Goal: Task Accomplishment & Management: Manage account settings

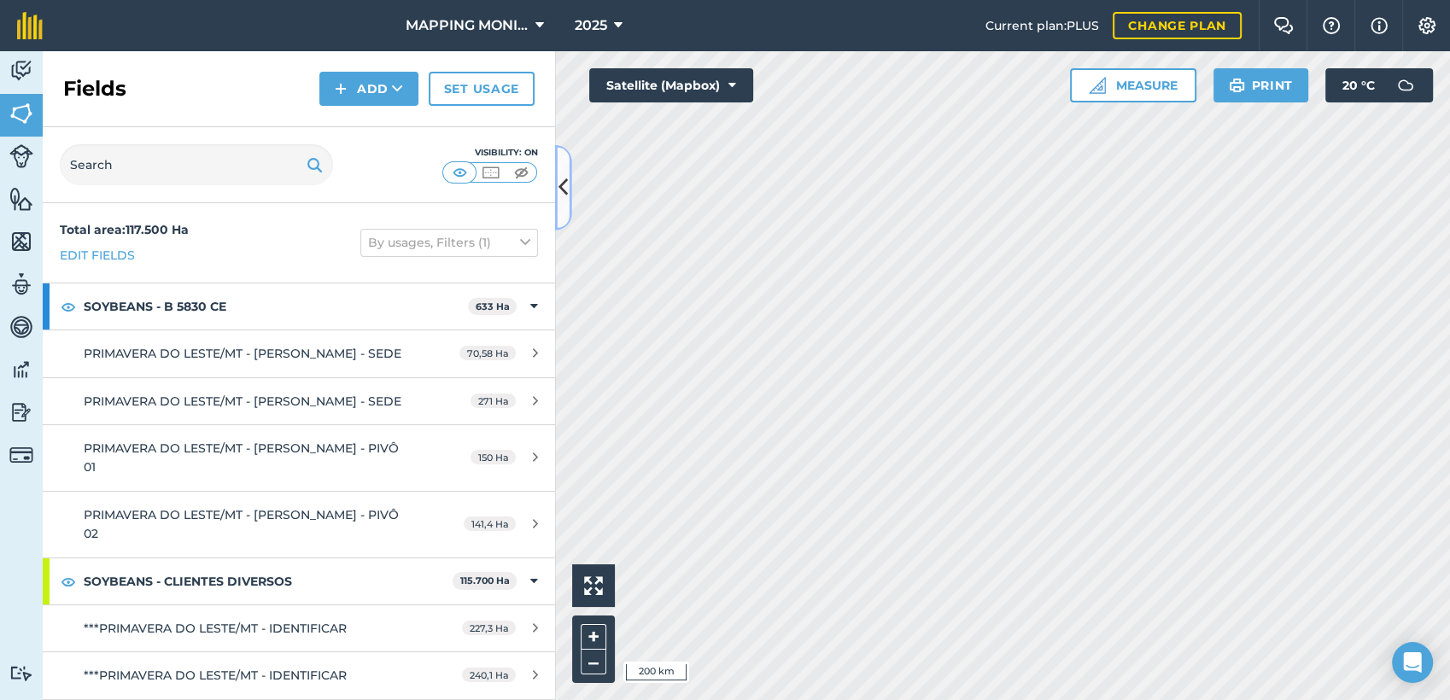
click at [564, 185] on icon at bounding box center [563, 188] width 9 height 30
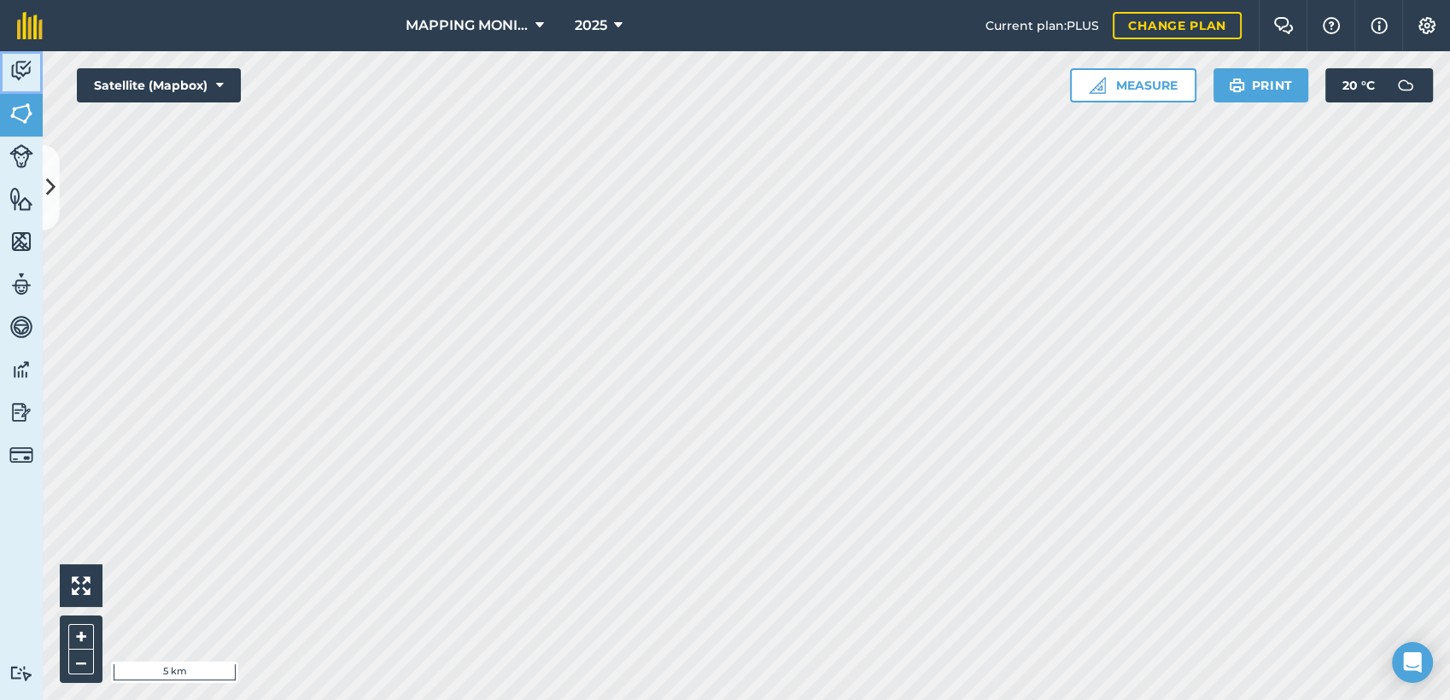
click at [21, 80] on img at bounding box center [21, 71] width 24 height 26
click at [50, 176] on icon at bounding box center [50, 188] width 9 height 30
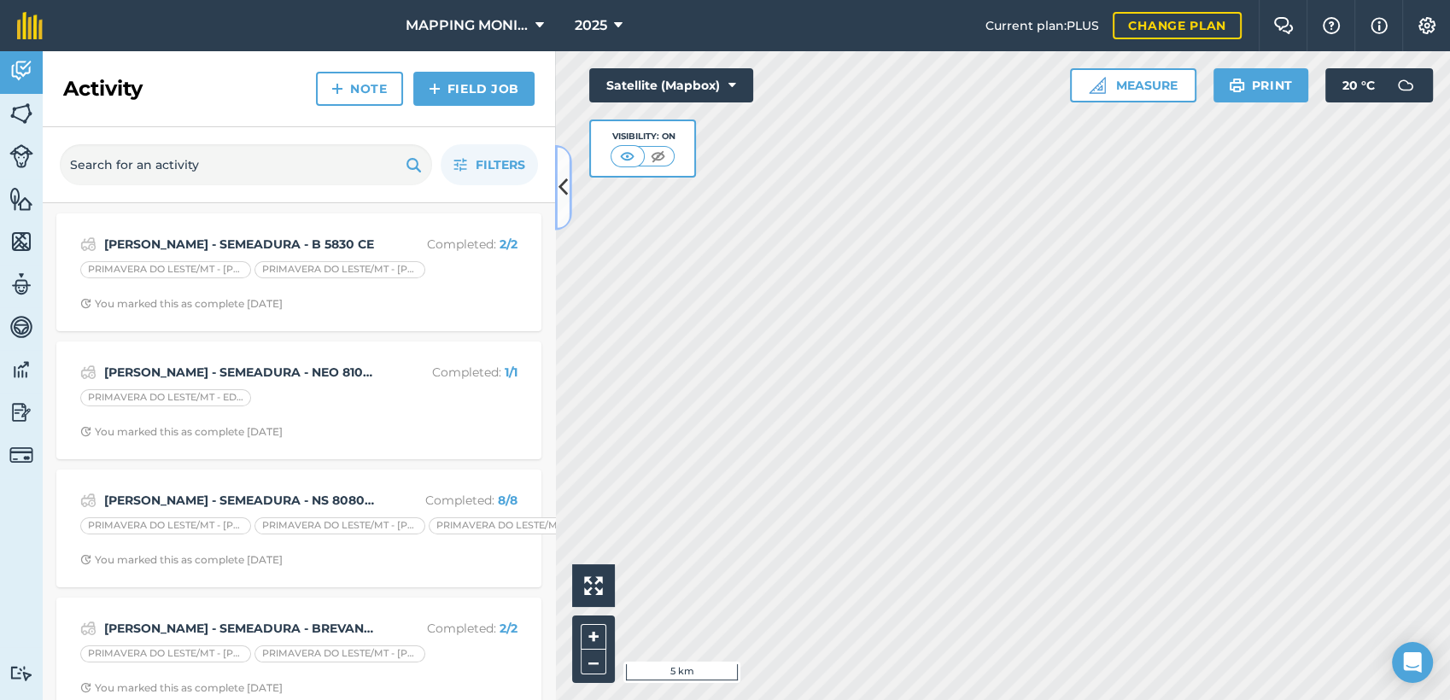
drag, startPoint x: 567, startPoint y: 188, endPoint x: 469, endPoint y: 190, distance: 98.2
click at [469, 190] on div "Activity Note Field Job Filters EDIO OTTONELLI - SEMEADURA - B 5830 CE Complete…" at bounding box center [299, 375] width 513 height 649
click at [560, 185] on icon at bounding box center [563, 188] width 9 height 30
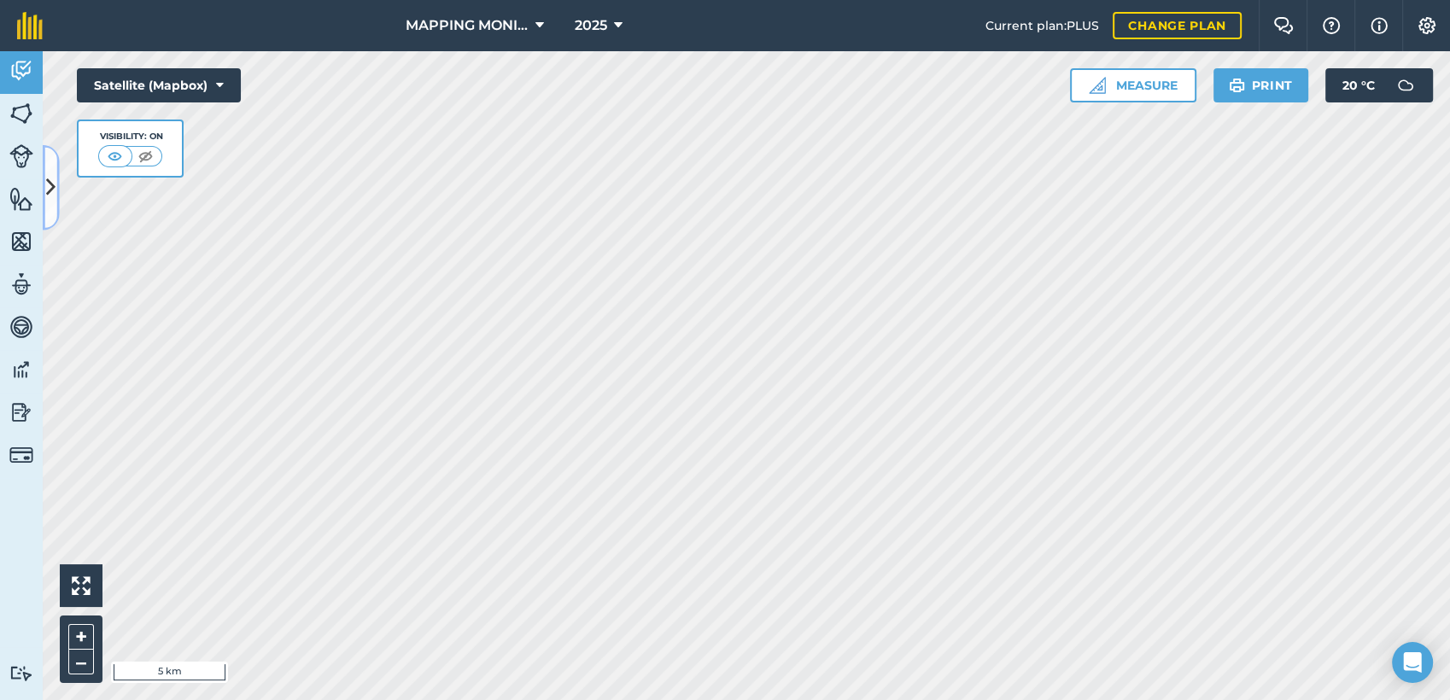
click at [51, 181] on icon at bounding box center [50, 188] width 9 height 30
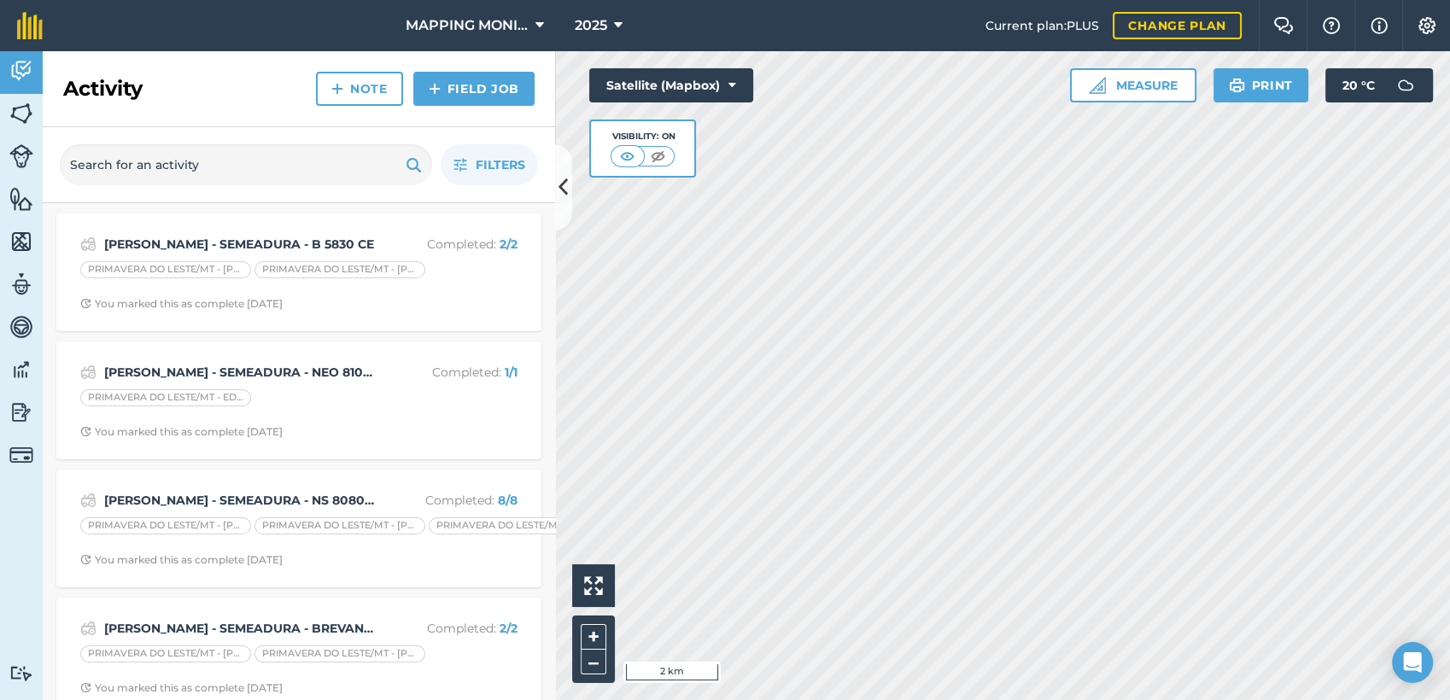
click at [757, 700] on html "MAPPING MONITORAMENTO AGRICOLA 2025 Current plan : PLUS Change plan Farm Chat H…" at bounding box center [725, 350] width 1450 height 700
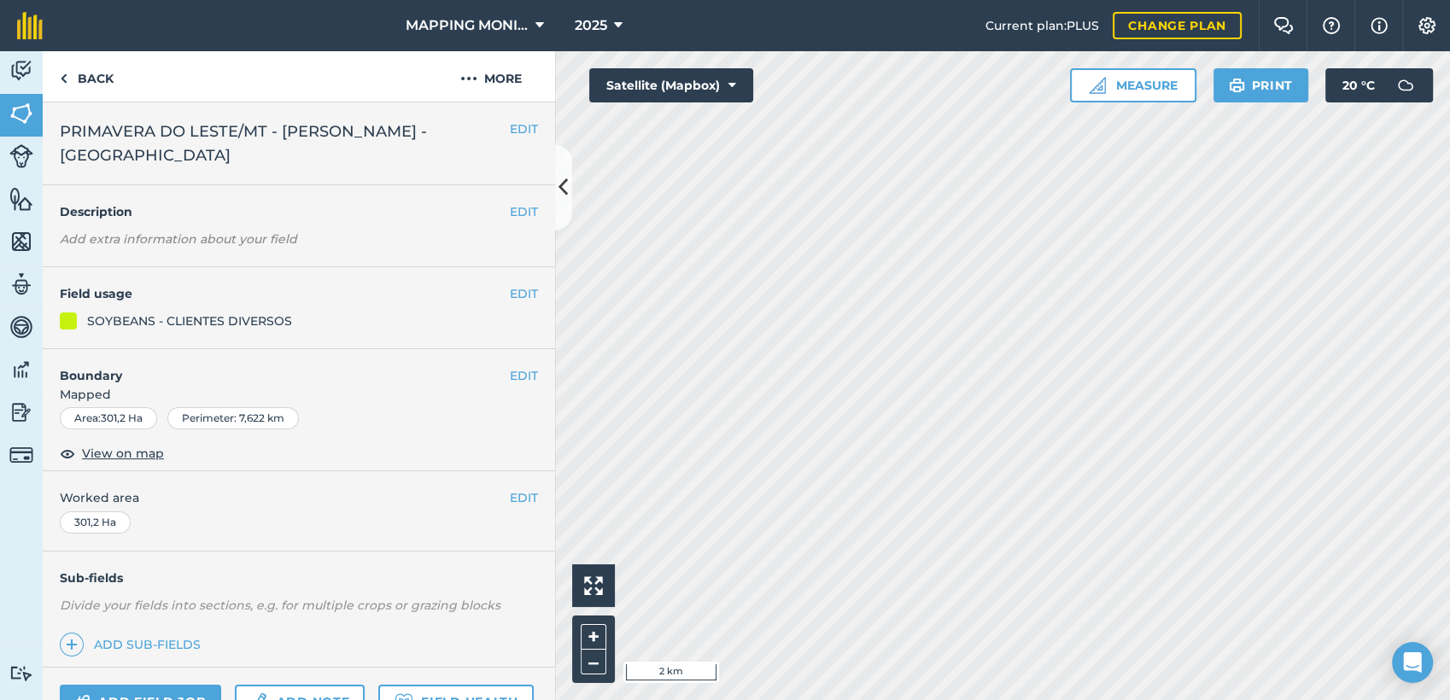
click at [549, 343] on div "Activity Fields Livestock Features Maps Team Vehicles Data Reporting Billing Tu…" at bounding box center [725, 375] width 1450 height 649
click at [741, 76] on button "Satellite (Mapbox)" at bounding box center [671, 85] width 164 height 34
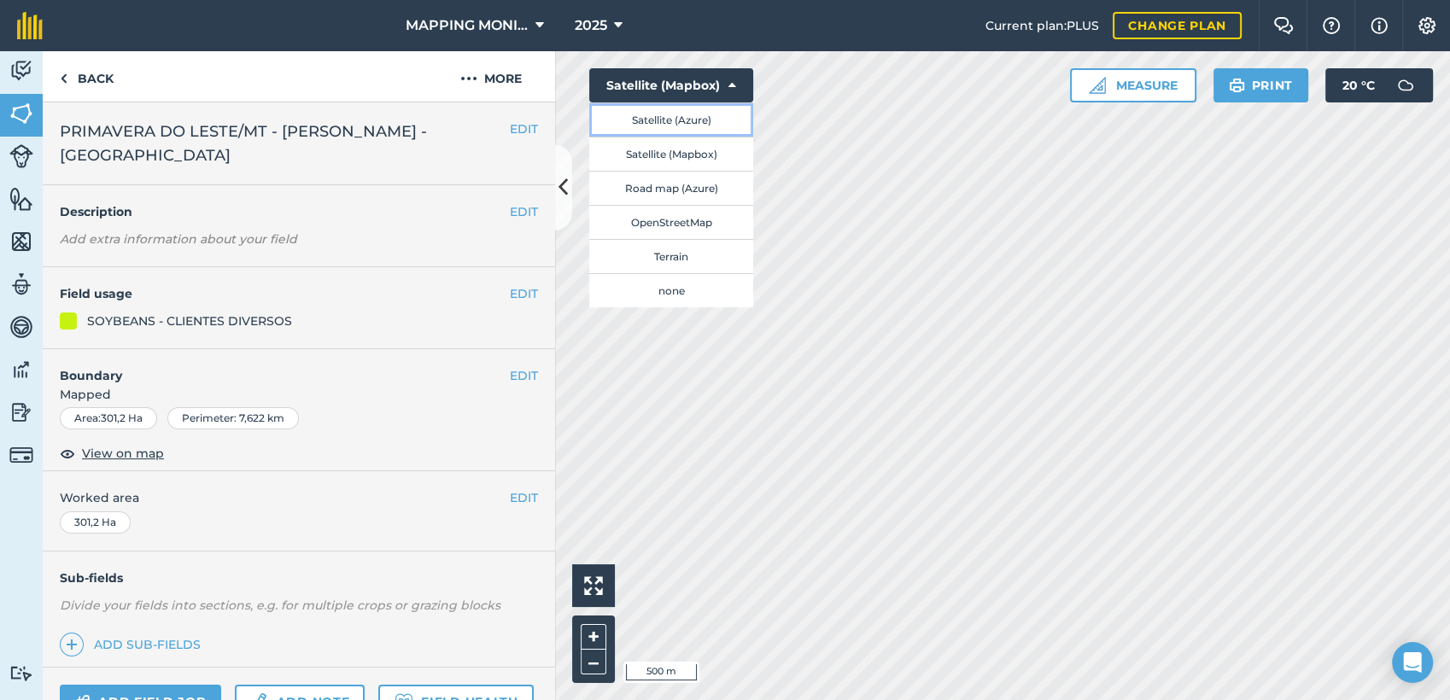
click at [704, 126] on button "Satellite (Azure)" at bounding box center [671, 120] width 164 height 34
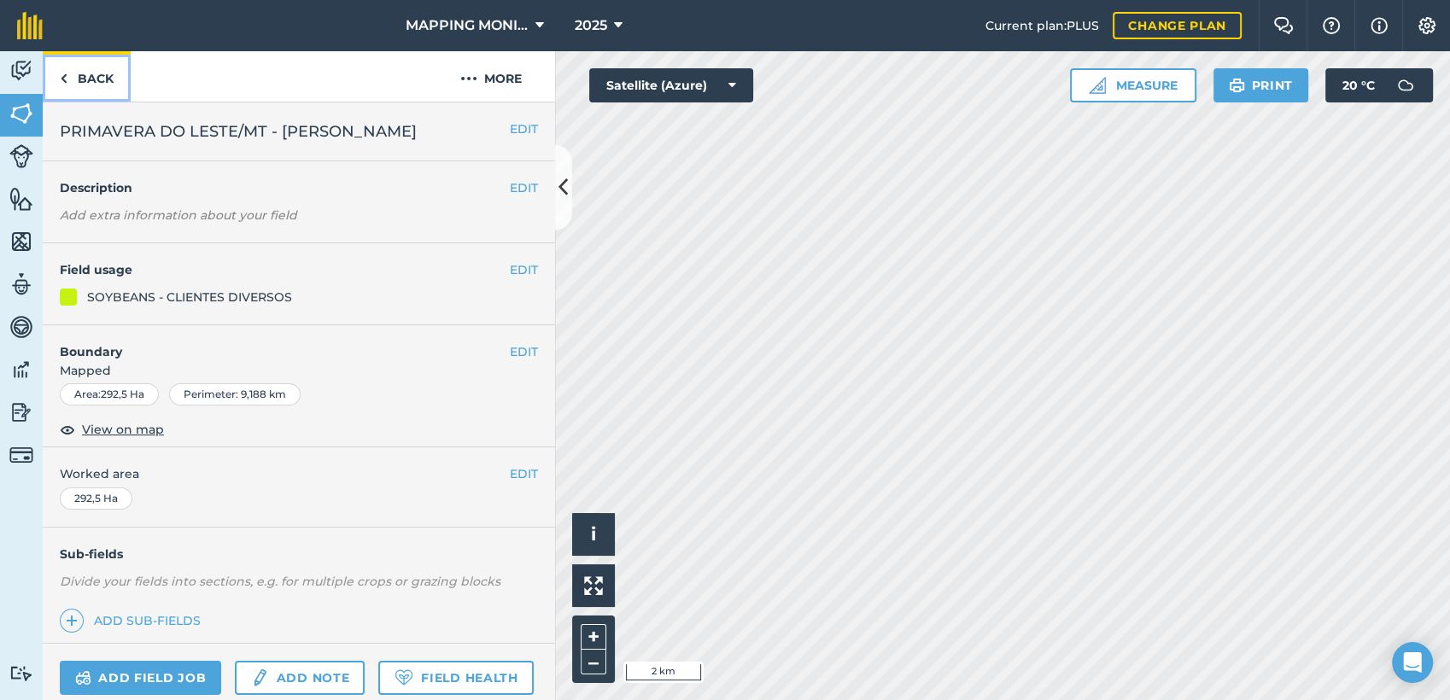
click at [107, 92] on link "Back" at bounding box center [87, 76] width 88 height 50
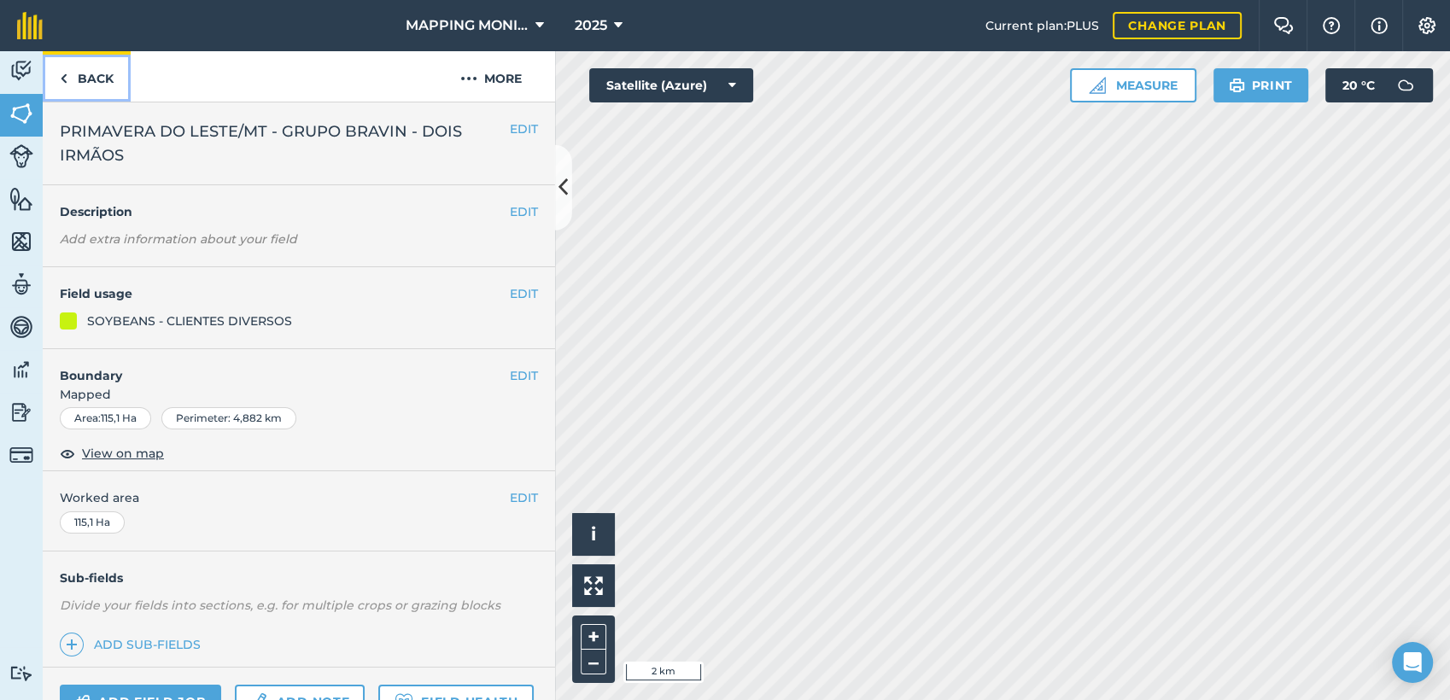
click at [114, 98] on link "Back" at bounding box center [87, 76] width 88 height 50
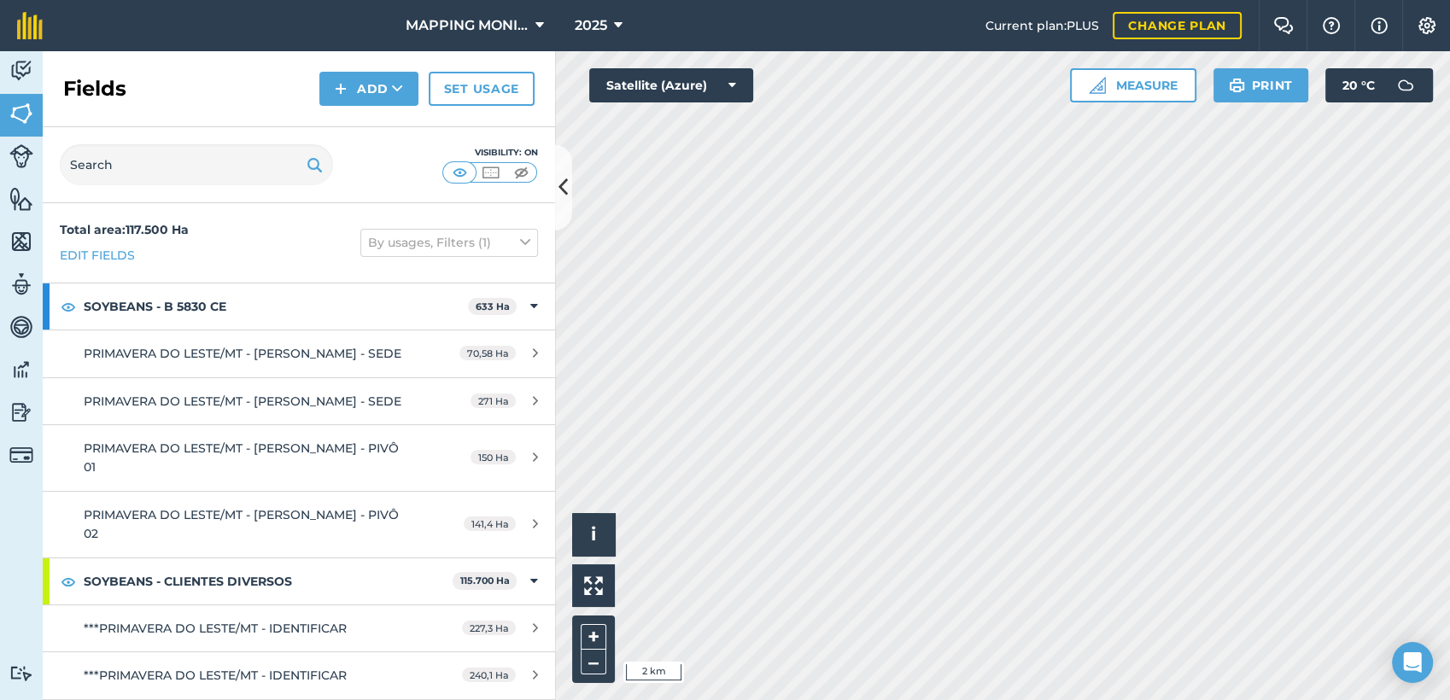
click at [699, 0] on html "MAPPING MONITORAMENTO AGRICOLA 2025 Current plan : PLUS Change plan Farm Chat H…" at bounding box center [725, 350] width 1450 height 700
click at [408, 90] on button "Add" at bounding box center [368, 89] width 99 height 34
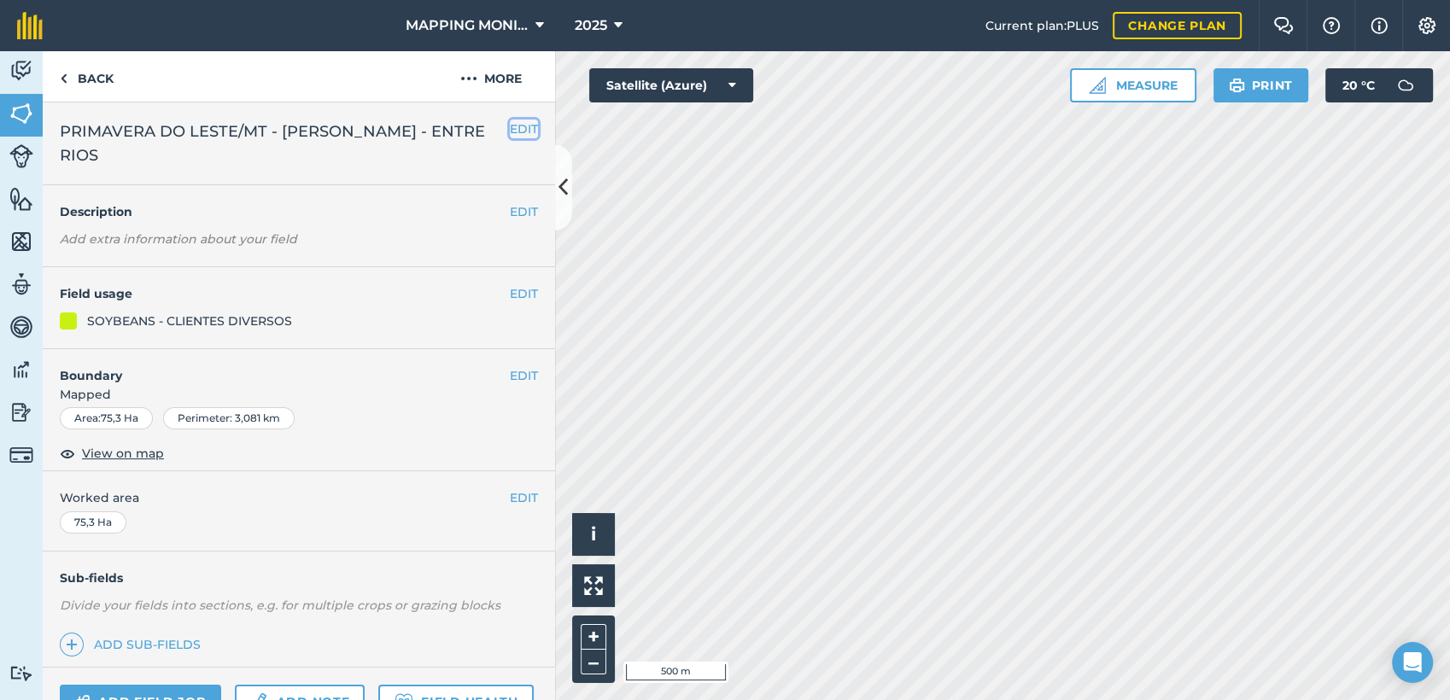
click at [510, 129] on button "EDIT" at bounding box center [524, 129] width 28 height 19
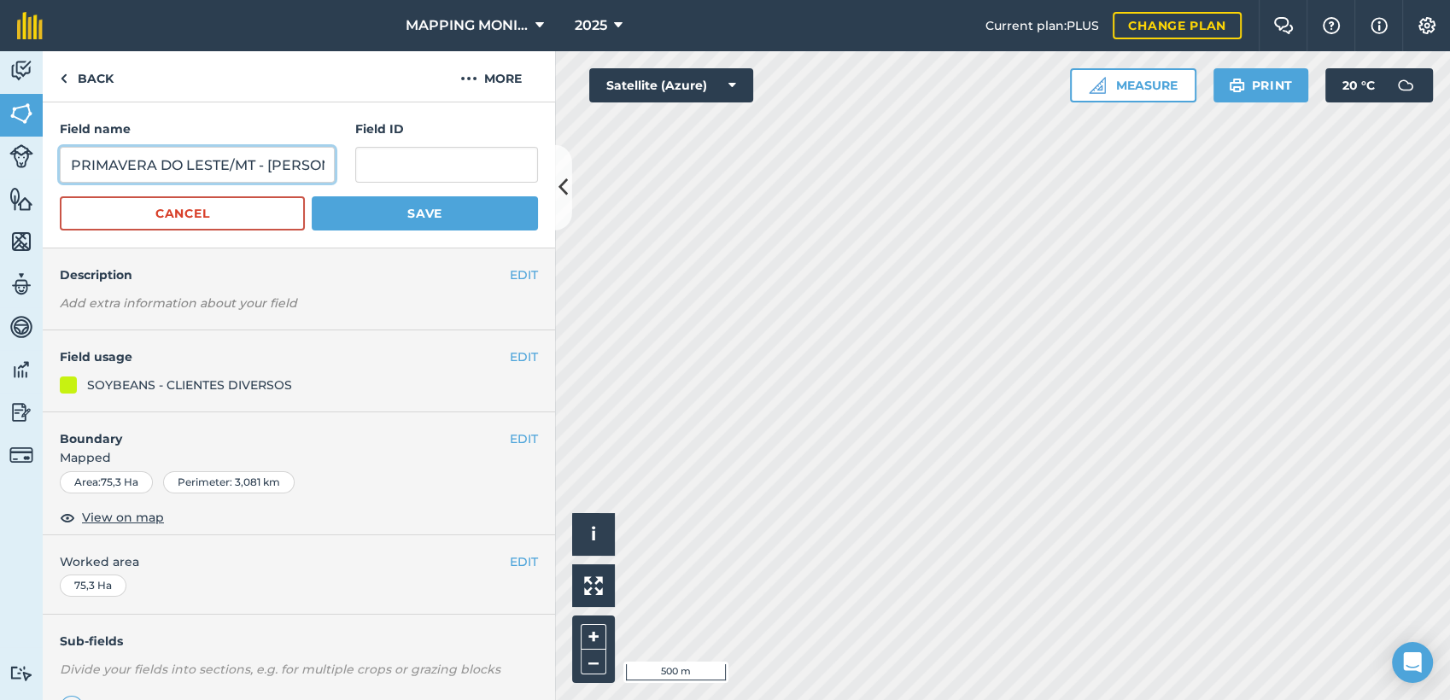
click at [257, 163] on input "PRIMAVERA DO LESTE/MT - [PERSON_NAME] - ENTRE RIOS" at bounding box center [197, 165] width 275 height 36
click at [104, 75] on link "Back" at bounding box center [87, 76] width 88 height 50
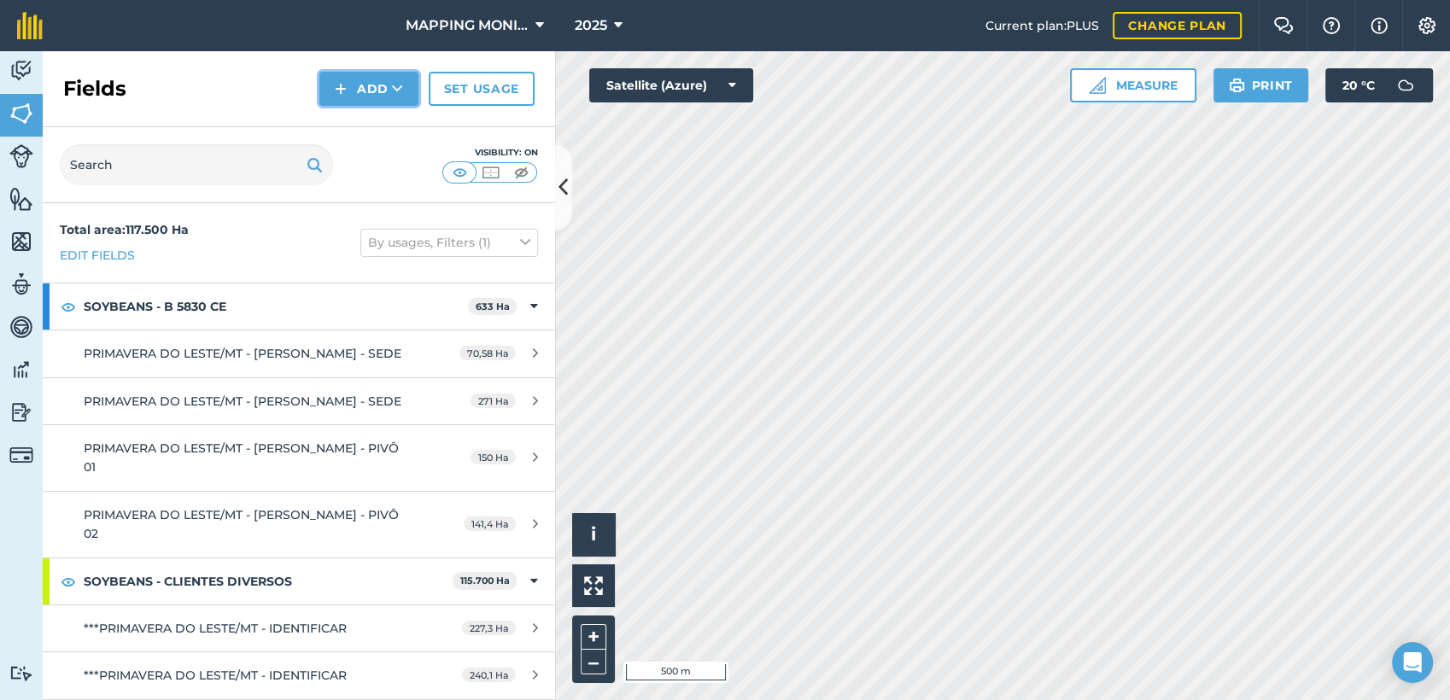
click at [371, 91] on button "Add" at bounding box center [368, 89] width 99 height 34
click at [372, 127] on link "Draw" at bounding box center [369, 127] width 94 height 38
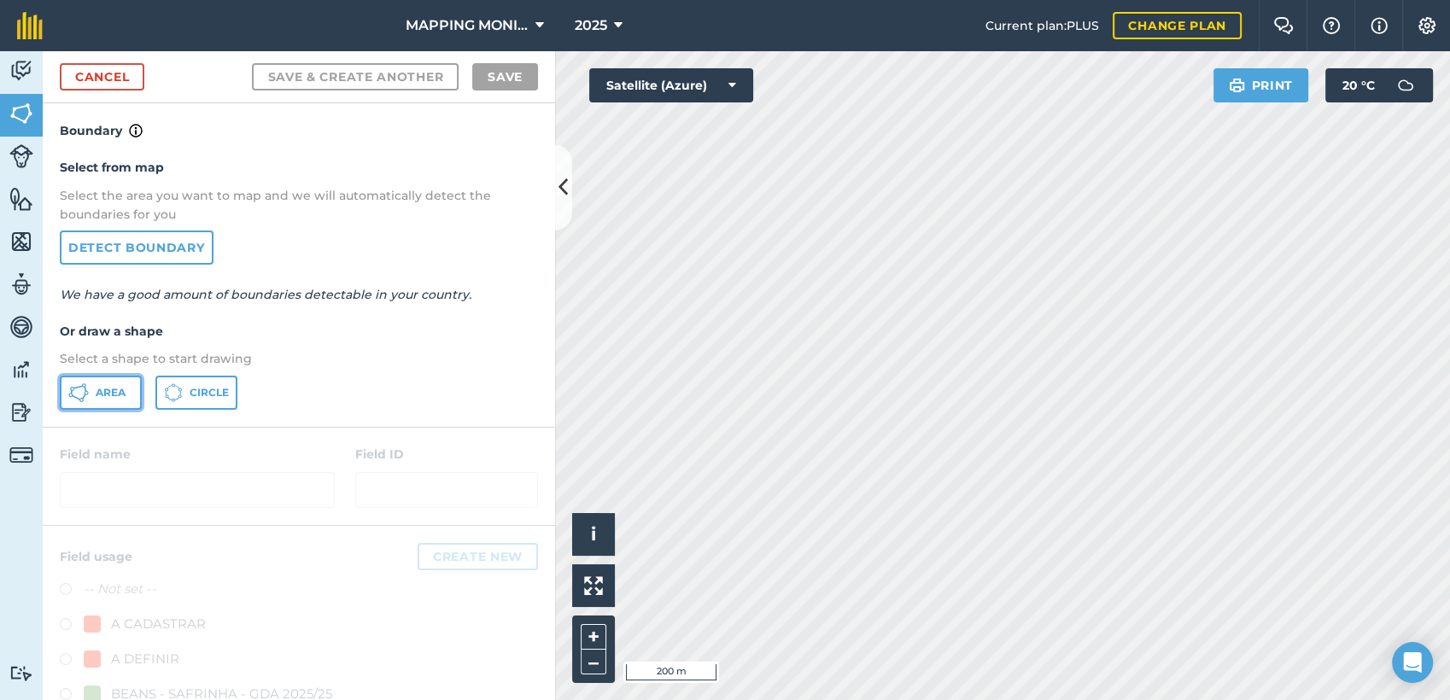
click at [109, 387] on span "Area" at bounding box center [111, 393] width 30 height 14
click at [1450, 472] on html "MAPPING MONITORAMENTO AGRICOLA 2025 Current plan : PLUS Change plan Farm Chat H…" at bounding box center [725, 350] width 1450 height 700
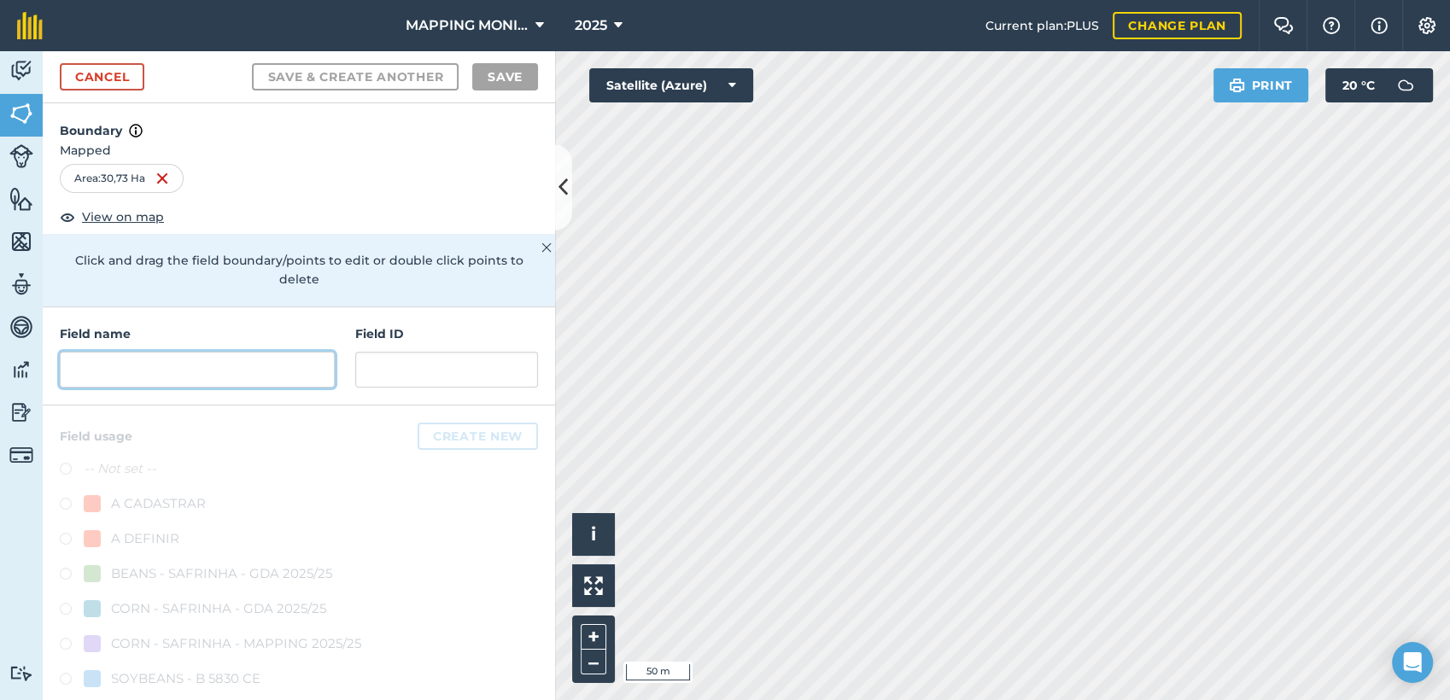
click at [195, 377] on input "text" at bounding box center [197, 370] width 275 height 36
paste input "PRIMAVERA DO LESTE/MT - [PERSON_NAME] - ENTRE RIOS"
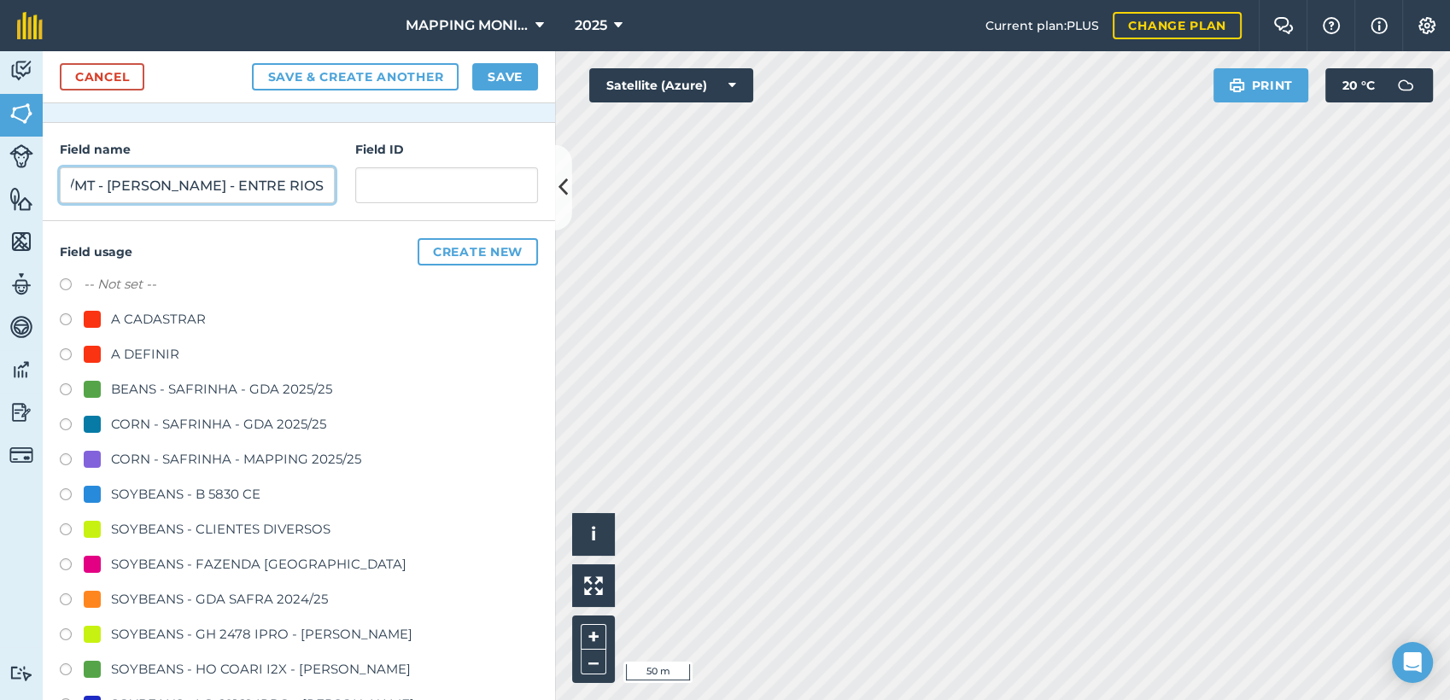
scroll to position [190, 0]
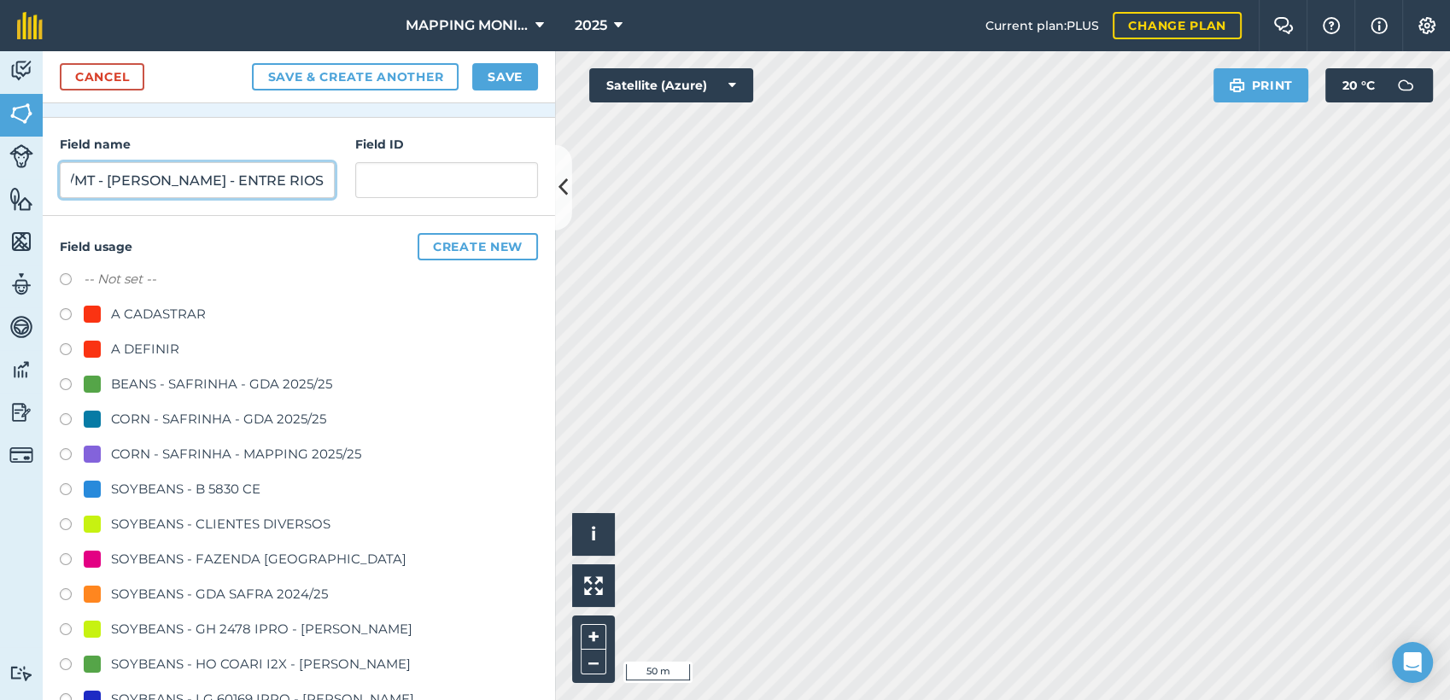
type input "PRIMAVERA DO LESTE/MT - [PERSON_NAME] - ENTRE RIOS"
click at [181, 522] on div "SOYBEANS - CLIENTES DIVERSOS" at bounding box center [221, 524] width 220 height 21
radio input "true"
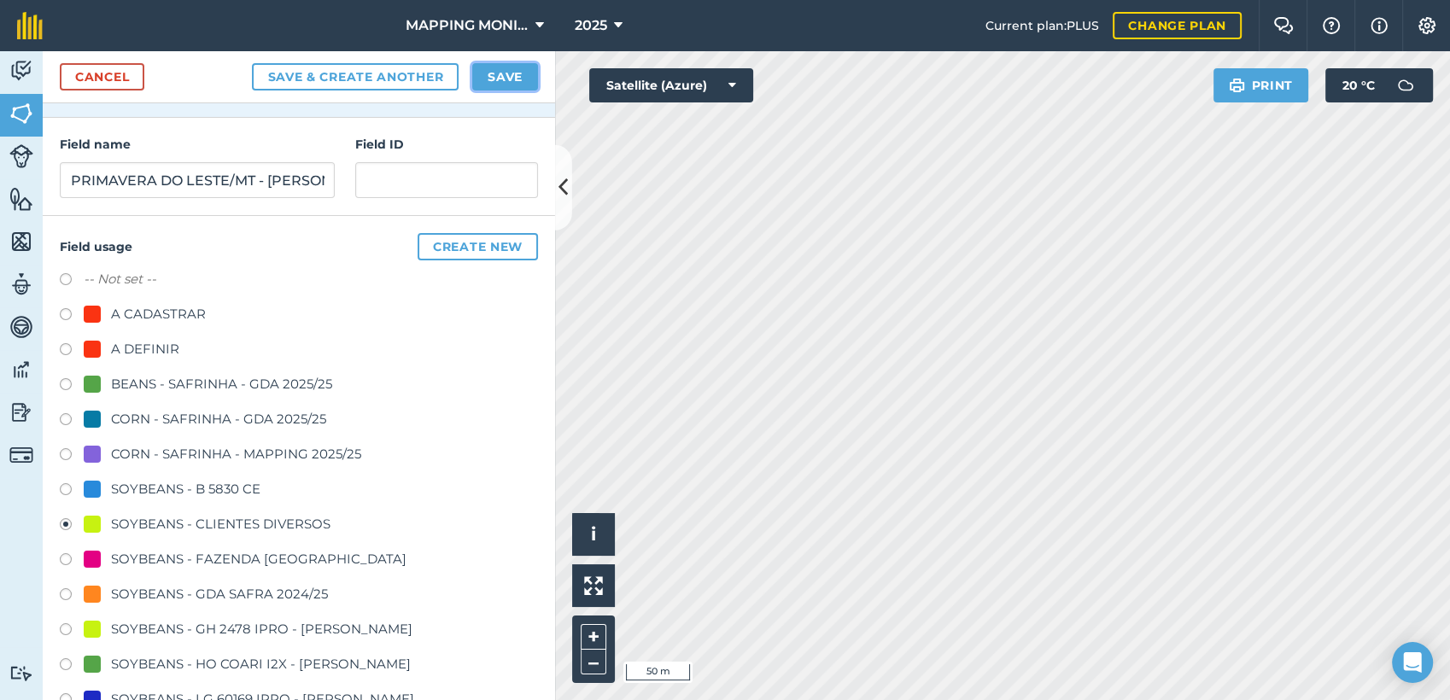
click at [523, 72] on button "Save" at bounding box center [505, 76] width 66 height 27
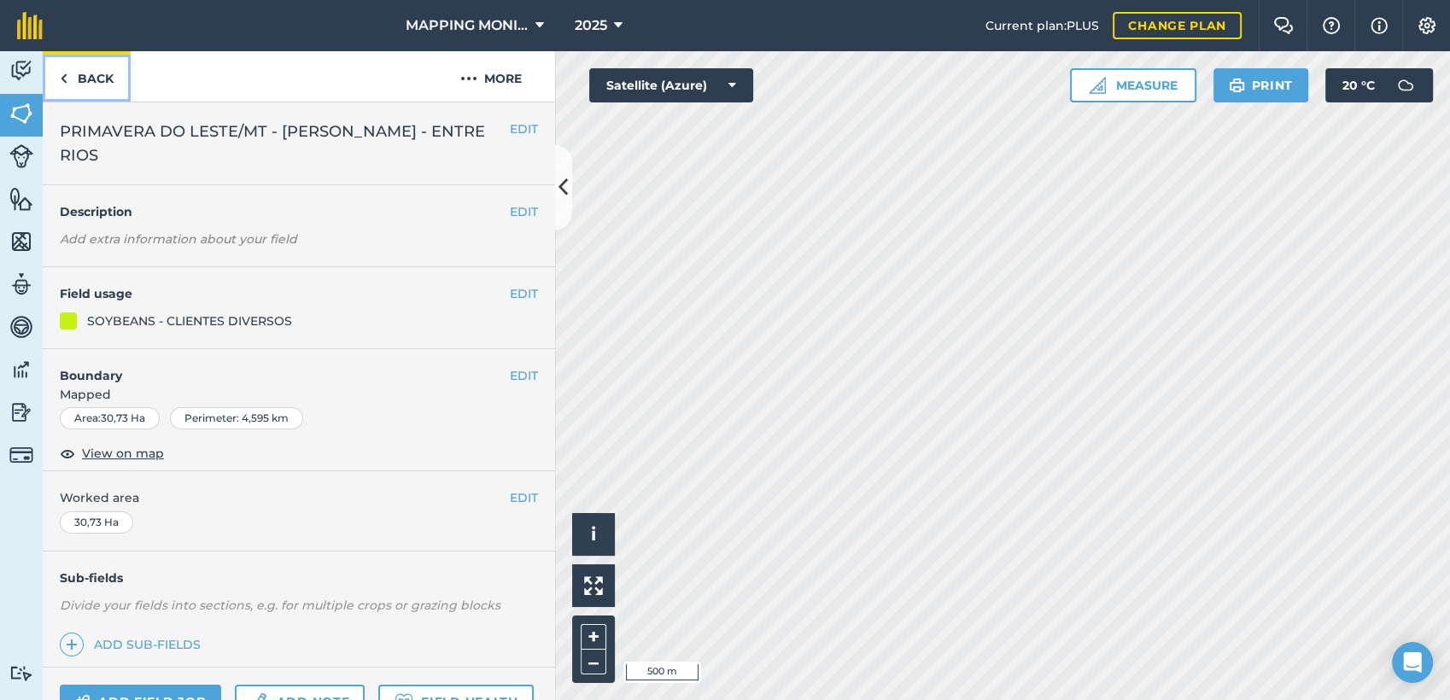
click at [106, 85] on link "Back" at bounding box center [87, 76] width 88 height 50
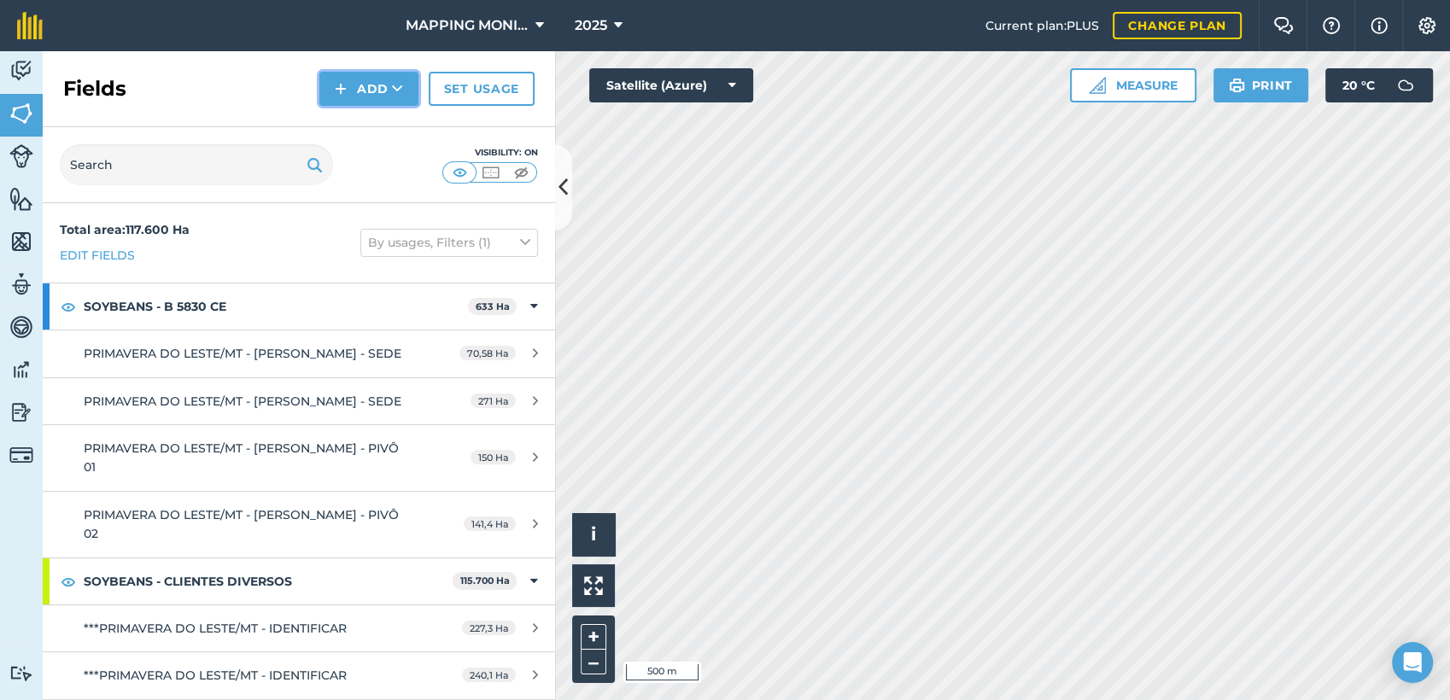
click at [370, 103] on button "Add" at bounding box center [368, 89] width 99 height 34
click at [365, 133] on link "Draw" at bounding box center [369, 127] width 94 height 38
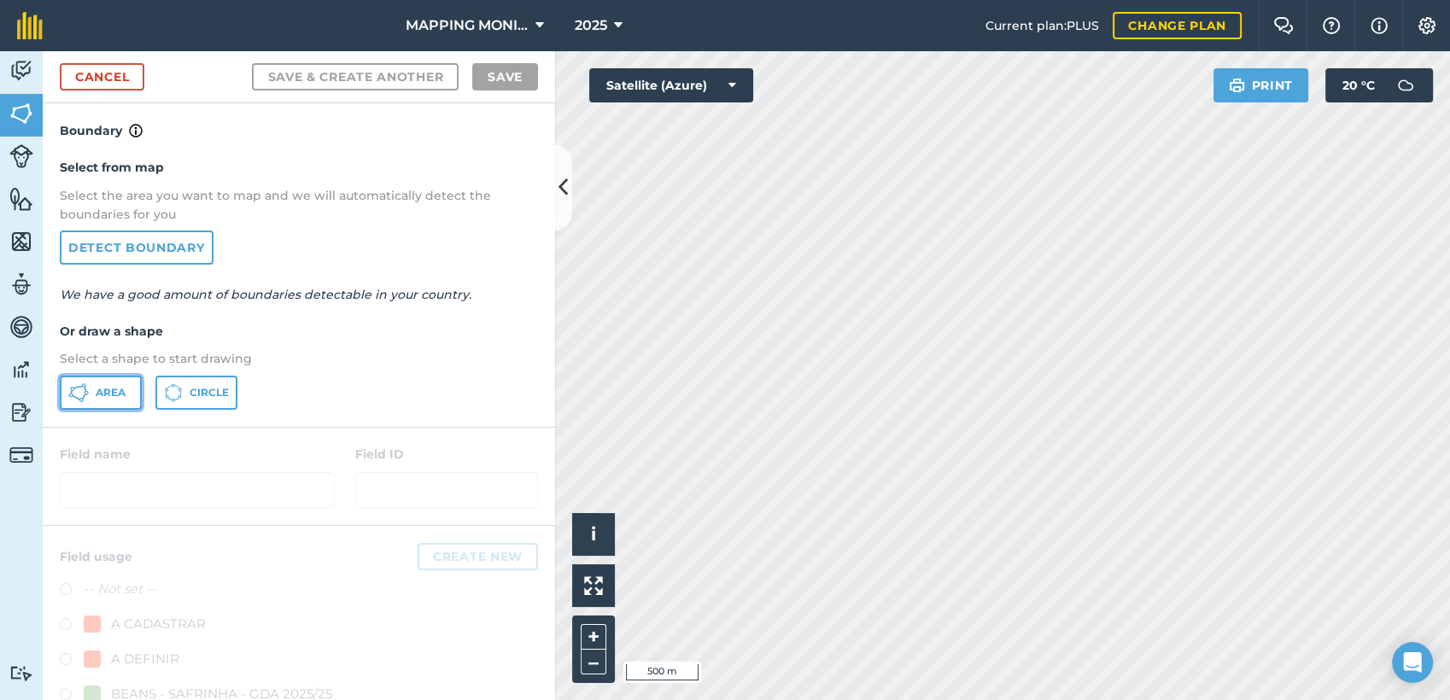
click at [116, 399] on button "Area" at bounding box center [101, 393] width 82 height 34
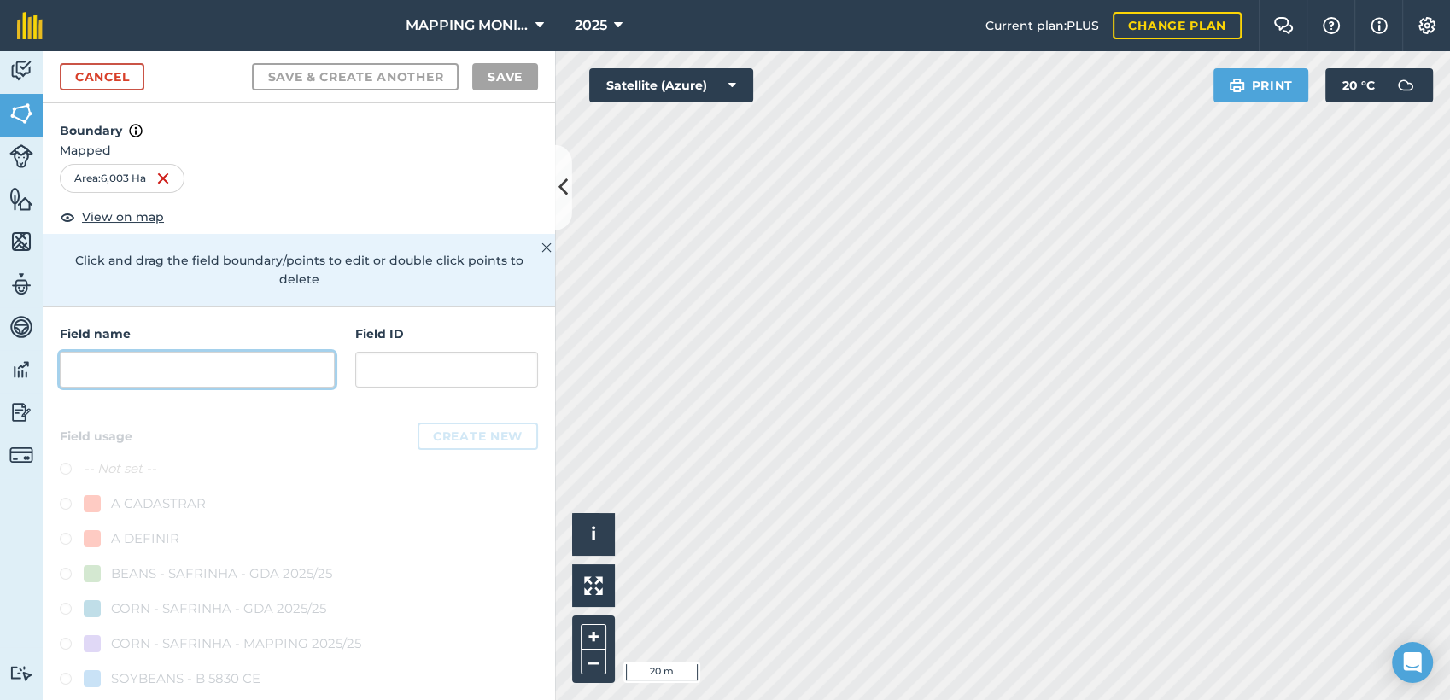
click at [266, 357] on input "text" at bounding box center [197, 370] width 275 height 36
paste input "PRIMAVERA DO LESTE/MT - [PERSON_NAME] - ENTRE RIOS"
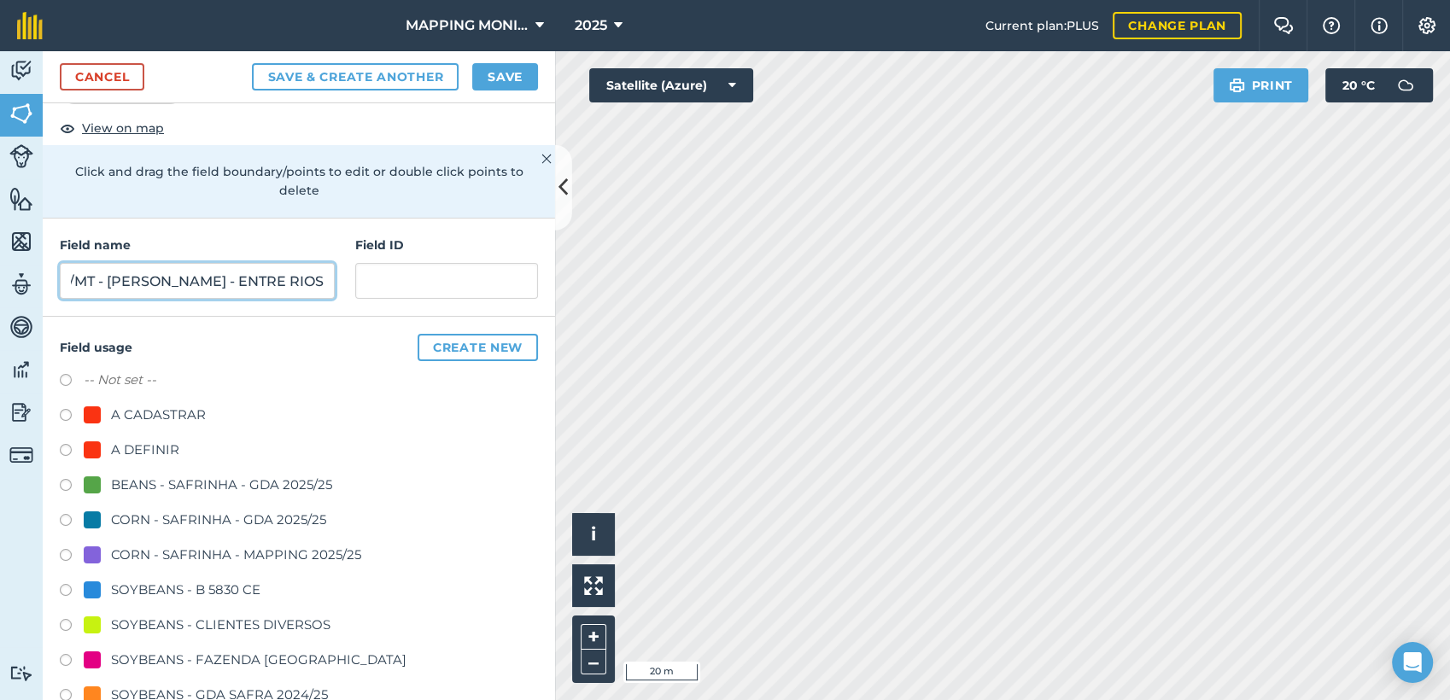
scroll to position [95, 0]
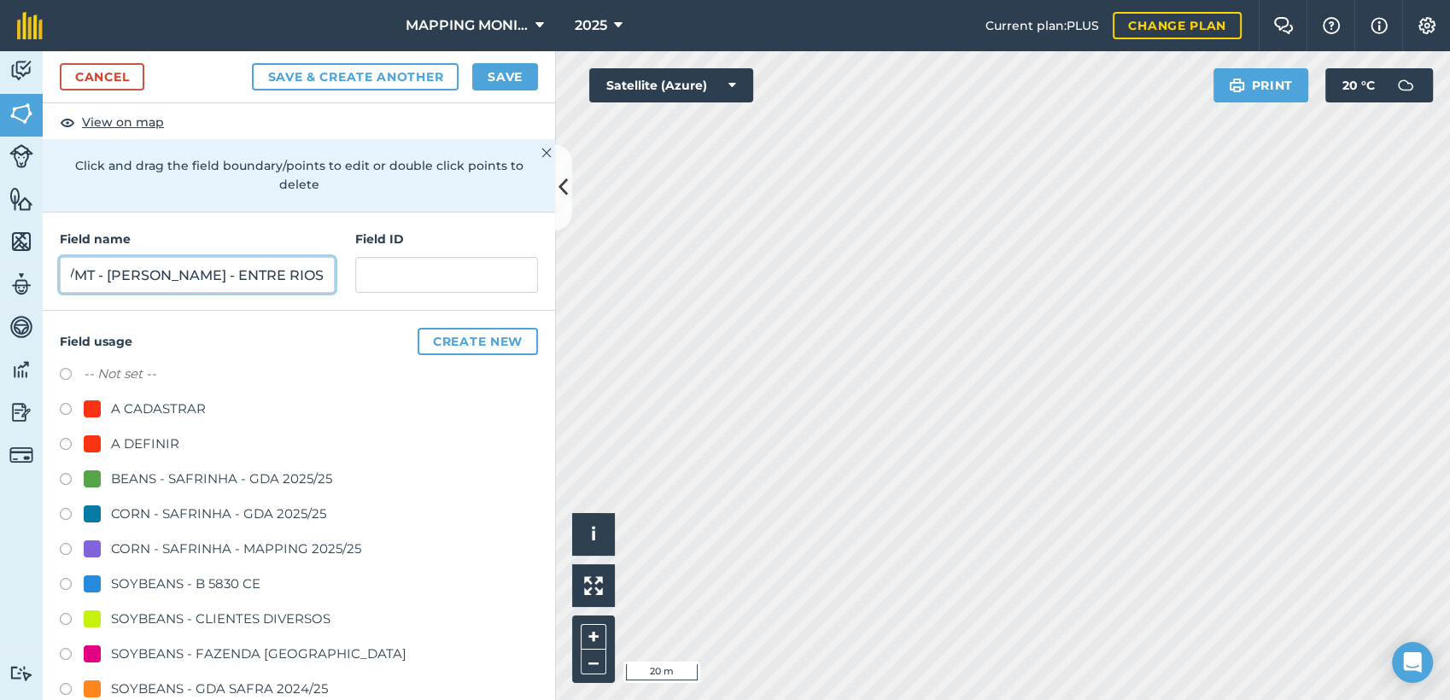
type input "PRIMAVERA DO LESTE/MT - [PERSON_NAME] - ENTRE RIOS"
click at [214, 610] on div "SOYBEANS - CLIENTES DIVERSOS" at bounding box center [221, 619] width 220 height 21
radio input "true"
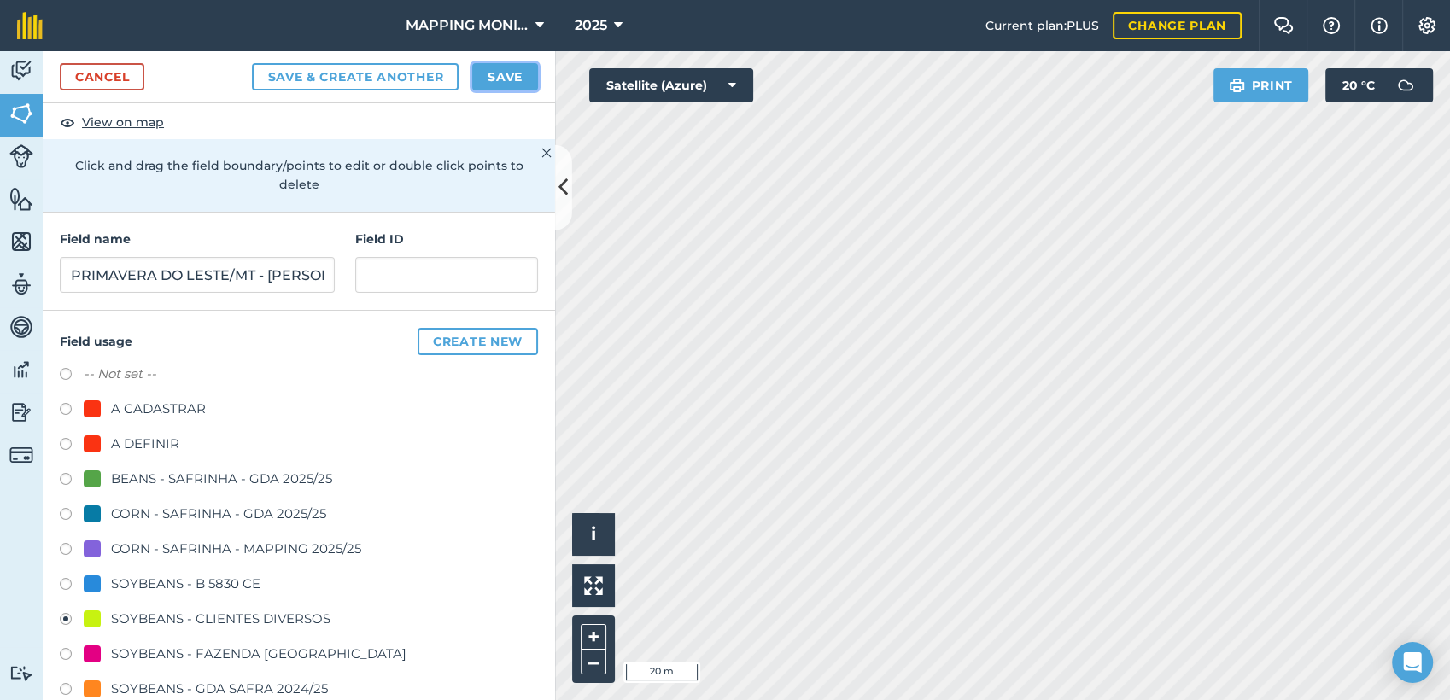
click at [495, 87] on button "Save" at bounding box center [505, 76] width 66 height 27
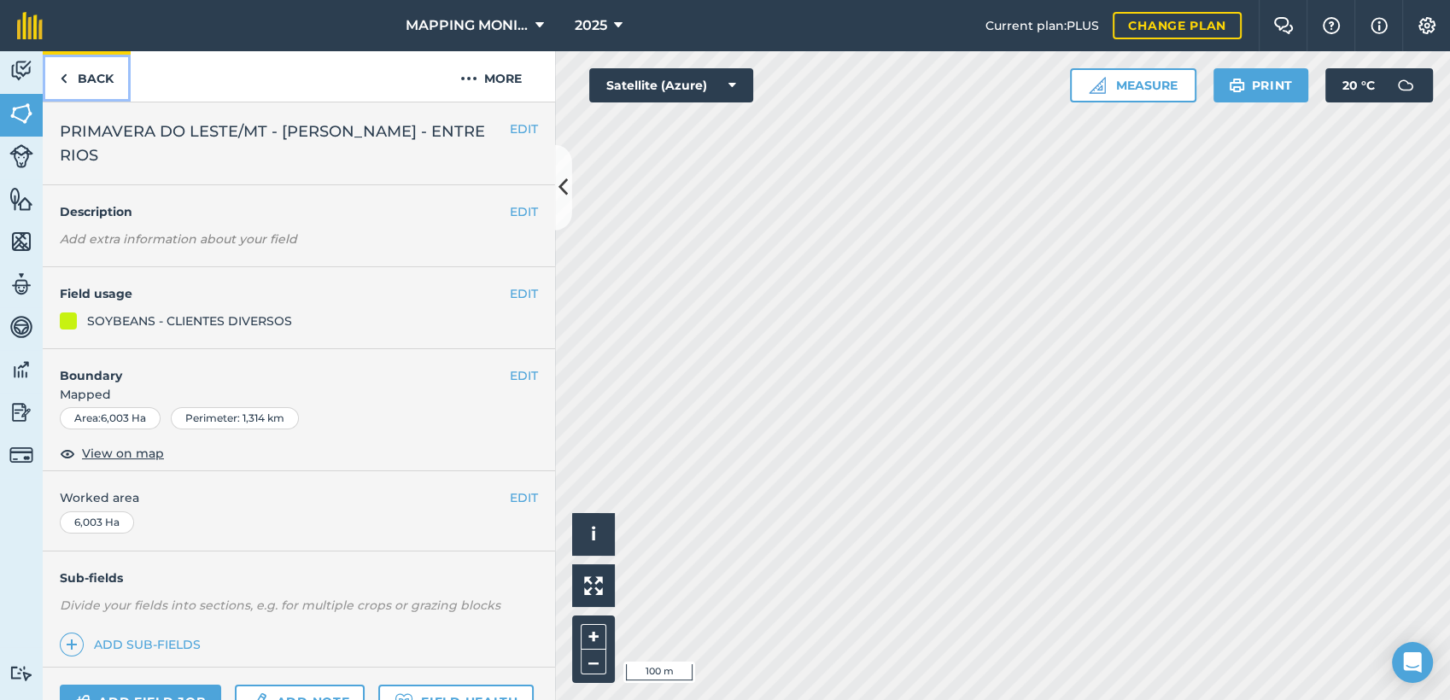
click at [103, 93] on link "Back" at bounding box center [87, 76] width 88 height 50
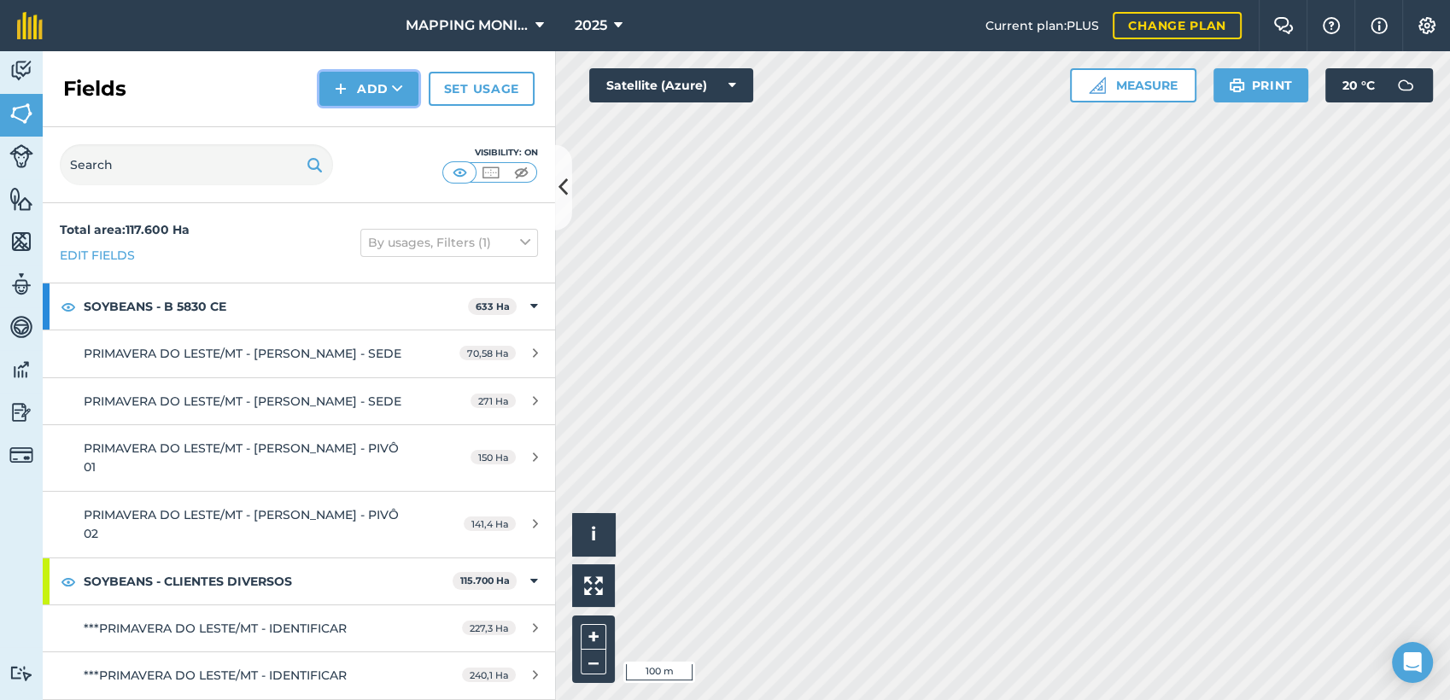
click at [398, 84] on icon at bounding box center [397, 88] width 11 height 17
click at [375, 124] on link "Draw" at bounding box center [369, 127] width 94 height 38
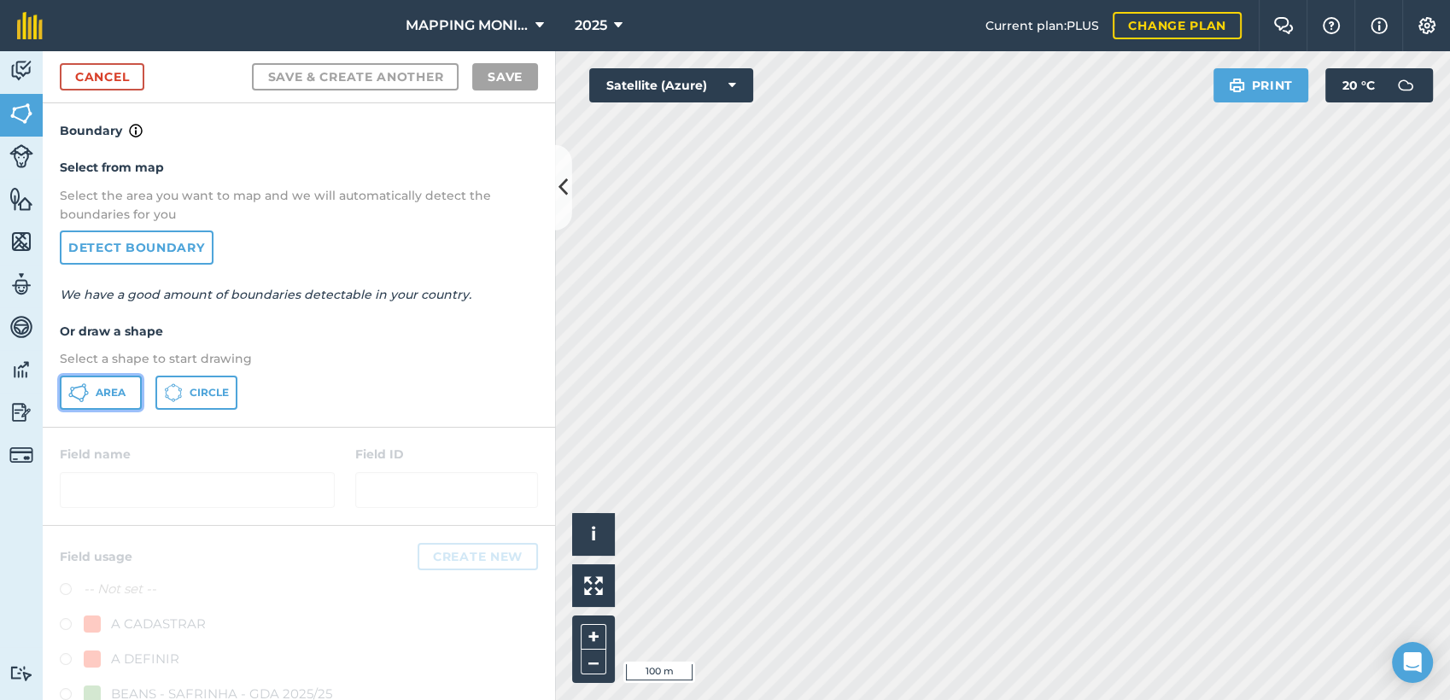
click at [96, 393] on span "Area" at bounding box center [111, 393] width 30 height 14
click at [543, 133] on div "Activity Fields Livestock Features Maps Team Vehicles Data Reporting Billing Tu…" at bounding box center [725, 375] width 1450 height 649
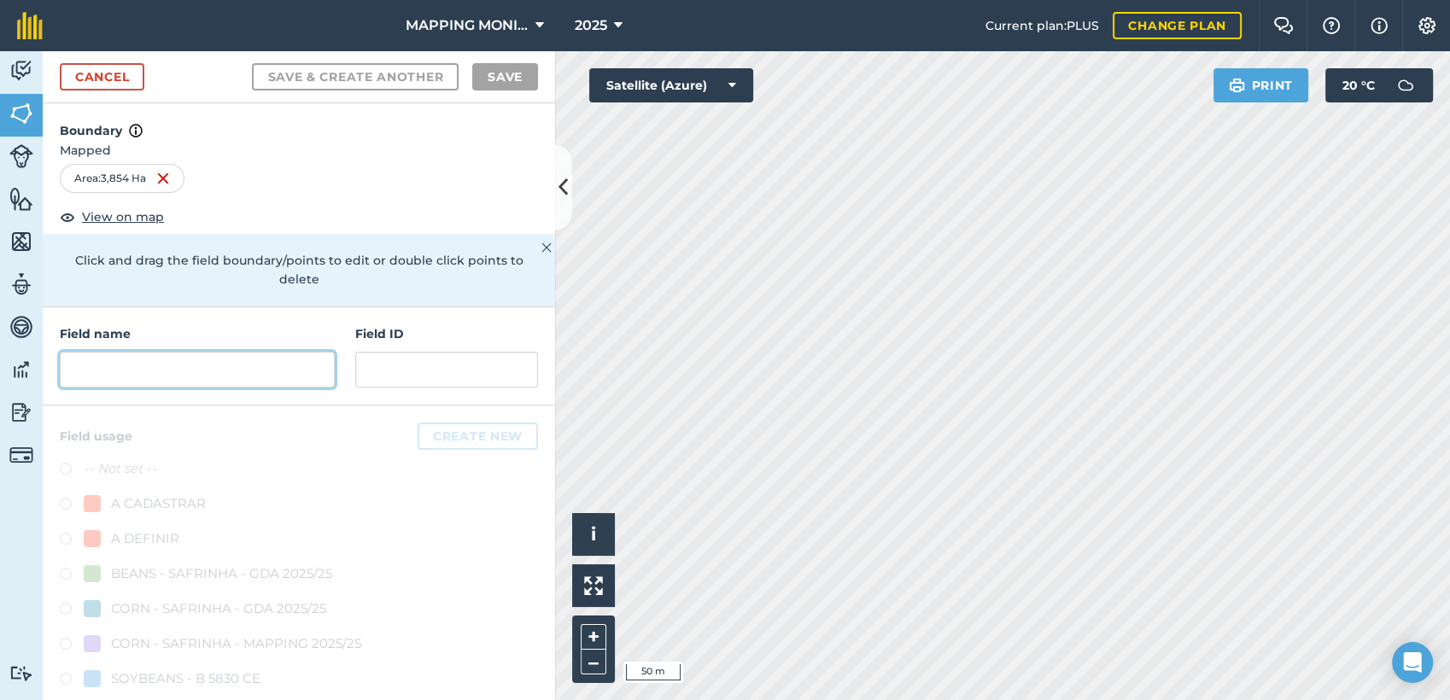
click at [208, 372] on input "text" at bounding box center [197, 370] width 275 height 36
paste input "PRIMAVERA DO LESTE/MT - [PERSON_NAME] - ENTRE RIOS"
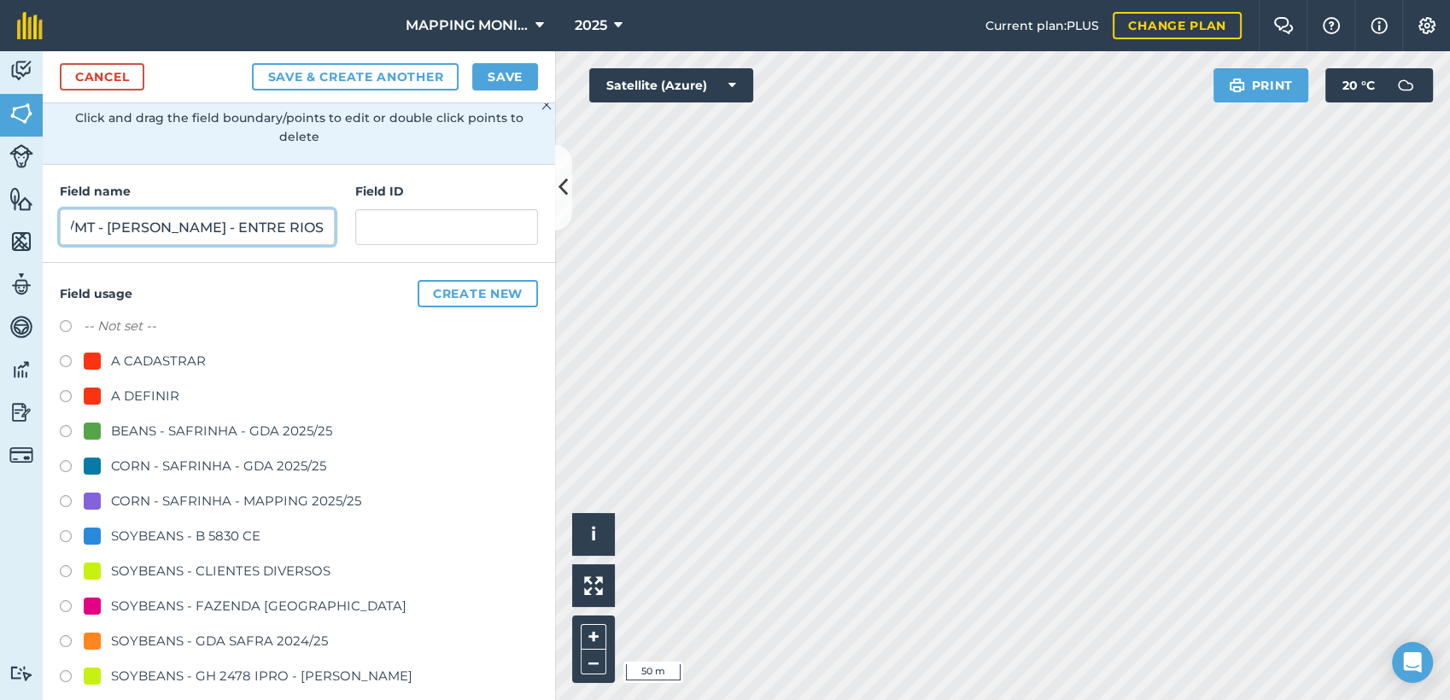
scroll to position [190, 0]
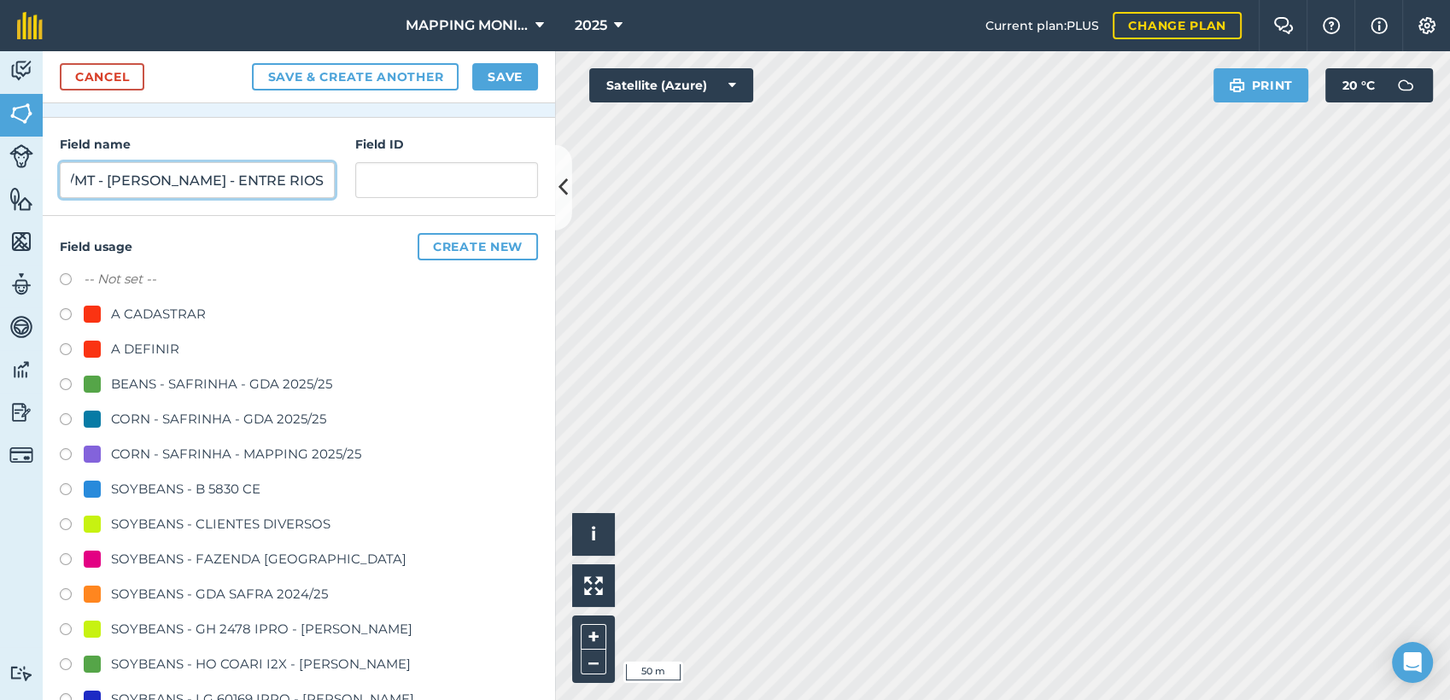
type input "PRIMAVERA DO LESTE/MT - [PERSON_NAME] - ENTRE RIOS"
click at [163, 528] on div "SOYBEANS - CLIENTES DIVERSOS" at bounding box center [221, 524] width 220 height 21
radio input "true"
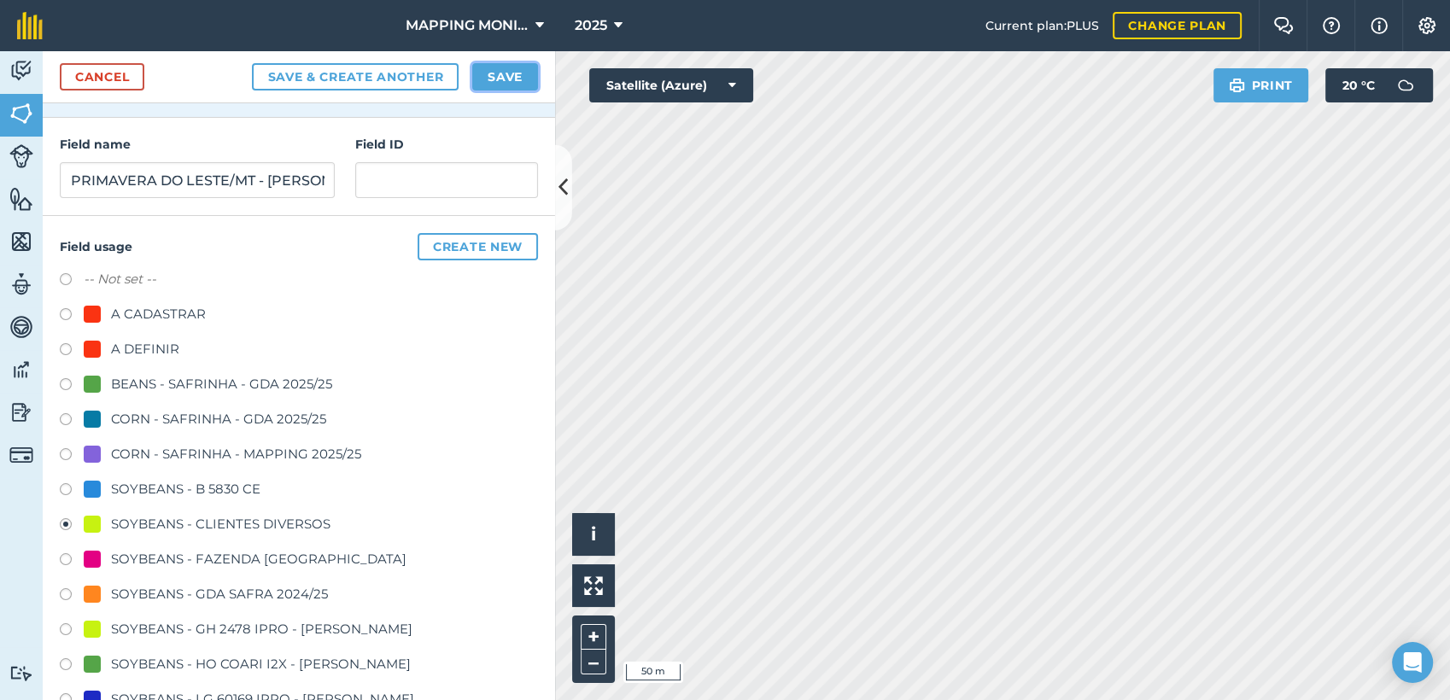
click at [489, 79] on button "Save" at bounding box center [505, 76] width 66 height 27
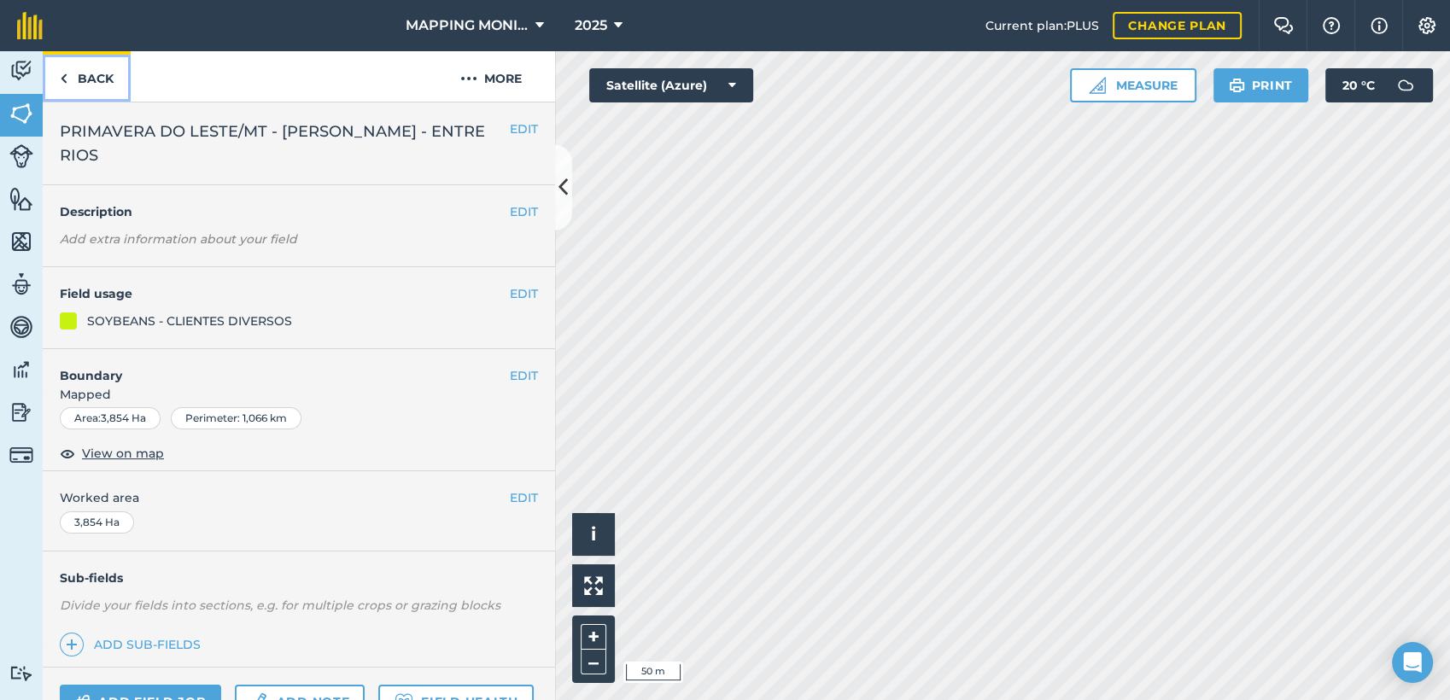
click at [98, 89] on link "Back" at bounding box center [87, 76] width 88 height 50
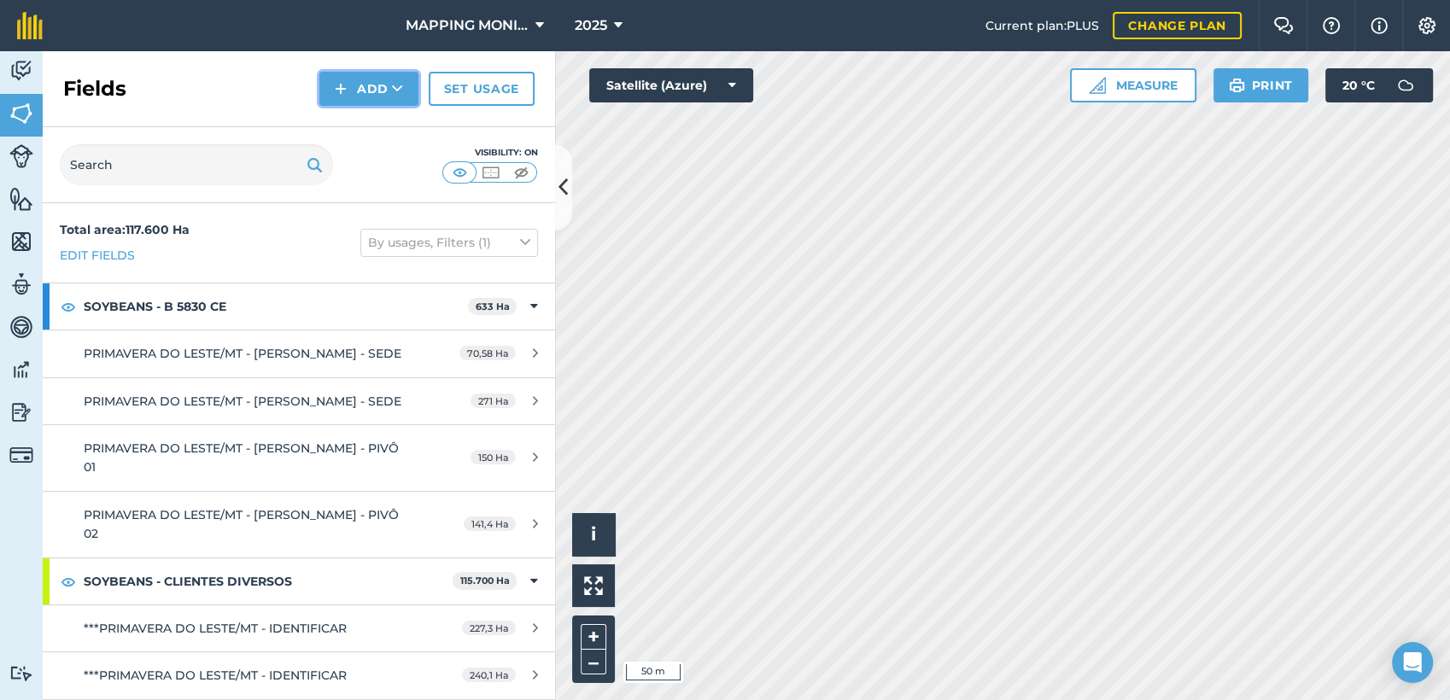
click at [397, 91] on icon at bounding box center [397, 88] width 11 height 17
click at [395, 133] on link "Draw" at bounding box center [369, 127] width 94 height 38
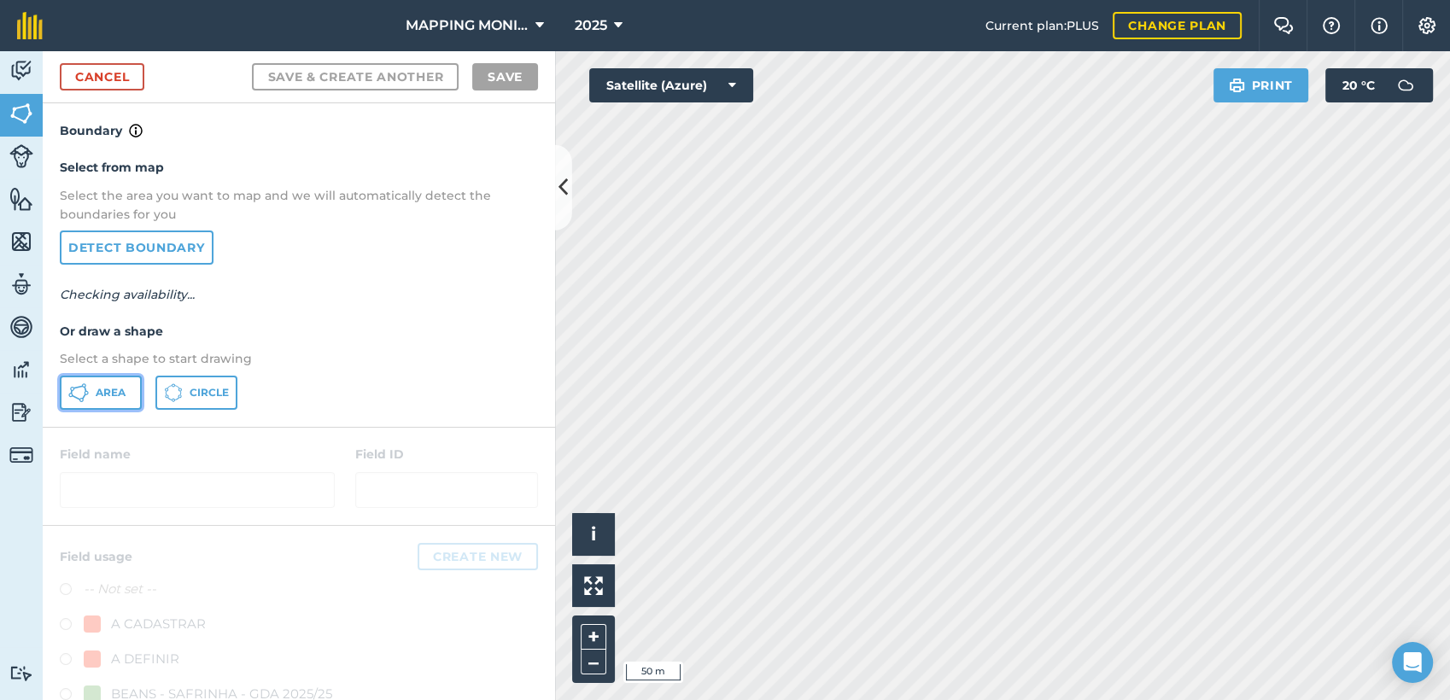
click at [113, 395] on span "Area" at bounding box center [111, 393] width 30 height 14
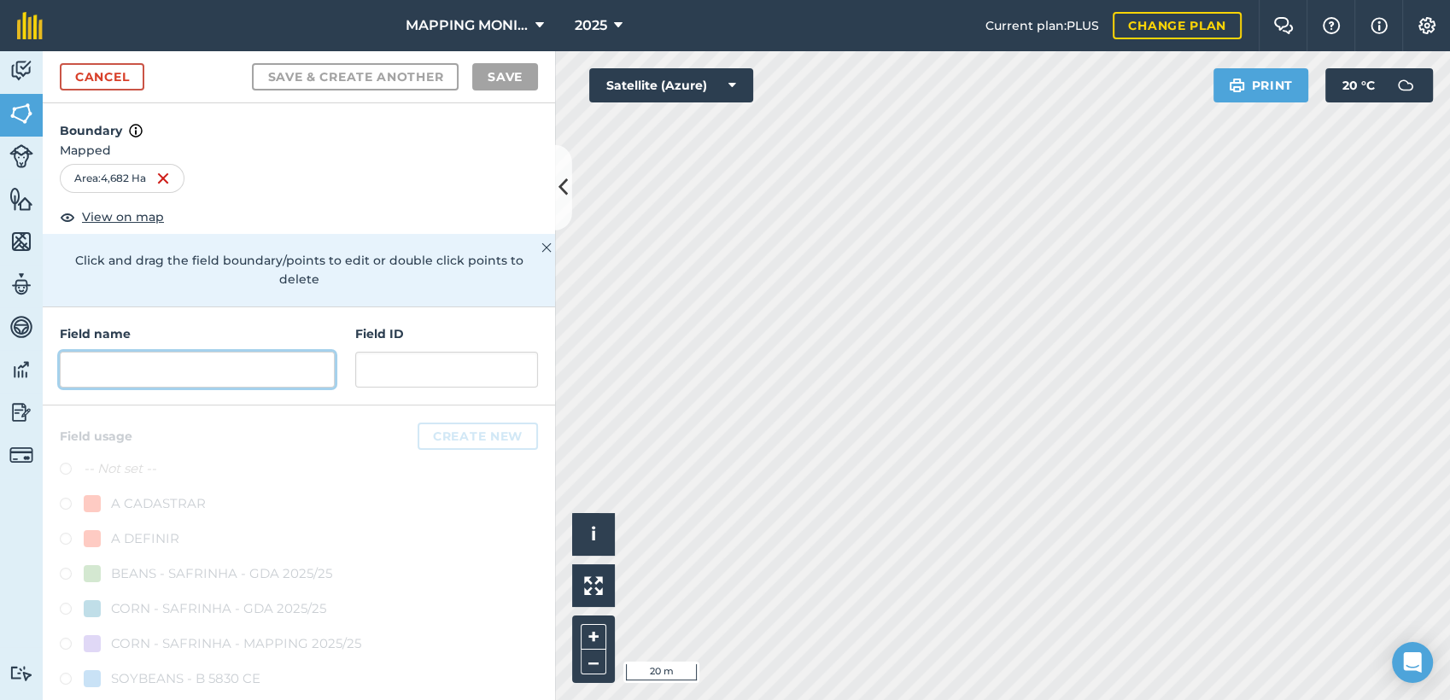
click at [177, 363] on input "text" at bounding box center [197, 370] width 275 height 36
paste input "PRIMAVERA DO LESTE/MT - [PERSON_NAME] - ENTRE RIOS"
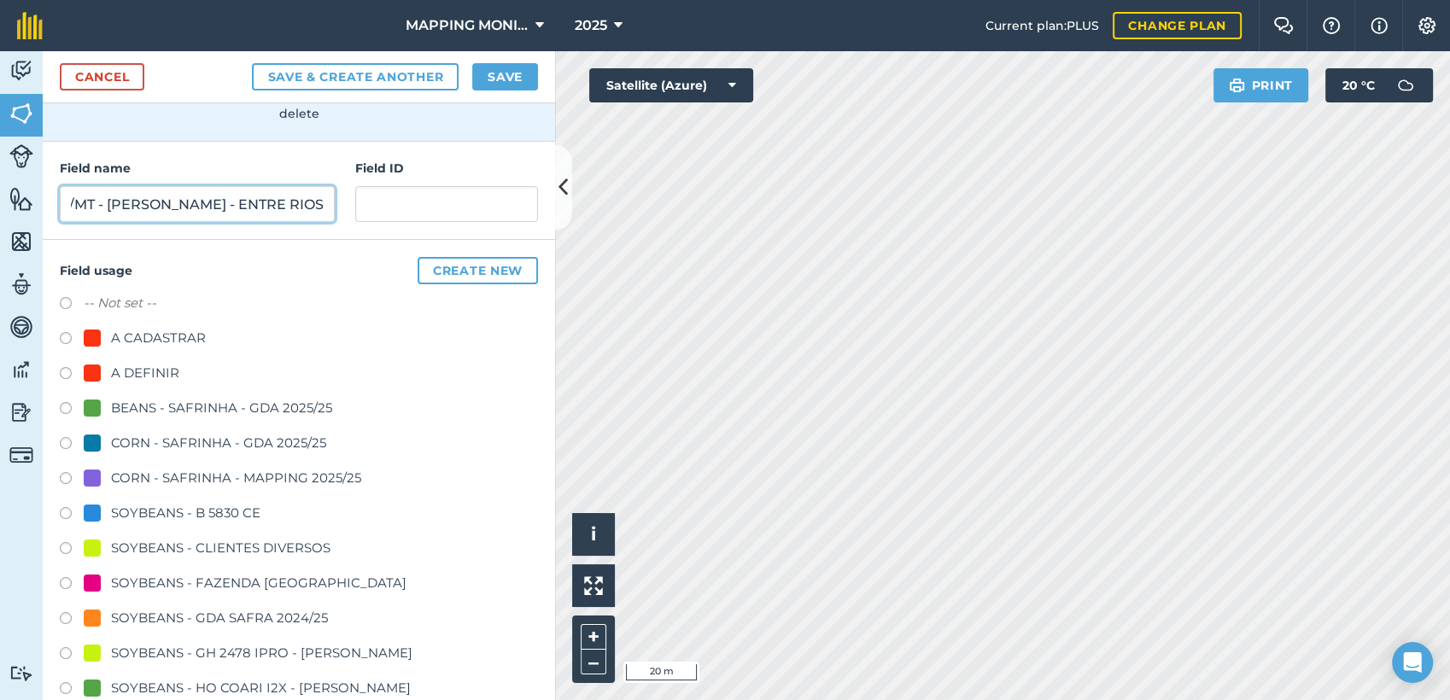
scroll to position [190, 0]
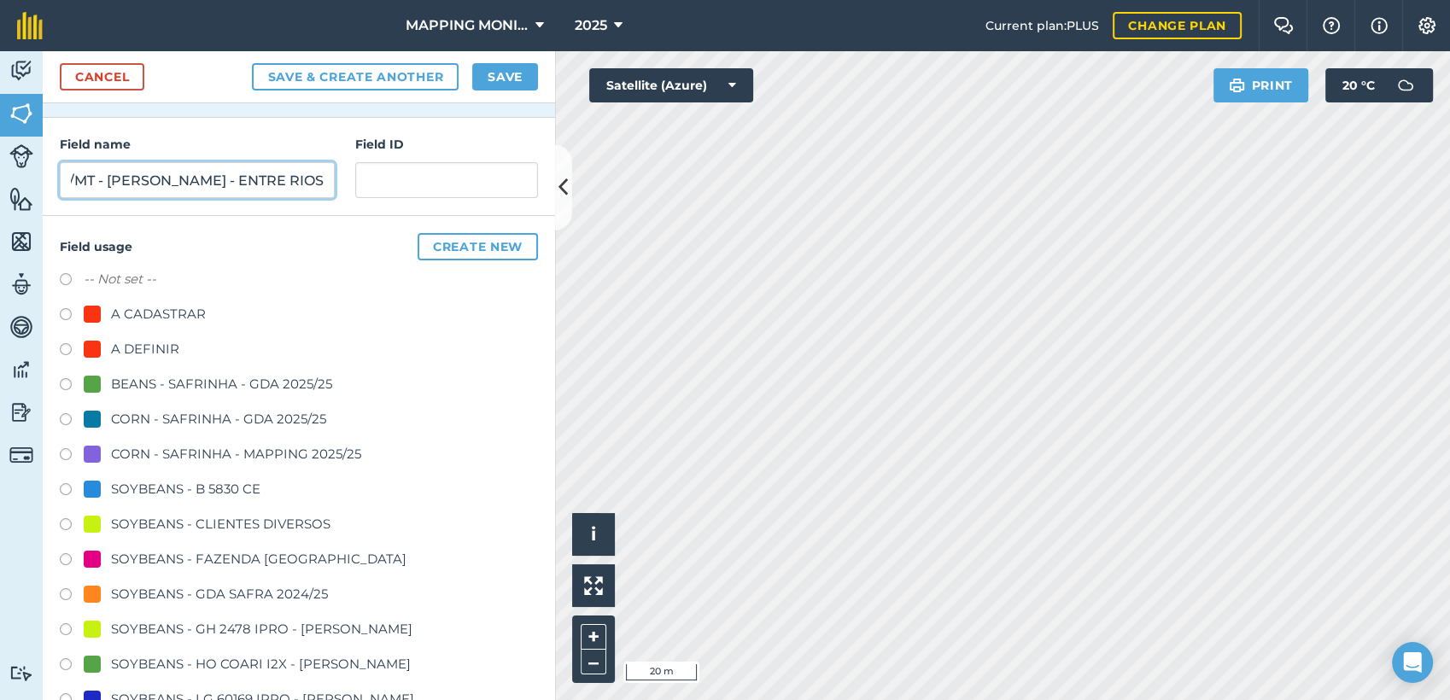
type input "PRIMAVERA DO LESTE/MT - [PERSON_NAME] - ENTRE RIOS"
click at [218, 519] on div "SOYBEANS - CLIENTES DIVERSOS" at bounding box center [221, 524] width 220 height 21
radio input "true"
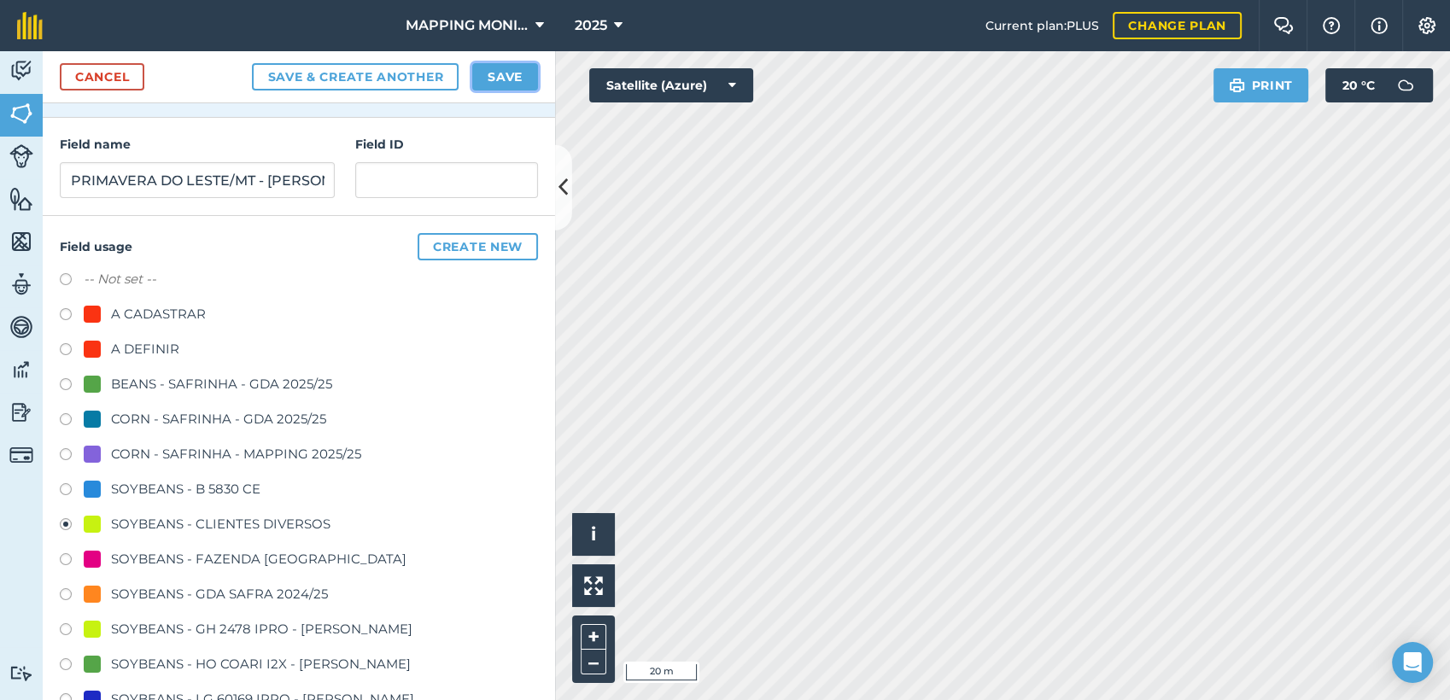
click at [518, 68] on button "Save" at bounding box center [505, 76] width 66 height 27
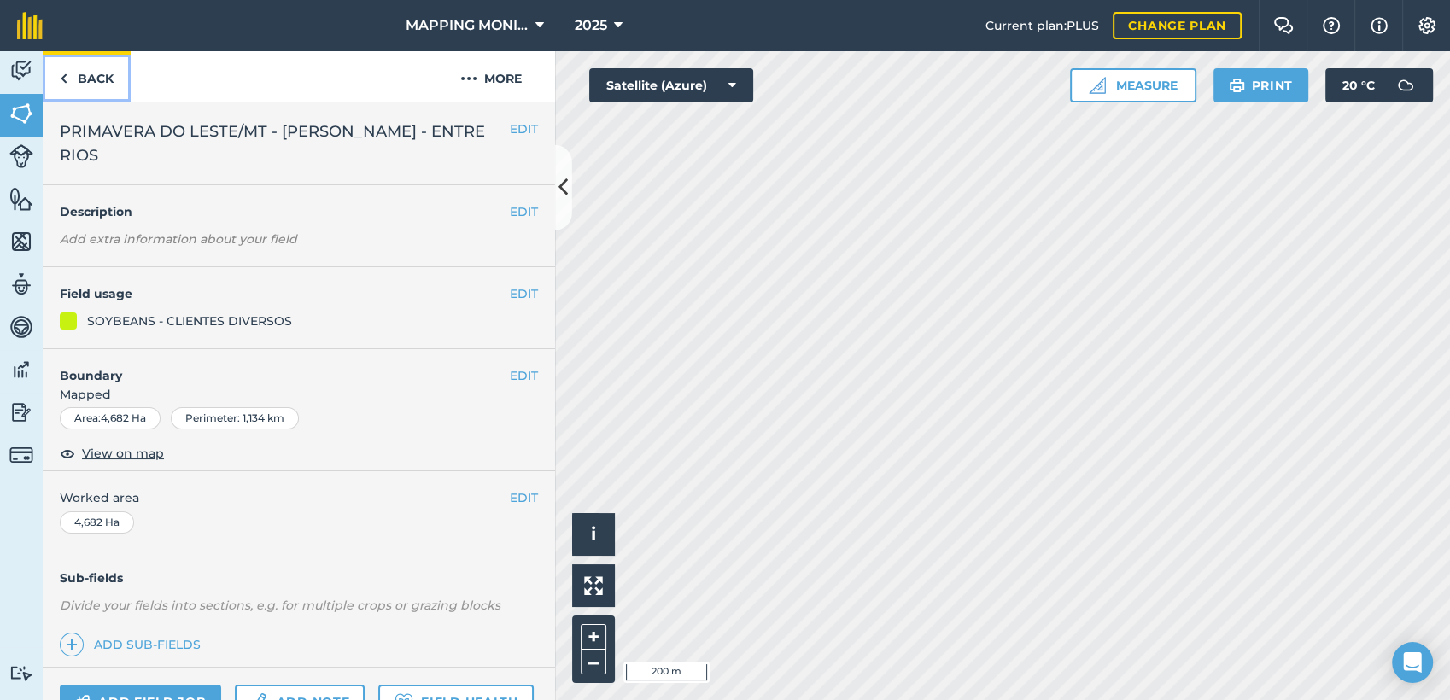
click at [91, 73] on link "Back" at bounding box center [87, 76] width 88 height 50
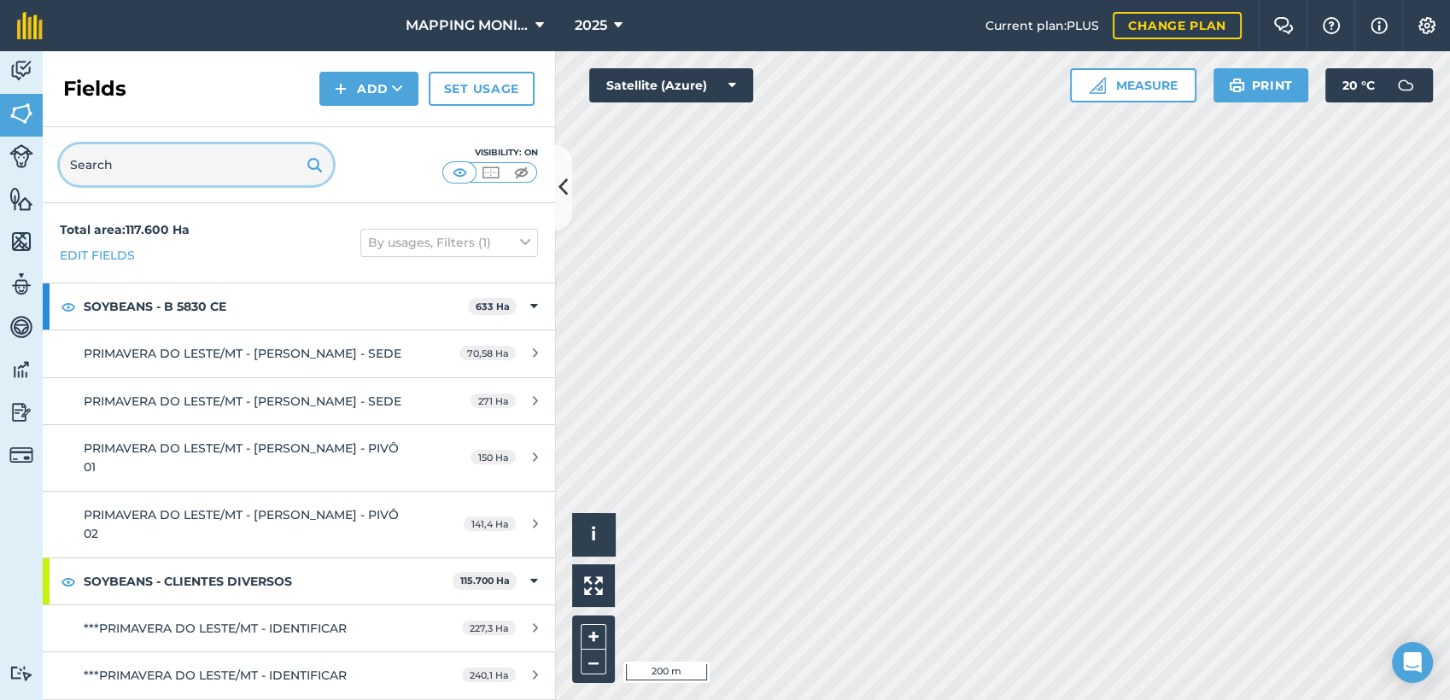
click at [173, 173] on input "text" at bounding box center [196, 164] width 273 height 41
paste input "PRIMAVERA DO LESTE/MT - [PERSON_NAME] - ENTRE RIOS"
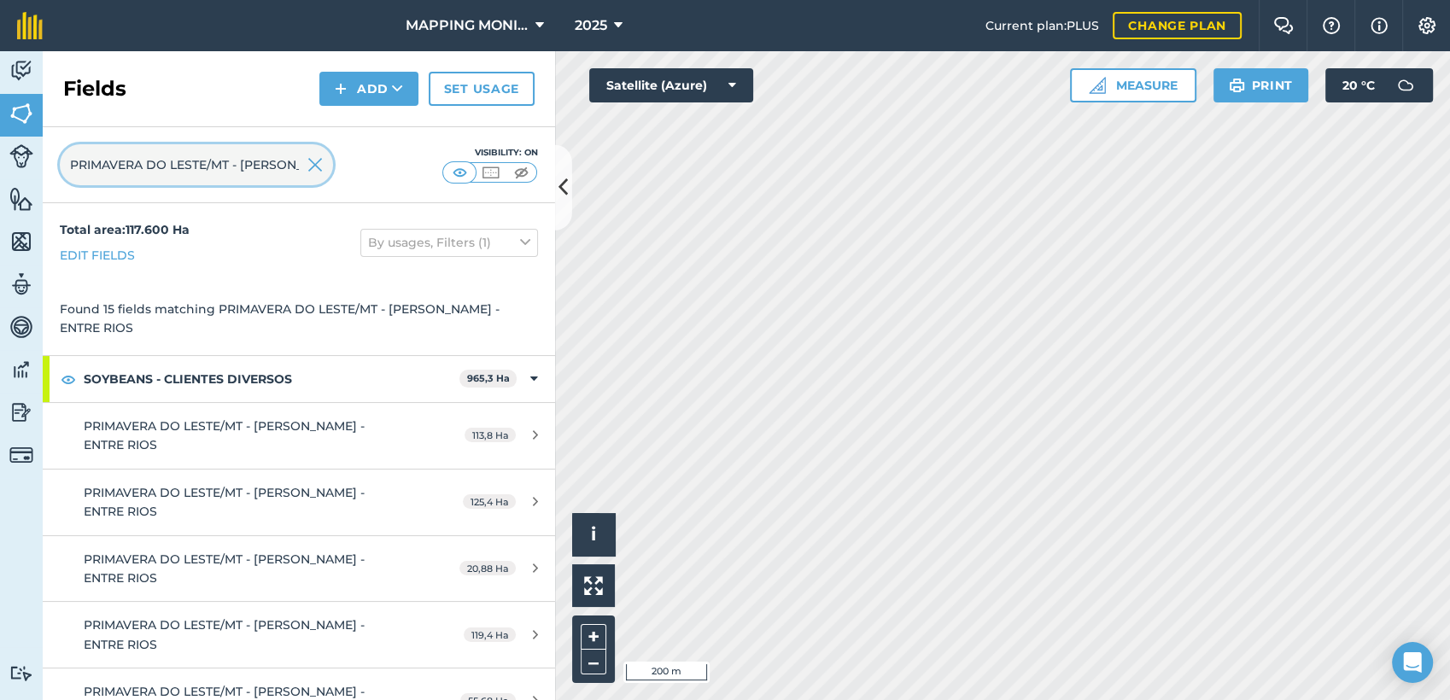
scroll to position [0, 126]
drag, startPoint x: 229, startPoint y: 161, endPoint x: 472, endPoint y: 168, distance: 242.7
click at [472, 168] on div "PRIMAVERA DO LESTE/MT - [PERSON_NAME] - ENTRE RIOS Visibility: On" at bounding box center [299, 165] width 513 height 76
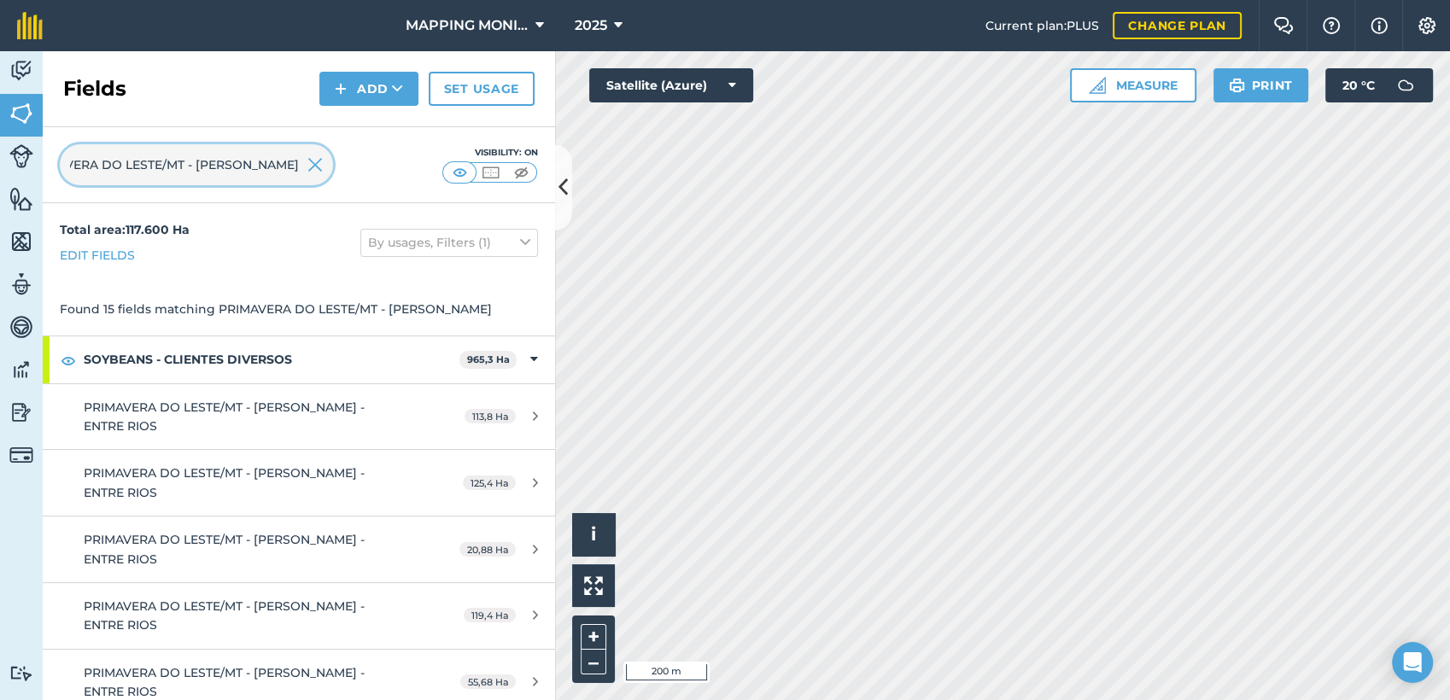
scroll to position [0, 41]
type input "PRIMAVERA DO LESTE/MT - [PERSON_NAME]"
click at [318, 169] on img at bounding box center [315, 165] width 15 height 21
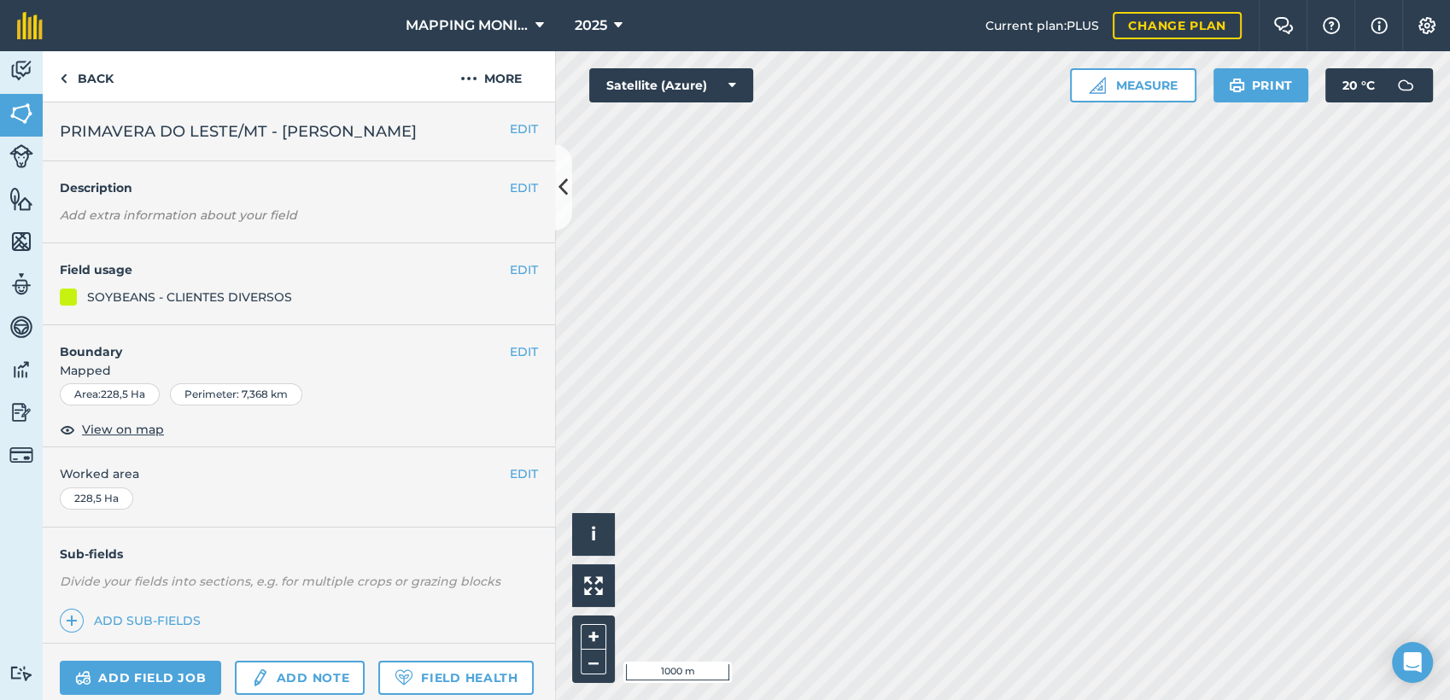
click at [417, 131] on span "PRIMAVERA DO LESTE/MT - [PERSON_NAME]" at bounding box center [238, 132] width 357 height 24
click at [417, 130] on span "PRIMAVERA DO LESTE/MT - [PERSON_NAME]" at bounding box center [238, 132] width 357 height 24
click at [321, 133] on span "PRIMAVERA DO LESTE/MT - [PERSON_NAME]" at bounding box center [238, 132] width 357 height 24
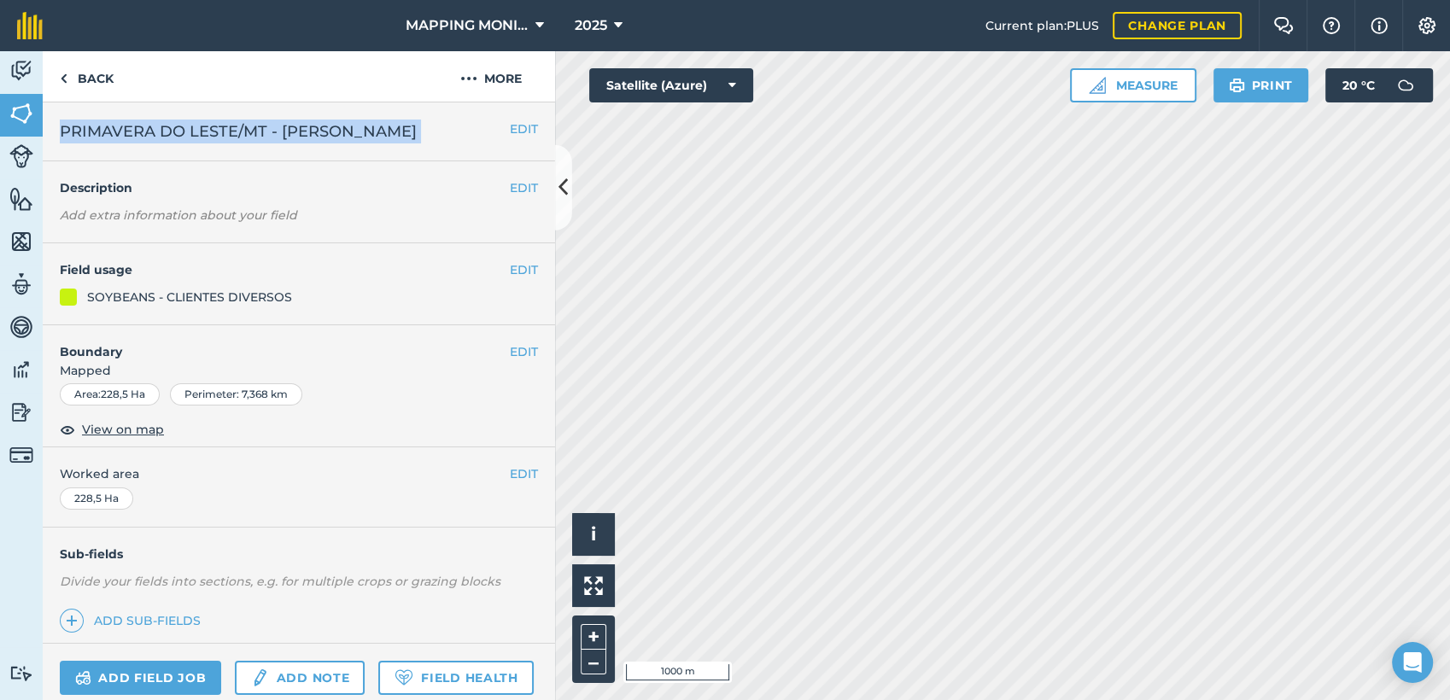
click at [321, 133] on span "PRIMAVERA DO LESTE/MT - [PERSON_NAME]" at bounding box center [238, 132] width 357 height 24
copy div "PRIMAVERA DO LESTE/MT - [PERSON_NAME] EDIT"
click at [109, 73] on link "Back" at bounding box center [87, 76] width 88 height 50
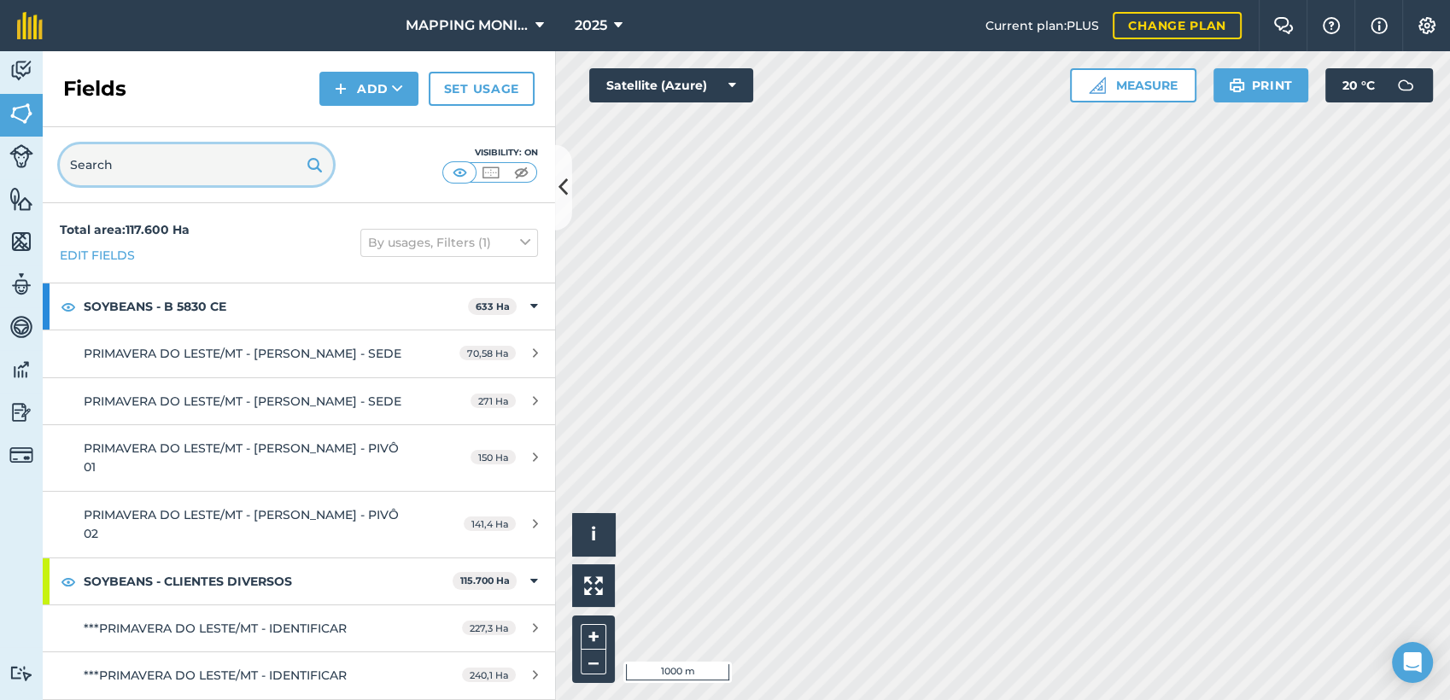
click at [225, 154] on input "text" at bounding box center [196, 164] width 273 height 41
paste input "PRIMAVERA DO LESTE/MT - [PERSON_NAME]"
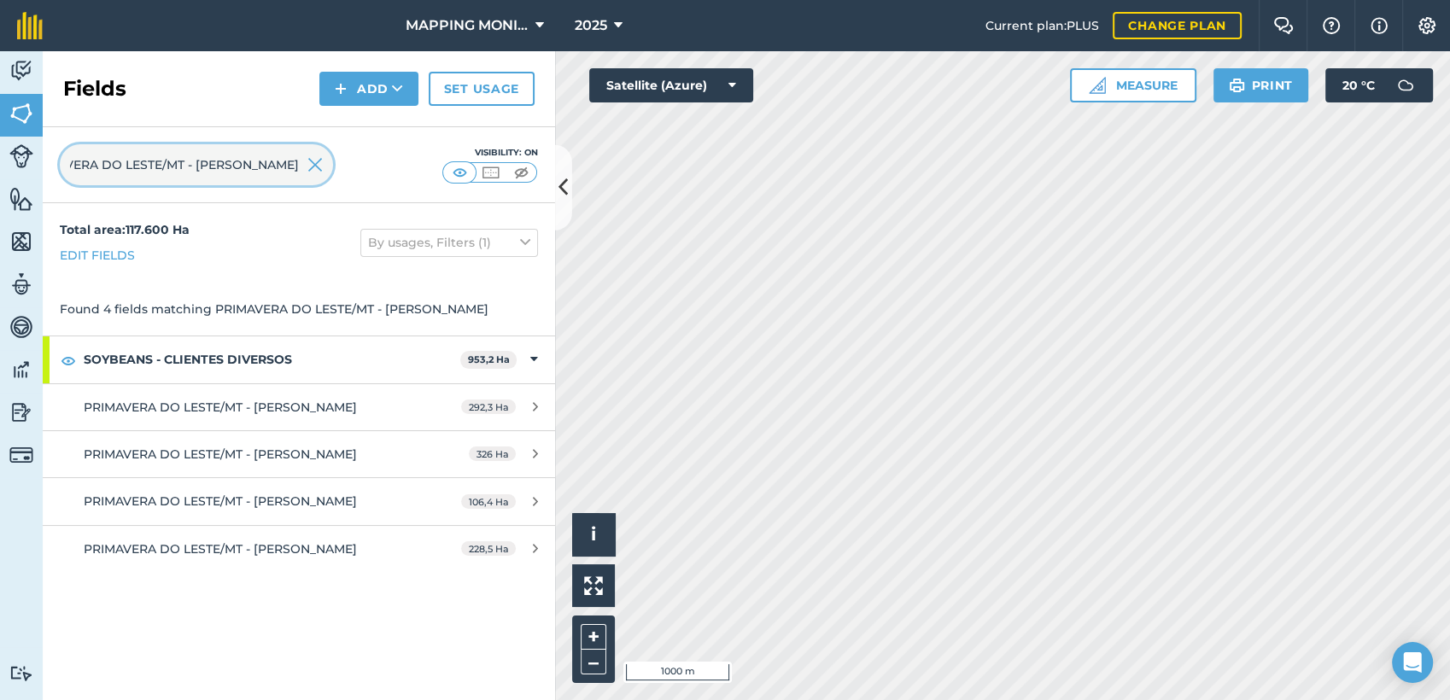
type input "PRIMAVERA DO LESTE/MT - [PERSON_NAME]"
click at [316, 171] on img at bounding box center [315, 165] width 15 height 21
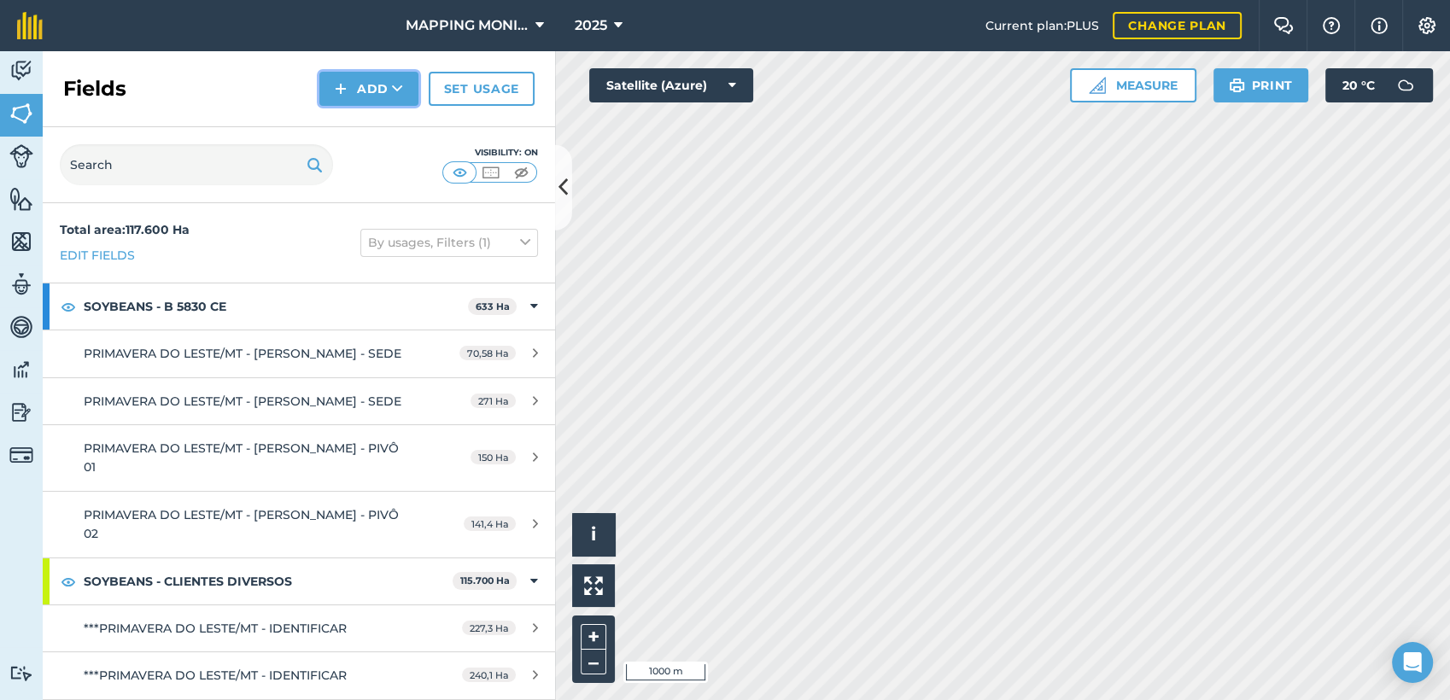
click at [377, 91] on button "Add" at bounding box center [368, 89] width 99 height 34
click at [405, 126] on link "Draw" at bounding box center [369, 127] width 94 height 38
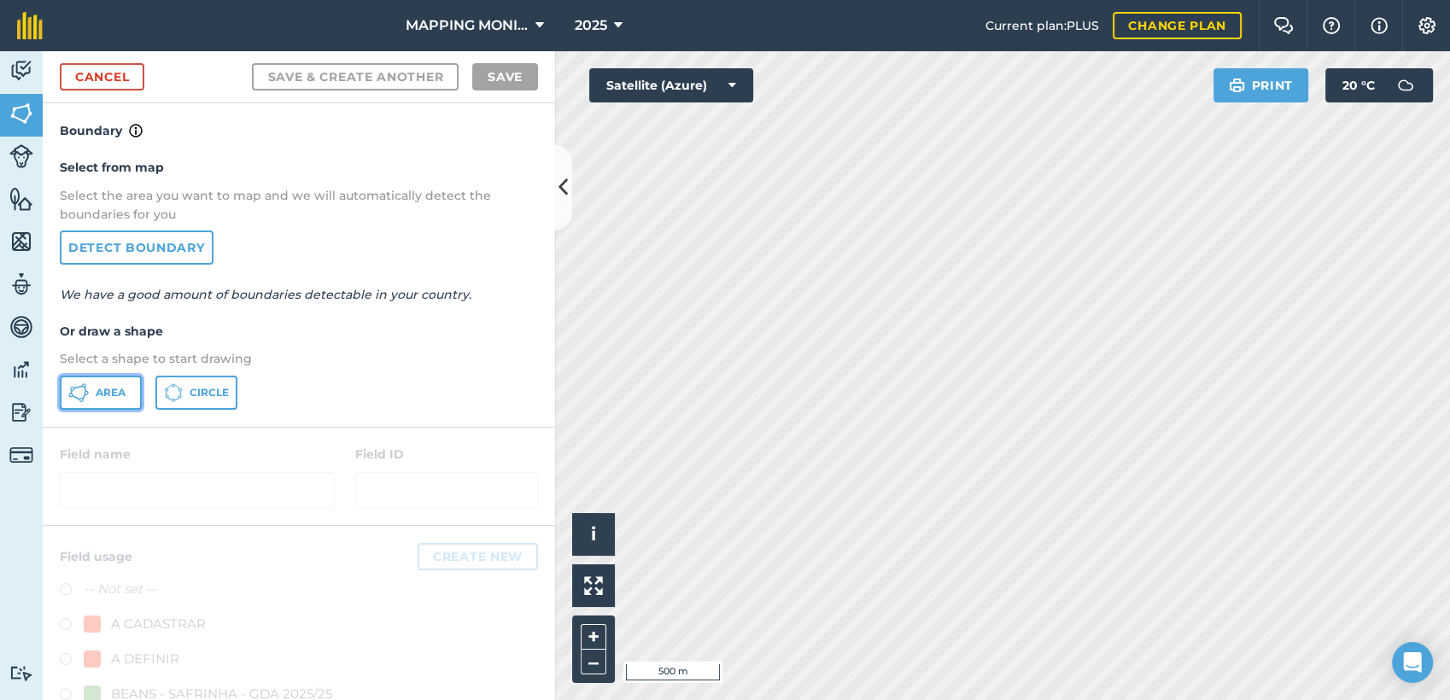
click at [120, 381] on button "Area" at bounding box center [101, 393] width 82 height 34
click at [846, 700] on html "MAPPING MONITORAMENTO AGRICOLA 2025 Current plan : PLUS Change plan Farm Chat H…" at bounding box center [725, 350] width 1450 height 700
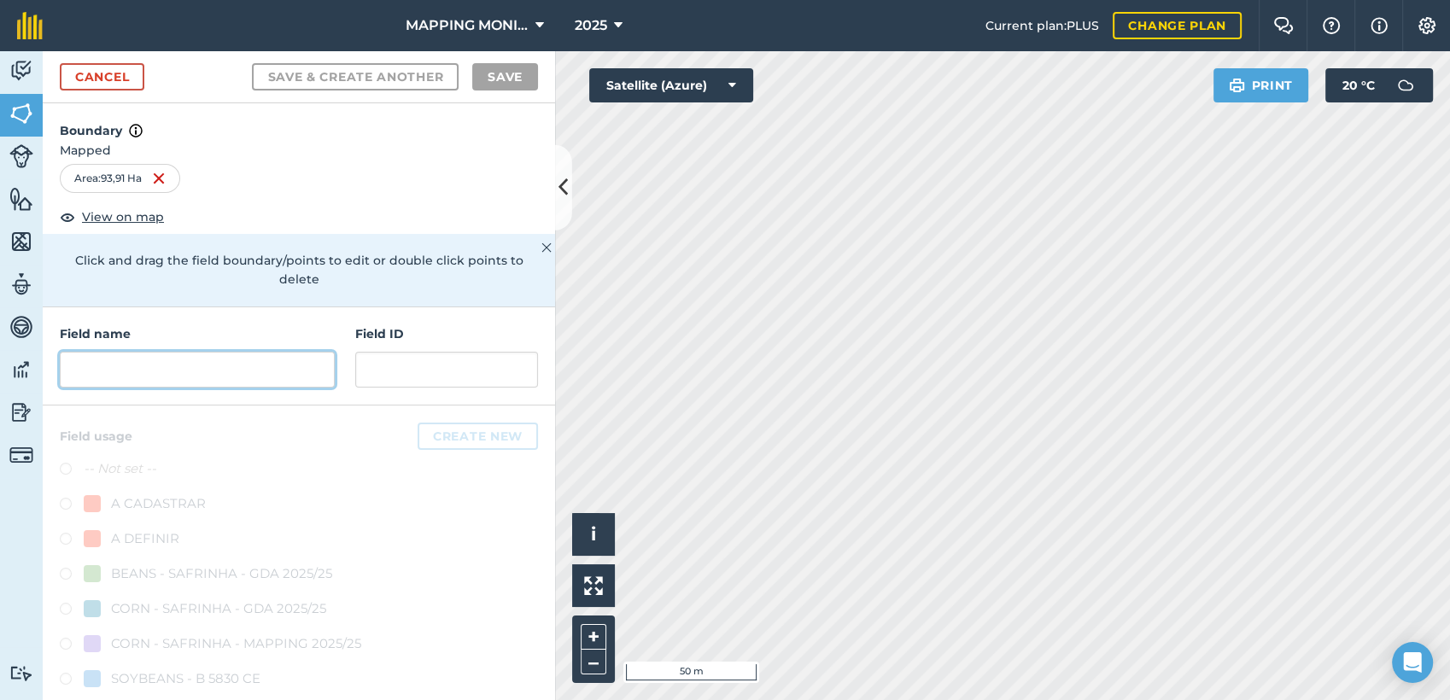
click at [117, 368] on input "text" at bounding box center [197, 370] width 275 height 36
paste input "PRIMAVERA DO LESTE/MT - [PERSON_NAME]"
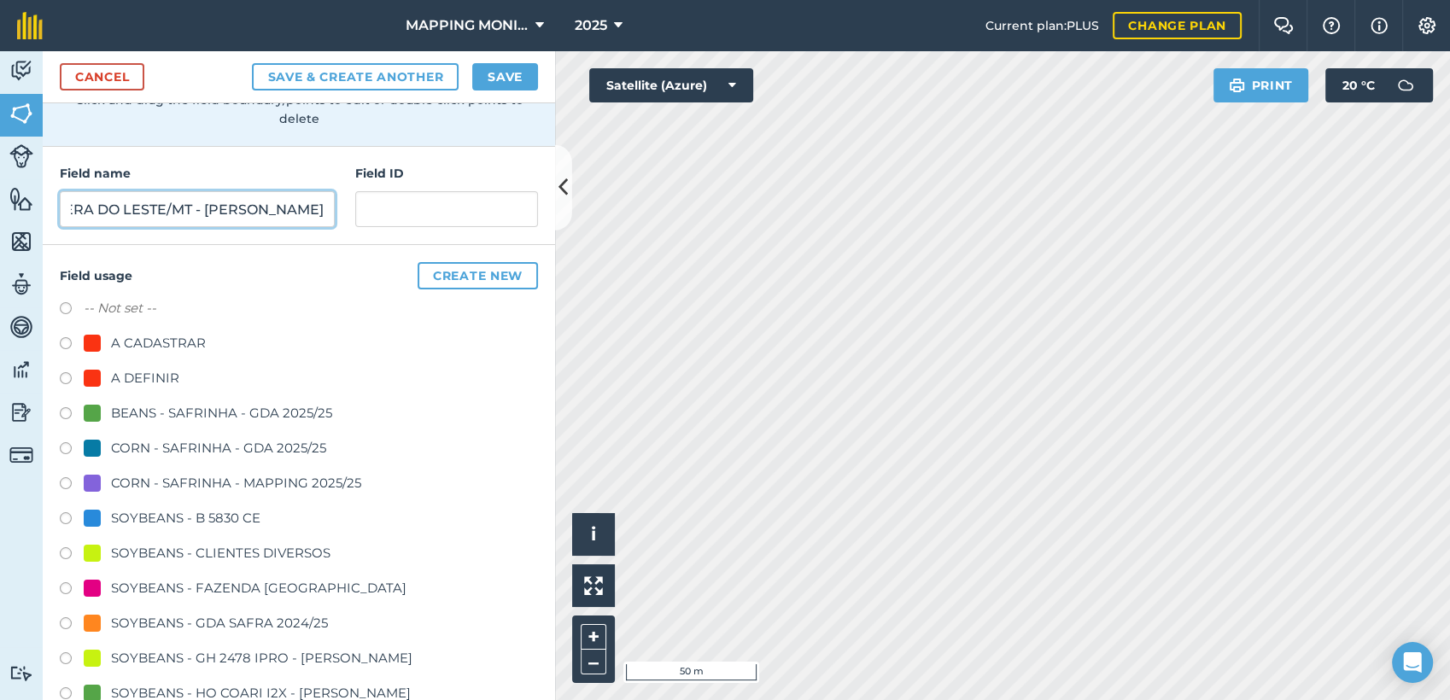
scroll to position [190, 0]
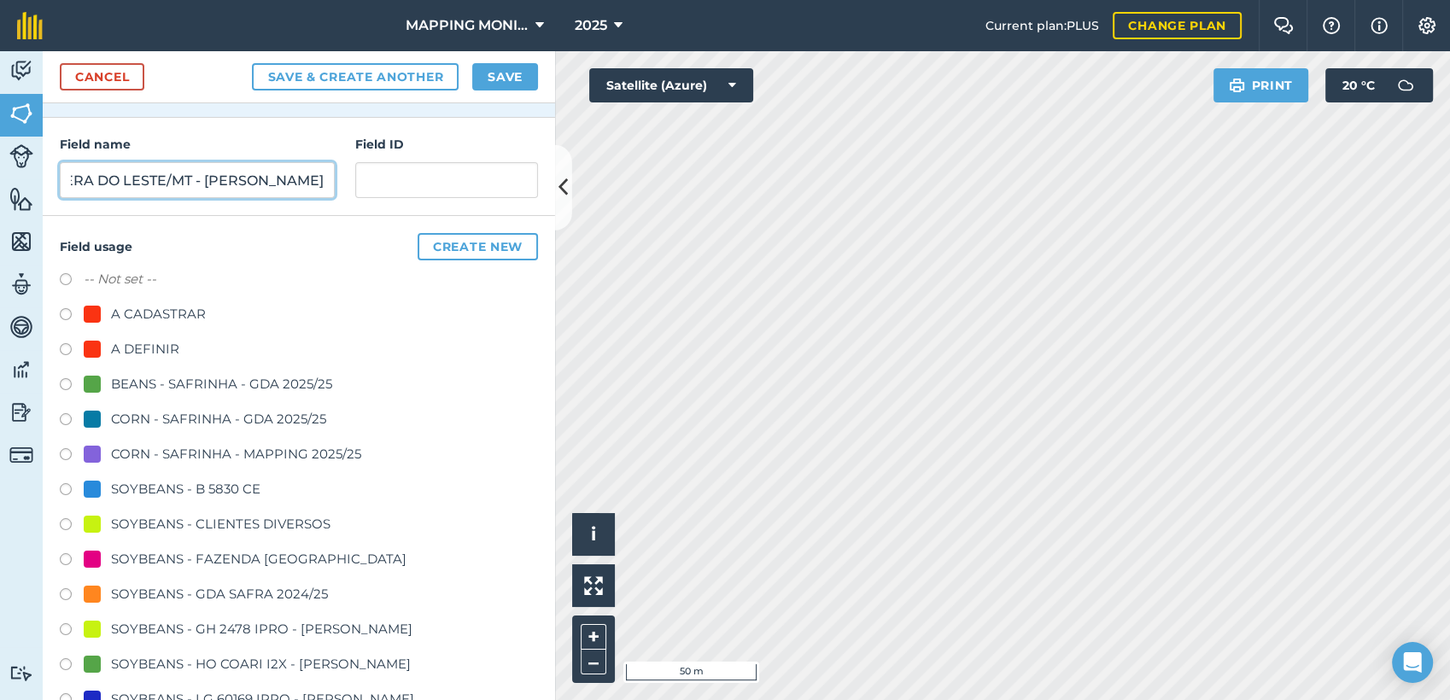
type input "PRIMAVERA DO LESTE/MT - [PERSON_NAME]"
click at [167, 524] on div "SOYBEANS - CLIENTES DIVERSOS" at bounding box center [221, 524] width 220 height 21
radio input "true"
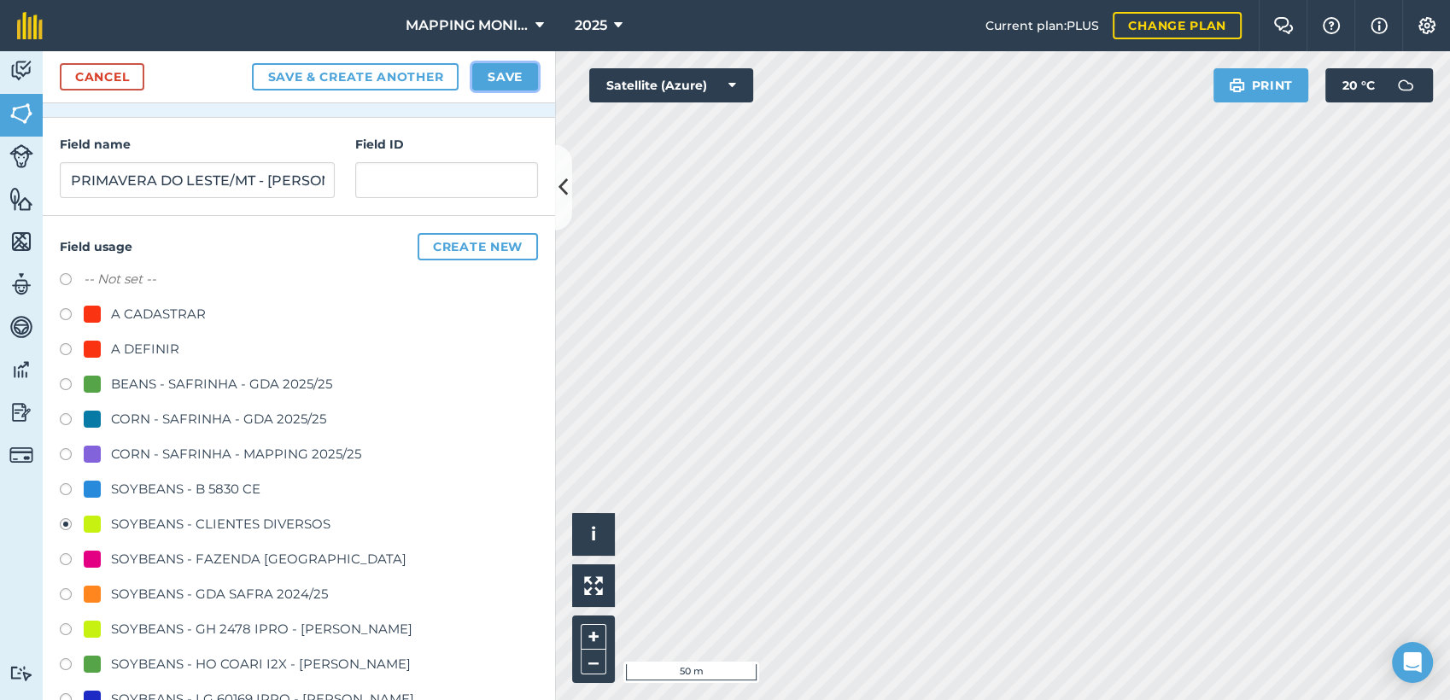
drag, startPoint x: 506, startPoint y: 74, endPoint x: 425, endPoint y: 101, distance: 84.5
click at [504, 74] on button "Save" at bounding box center [505, 76] width 66 height 27
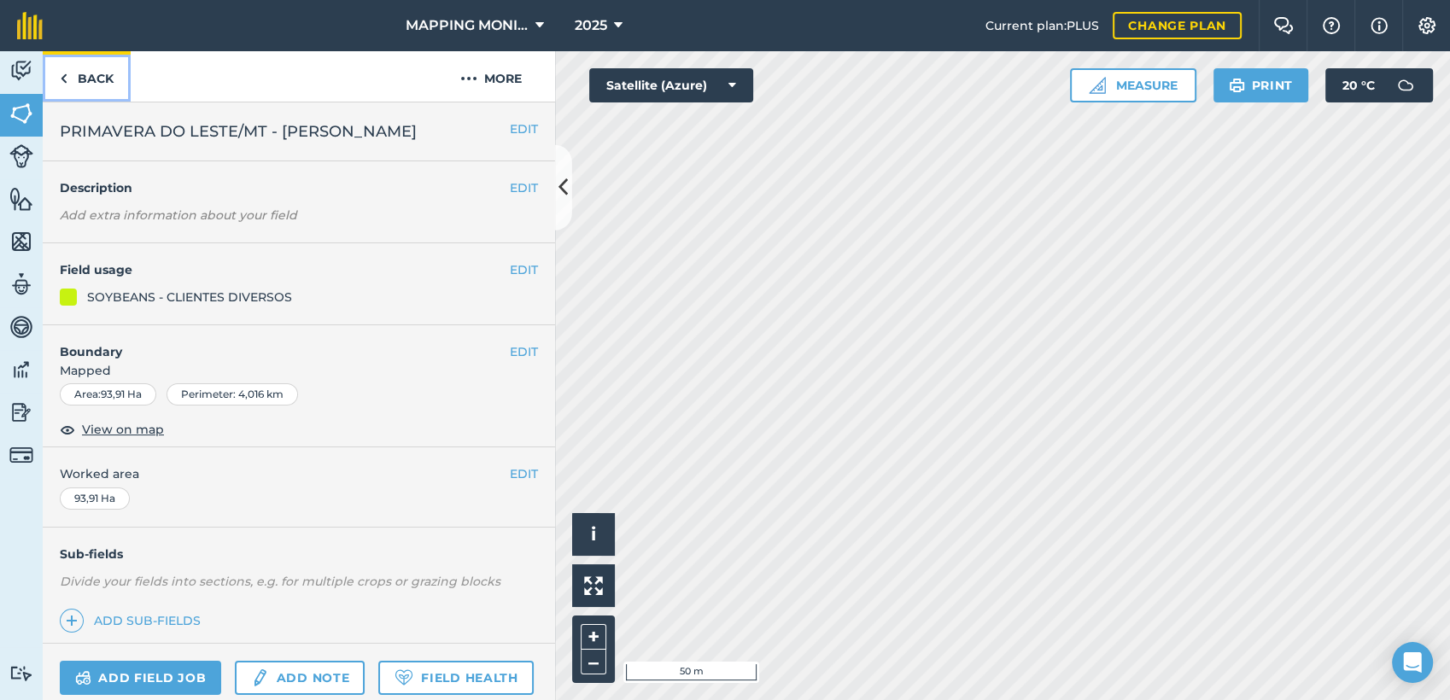
click at [92, 78] on link "Back" at bounding box center [87, 76] width 88 height 50
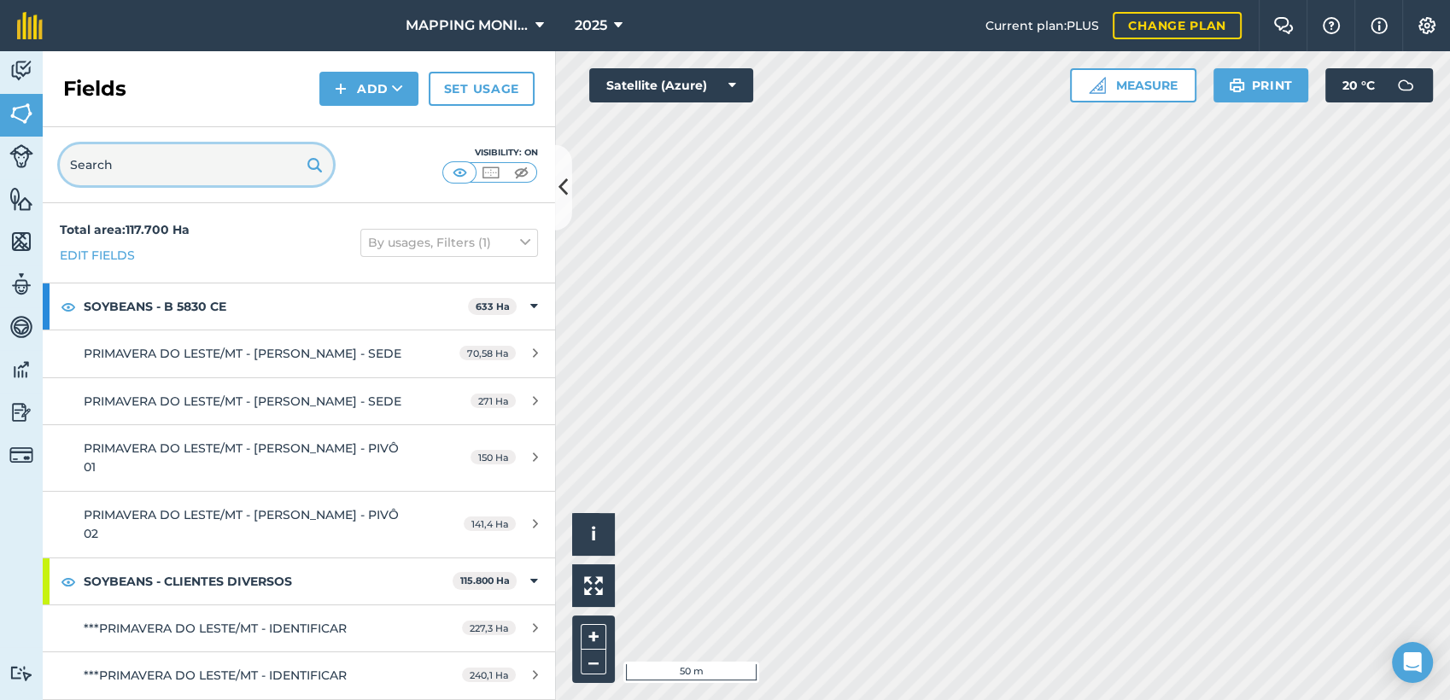
click at [148, 162] on input "text" at bounding box center [196, 164] width 273 height 41
paste input "PRIMAVERA DO LESTE/MT - [PERSON_NAME]"
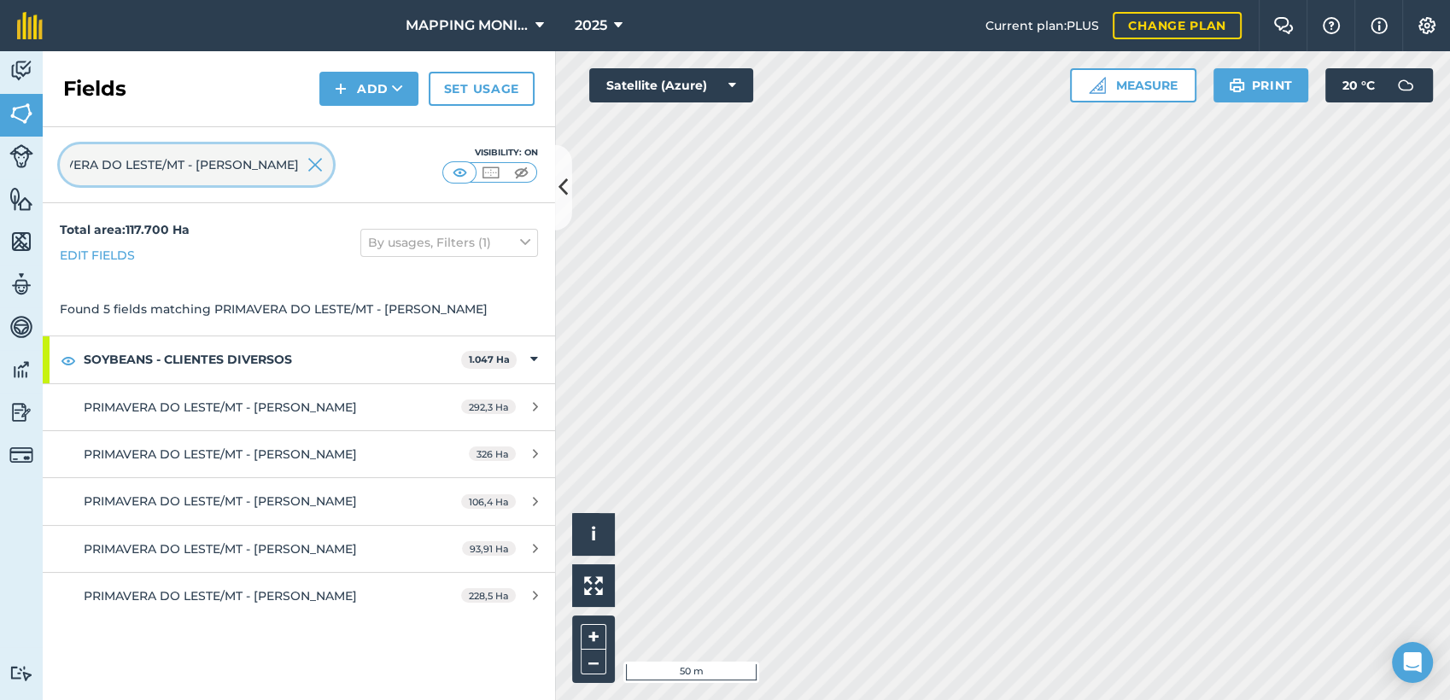
drag, startPoint x: 255, startPoint y: 160, endPoint x: 369, endPoint y: 174, distance: 114.5
click at [369, 174] on div "PRIMAVERA DO LESTE/MT - [PERSON_NAME] Visibility: On" at bounding box center [299, 165] width 513 height 76
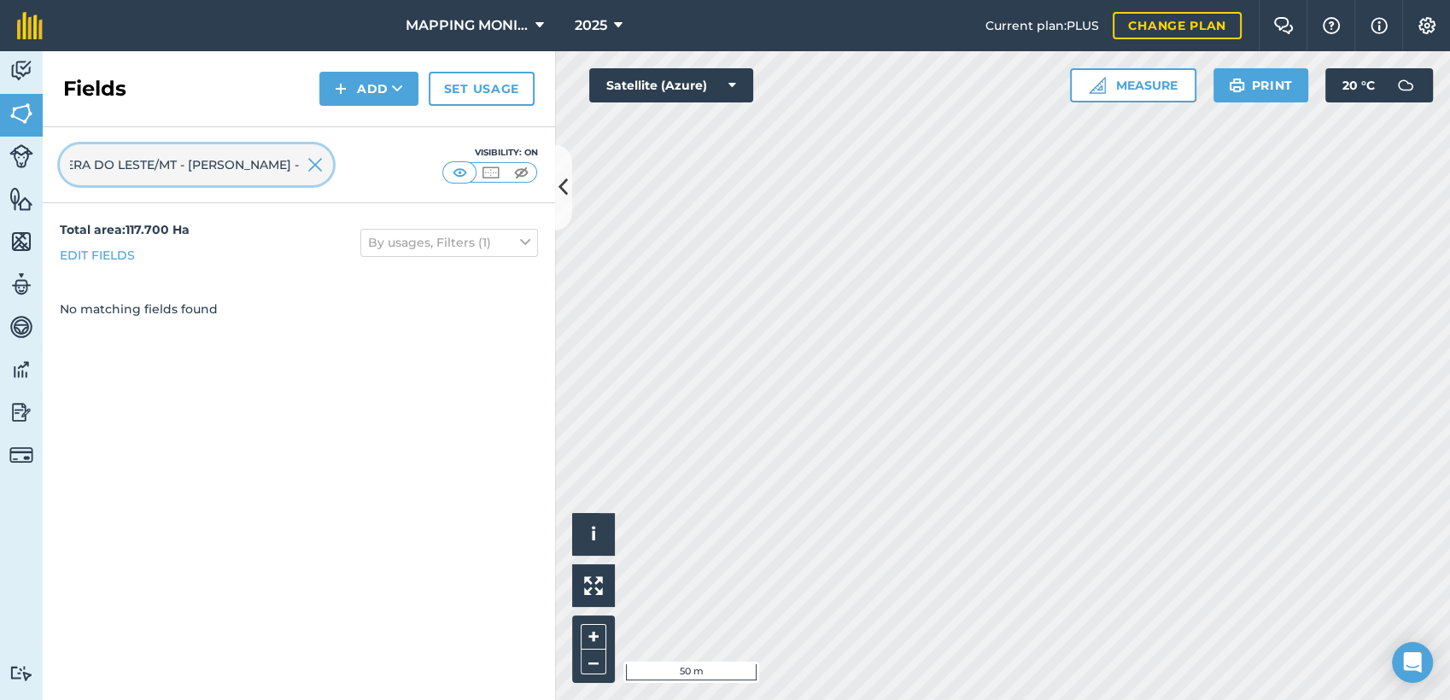
scroll to position [0, 54]
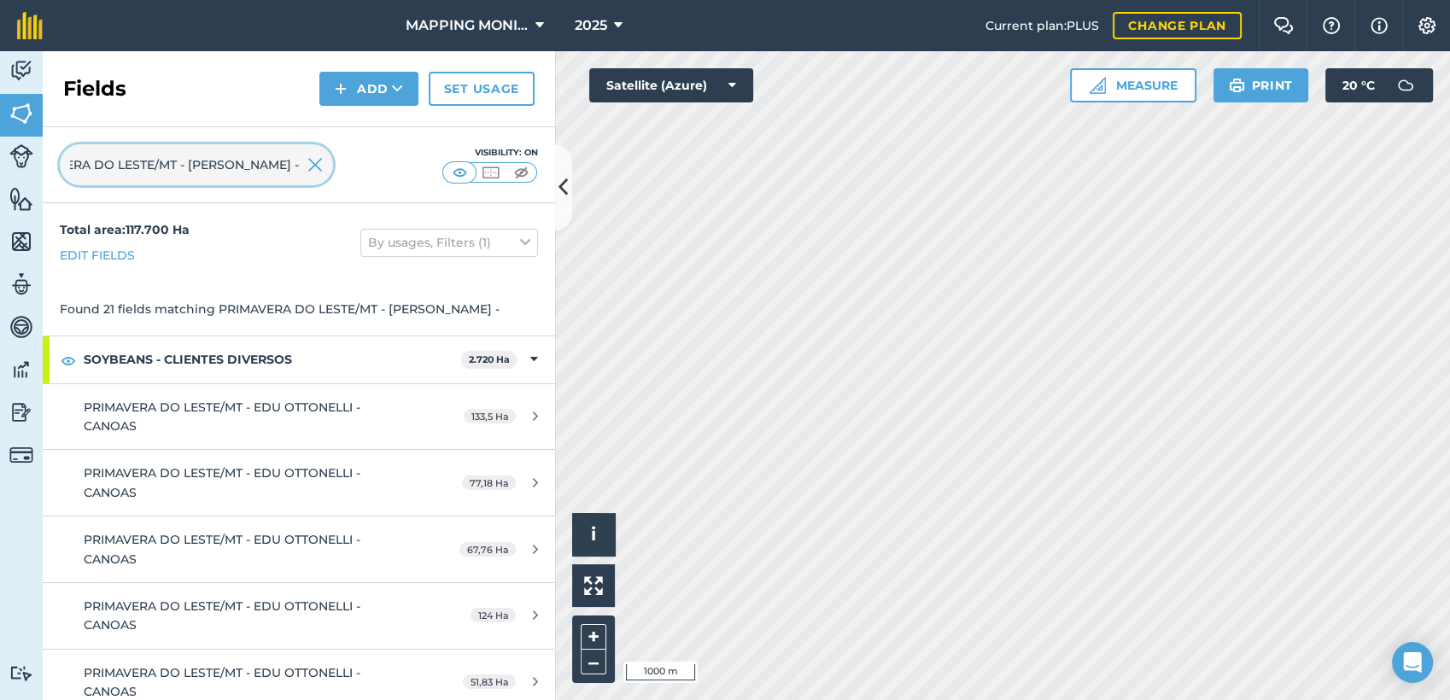
type input "PRIMAVERA DO LESTE/MT - [PERSON_NAME] -"
click at [311, 166] on img at bounding box center [315, 165] width 15 height 21
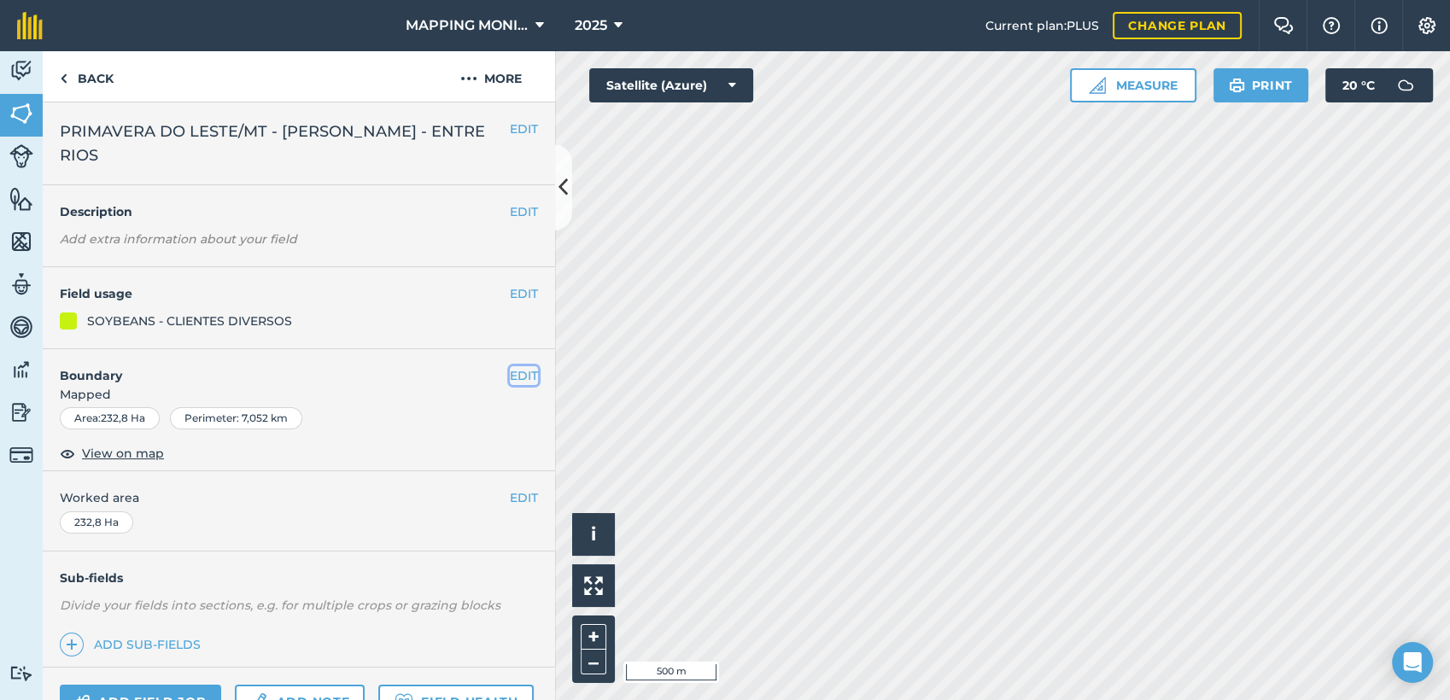
click at [510, 375] on button "EDIT" at bounding box center [524, 375] width 28 height 19
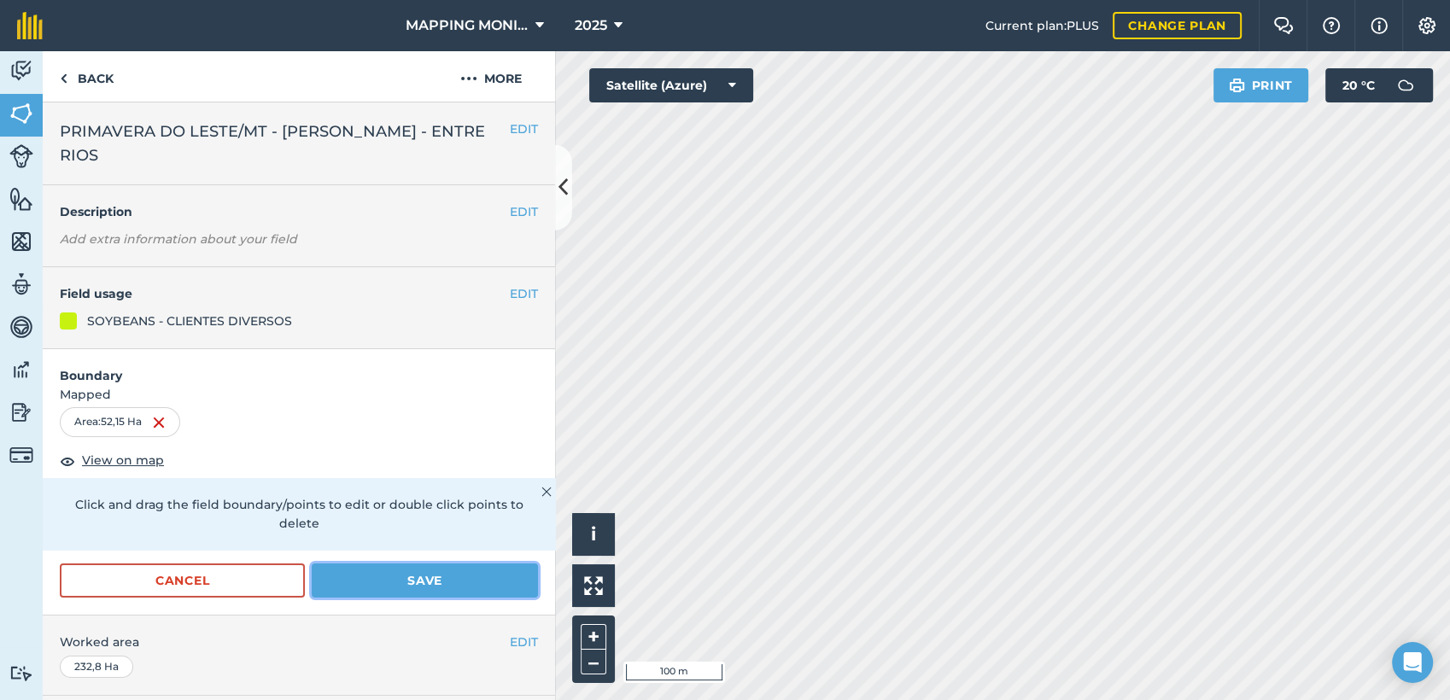
click at [462, 576] on button "Save" at bounding box center [425, 581] width 226 height 34
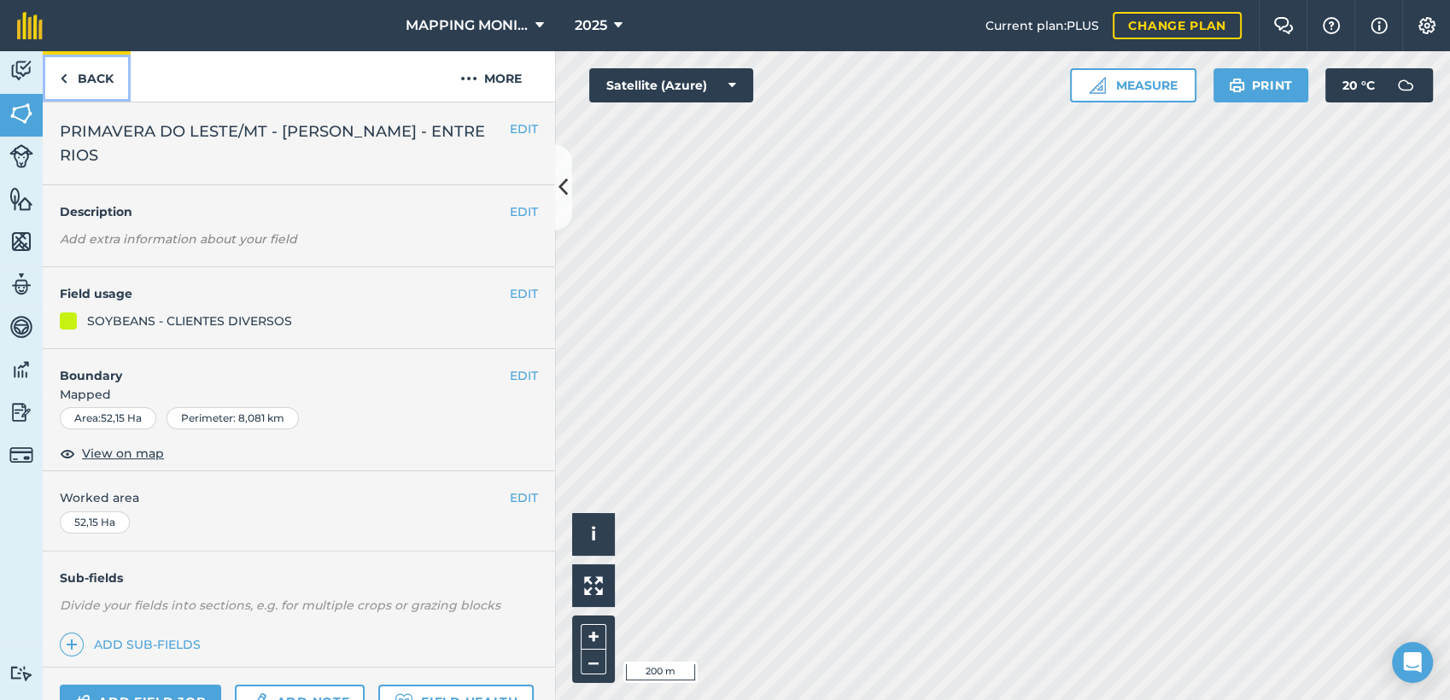
click at [108, 75] on link "Back" at bounding box center [87, 76] width 88 height 50
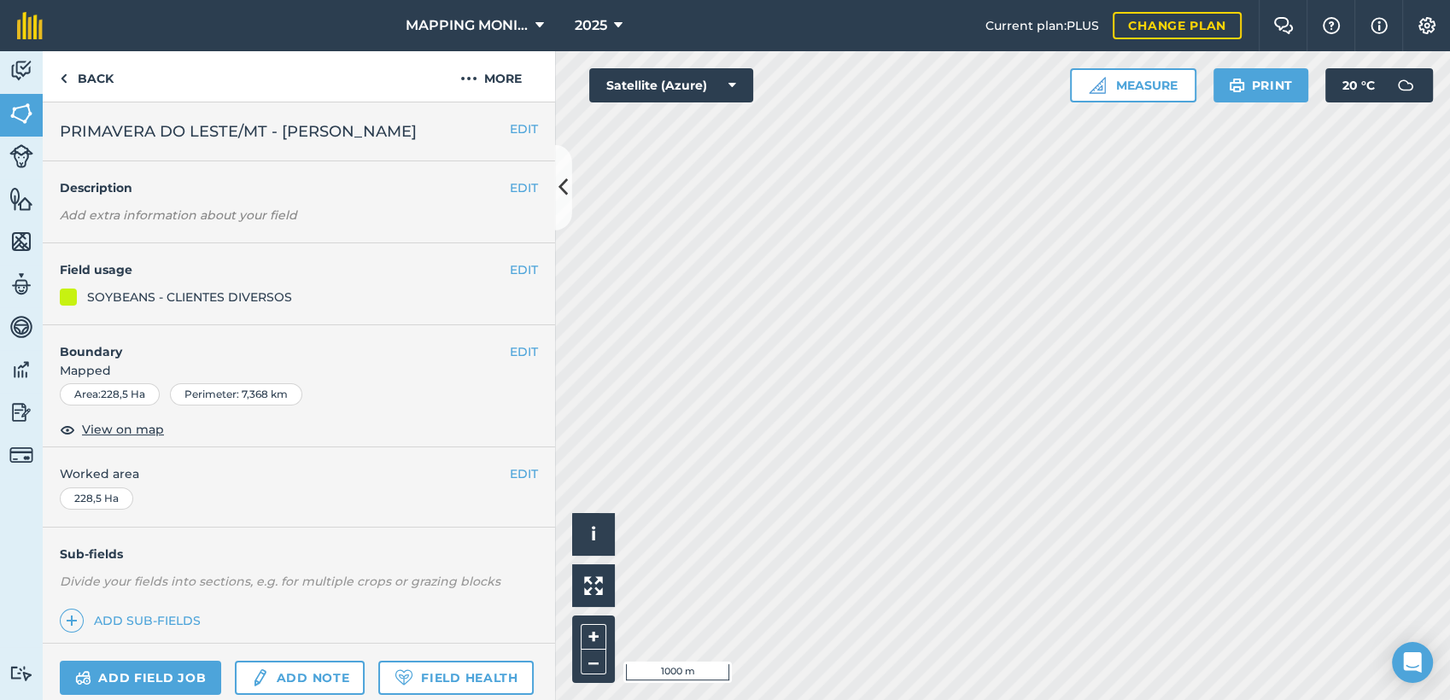
click at [360, 139] on span "PRIMAVERA DO LESTE/MT - [PERSON_NAME]" at bounding box center [238, 132] width 357 height 24
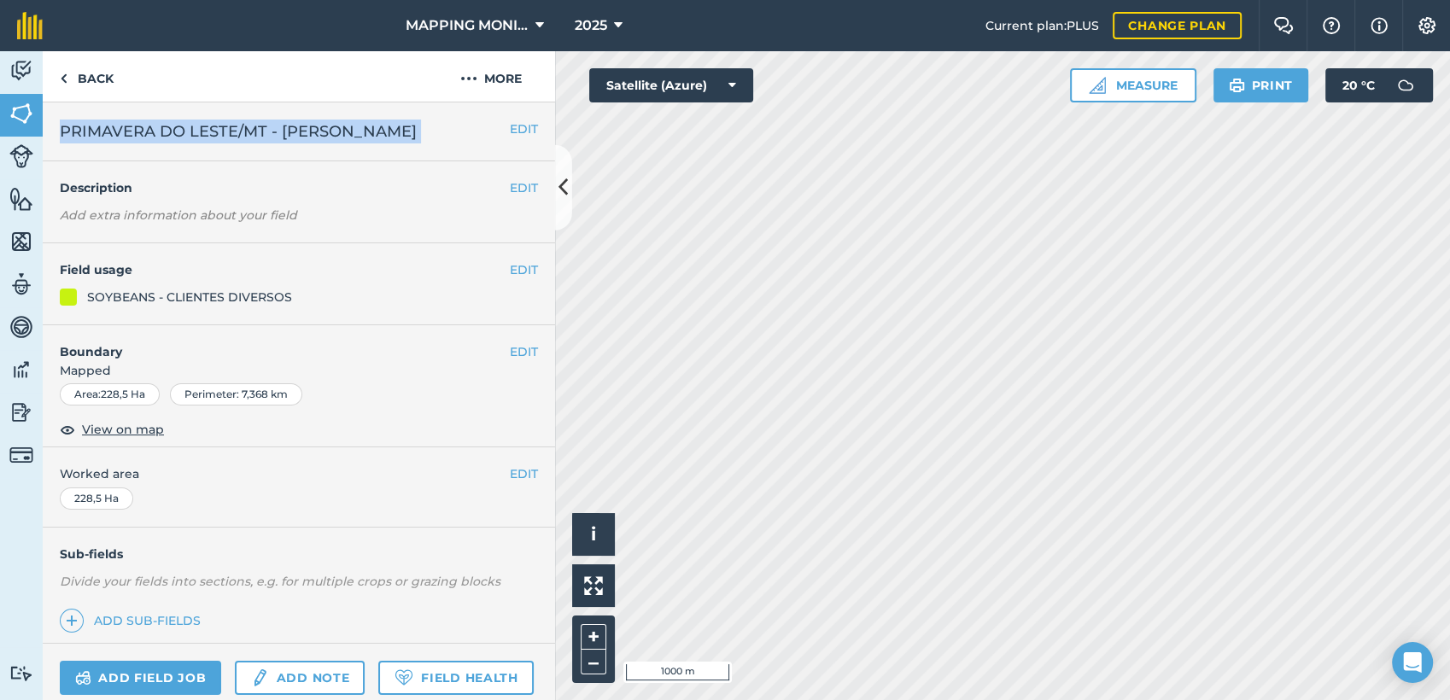
click at [360, 139] on span "PRIMAVERA DO LESTE/MT - [PERSON_NAME]" at bounding box center [238, 132] width 357 height 24
copy div "PRIMAVERA DO LESTE/MT - [PERSON_NAME] EDIT"
click at [86, 73] on link "Back" at bounding box center [87, 76] width 88 height 50
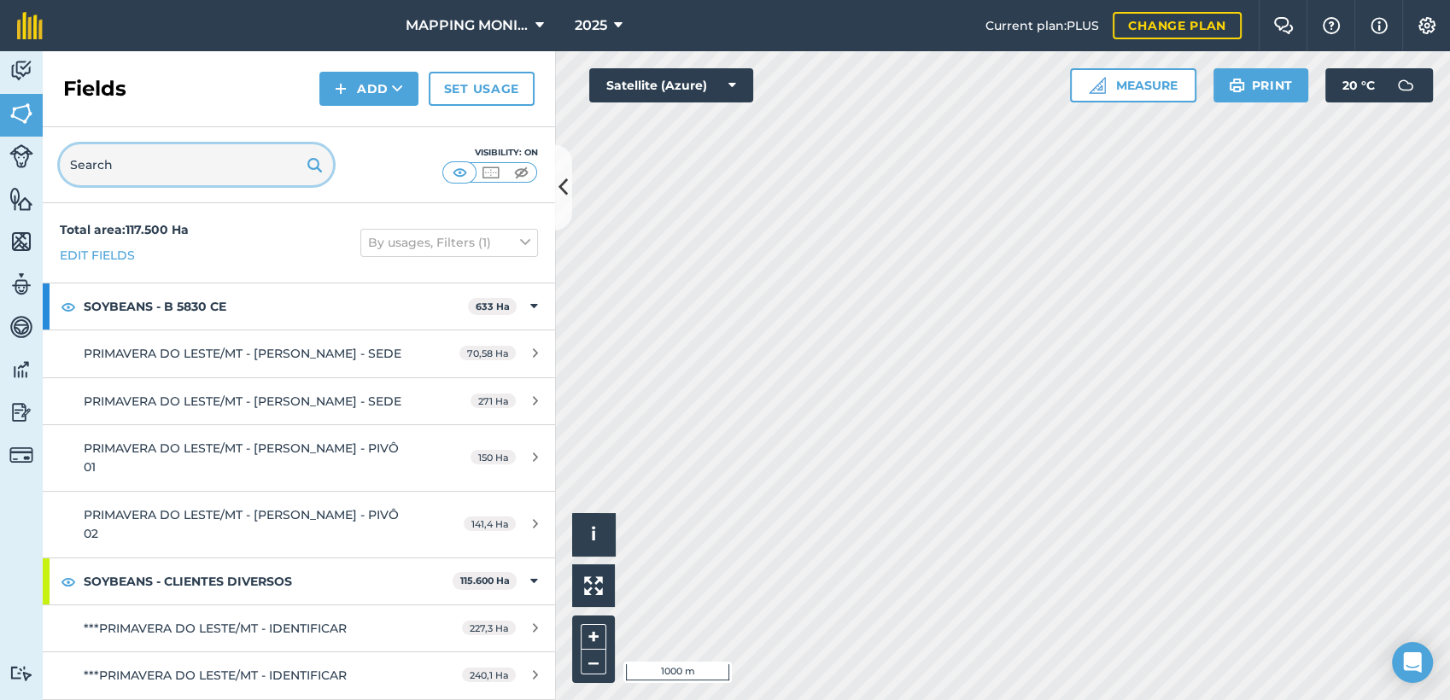
click at [166, 174] on input "text" at bounding box center [196, 164] width 273 height 41
paste input "PRIMAVERA DO LESTE/MT - [PERSON_NAME]"
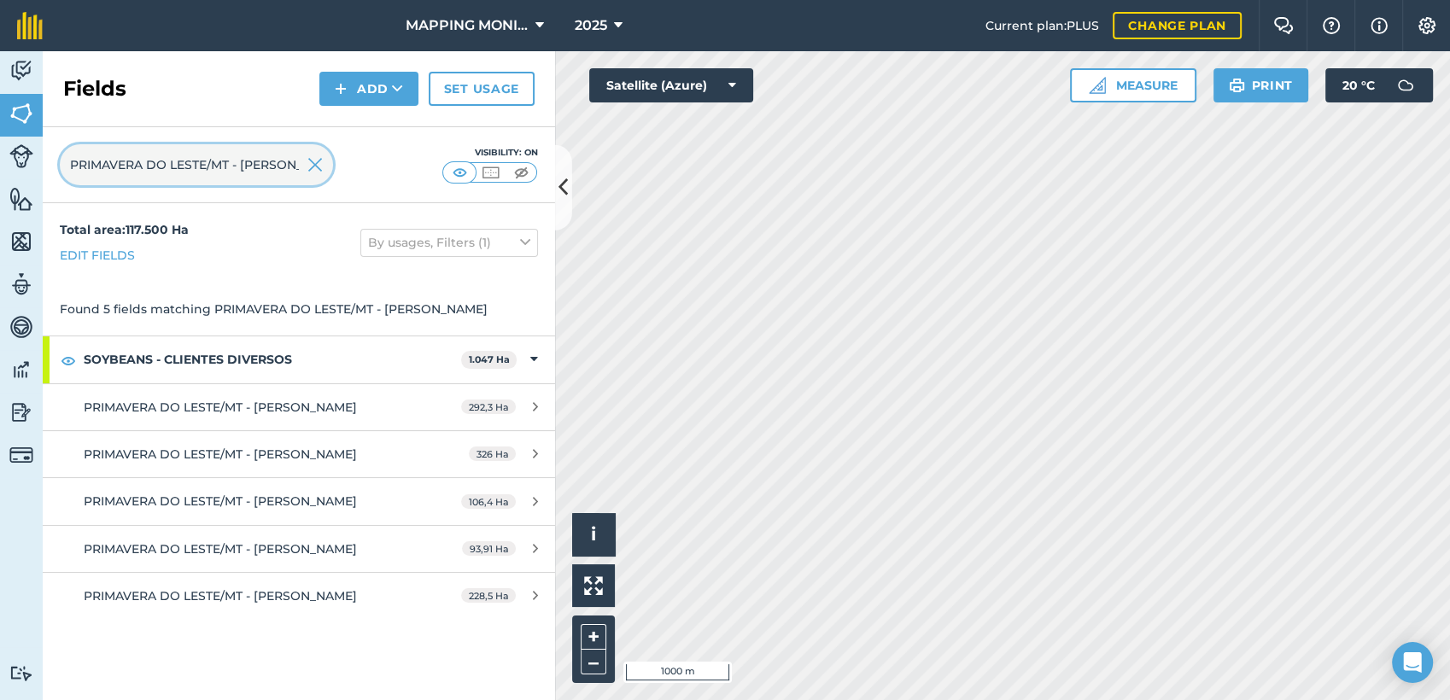
scroll to position [0, 97]
type input "PRIMAVERA DO LESTE/MT - [PERSON_NAME]"
click at [314, 166] on img at bounding box center [315, 165] width 15 height 21
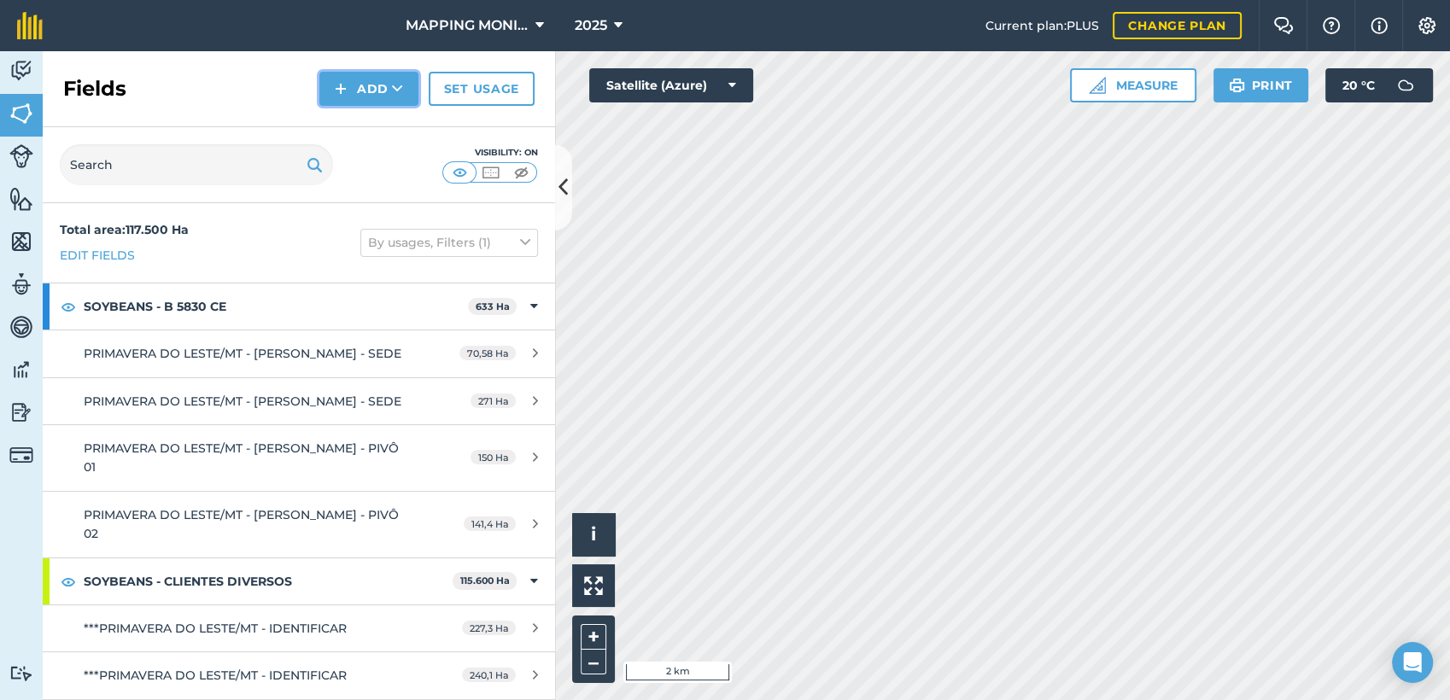
click at [400, 91] on icon at bounding box center [397, 88] width 11 height 17
click at [392, 114] on link "Draw" at bounding box center [369, 127] width 94 height 38
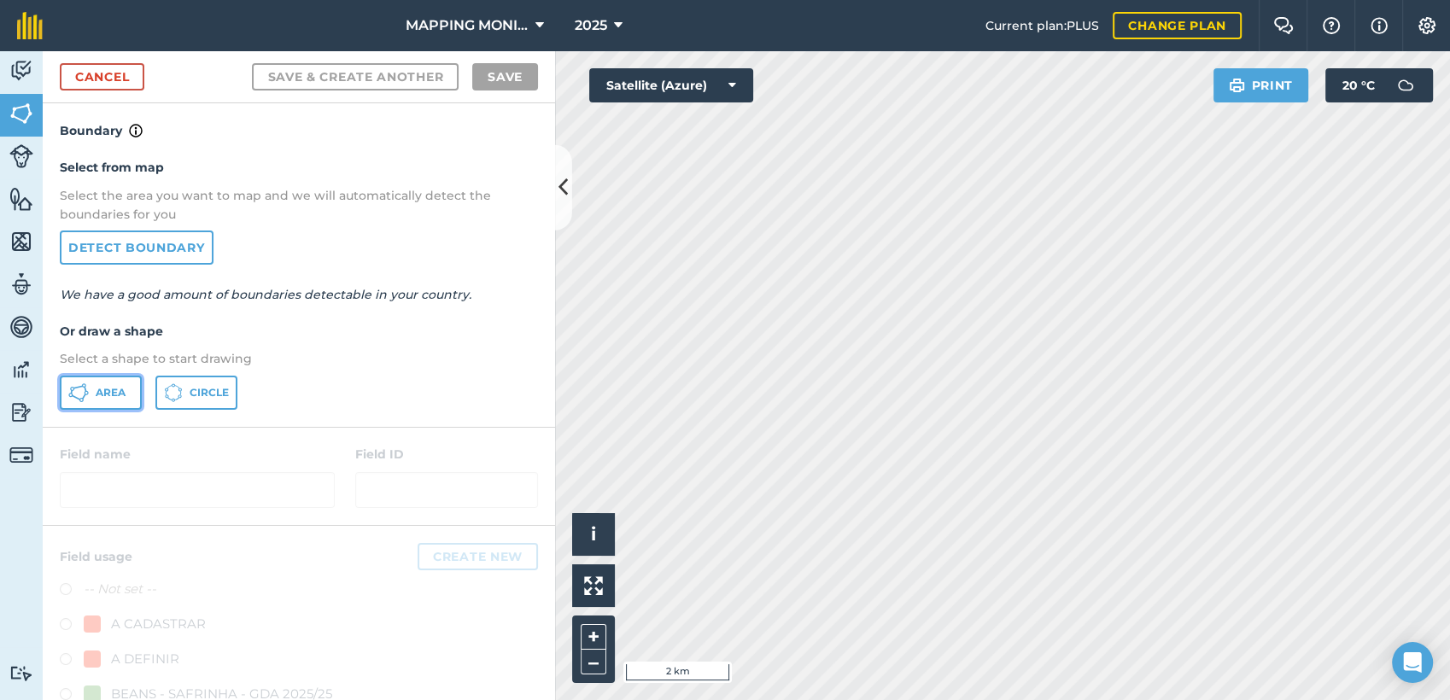
click at [116, 390] on span "Area" at bounding box center [111, 393] width 30 height 14
click at [91, 252] on link "Detect boundary" at bounding box center [137, 248] width 154 height 34
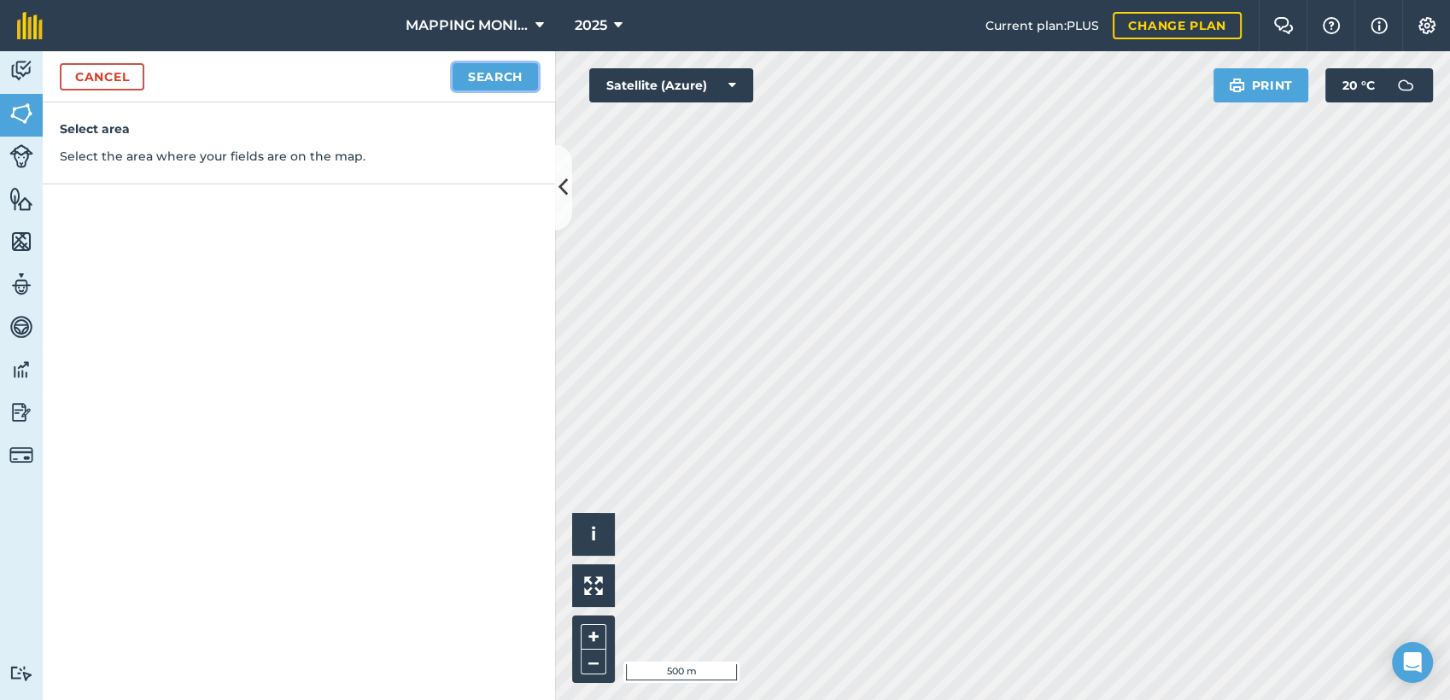
click at [530, 78] on button "Search" at bounding box center [495, 76] width 85 height 27
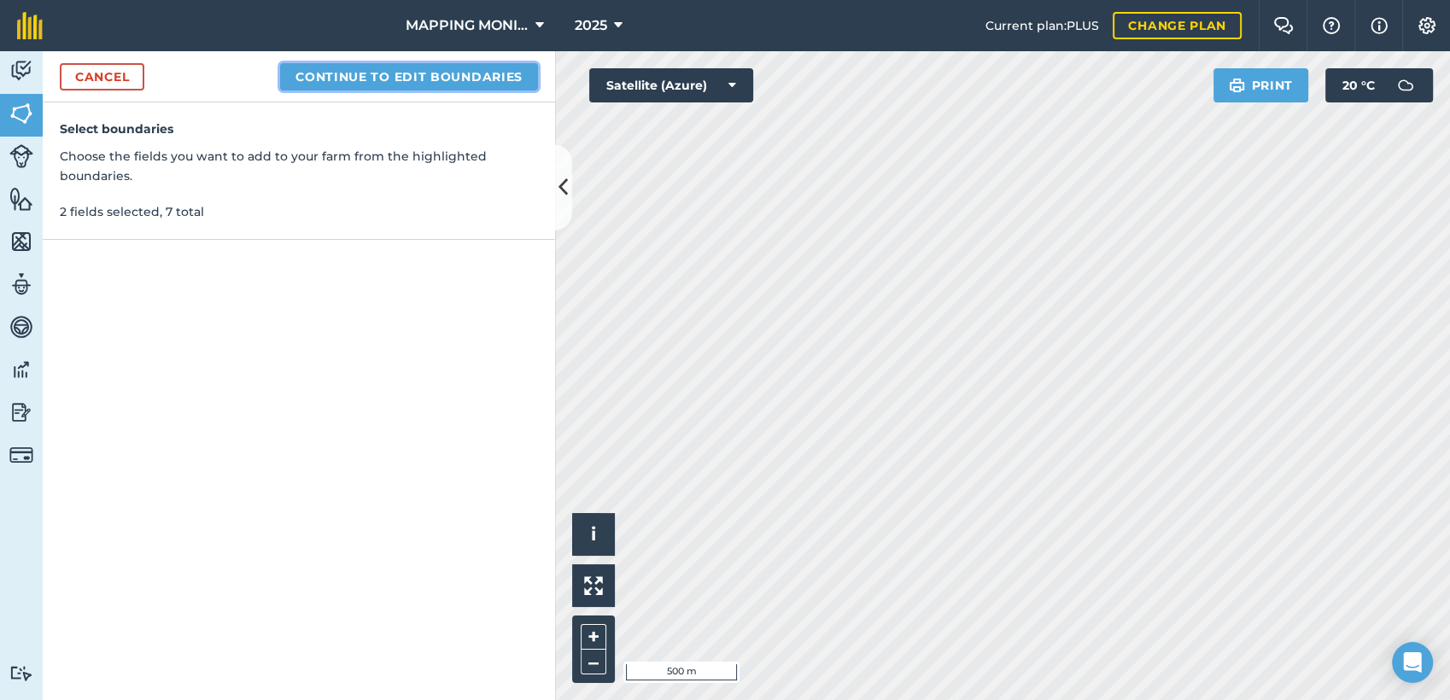
drag, startPoint x: 483, startPoint y: 84, endPoint x: 513, endPoint y: 108, distance: 38.3
click at [488, 91] on div "Cancel Continue to edit boundaries" at bounding box center [299, 76] width 513 height 51
click at [476, 72] on button "Continue to edit boundaries" at bounding box center [409, 76] width 258 height 27
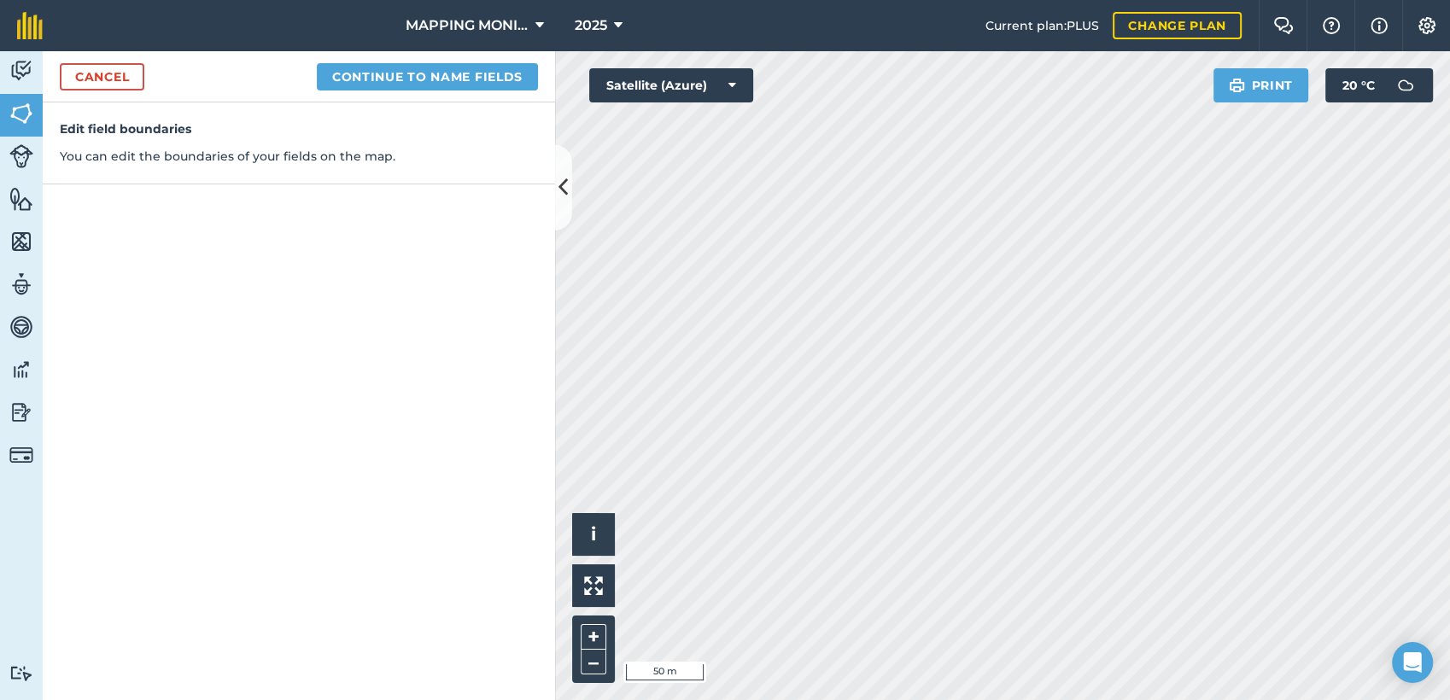
click at [493, 207] on div "Activity Fields Livestock Features Maps Team Vehicles Data Reporting Billing Tu…" at bounding box center [725, 375] width 1450 height 649
click at [383, 87] on button "Continue to name fields" at bounding box center [427, 76] width 221 height 27
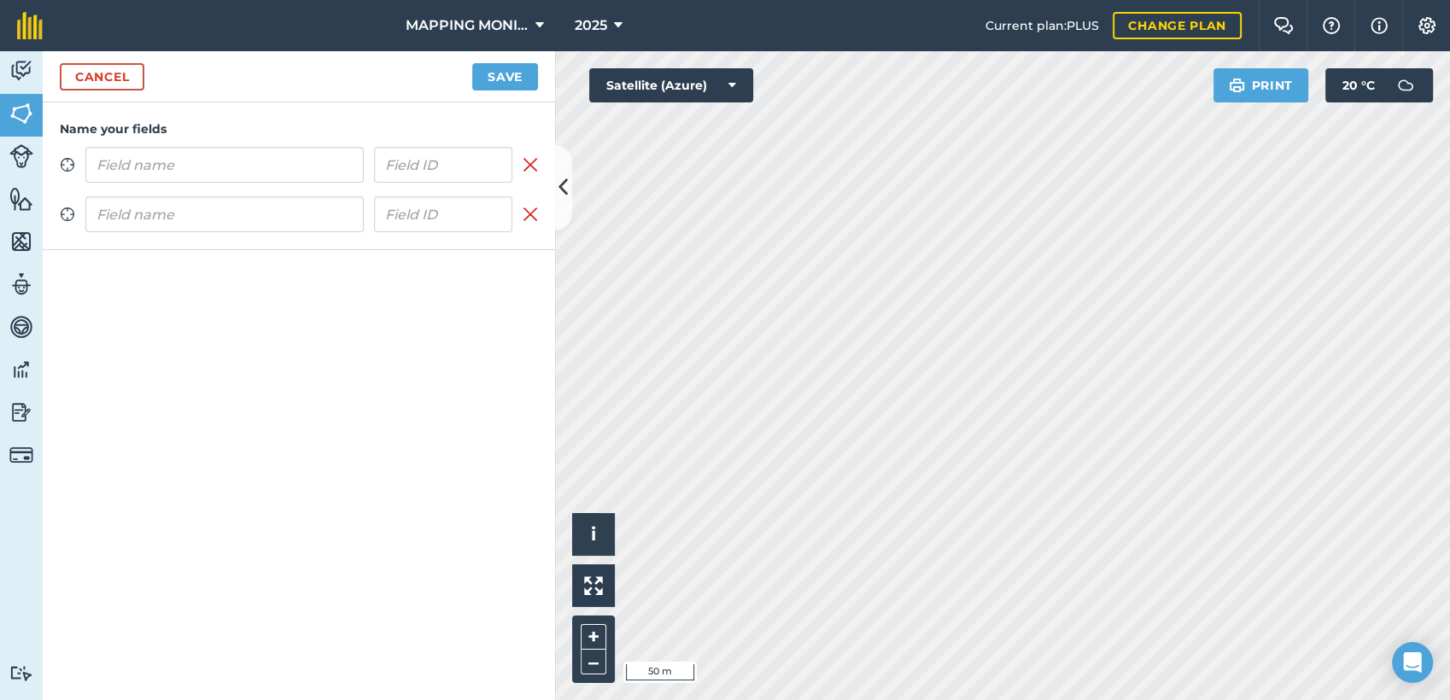
click at [315, 169] on input "text" at bounding box center [224, 165] width 278 height 36
type input "PRIMAVERA DO LESTE/MT - [PERSON_NAME]"
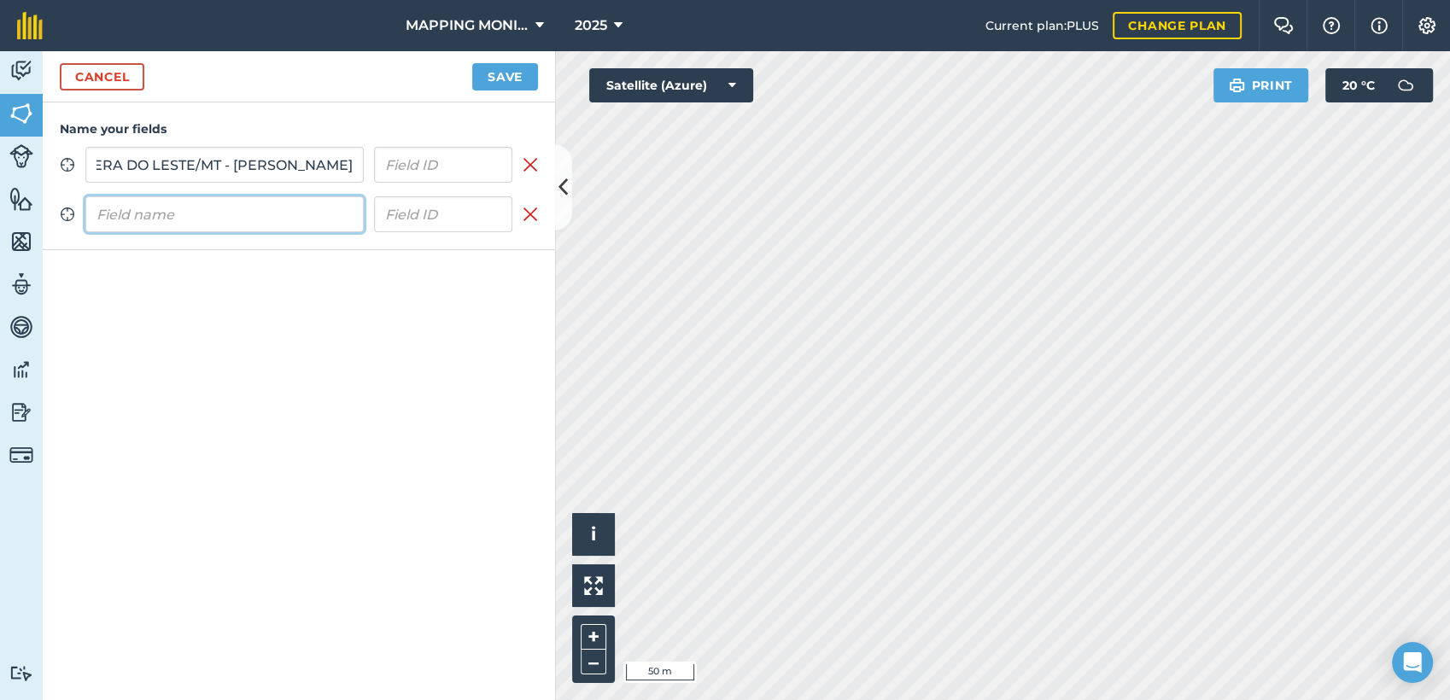
scroll to position [0, 0]
click at [243, 224] on input "text" at bounding box center [224, 214] width 278 height 36
paste input "PRIMAVERA DO LESTE/MT - [PERSON_NAME]"
type input "PRIMAVERA DO LESTE/MT - [PERSON_NAME]"
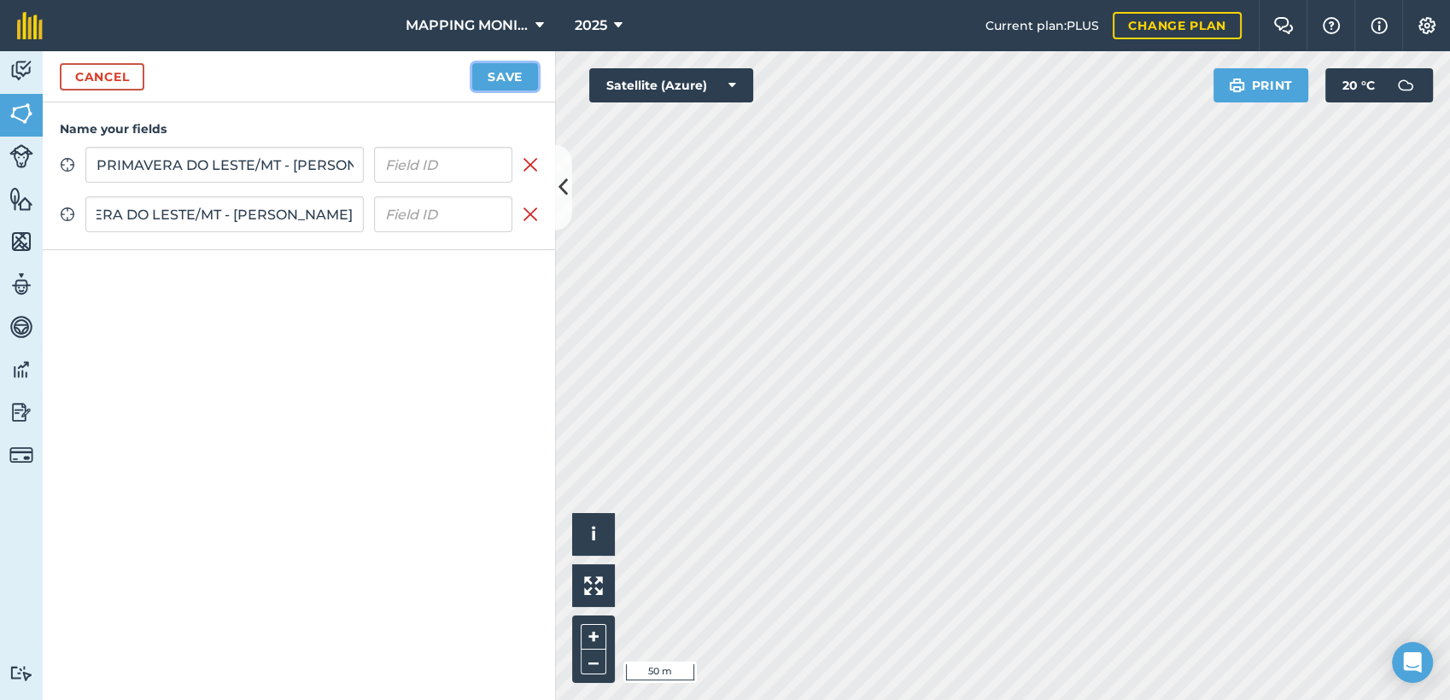
scroll to position [0, 0]
click at [485, 75] on button "Save" at bounding box center [505, 76] width 66 height 27
click at [502, 73] on button "Save" at bounding box center [505, 76] width 66 height 27
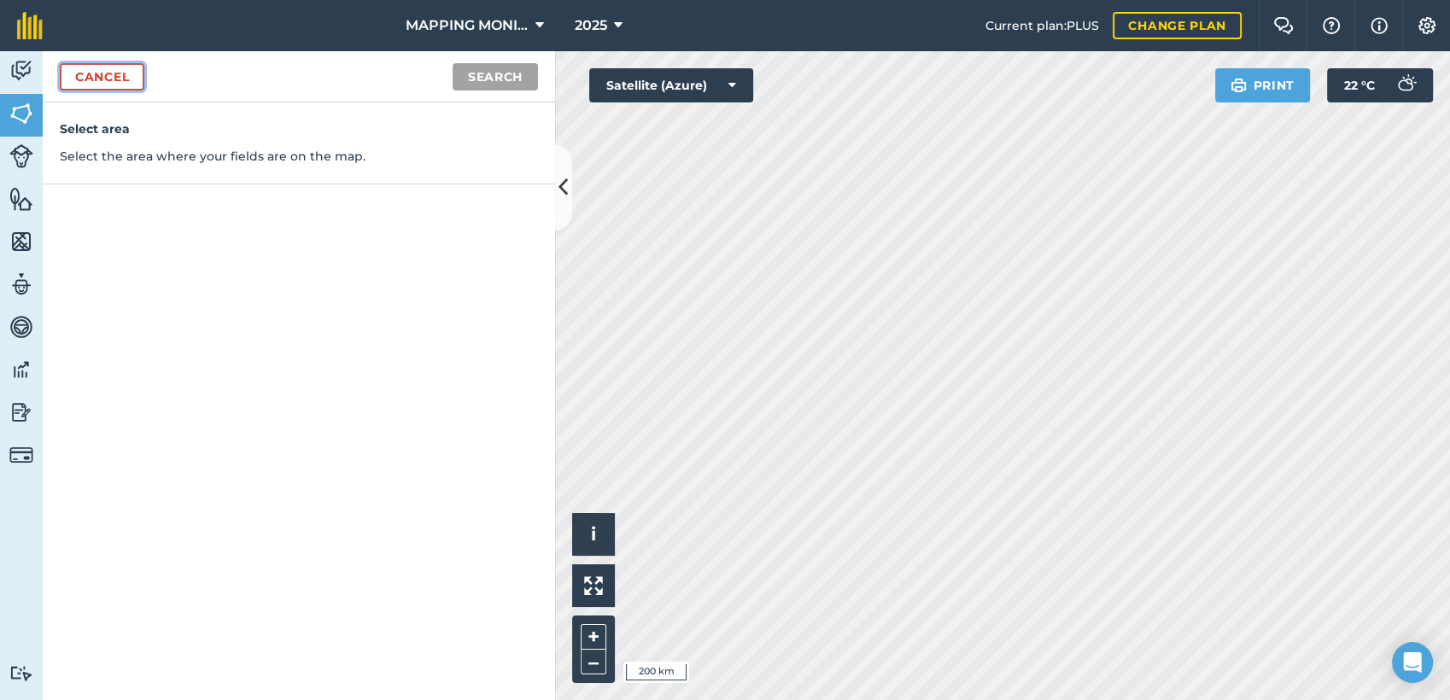
click at [110, 80] on link "Cancel" at bounding box center [102, 76] width 85 height 27
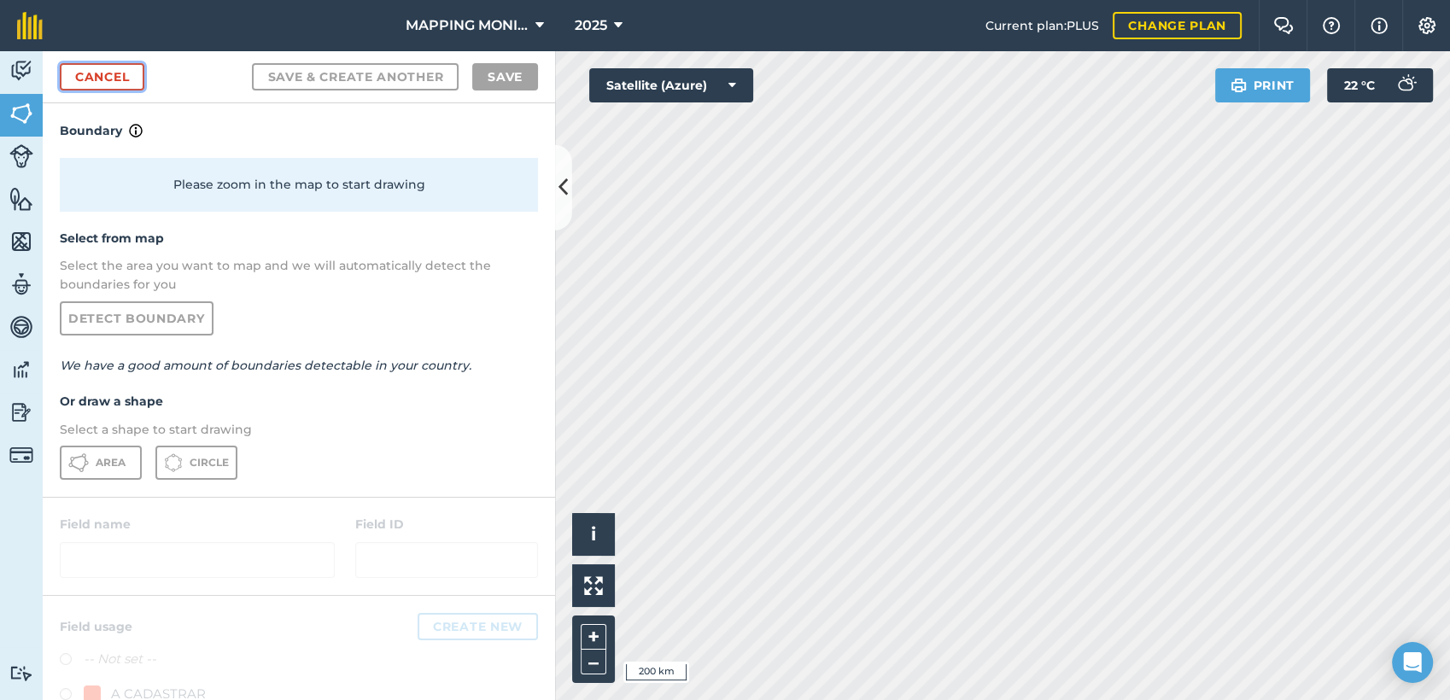
click at [110, 81] on link "Cancel" at bounding box center [102, 76] width 85 height 27
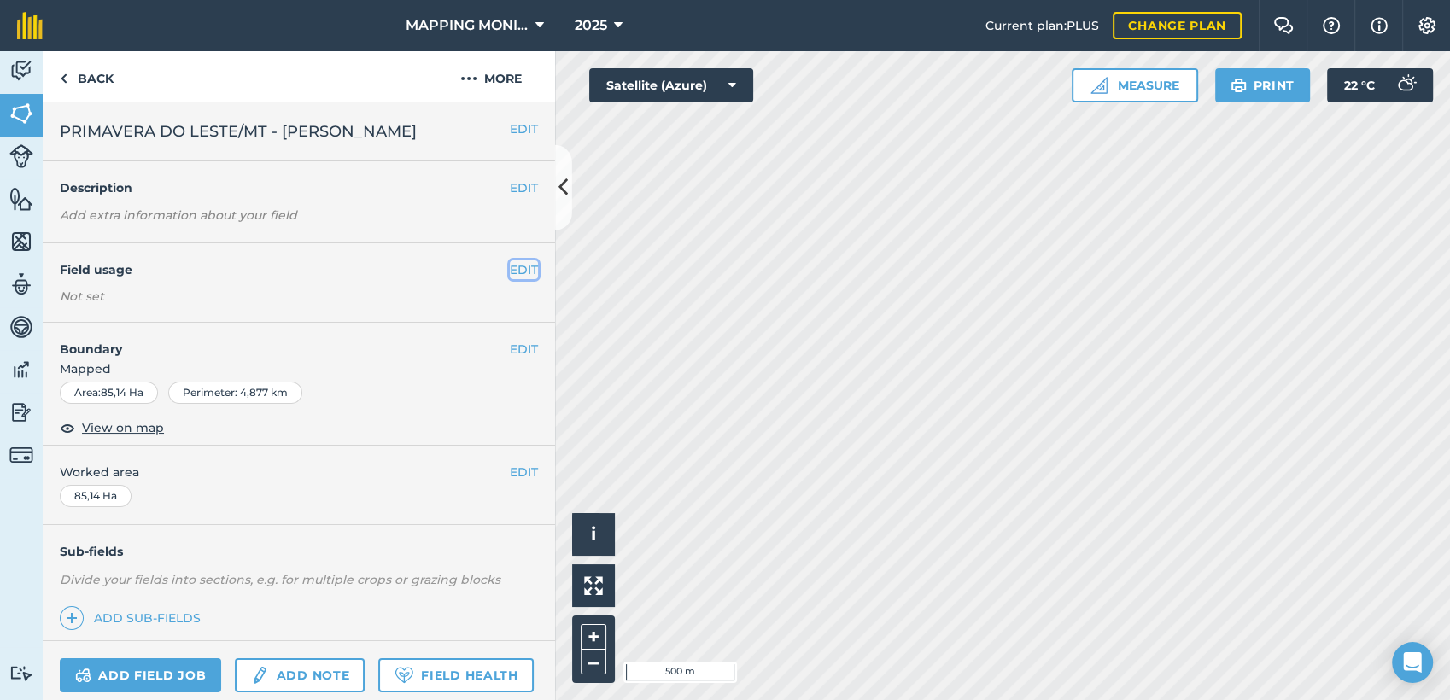
click at [510, 271] on button "EDIT" at bounding box center [524, 270] width 28 height 19
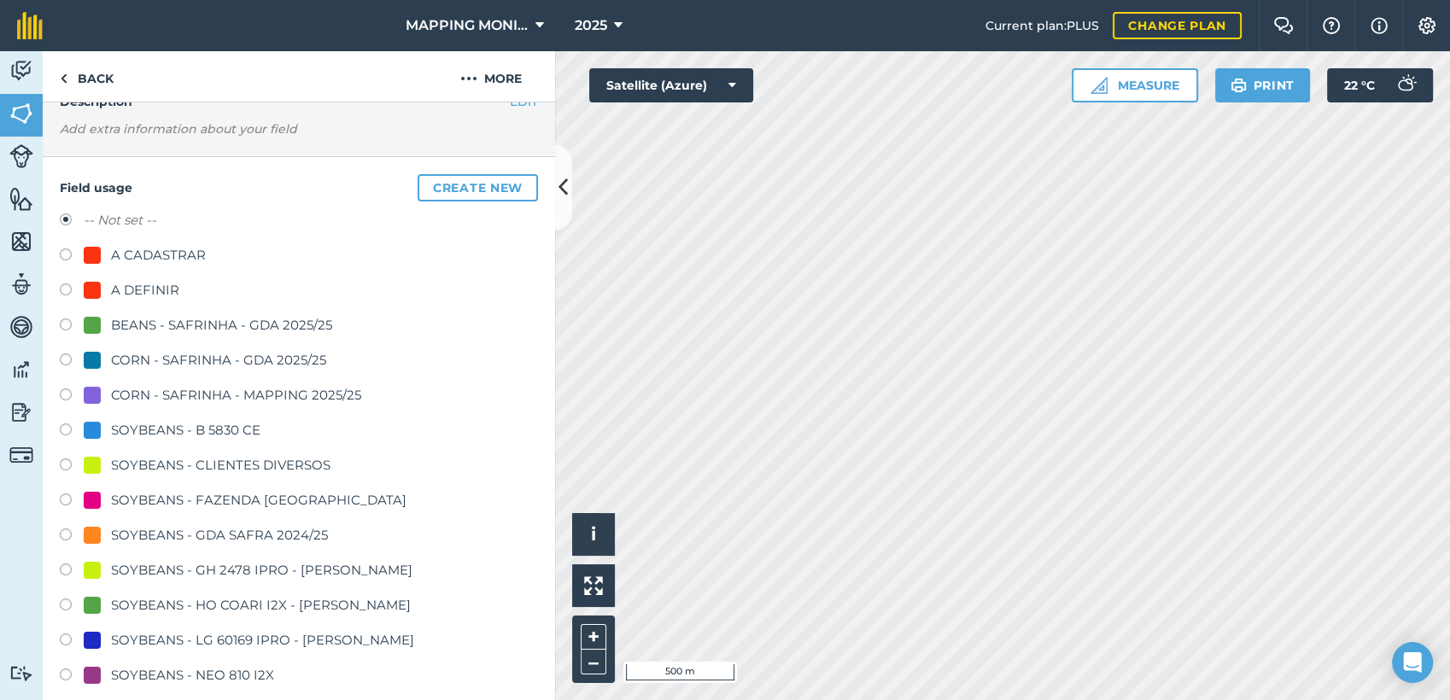
scroll to position [95, 0]
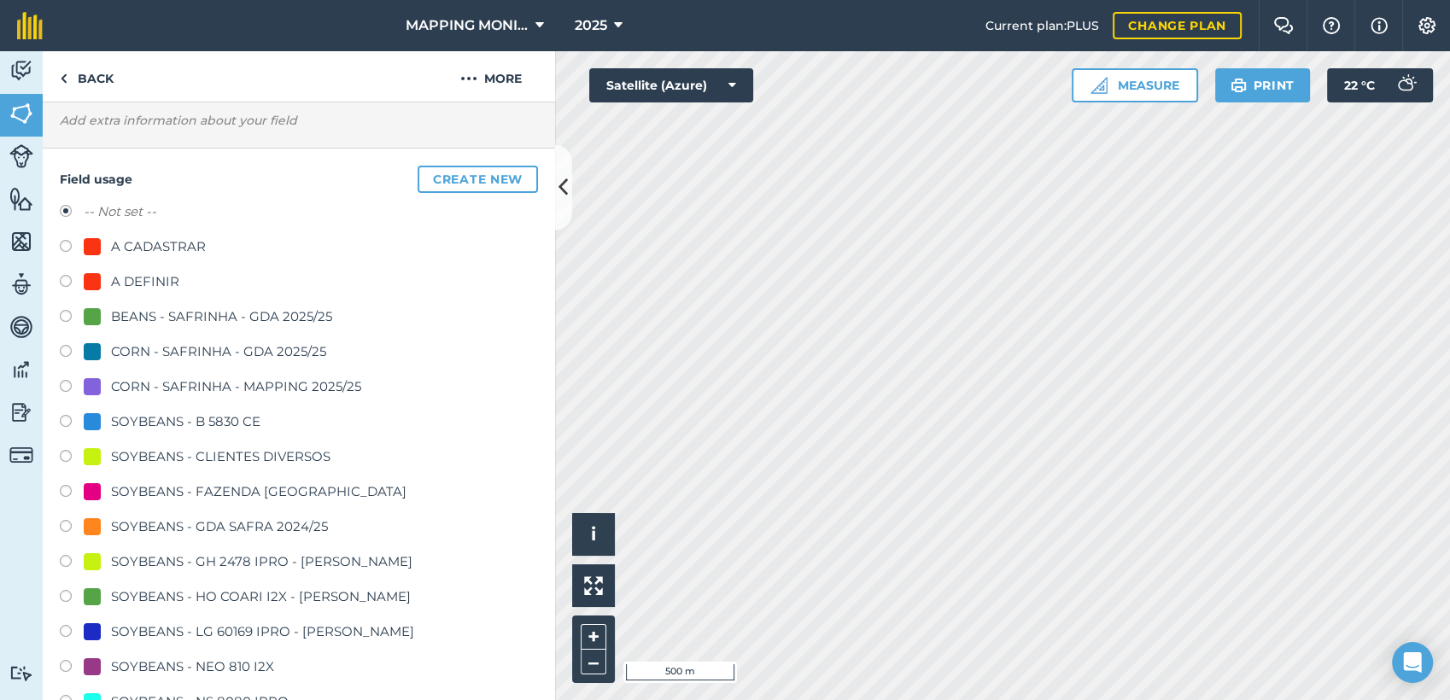
click at [306, 451] on div "SOYBEANS - CLIENTES DIVERSOS" at bounding box center [221, 457] width 220 height 21
radio input "true"
radio input "false"
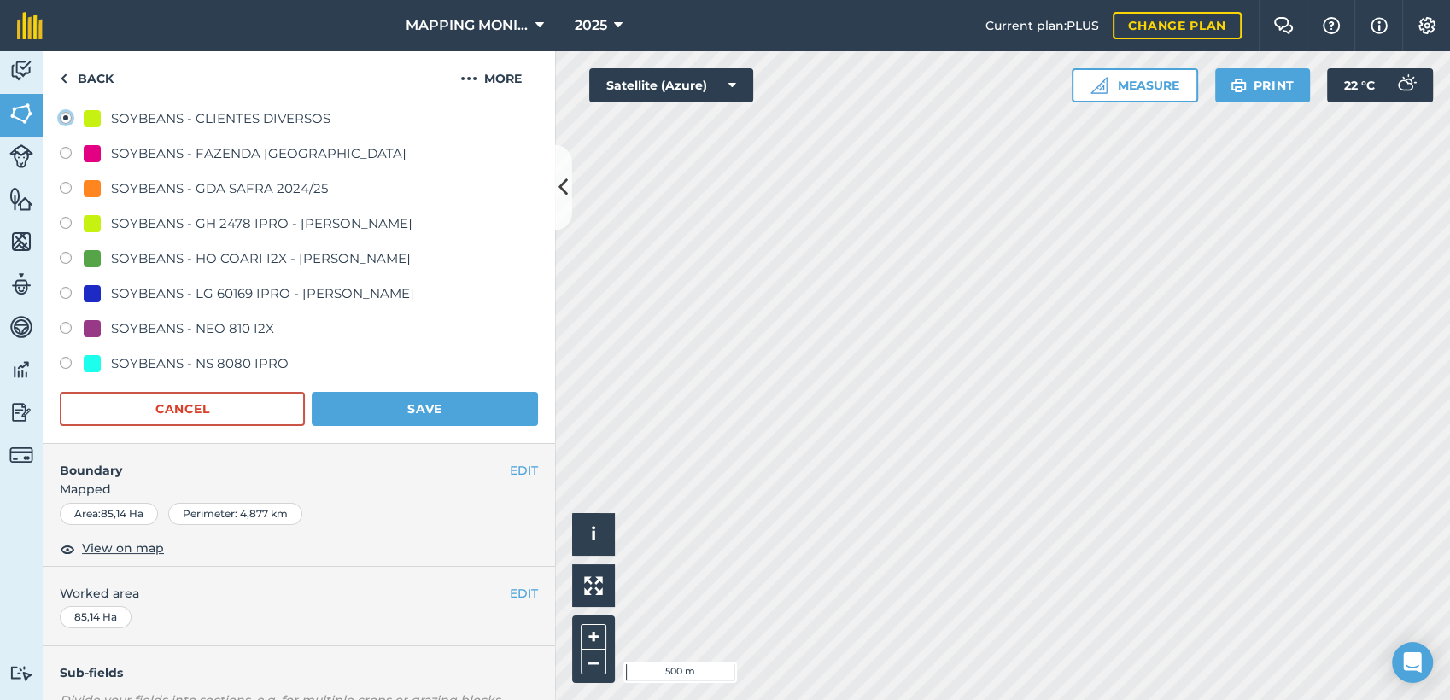
scroll to position [569, 0]
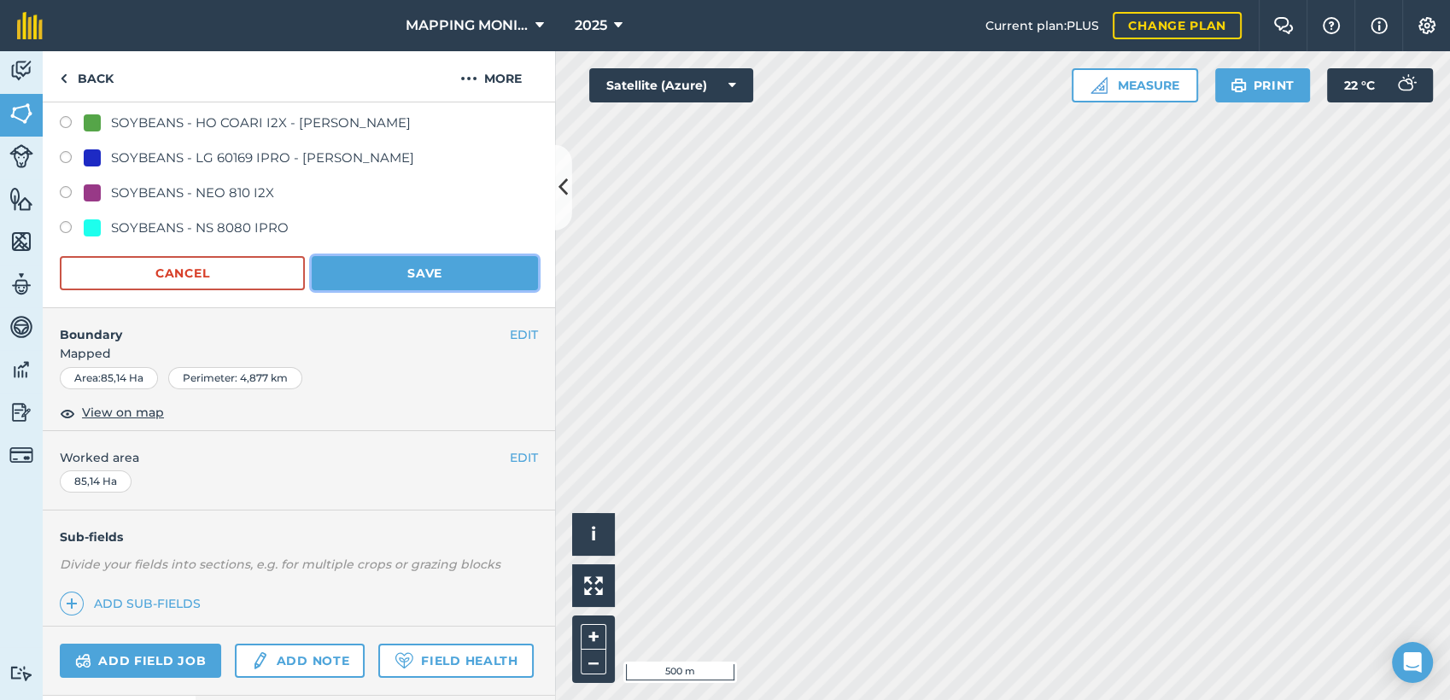
click at [472, 267] on button "Save" at bounding box center [425, 273] width 226 height 34
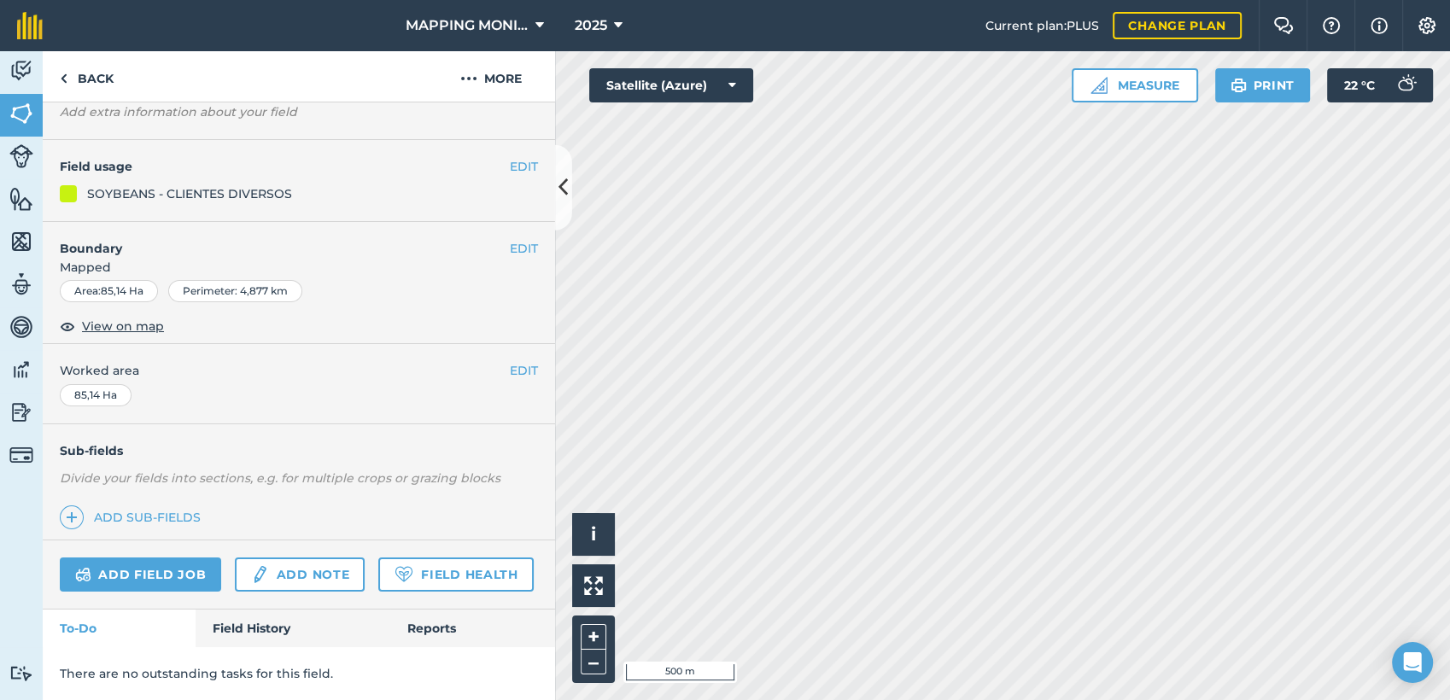
scroll to position [149, 0]
click at [515, 239] on button "EDIT" at bounding box center [524, 248] width 28 height 19
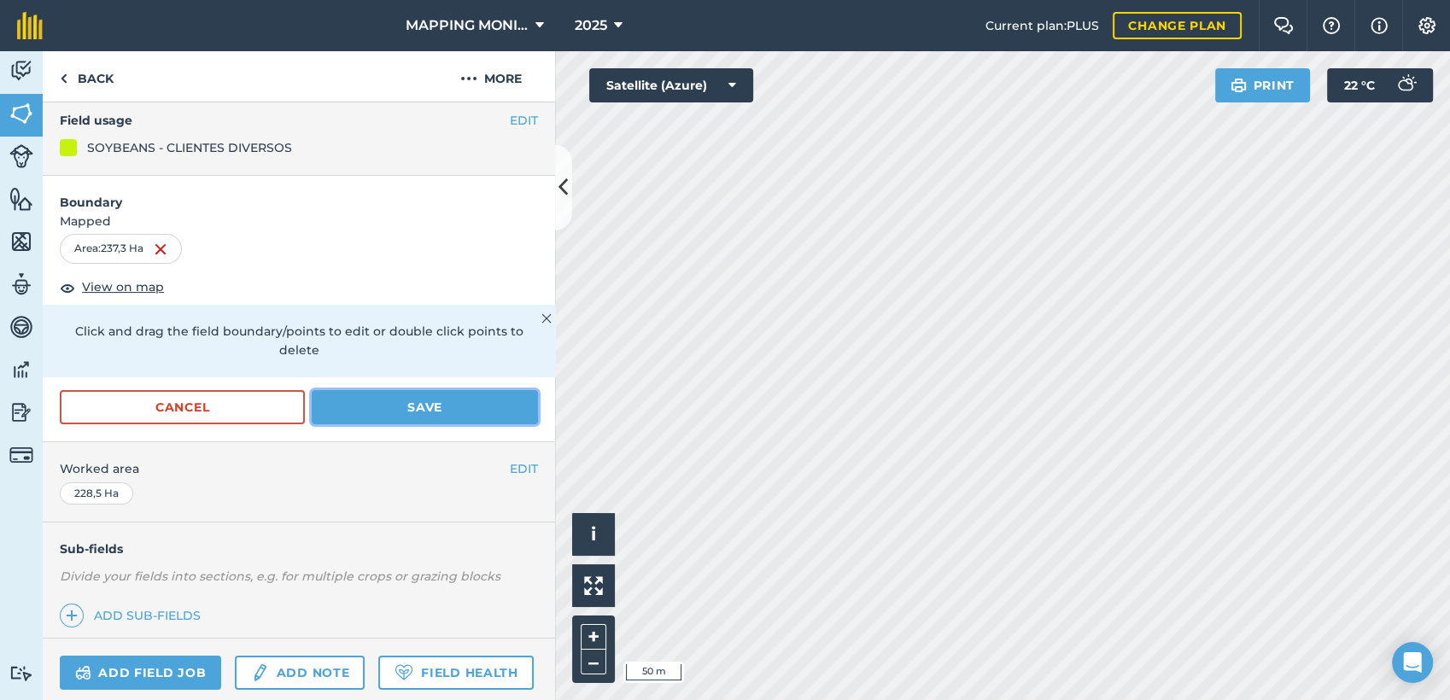
click at [451, 409] on button "Save" at bounding box center [425, 407] width 226 height 34
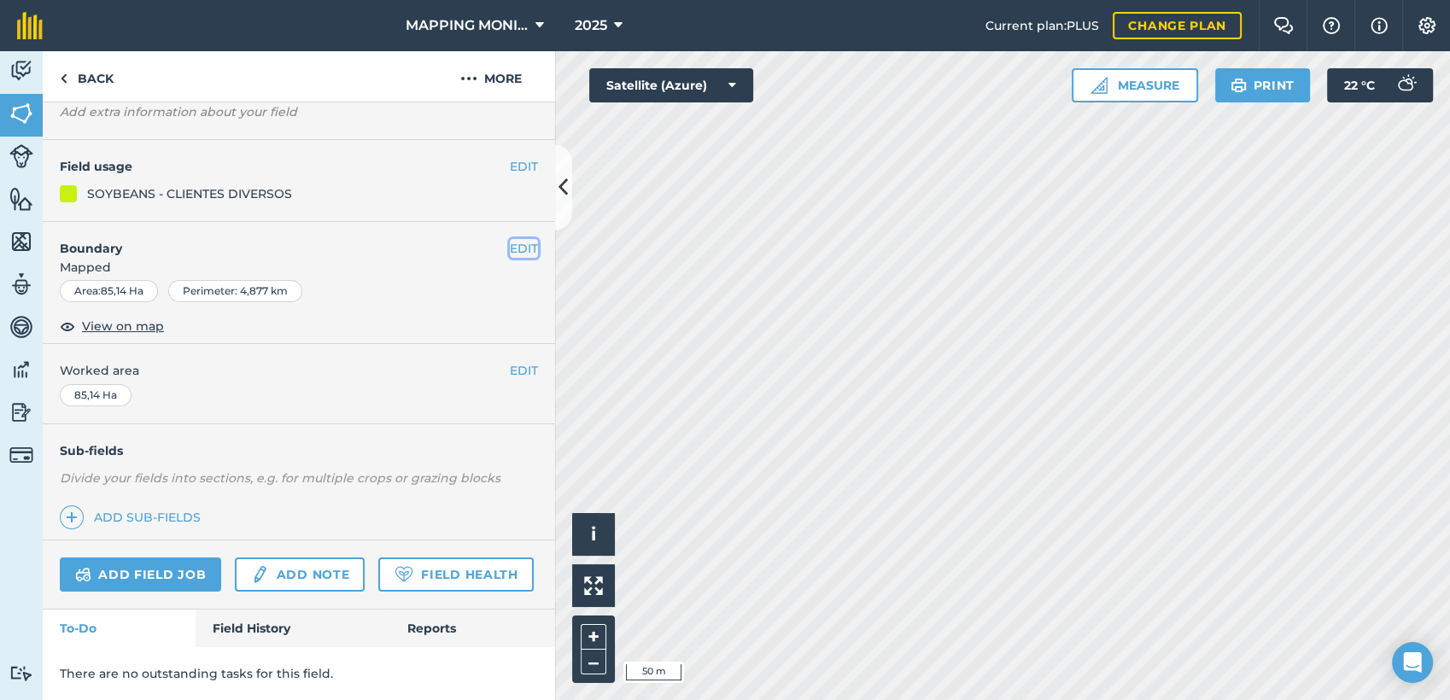
click at [518, 239] on button "EDIT" at bounding box center [524, 248] width 28 height 19
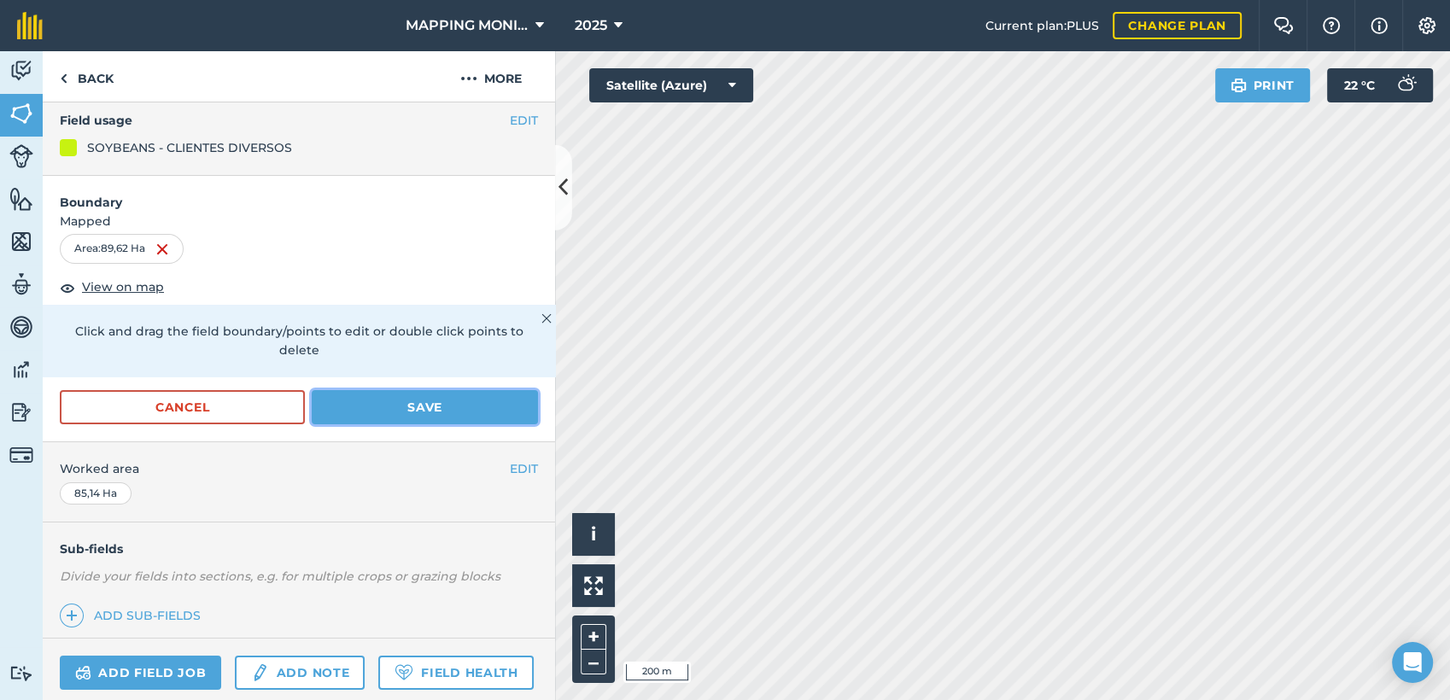
drag, startPoint x: 472, startPoint y: 410, endPoint x: 546, endPoint y: 450, distance: 84.5
click at [472, 413] on button "Save" at bounding box center [425, 407] width 226 height 34
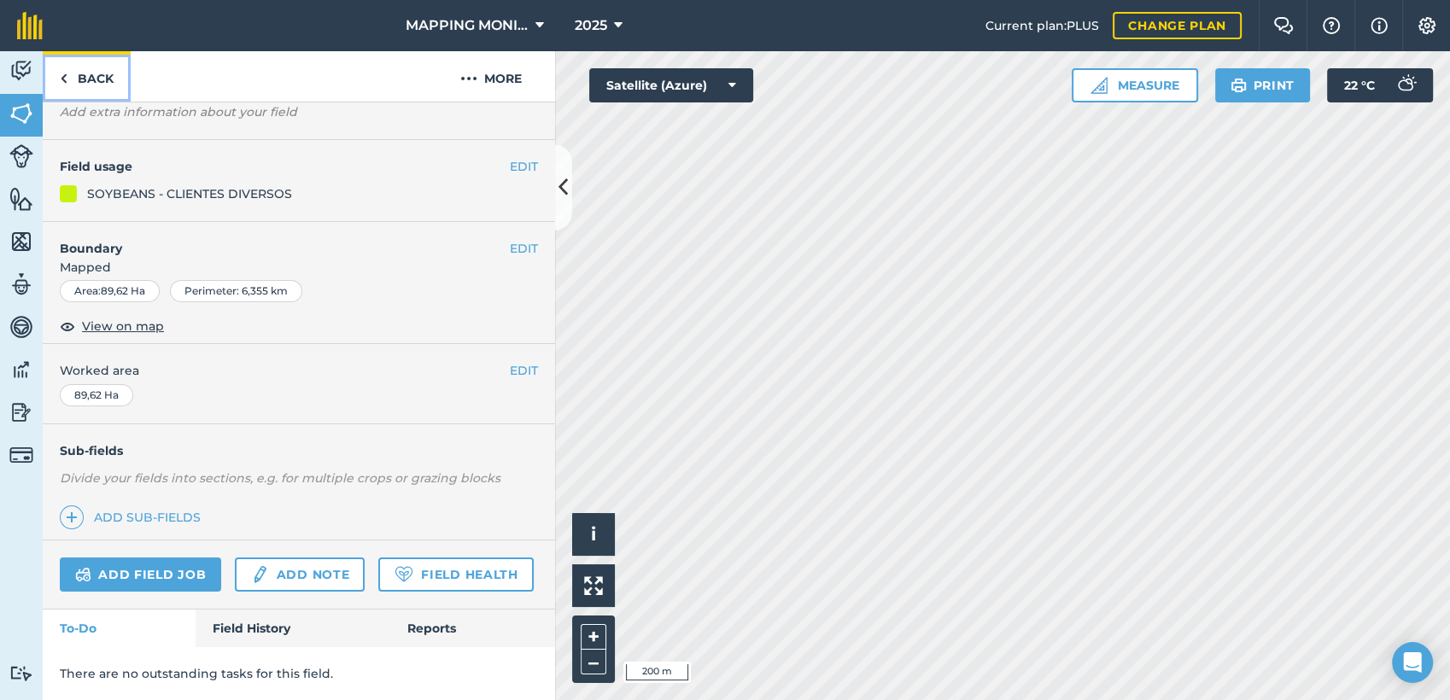
click at [96, 79] on link "Back" at bounding box center [87, 76] width 88 height 50
click at [119, 85] on link "Back" at bounding box center [87, 76] width 88 height 50
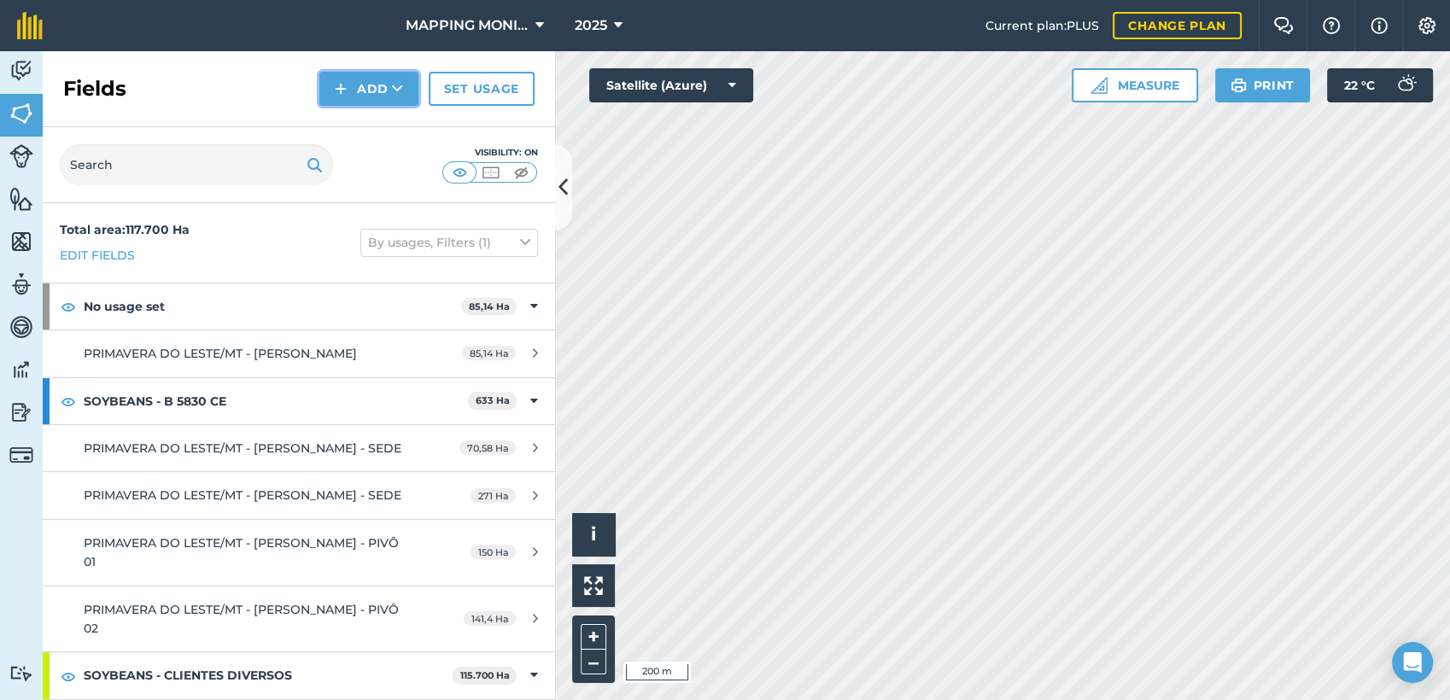
click at [389, 88] on button "Add" at bounding box center [368, 89] width 99 height 34
click at [204, 166] on input "text" at bounding box center [196, 164] width 273 height 41
paste input "PRIMAVERA DO LESTE/MT - [PERSON_NAME]"
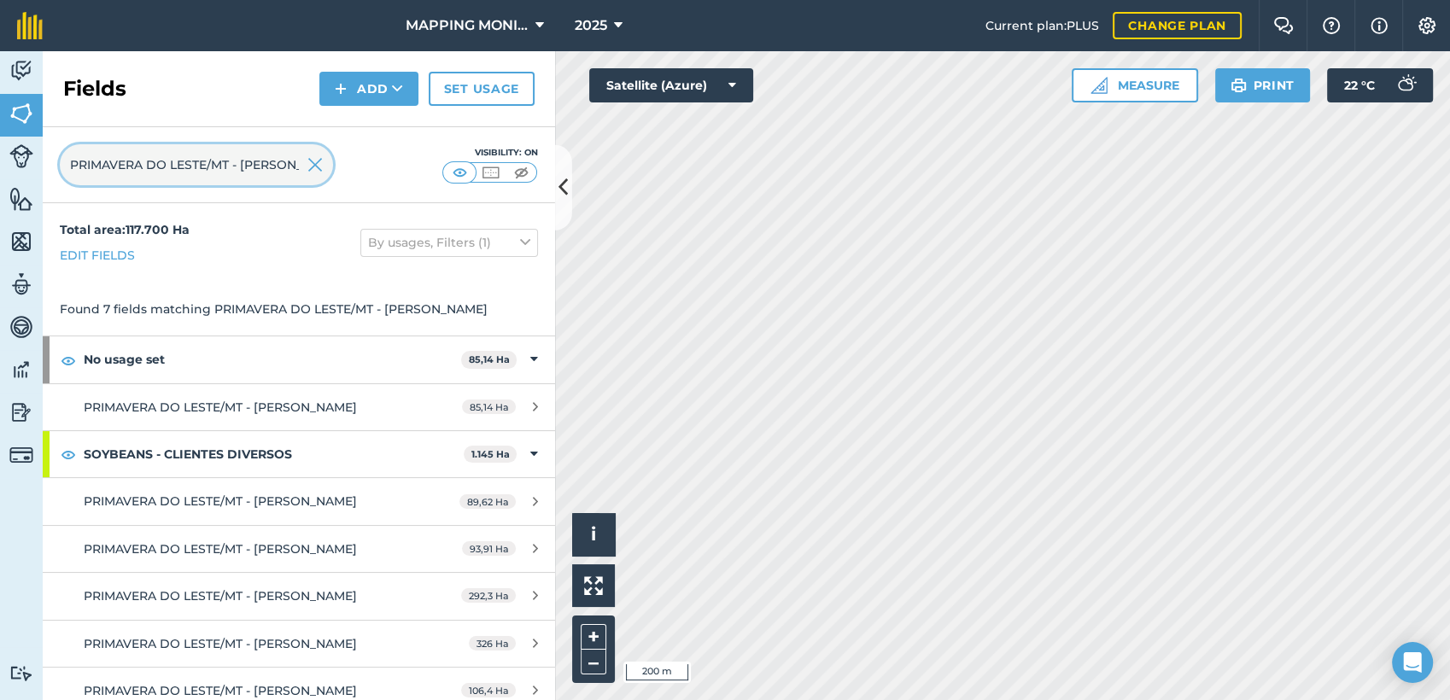
scroll to position [0, 97]
drag, startPoint x: 242, startPoint y: 167, endPoint x: 444, endPoint y: 184, distance: 203.2
click at [443, 184] on div "PRIMAVERA DO LESTE/MT - [PERSON_NAME] Visibility: On" at bounding box center [299, 165] width 513 height 76
click at [449, 181] on div at bounding box center [459, 172] width 34 height 22
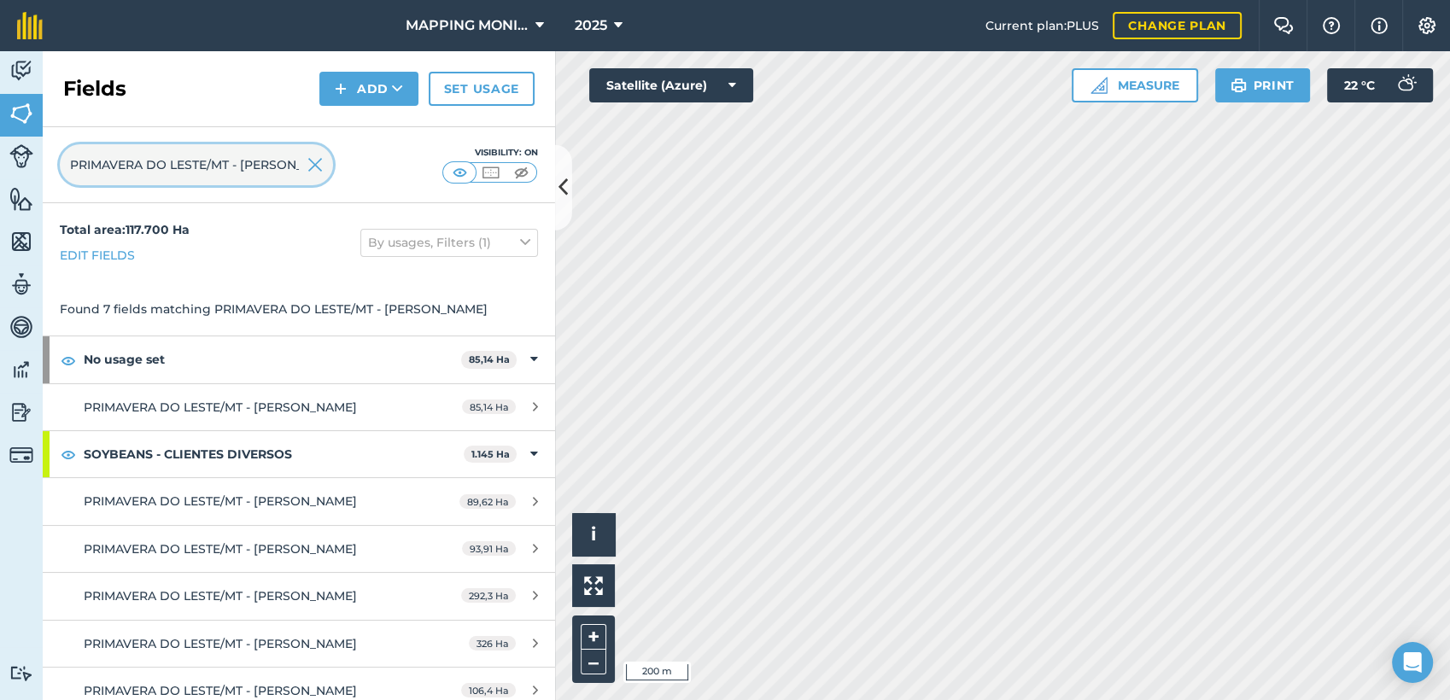
click at [244, 166] on input "PRIMAVERA DO LESTE/MT - [PERSON_NAME]" at bounding box center [196, 164] width 273 height 41
drag, startPoint x: 244, startPoint y: 166, endPoint x: 319, endPoint y: 156, distance: 74.9
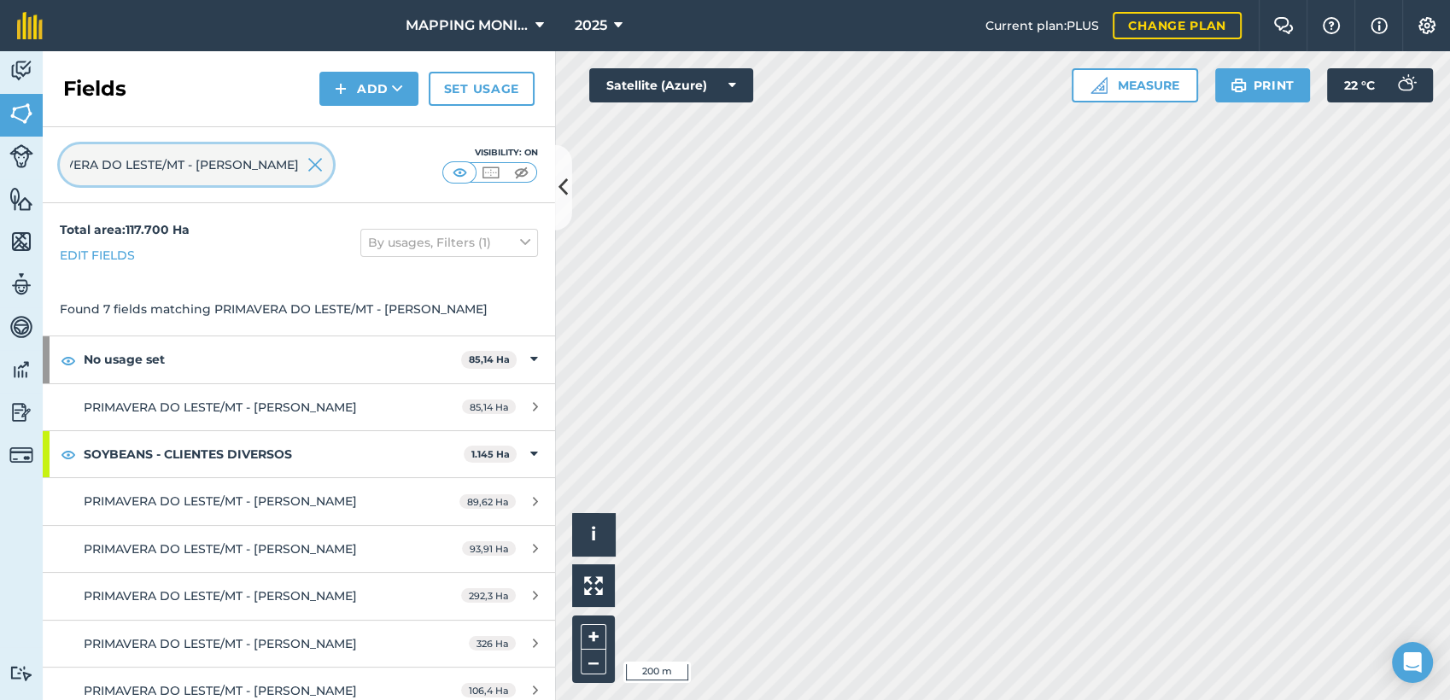
click at [316, 156] on div "PRIMAVERA DO LESTE/MT - [PERSON_NAME]" at bounding box center [196, 164] width 273 height 41
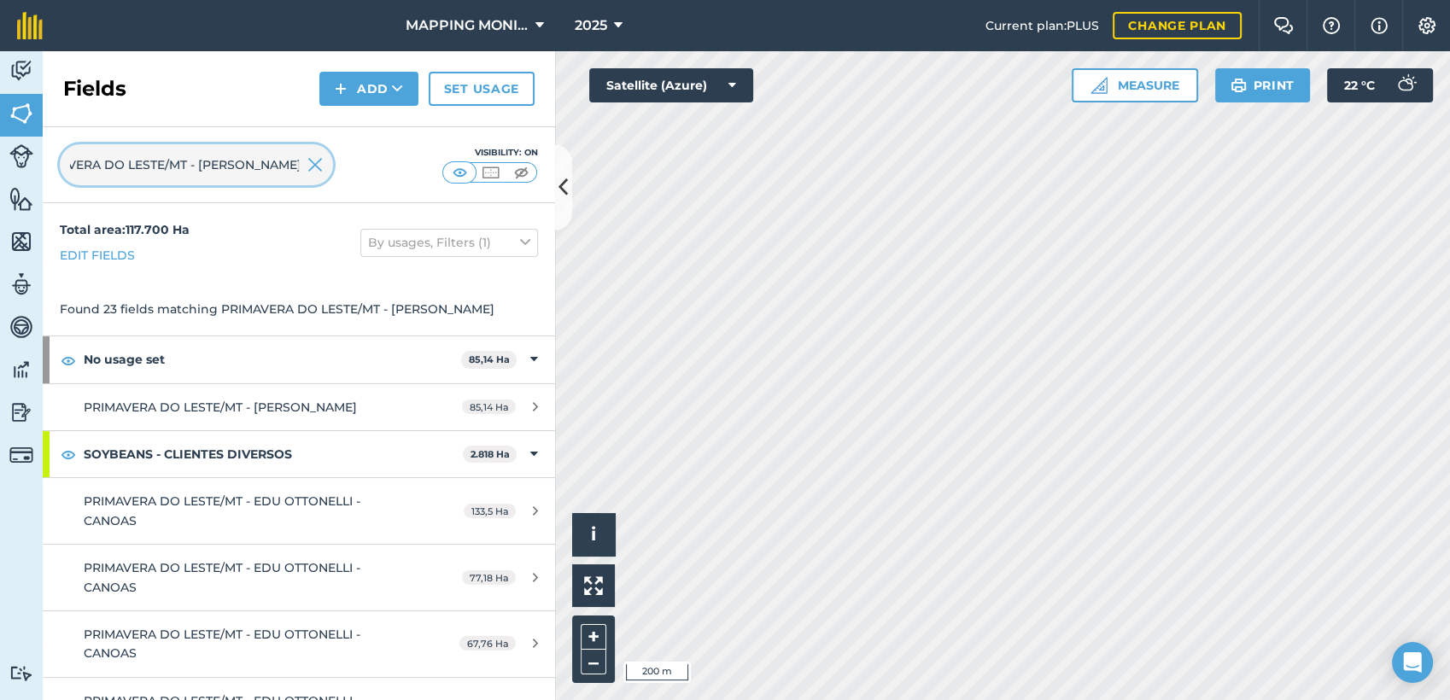
type input "PRIMAVERA DO LESTE/MT - EDU OTTONELLI"
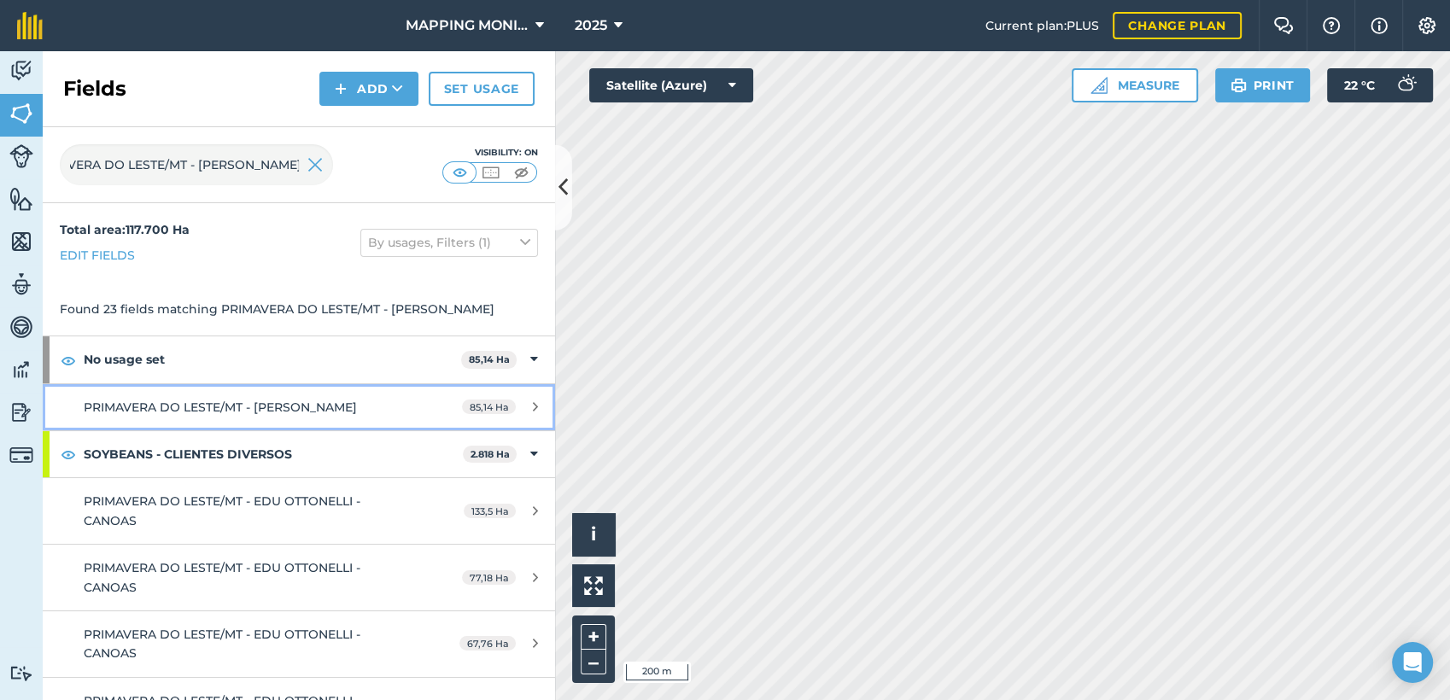
scroll to position [0, 0]
click at [338, 417] on div "PRIMAVERA DO LESTE/MT - [PERSON_NAME]" at bounding box center [244, 407] width 321 height 19
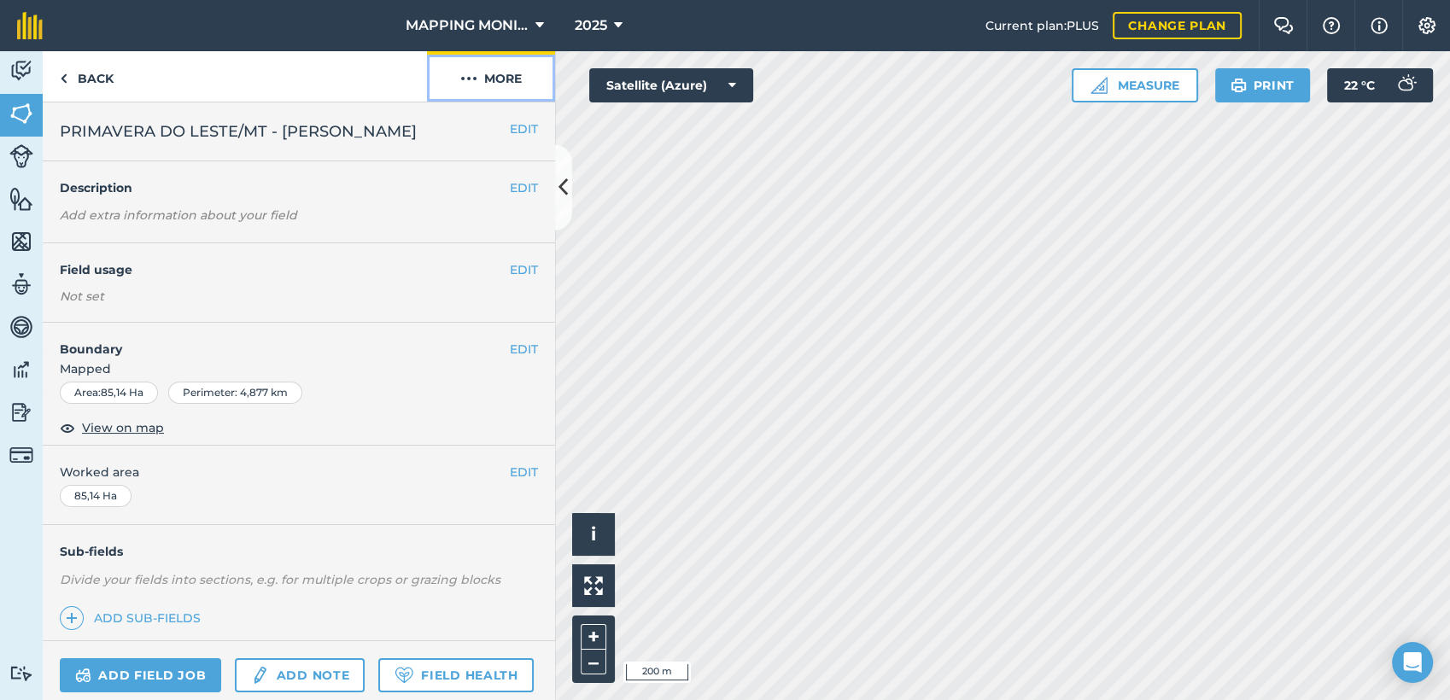
click at [505, 79] on button "More" at bounding box center [491, 76] width 128 height 50
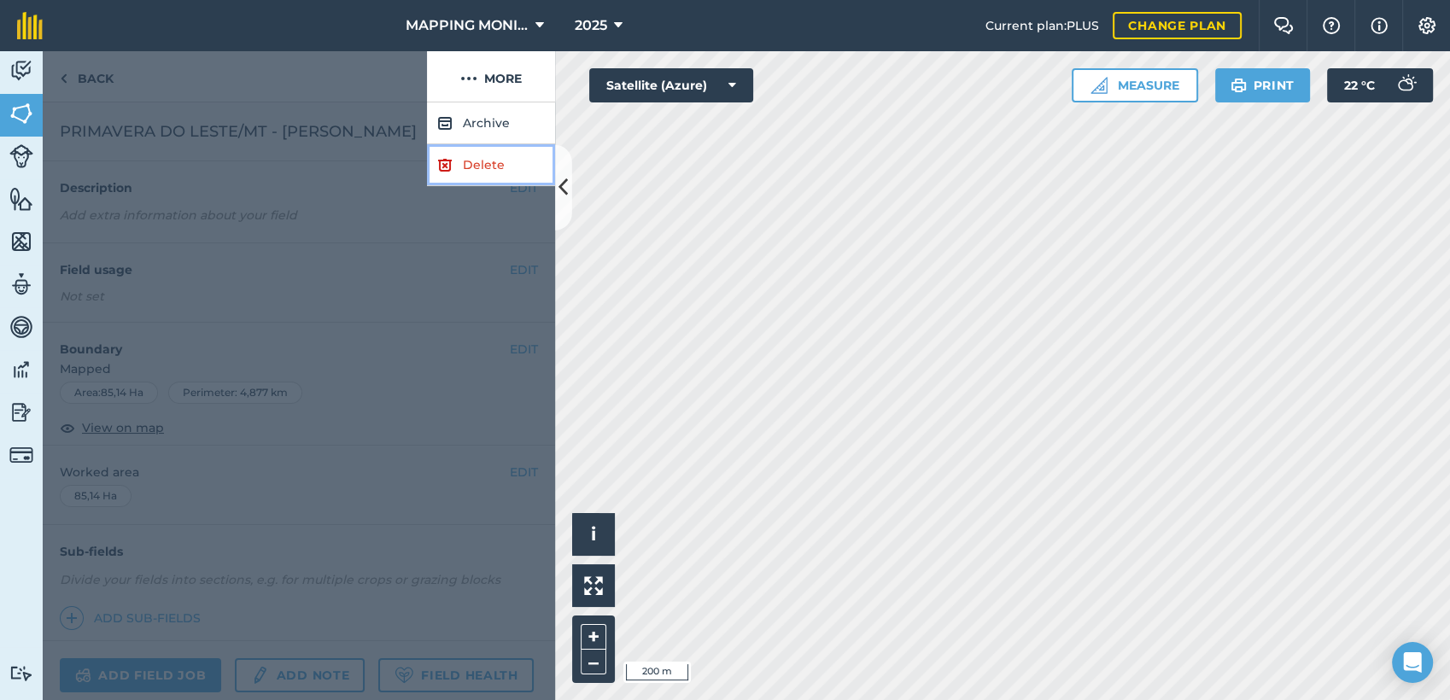
click at [481, 167] on link "Delete" at bounding box center [491, 165] width 128 height 42
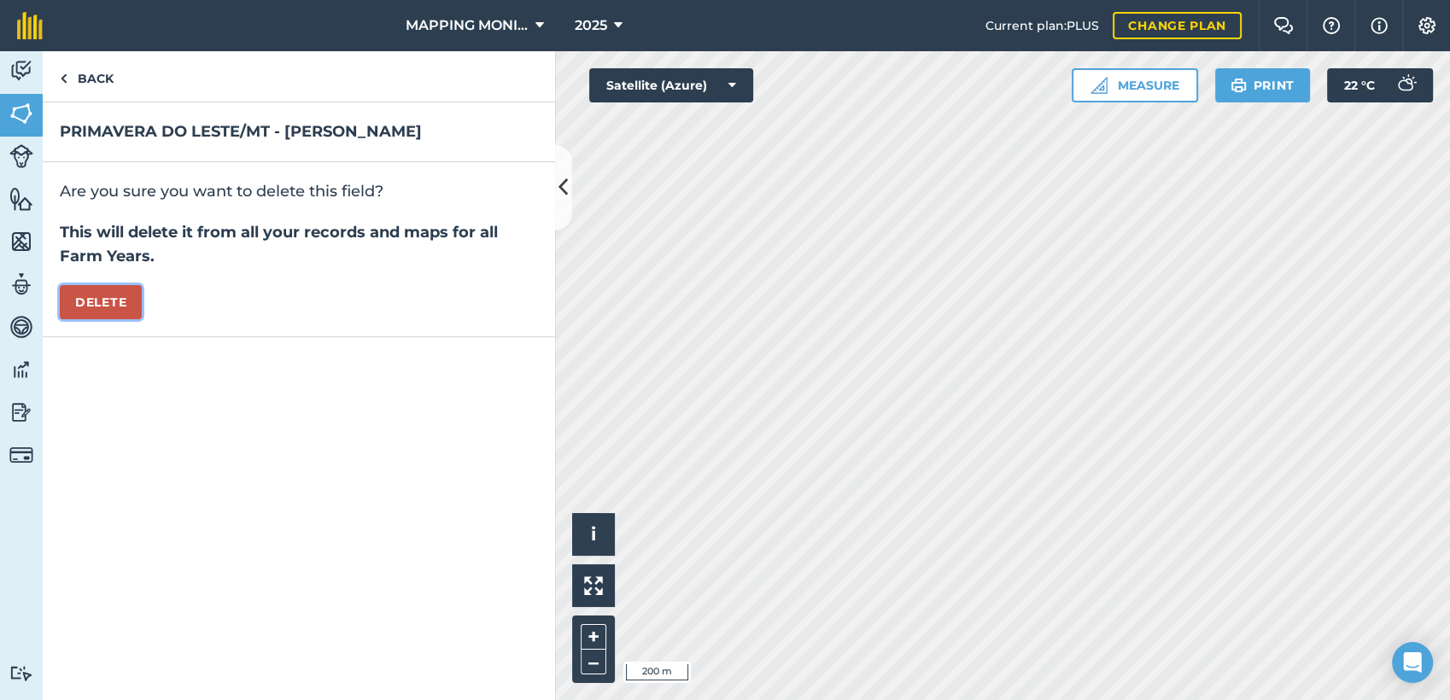
click at [80, 293] on button "Delete" at bounding box center [101, 302] width 82 height 34
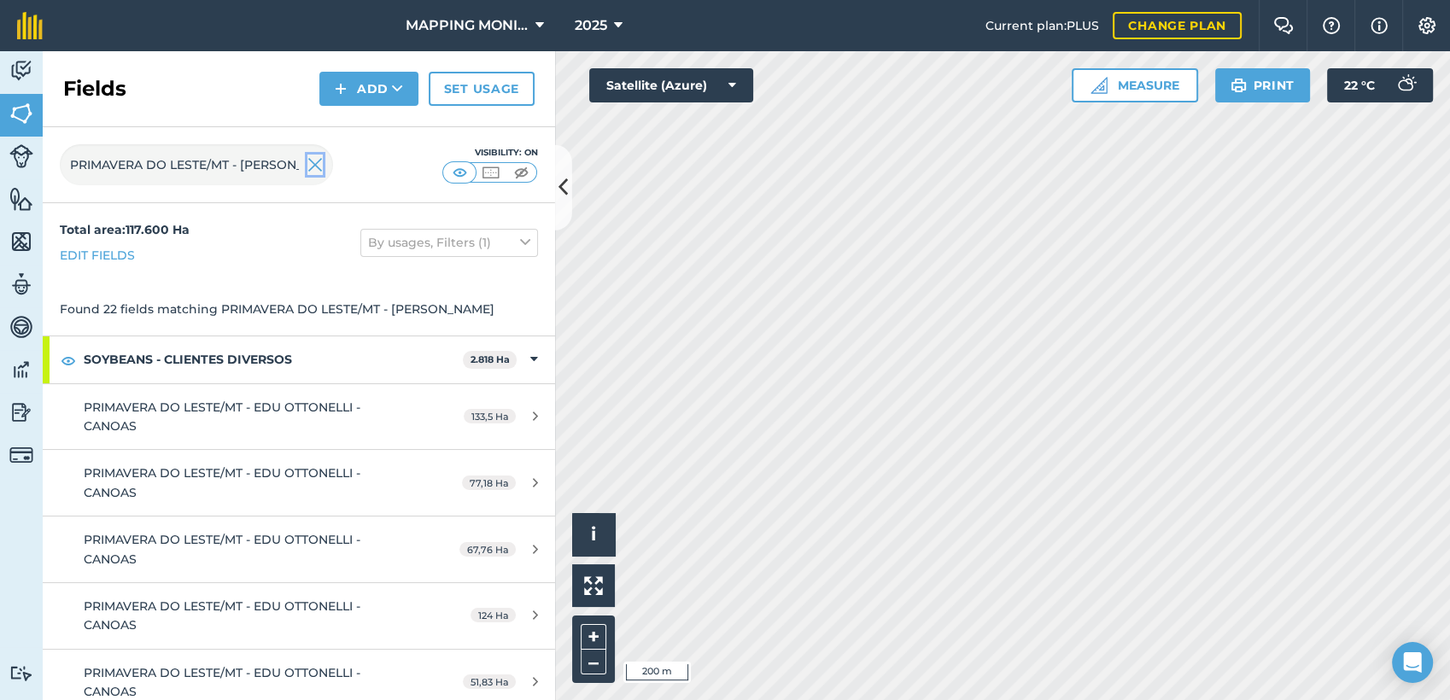
click at [317, 169] on img at bounding box center [315, 165] width 15 height 21
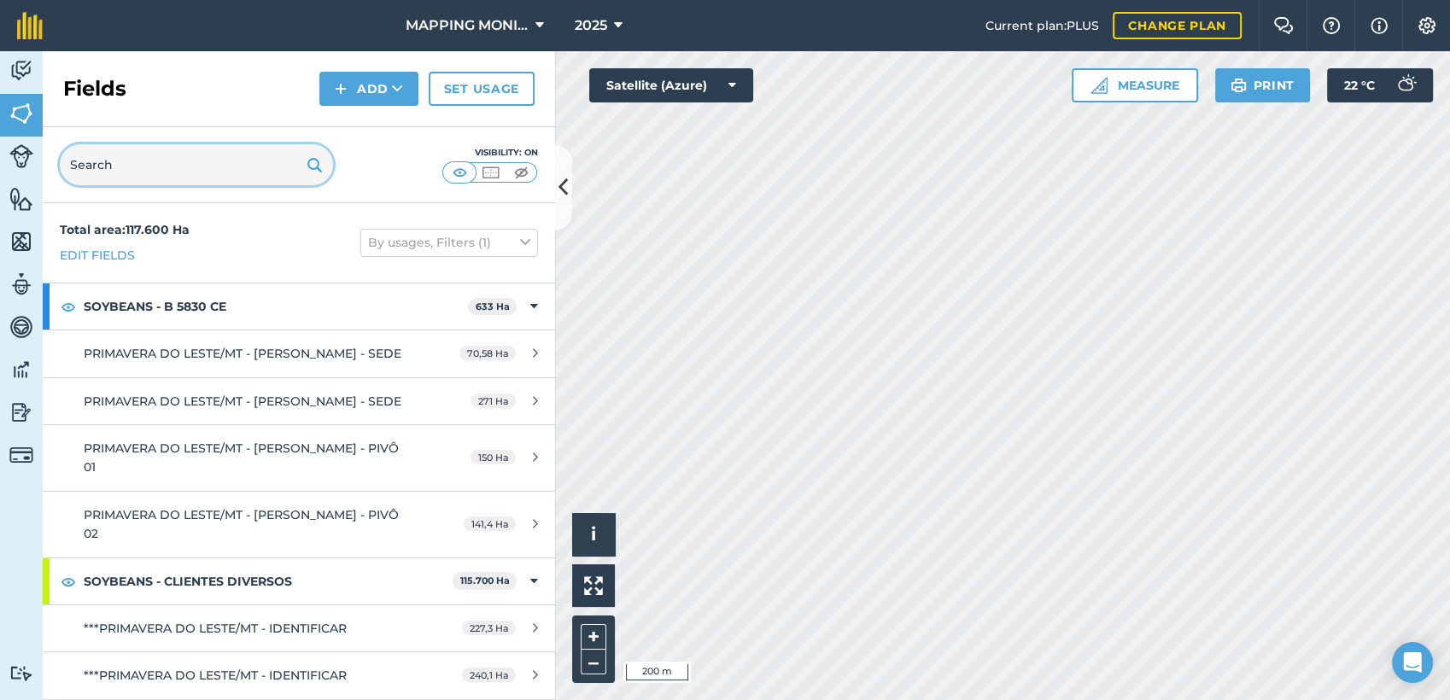
click at [223, 161] on input "text" at bounding box center [196, 164] width 273 height 41
paste input "PRIMAVERA DO LESTE/MT - [PERSON_NAME]"
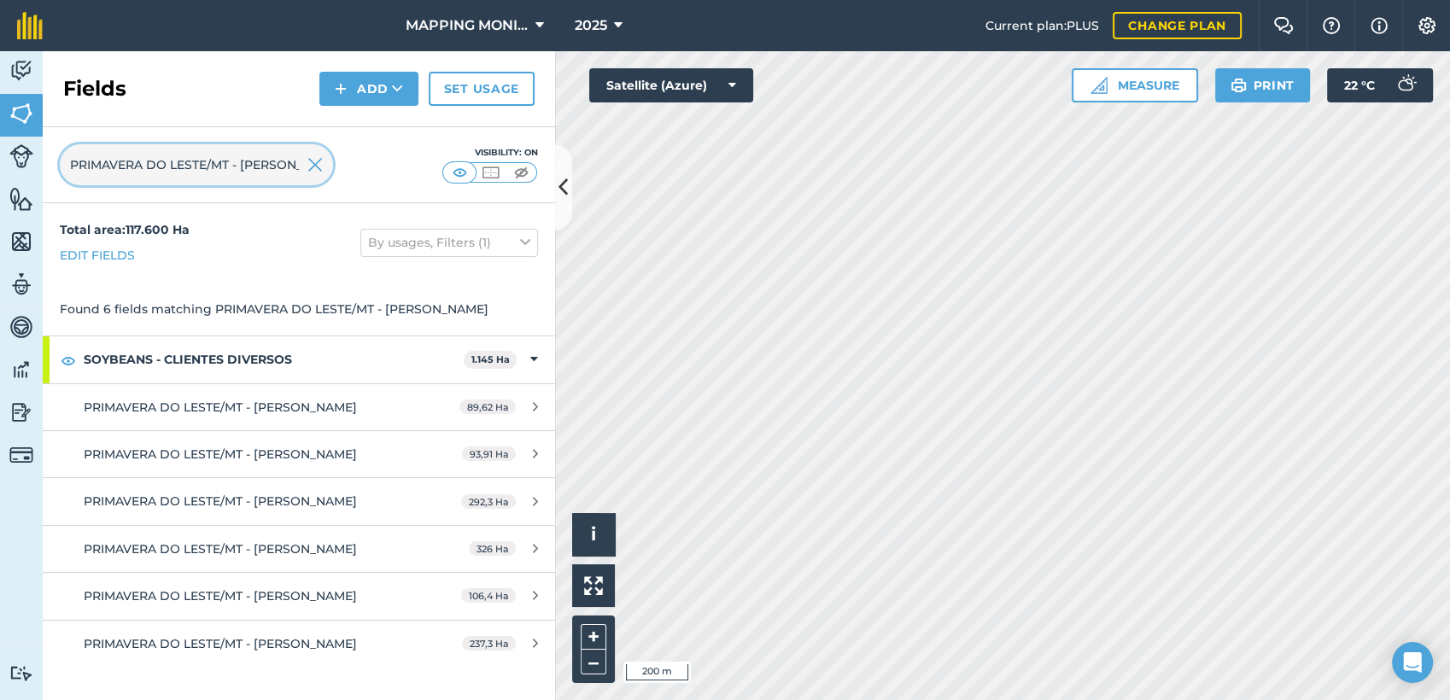
scroll to position [0, 97]
drag, startPoint x: 247, startPoint y: 164, endPoint x: 367, endPoint y: 167, distance: 120.5
click at [367, 167] on div "PRIMAVERA DO LESTE/MT - [PERSON_NAME] Visibility: On" at bounding box center [299, 165] width 513 height 76
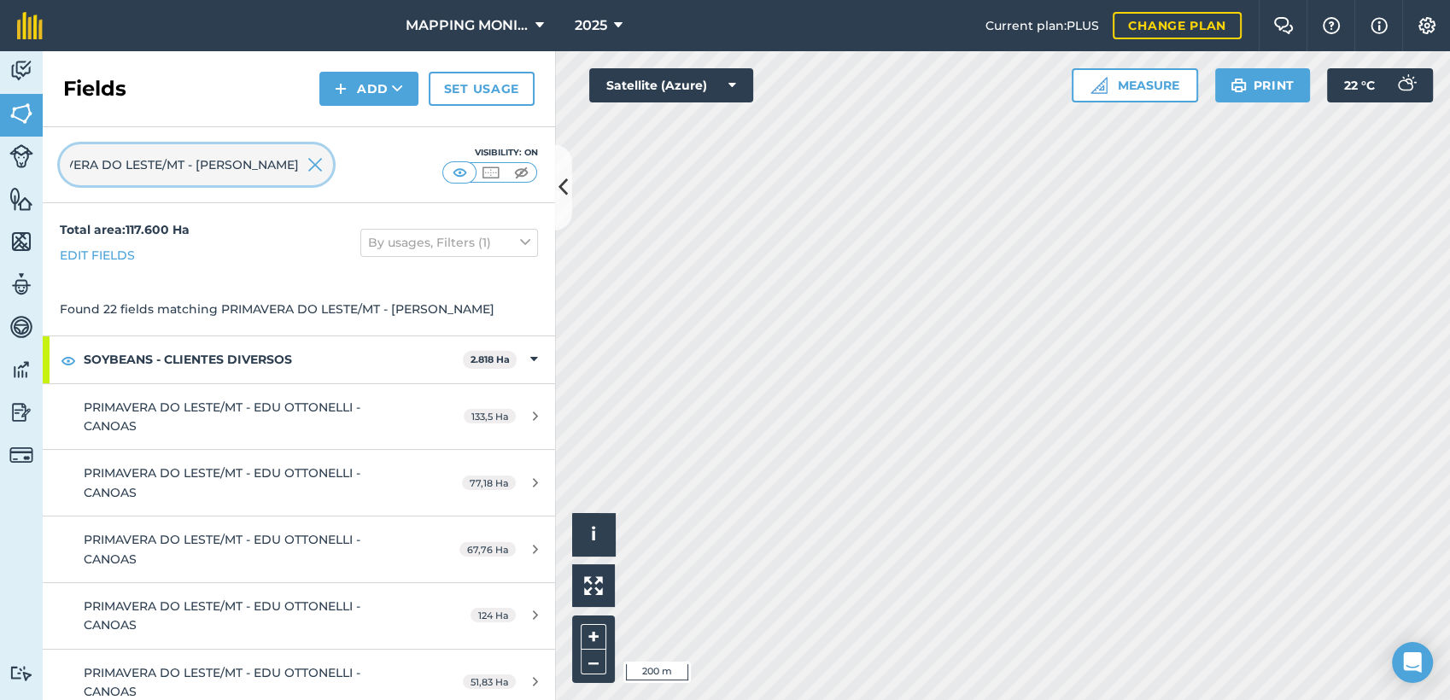
scroll to position [0, 42]
type input "PRIMAVERA DO LESTE/MT - EDU OTTONELLI"
click at [319, 173] on img at bounding box center [315, 165] width 15 height 21
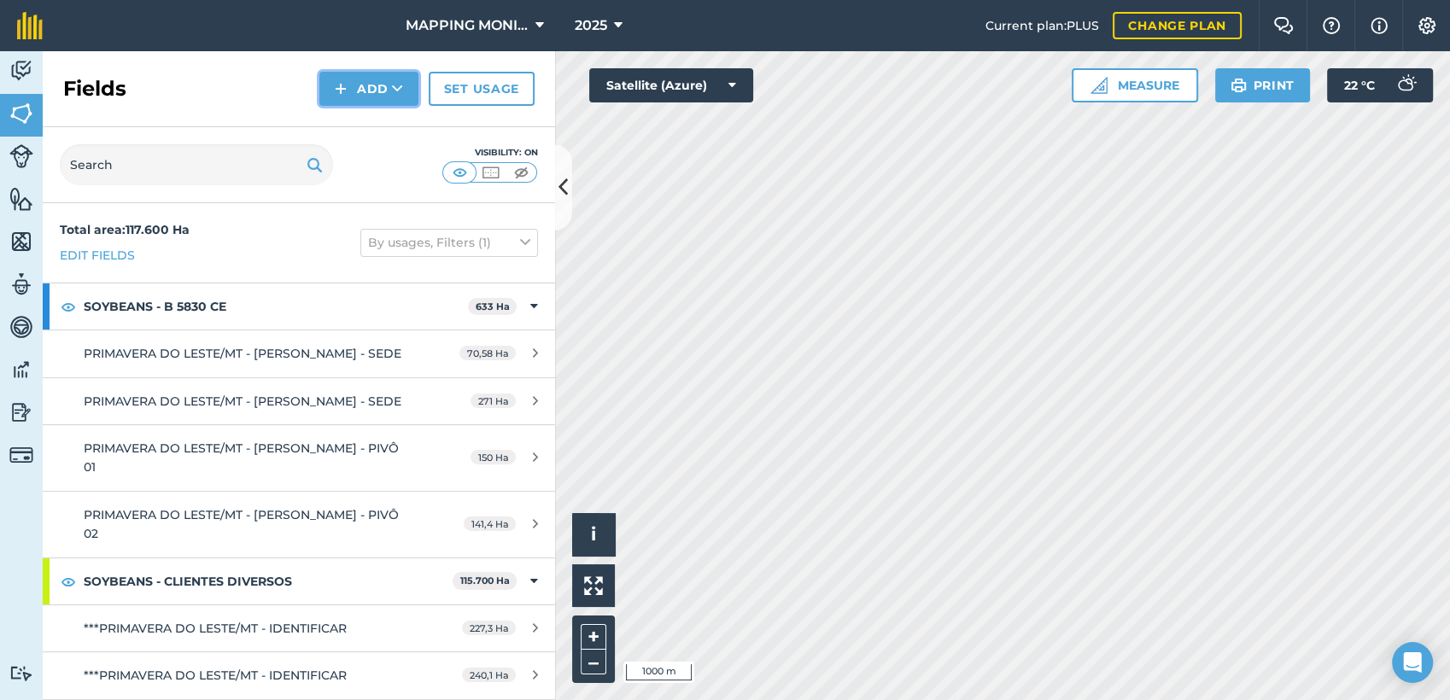
click at [376, 94] on button "Add" at bounding box center [368, 89] width 99 height 34
click at [377, 133] on link "Draw" at bounding box center [369, 127] width 94 height 38
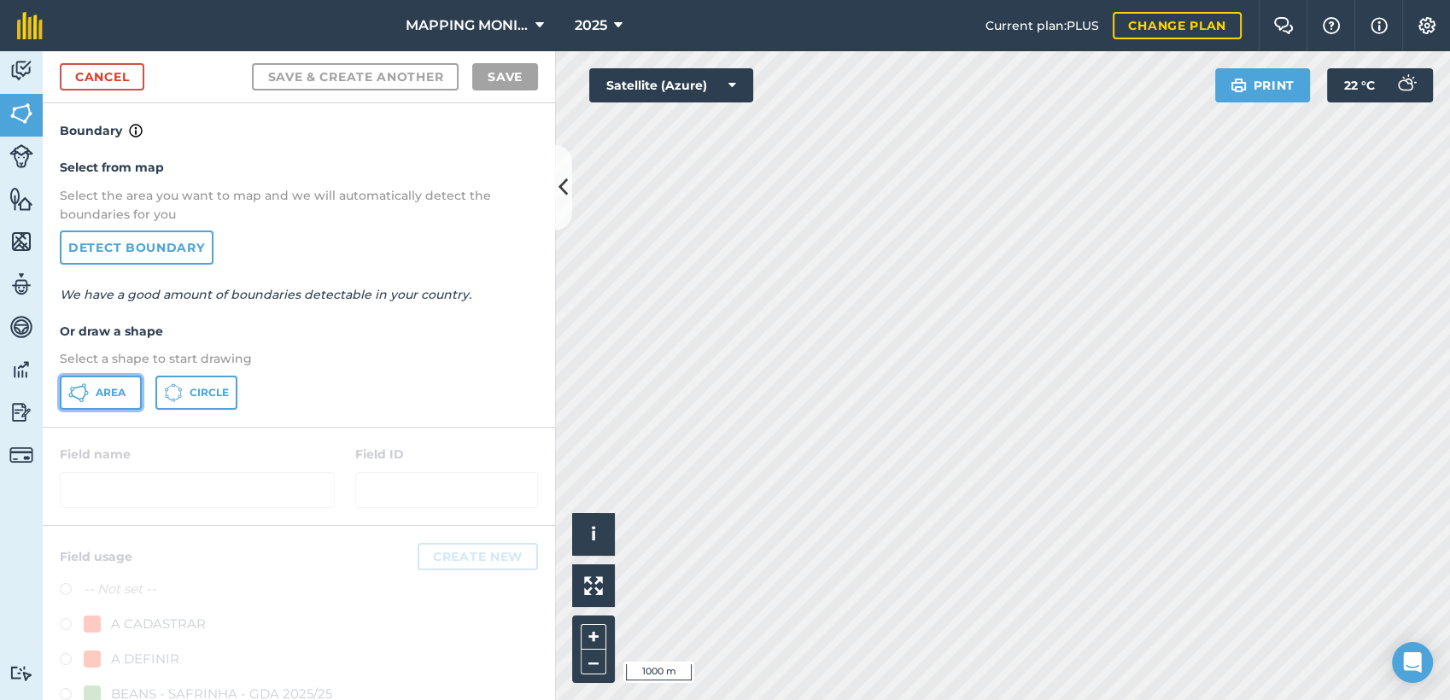
drag, startPoint x: 120, startPoint y: 389, endPoint x: 792, endPoint y: 341, distance: 673.1
click at [122, 389] on span "Area" at bounding box center [111, 393] width 30 height 14
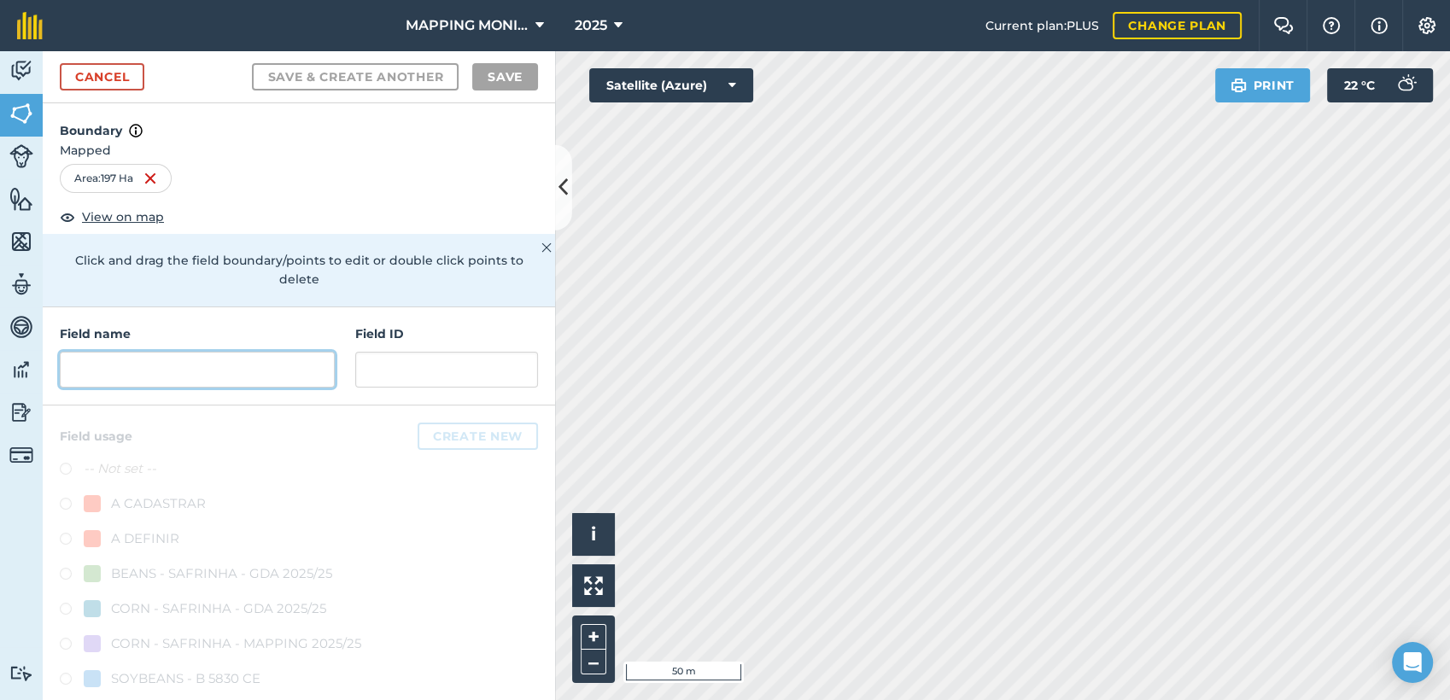
click at [226, 374] on input "text" at bounding box center [197, 370] width 275 height 36
paste input "PRIMAVERA DO LESTE/MT - [PERSON_NAME]"
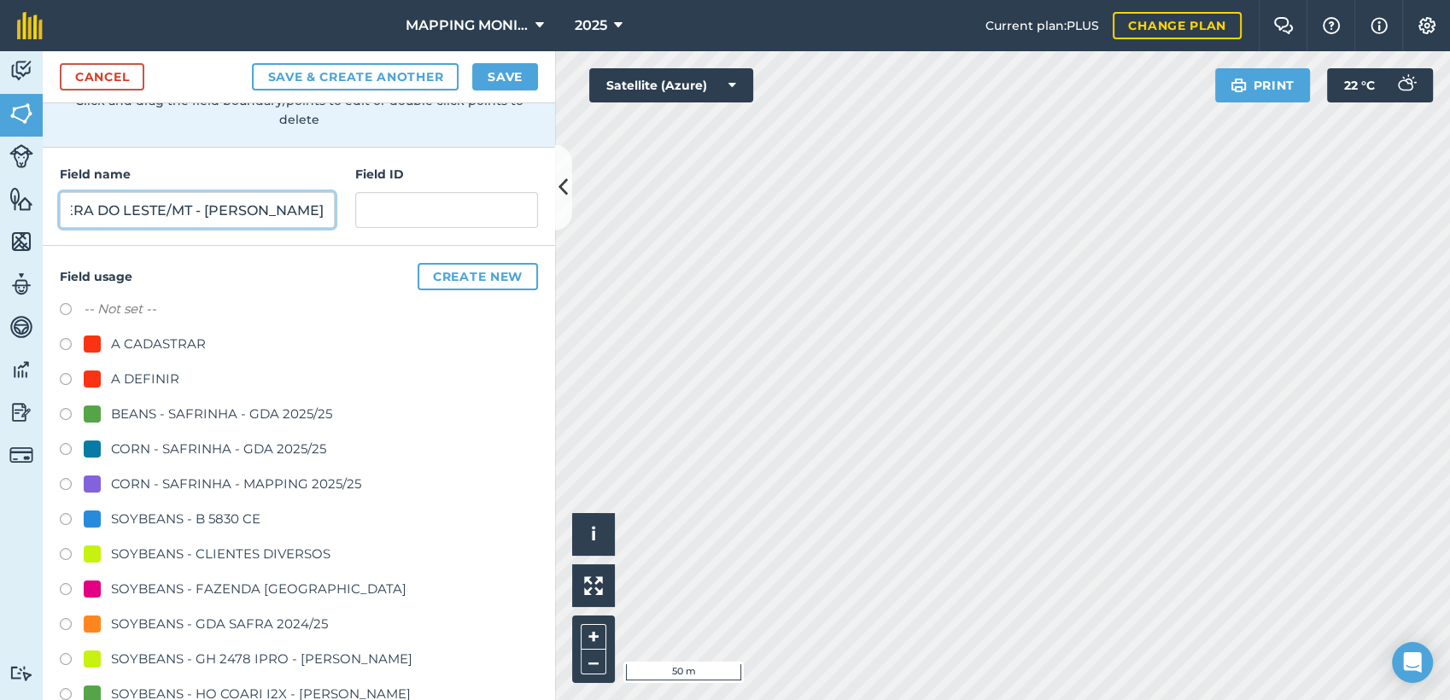
scroll to position [190, 0]
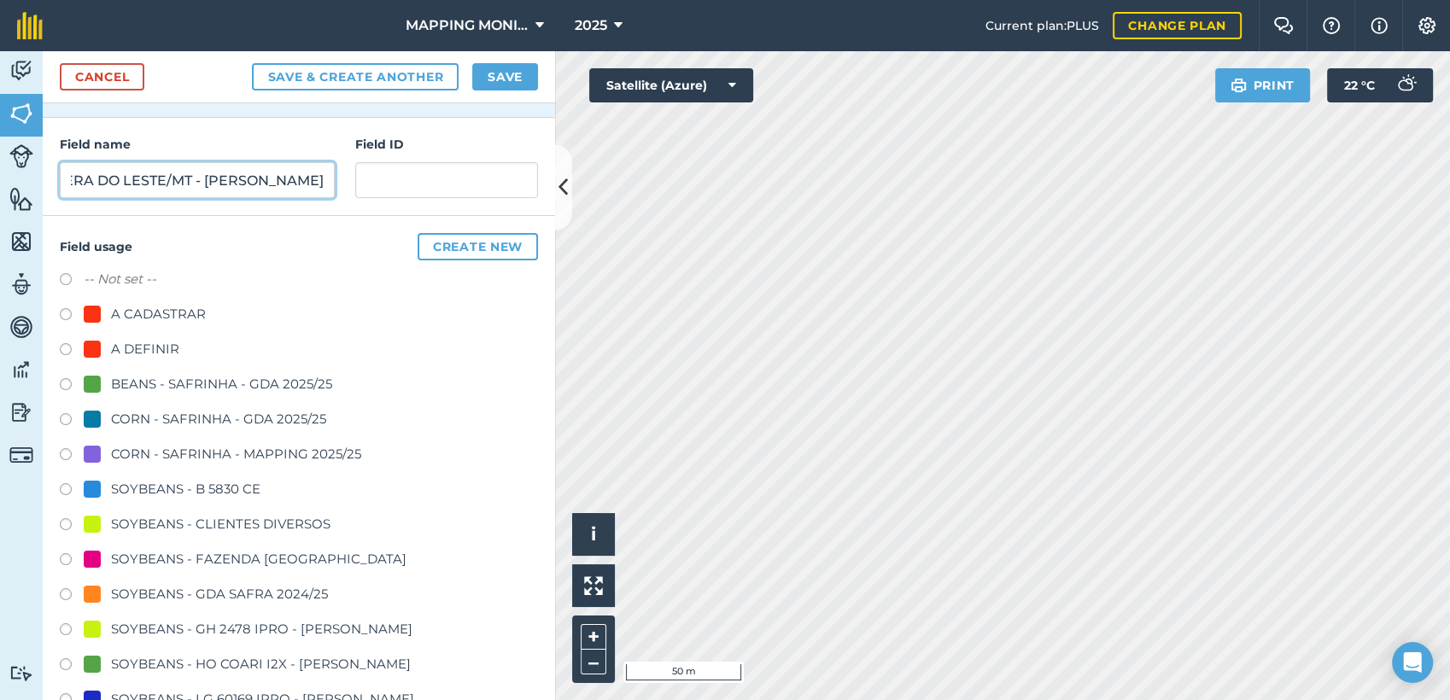
type input "PRIMAVERA DO LESTE/MT - [PERSON_NAME]"
click at [157, 524] on div "SOYBEANS - CLIENTES DIVERSOS" at bounding box center [221, 524] width 220 height 21
radio input "true"
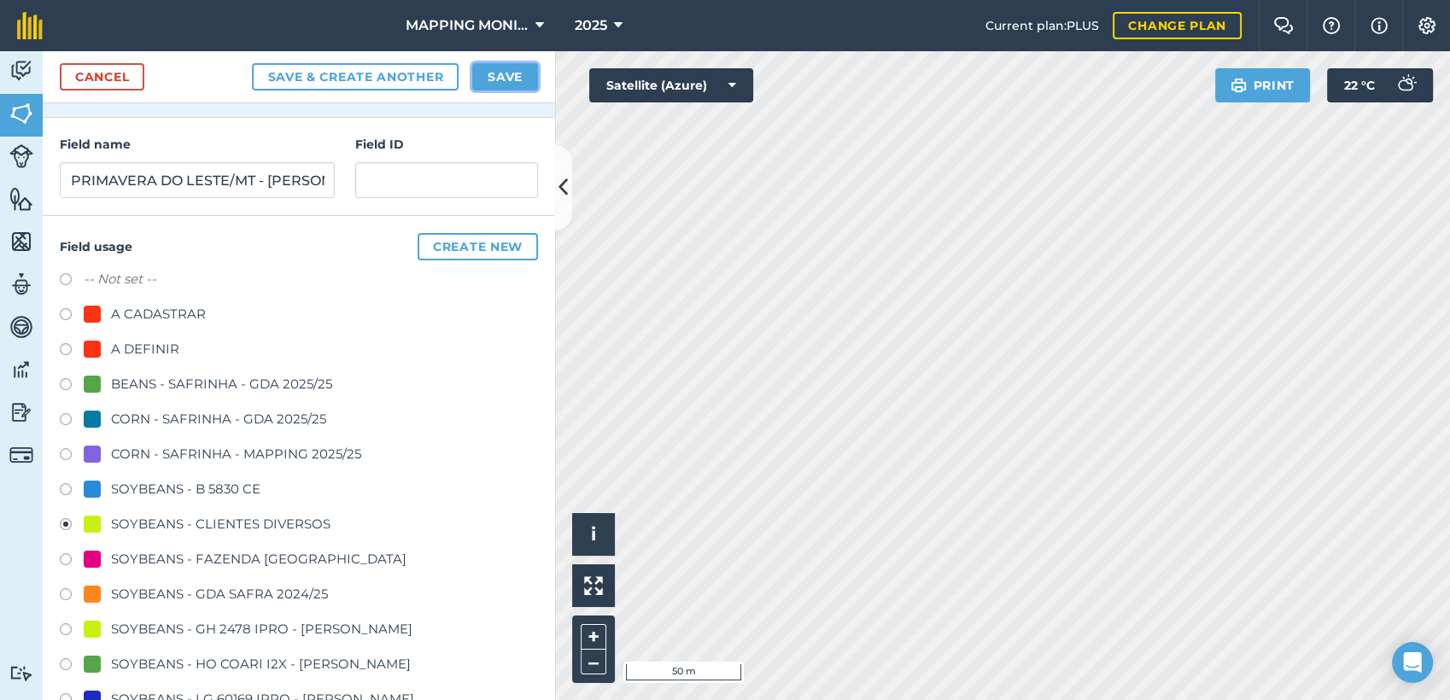
click at [517, 70] on button "Save" at bounding box center [505, 76] width 66 height 27
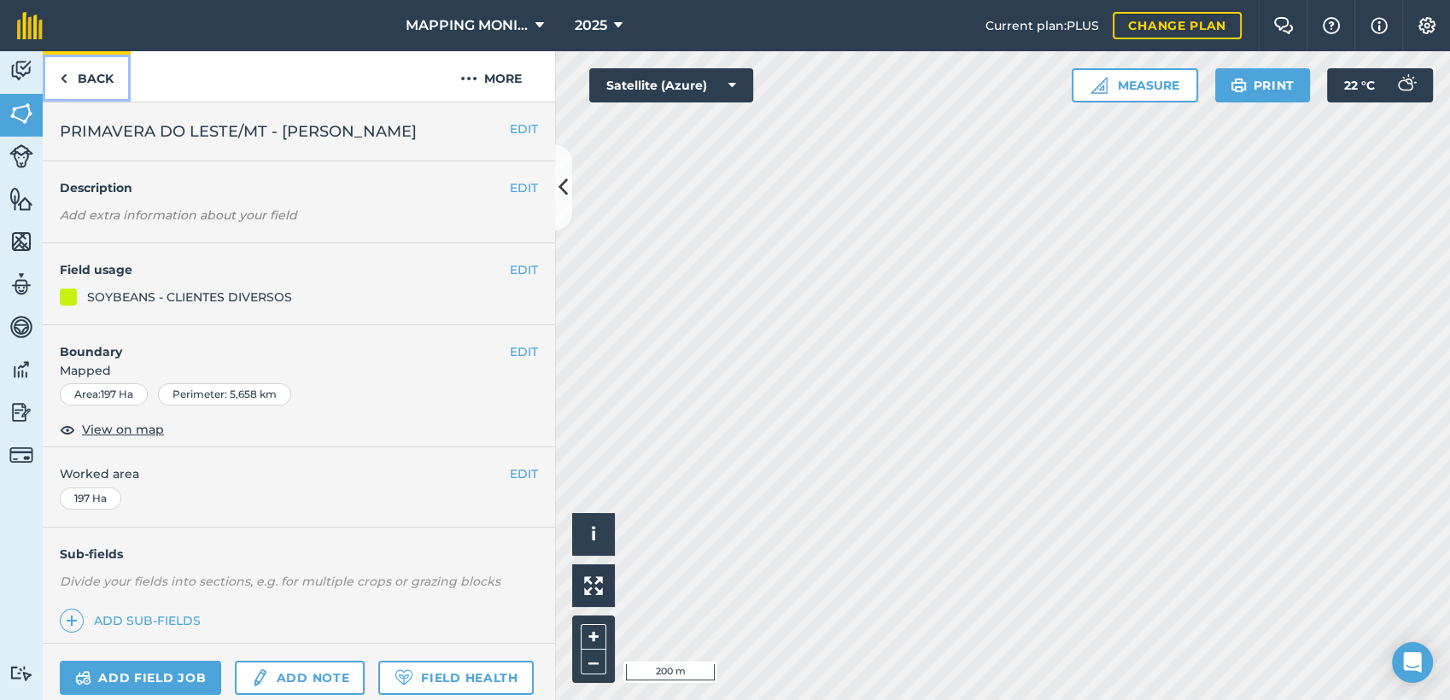
click at [94, 79] on link "Back" at bounding box center [87, 76] width 88 height 50
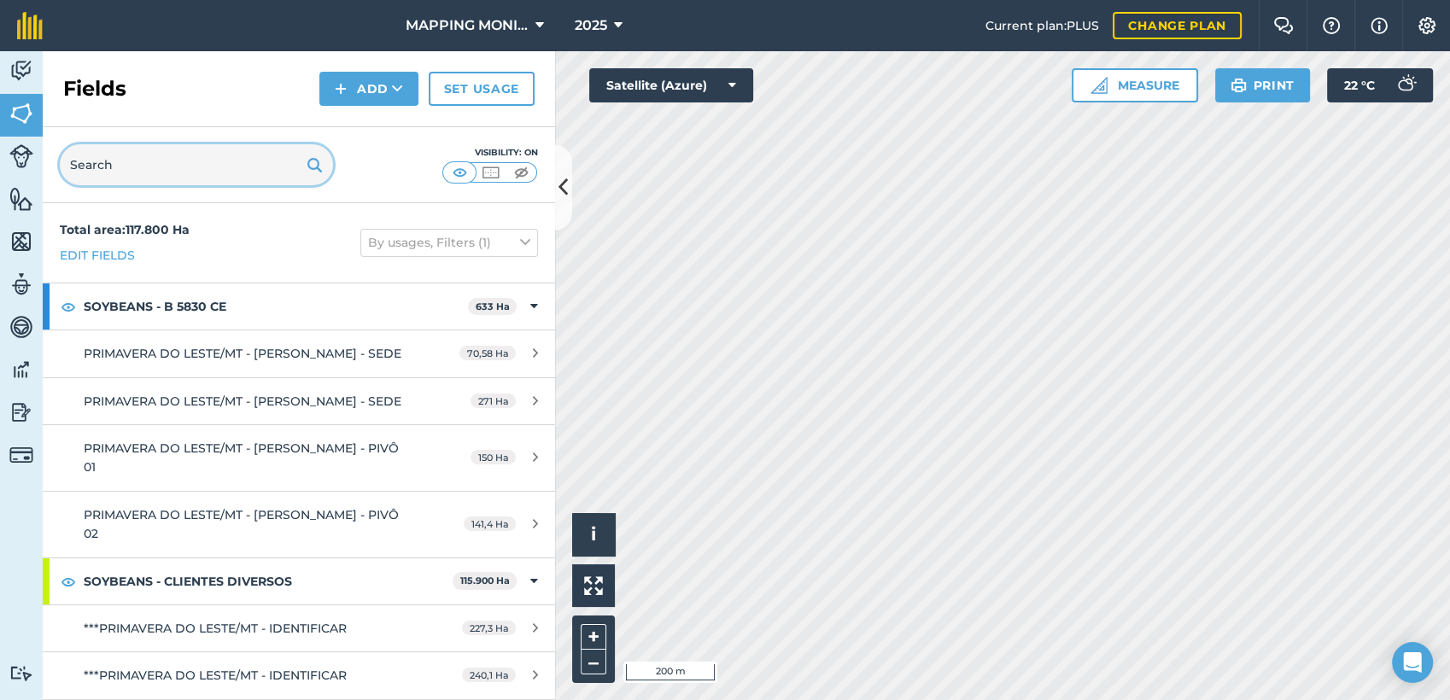
click at [146, 161] on input "text" at bounding box center [196, 164] width 273 height 41
paste input "PRIMAVERA DO LESTE/MT - [PERSON_NAME]"
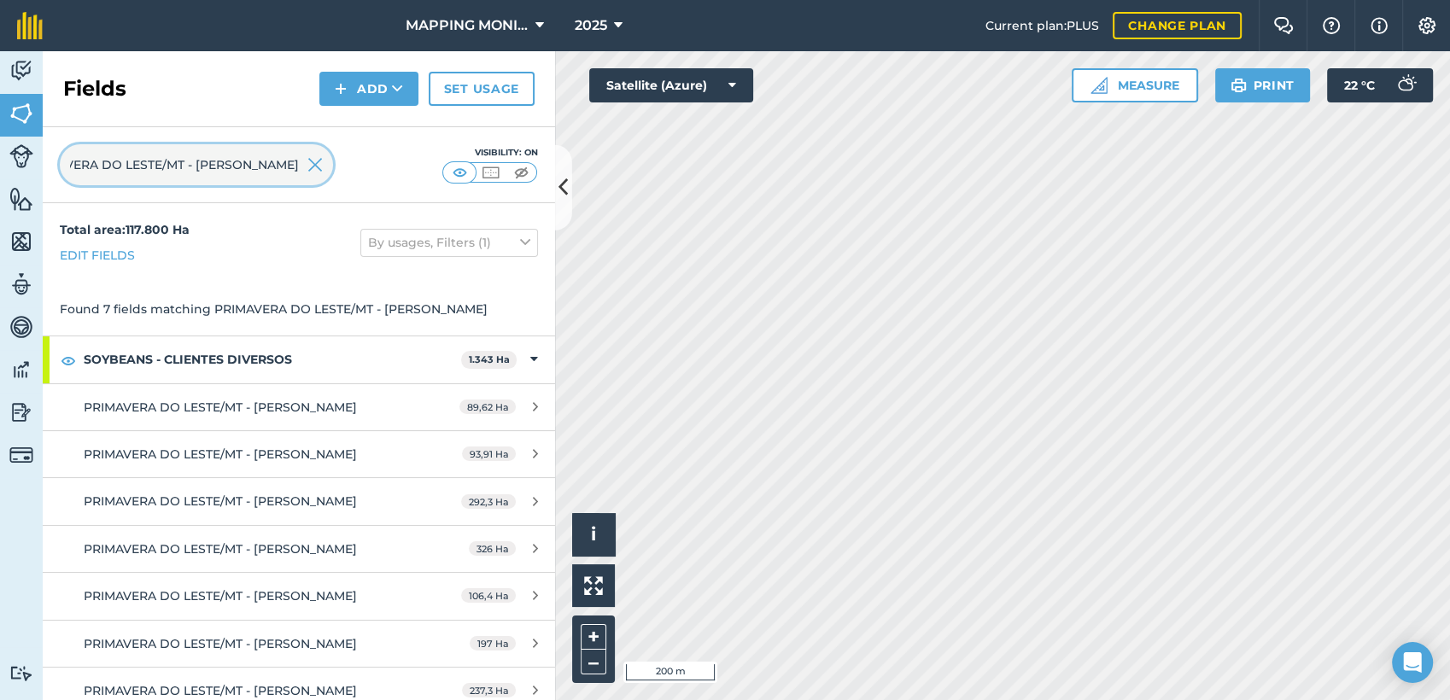
drag, startPoint x: 243, startPoint y: 164, endPoint x: 406, endPoint y: 180, distance: 163.1
click at [406, 180] on div "PRIMAVERA DO LESTE/MT - [PERSON_NAME] Visibility: On" at bounding box center [299, 165] width 513 height 76
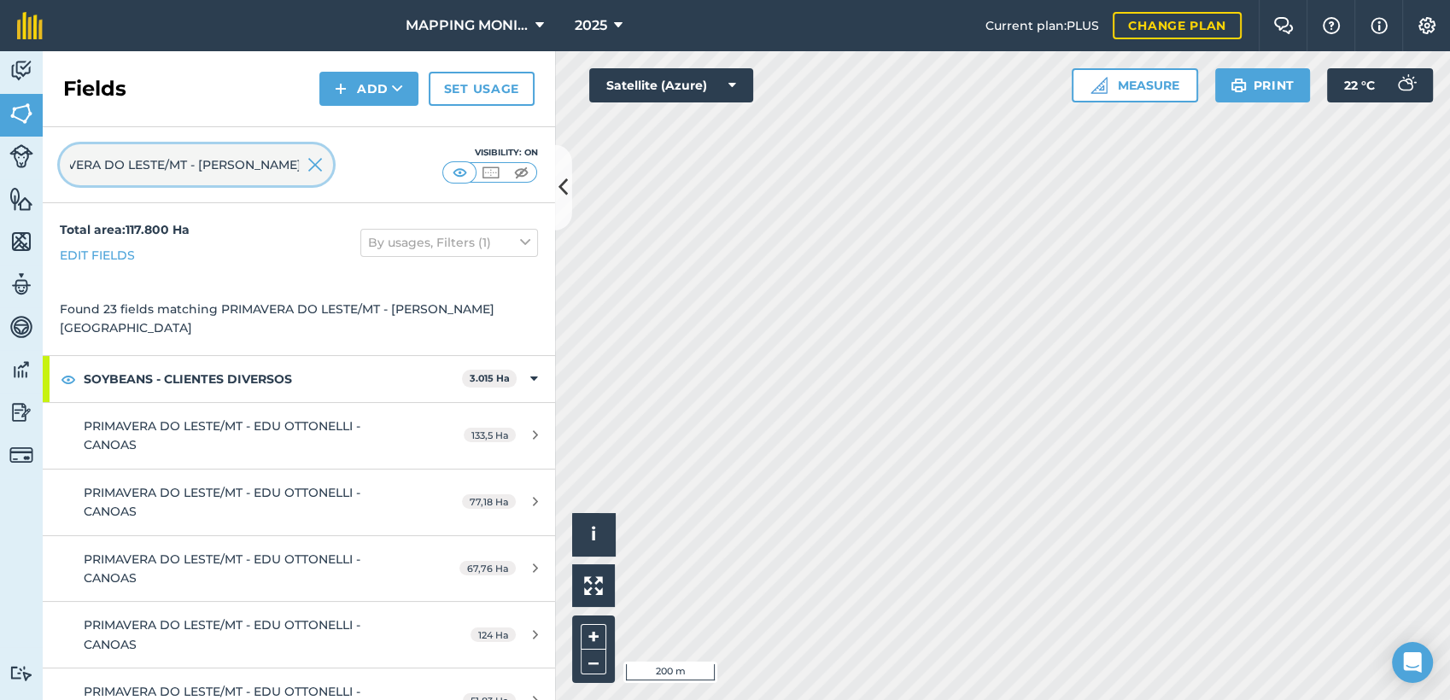
scroll to position [0, 39]
type input "PRIMAVERA DO LESTE/MT - EDU OTTONELL"
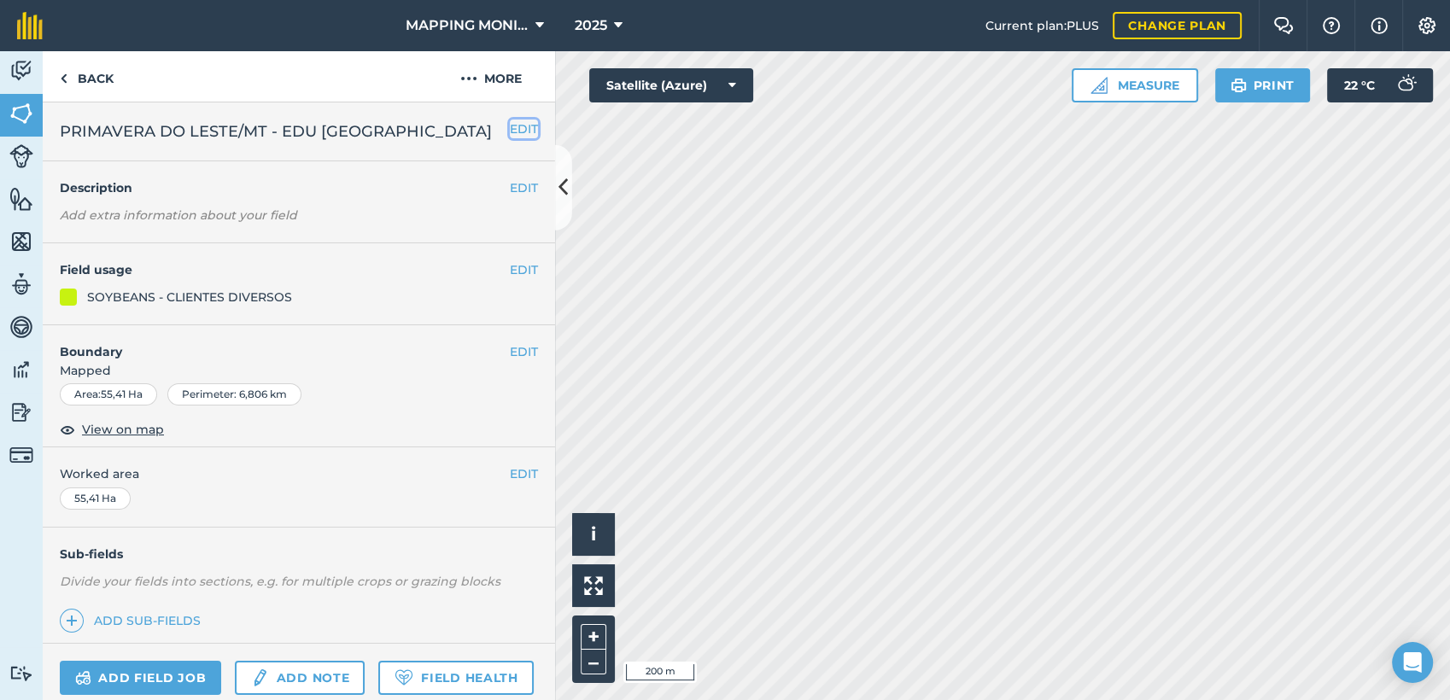
click at [511, 131] on button "EDIT" at bounding box center [524, 129] width 28 height 19
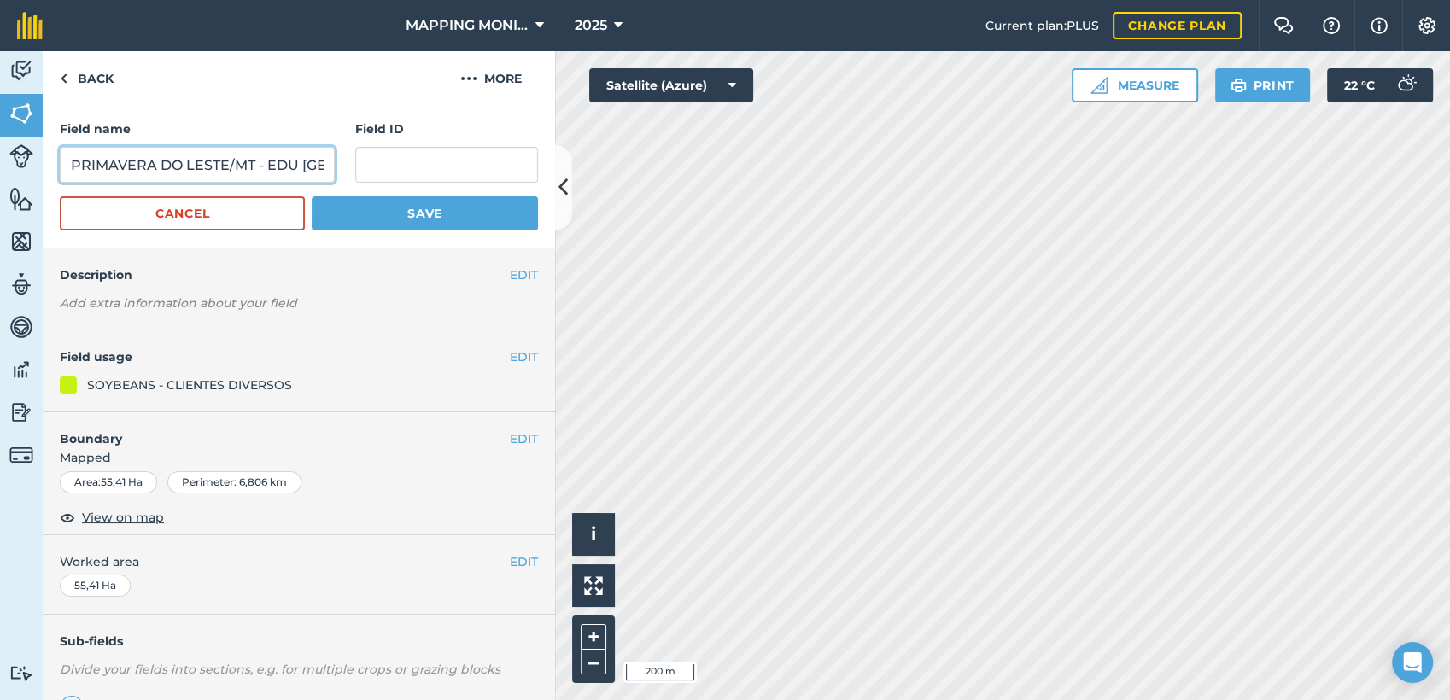
click at [198, 166] on input "PRIMAVERA DO LESTE/MT - EDU [GEOGRAPHIC_DATA]" at bounding box center [197, 165] width 275 height 36
click at [92, 85] on link "Back" at bounding box center [87, 76] width 88 height 50
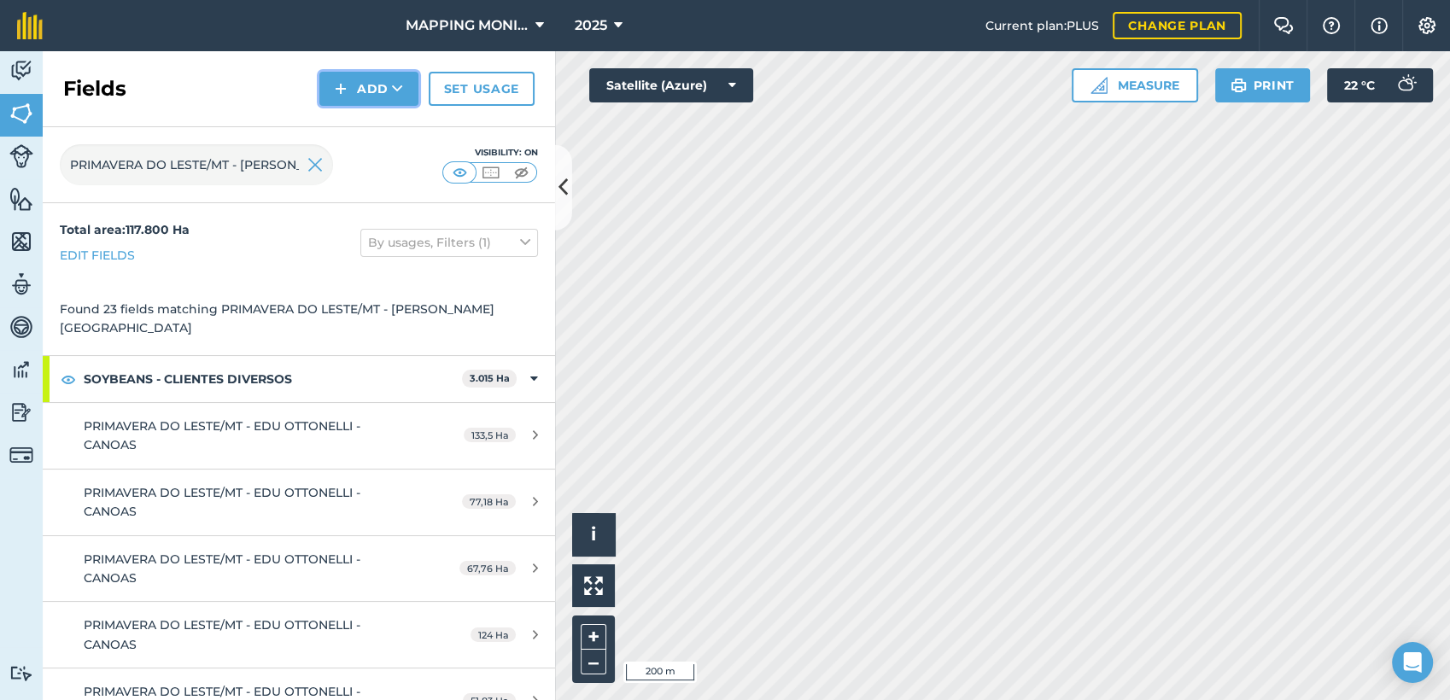
click at [368, 85] on button "Add" at bounding box center [368, 89] width 99 height 34
click at [372, 126] on link "Draw" at bounding box center [369, 127] width 94 height 38
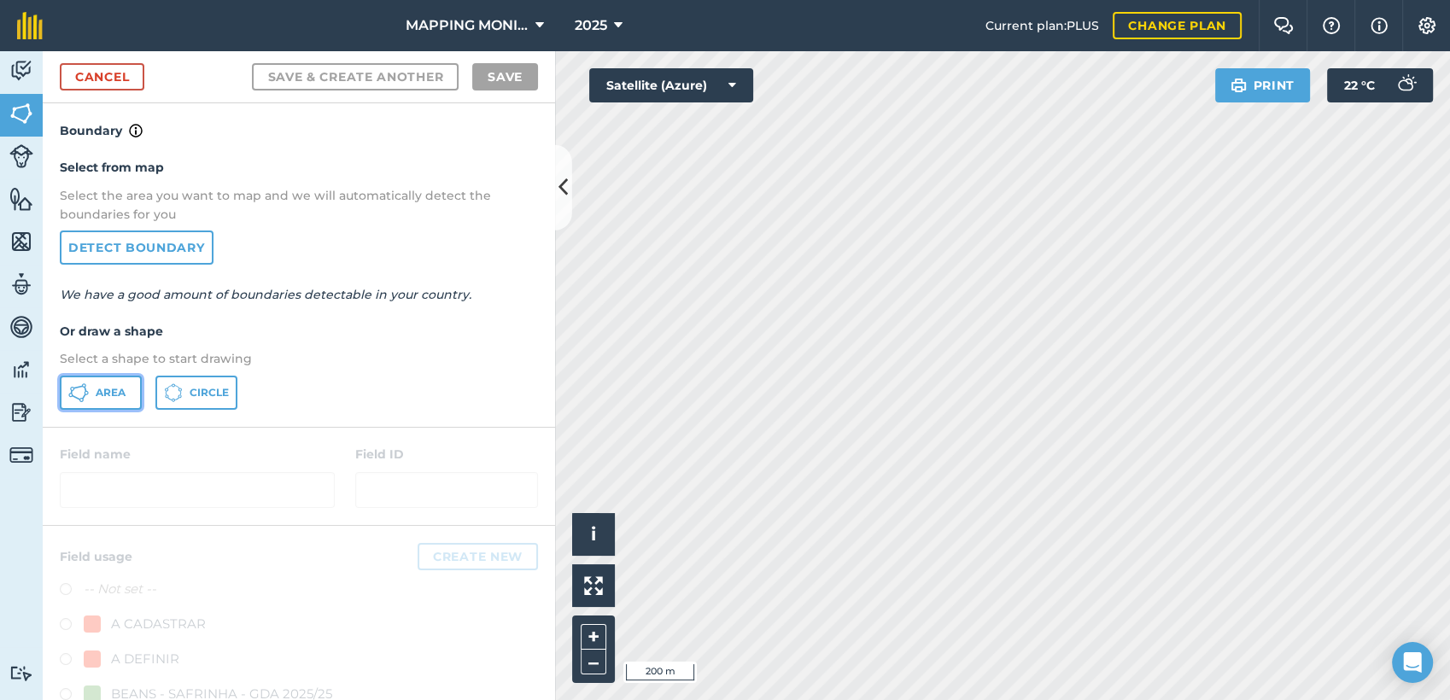
click at [101, 386] on span "Area" at bounding box center [111, 393] width 30 height 14
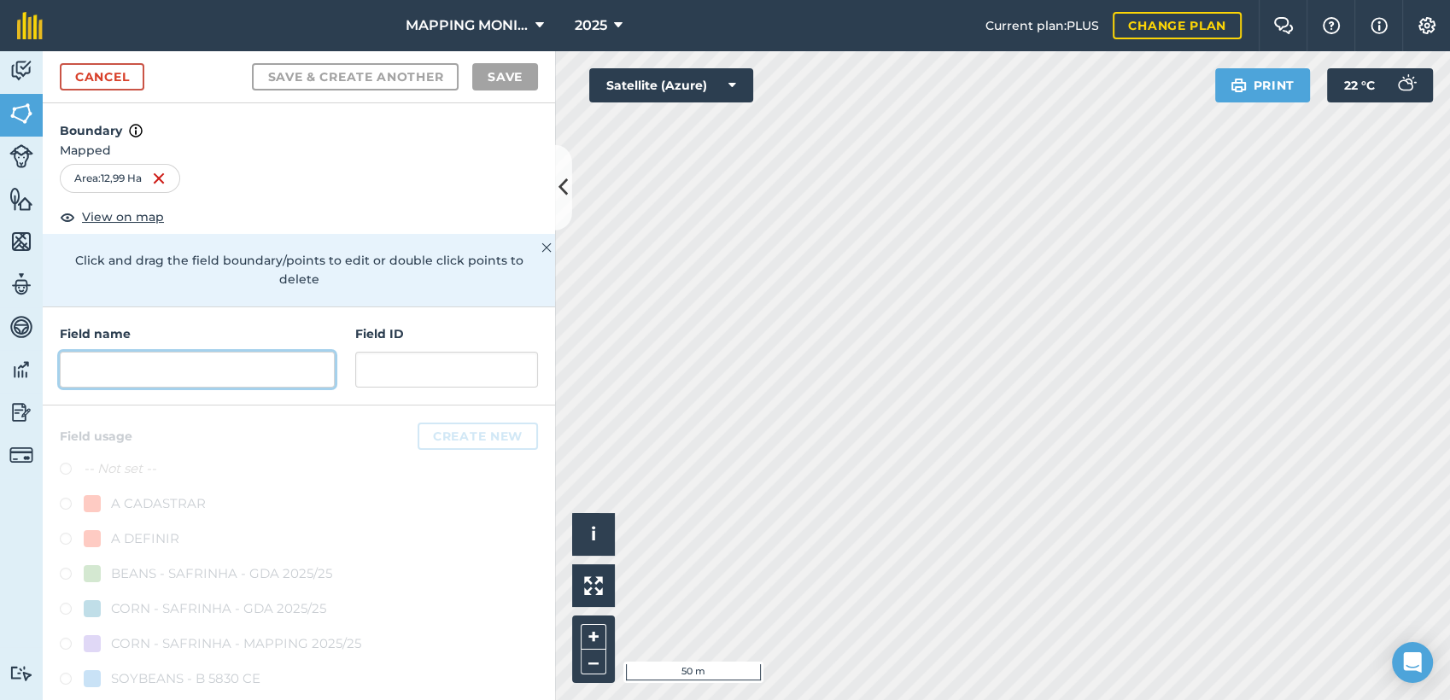
click at [163, 357] on input "text" at bounding box center [197, 370] width 275 height 36
paste input "PRIMAVERA DO LESTE/MT - EDU [GEOGRAPHIC_DATA]"
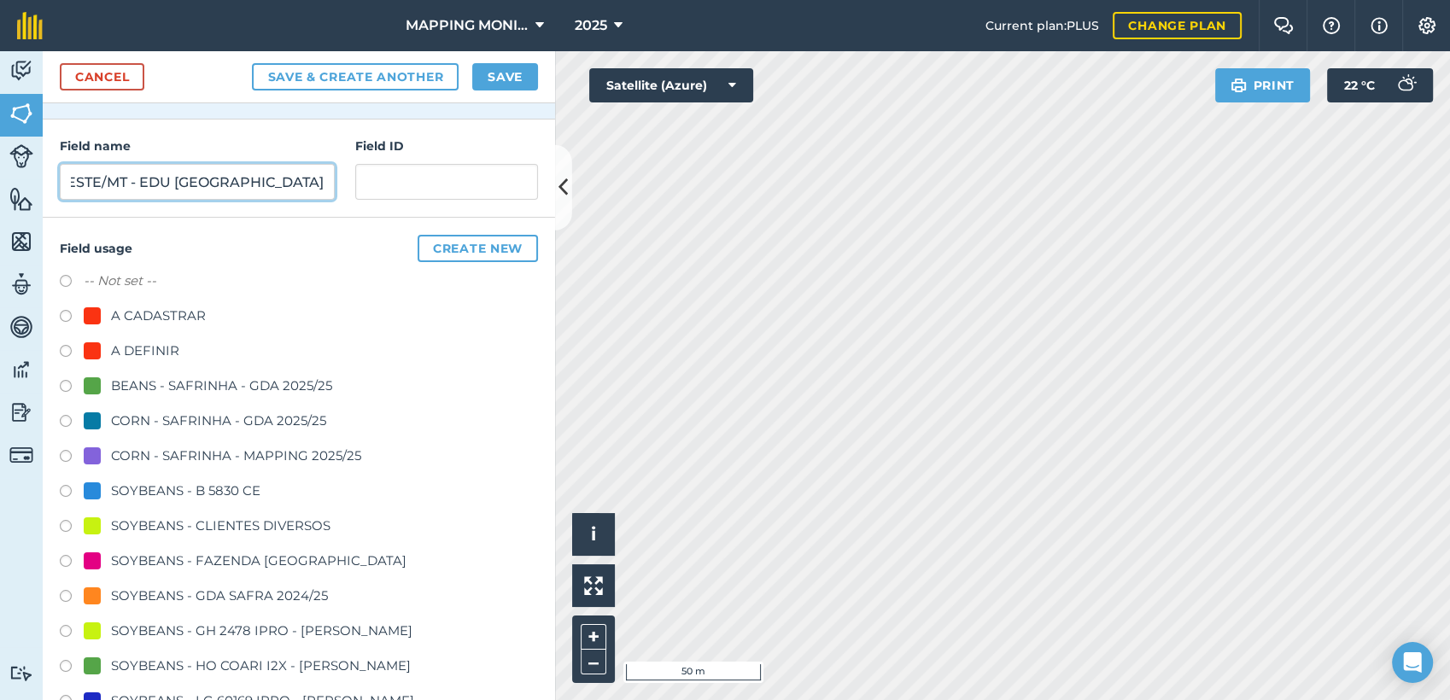
scroll to position [190, 0]
type input "PRIMAVERA DO LESTE/MT - EDU [GEOGRAPHIC_DATA]"
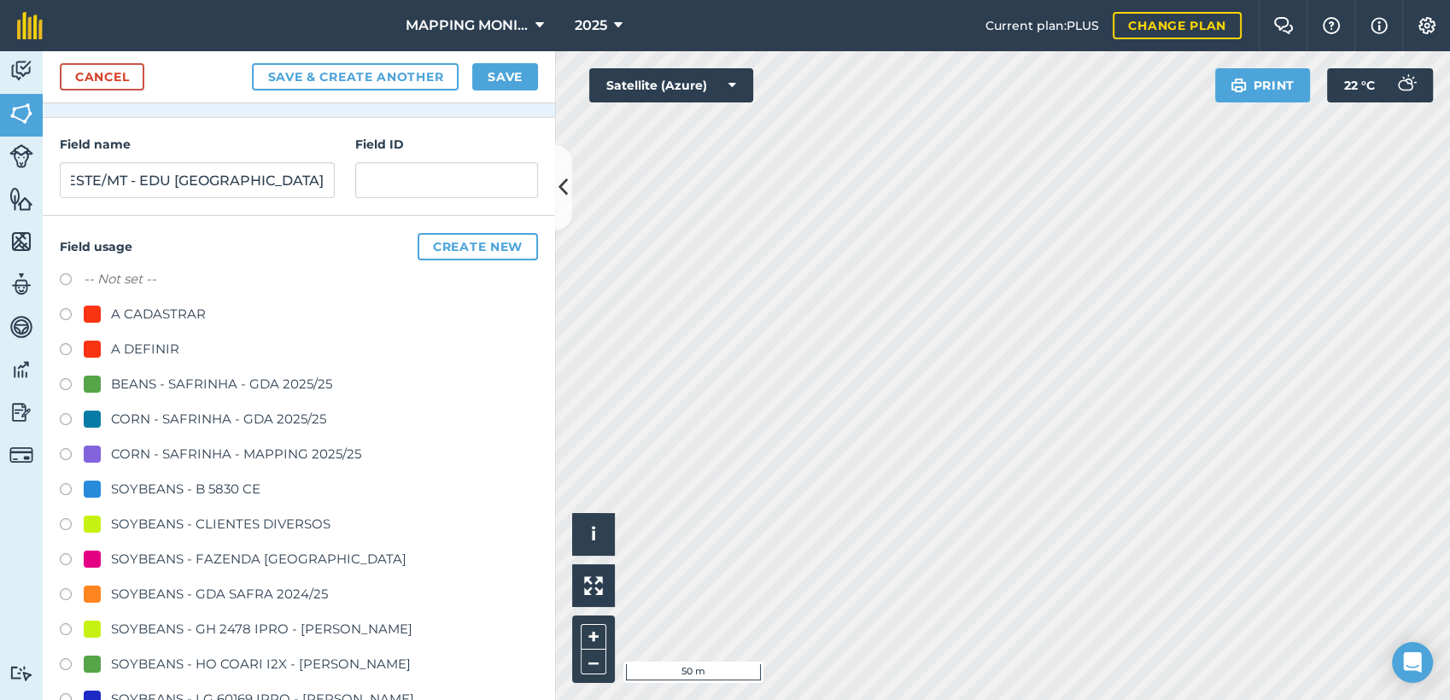
scroll to position [0, 0]
click at [167, 523] on div "SOYBEANS - CLIENTES DIVERSOS" at bounding box center [221, 524] width 220 height 21
radio input "true"
click at [515, 91] on div "Cancel Save & Create Another Save" at bounding box center [299, 77] width 513 height 52
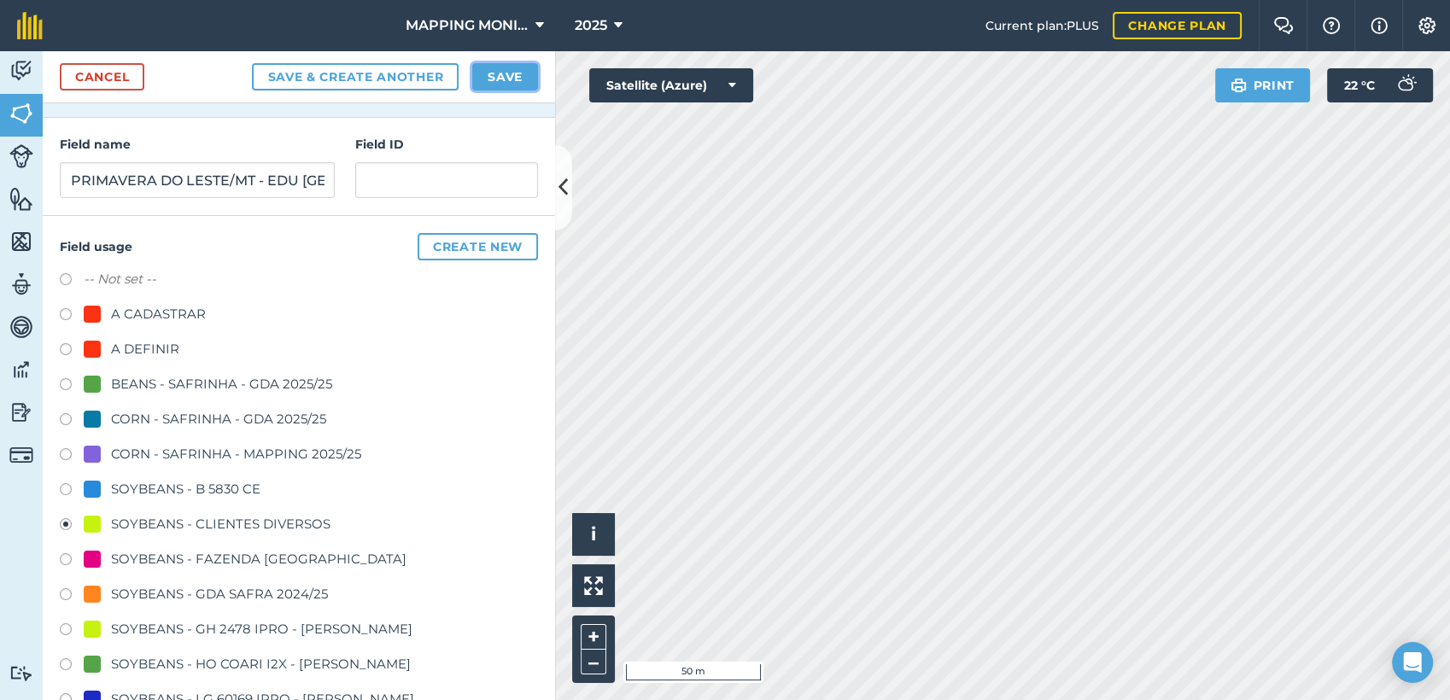
click at [526, 72] on button "Save" at bounding box center [505, 76] width 66 height 27
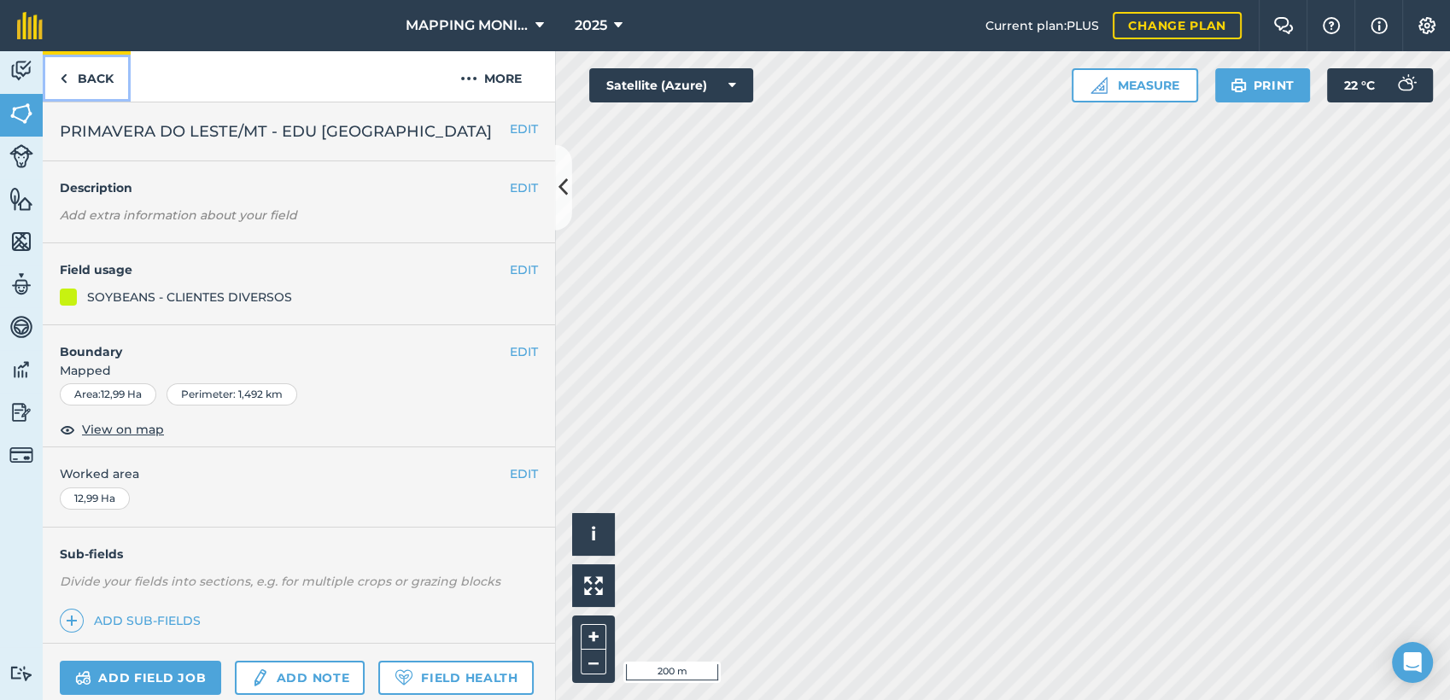
click at [101, 85] on link "Back" at bounding box center [87, 76] width 88 height 50
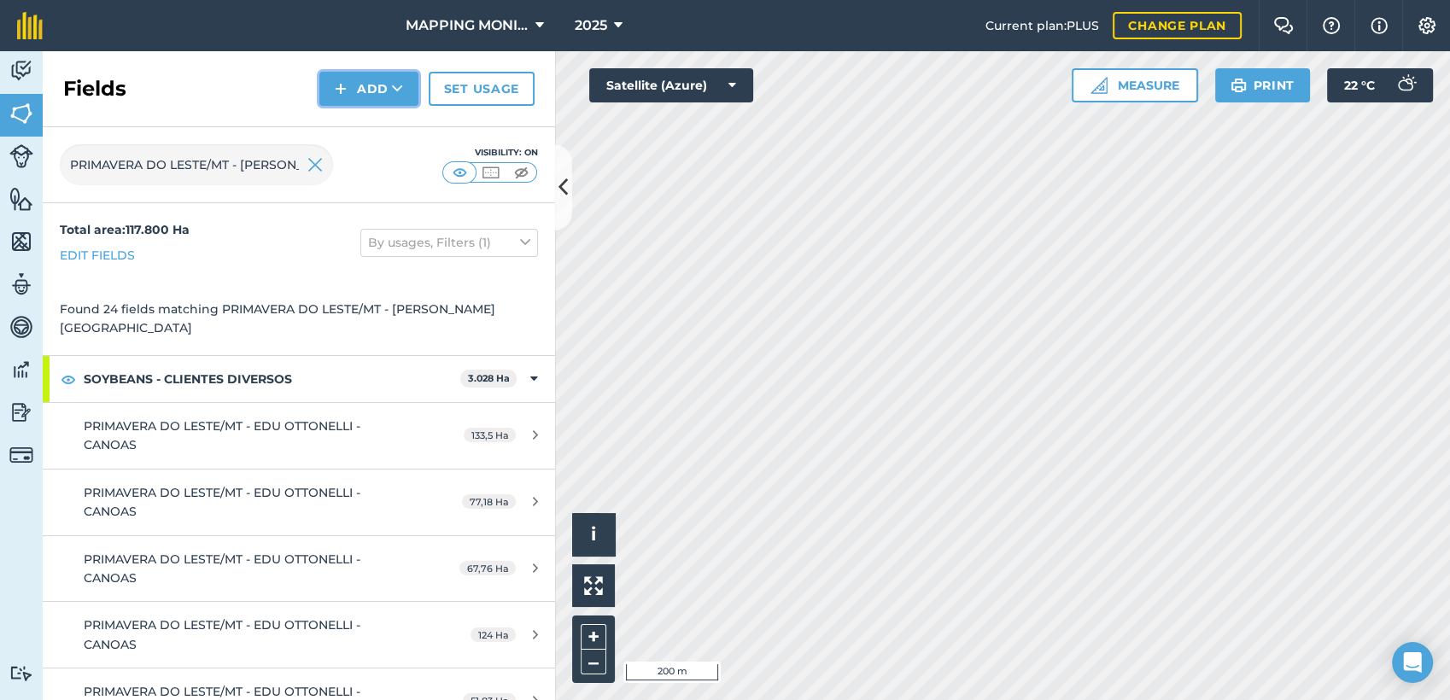
click at [401, 88] on icon at bounding box center [397, 88] width 11 height 17
click at [401, 118] on link "Draw" at bounding box center [369, 127] width 94 height 38
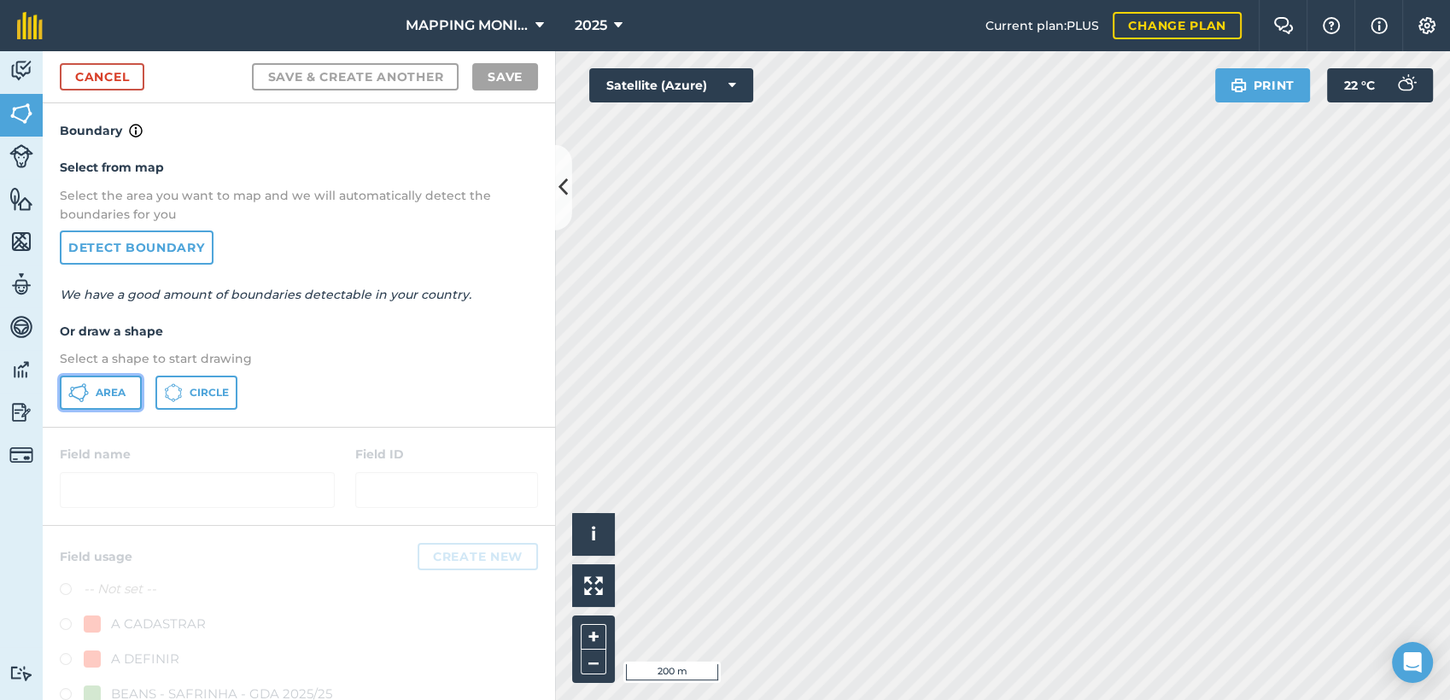
click at [102, 390] on span "Area" at bounding box center [111, 393] width 30 height 14
click at [1017, 700] on html "MAPPING MONITORAMENTO AGRICOLA 2025 Current plan : PLUS Change plan Farm Chat H…" at bounding box center [725, 350] width 1450 height 700
click at [989, 700] on html "MAPPING MONITORAMENTO AGRICOLA 2025 Current plan : PLUS Change plan Farm Chat H…" at bounding box center [725, 350] width 1450 height 700
click at [1028, 700] on html "MAPPING MONITORAMENTO AGRICOLA 2025 Current plan : PLUS Change plan Farm Chat H…" at bounding box center [725, 350] width 1450 height 700
click at [1162, 700] on html "MAPPING MONITORAMENTO AGRICOLA 2025 Current plan : PLUS Change plan Farm Chat H…" at bounding box center [725, 350] width 1450 height 700
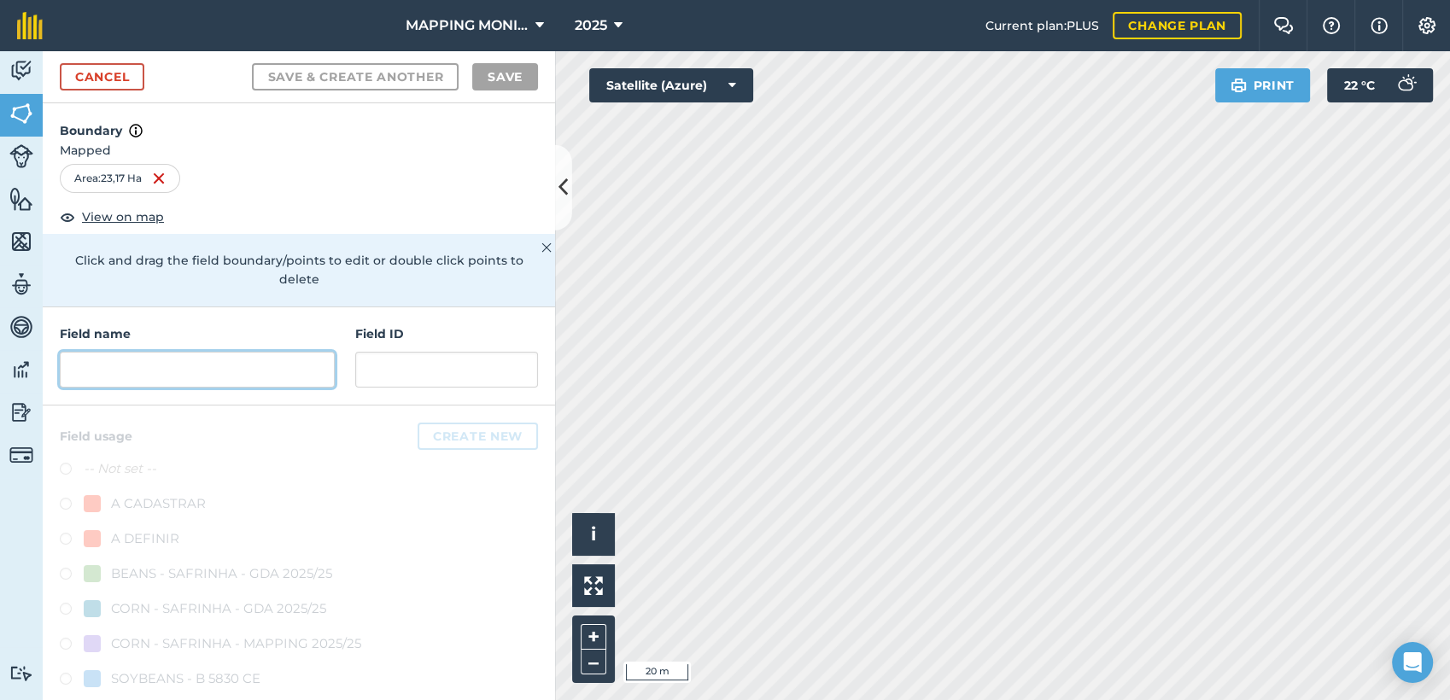
click at [202, 366] on input "text" at bounding box center [197, 370] width 275 height 36
paste input "PRIMAVERA DO LESTE/MT - EDU [GEOGRAPHIC_DATA]"
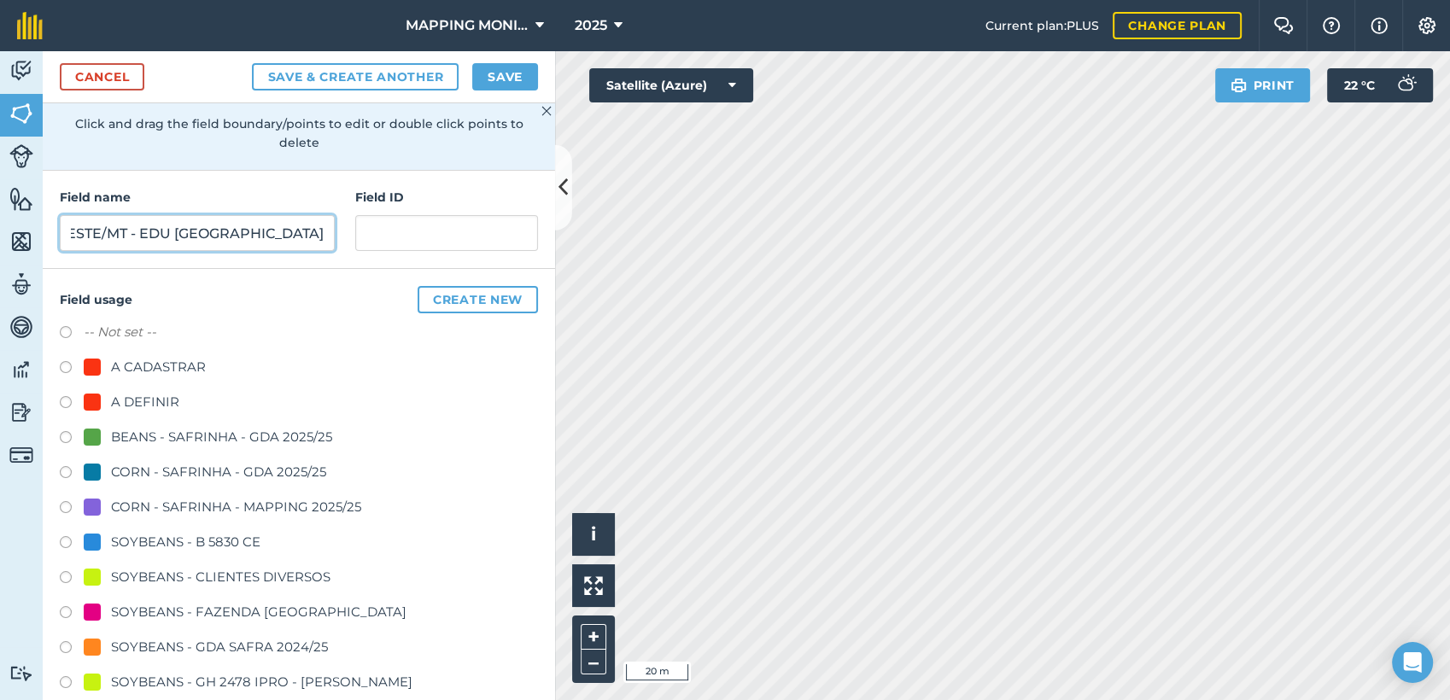
scroll to position [190, 0]
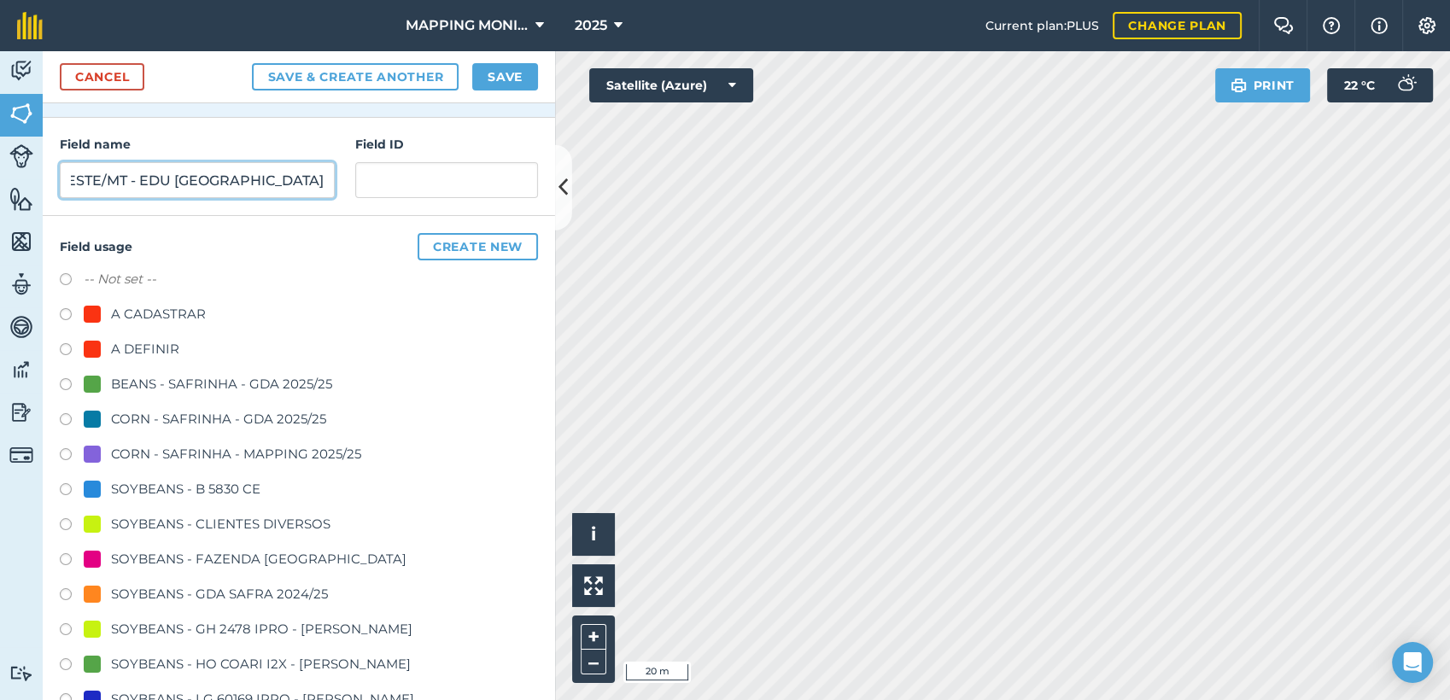
type input "PRIMAVERA DO LESTE/MT - EDU [GEOGRAPHIC_DATA]"
click at [212, 520] on div "SOYBEANS - CLIENTES DIVERSOS" at bounding box center [221, 524] width 220 height 21
radio input "true"
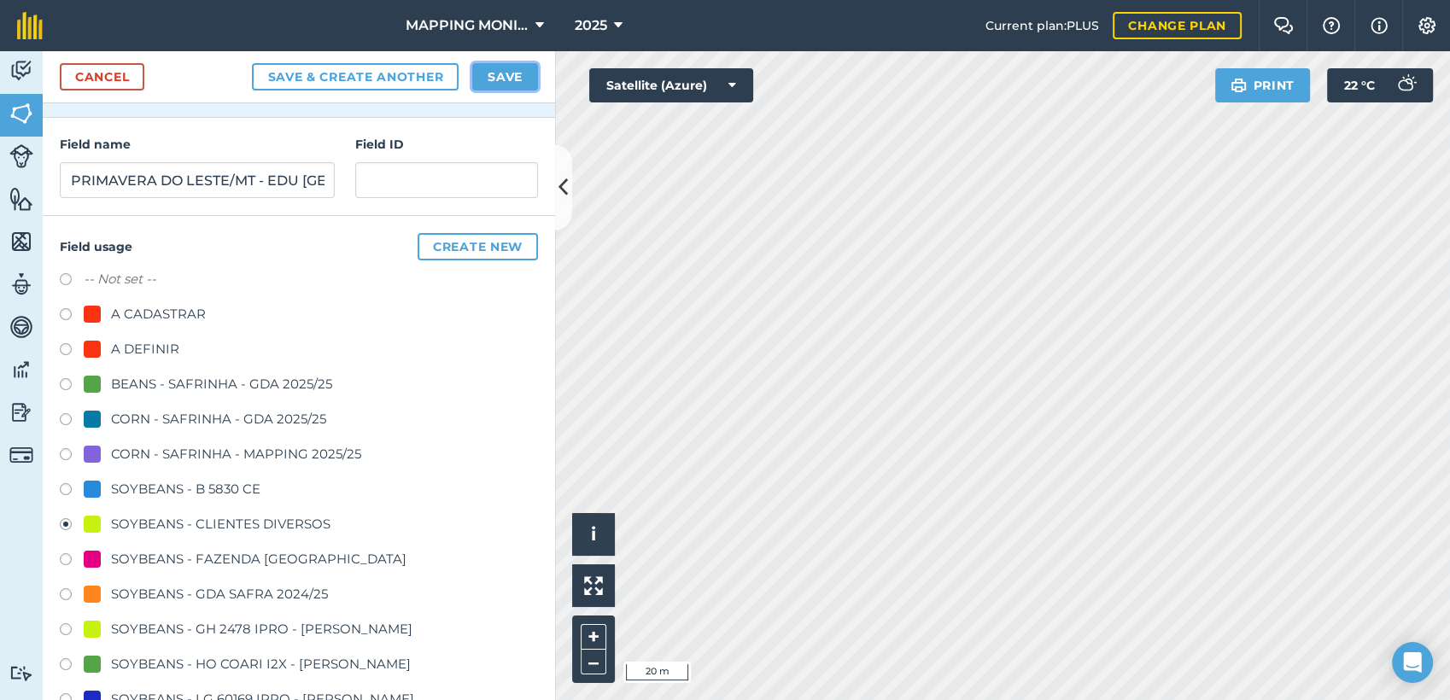
click at [501, 84] on button "Save" at bounding box center [505, 76] width 66 height 27
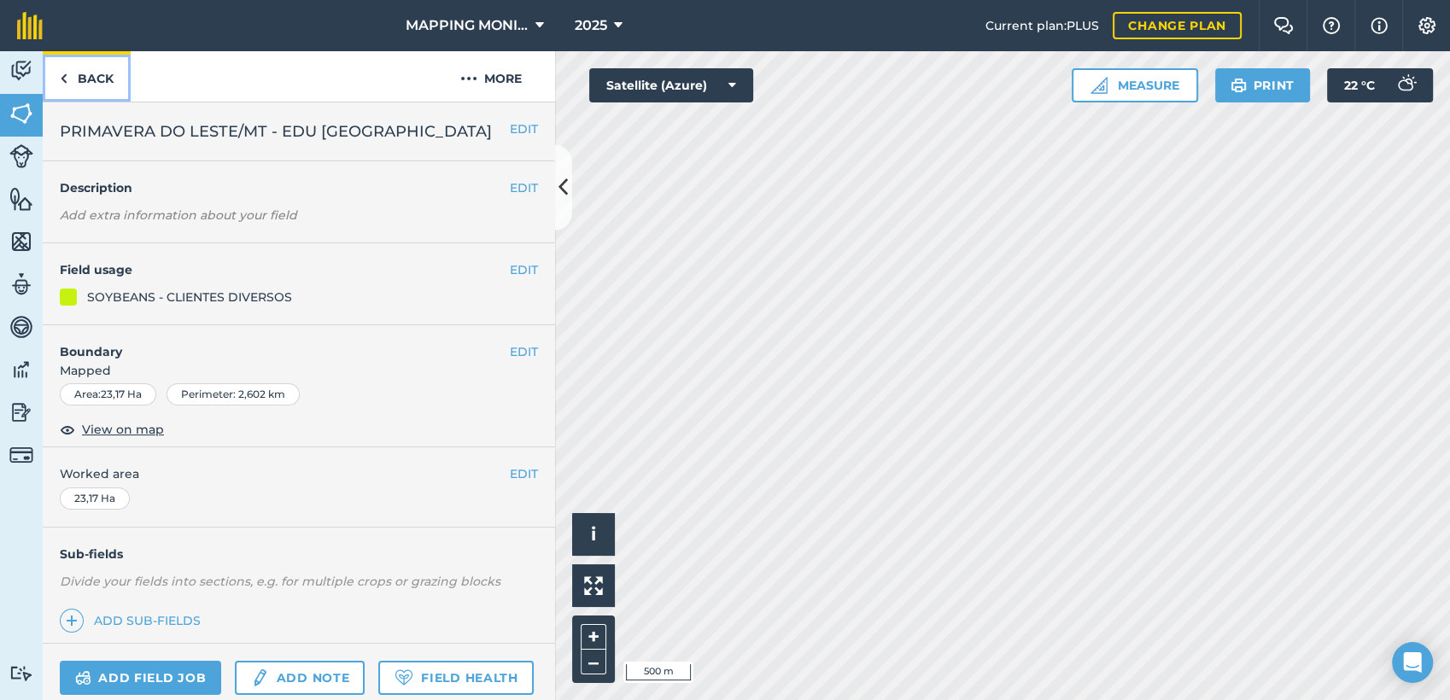
click at [95, 78] on link "Back" at bounding box center [87, 76] width 88 height 50
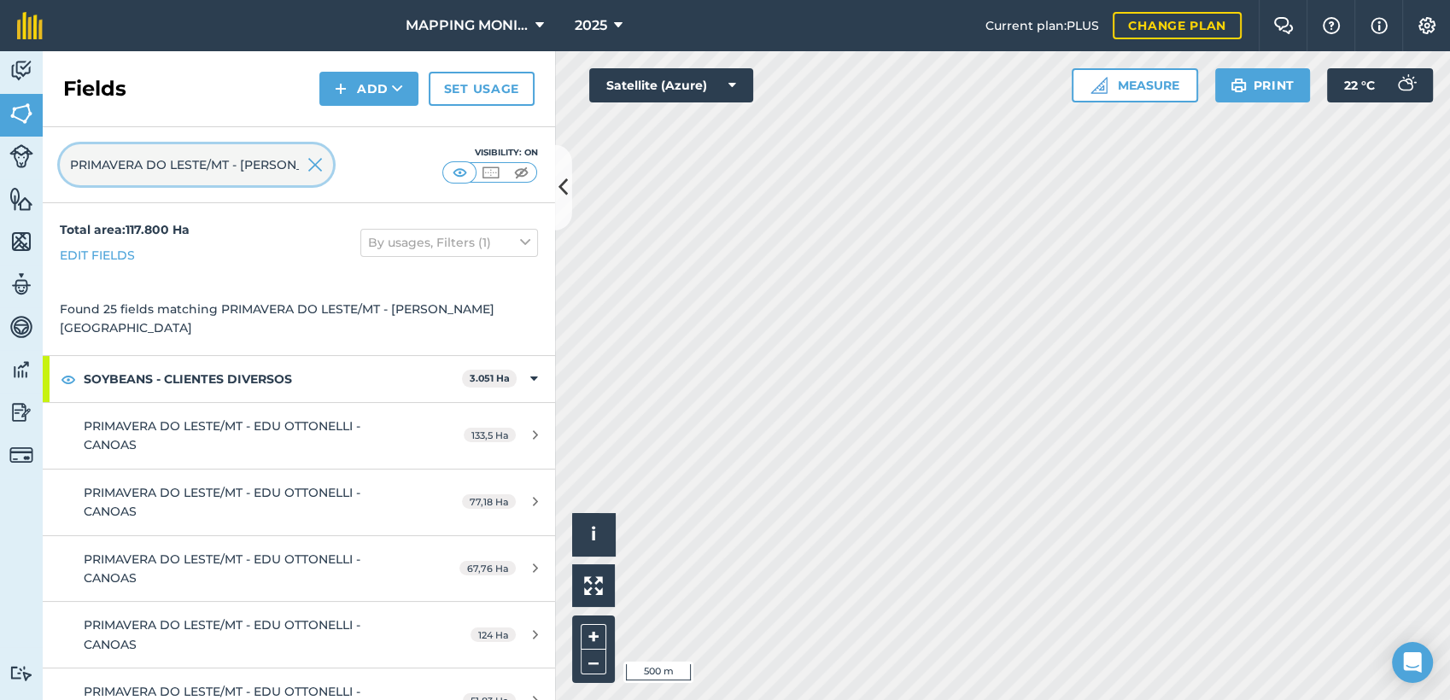
click at [290, 167] on input "PRIMAVERA DO LESTE/MT - EDU OTTONELL" at bounding box center [196, 164] width 273 height 41
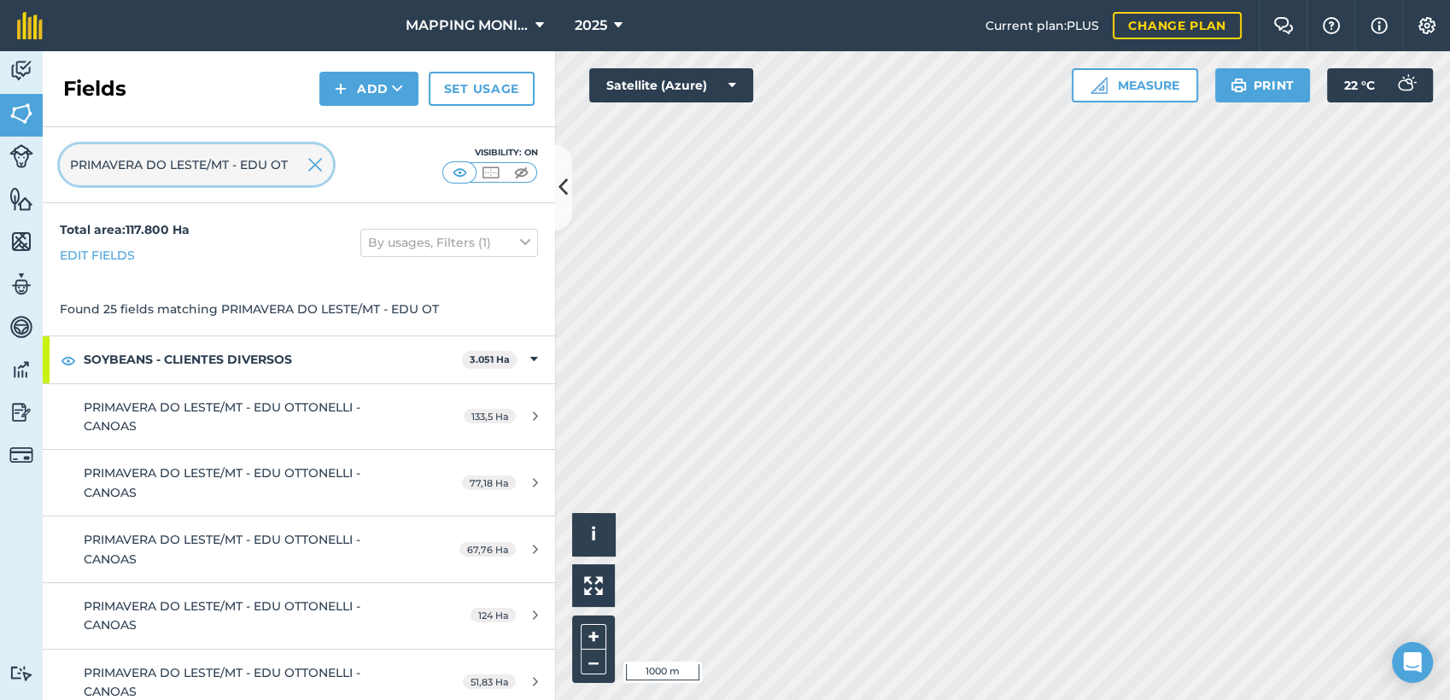
type input "PRIMAVERA DO LESTE/MT - EDU OT"
click at [314, 164] on img at bounding box center [315, 165] width 15 height 21
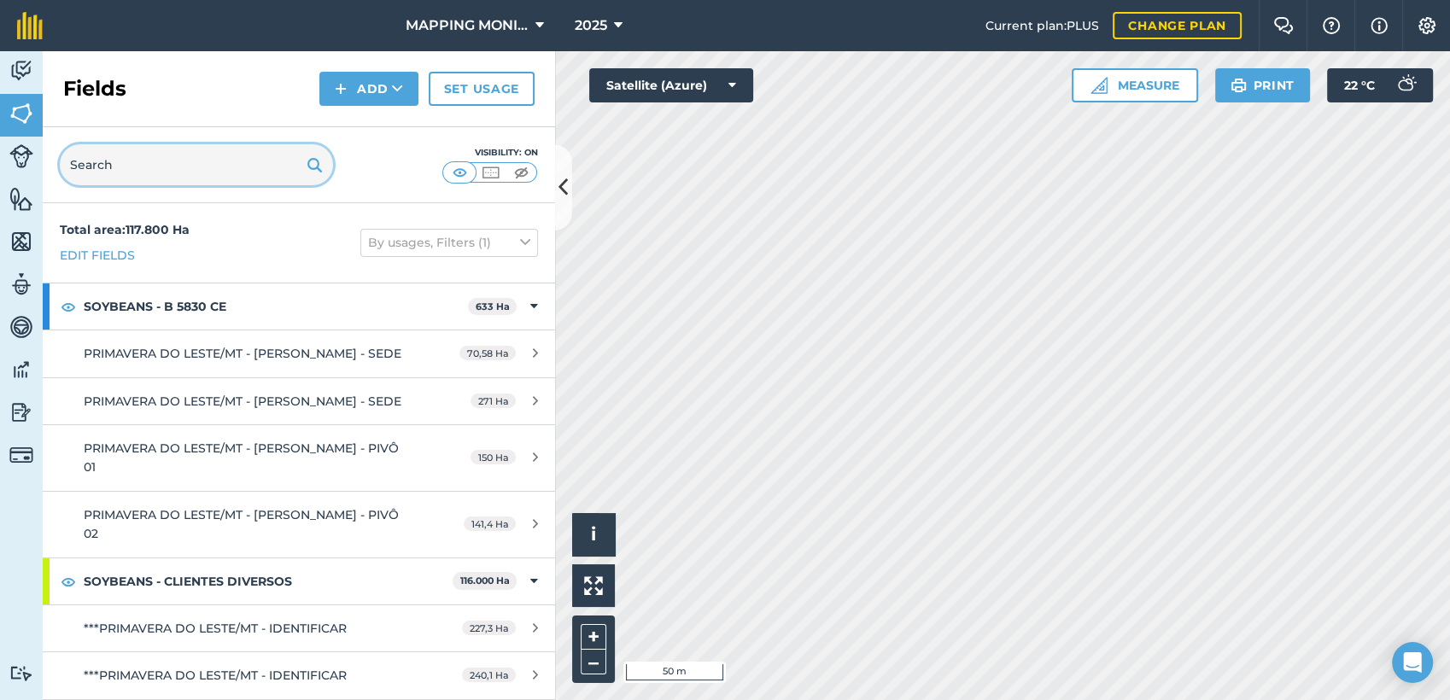
click at [278, 159] on input "text" at bounding box center [196, 164] width 273 height 41
paste input "PRIMAVERA DO LESTE/MT - EDU [GEOGRAPHIC_DATA]"
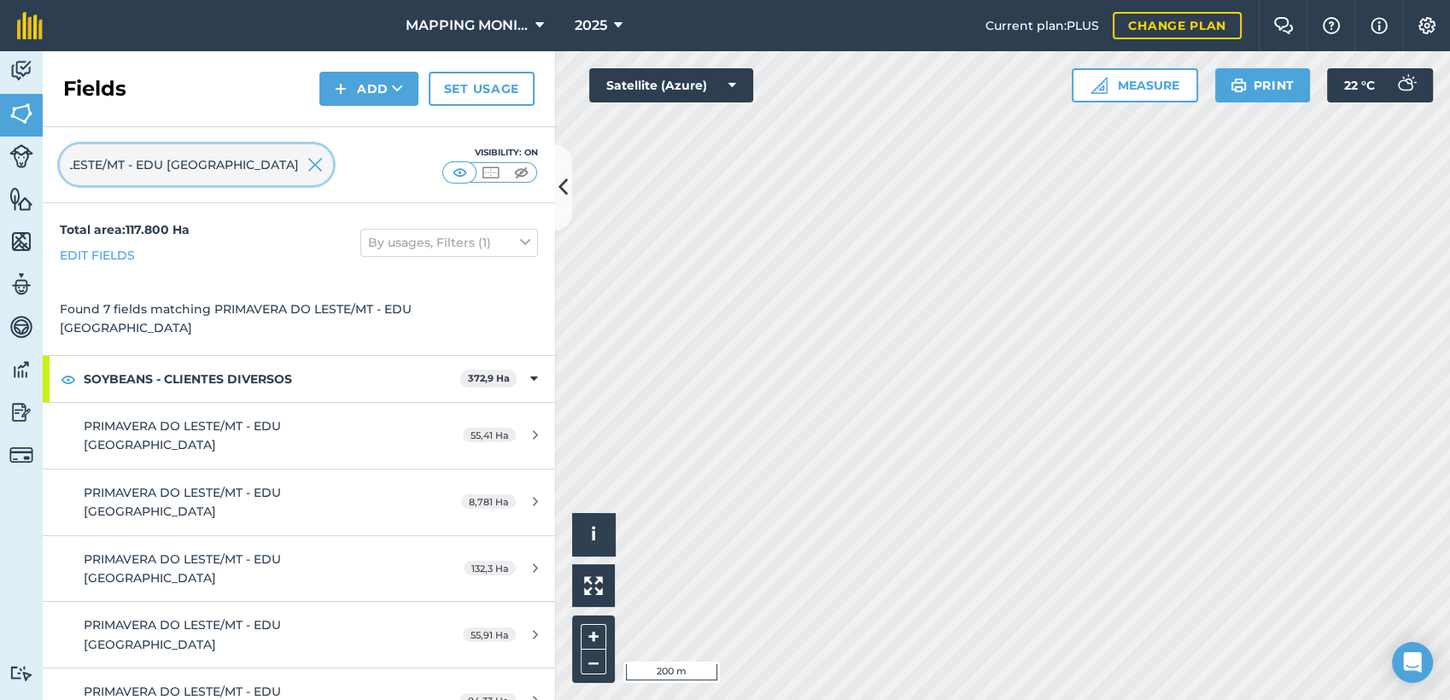
type input "PRIMAVERA DO LESTE/MT - EDU [GEOGRAPHIC_DATA]"
click at [320, 170] on img at bounding box center [315, 165] width 15 height 21
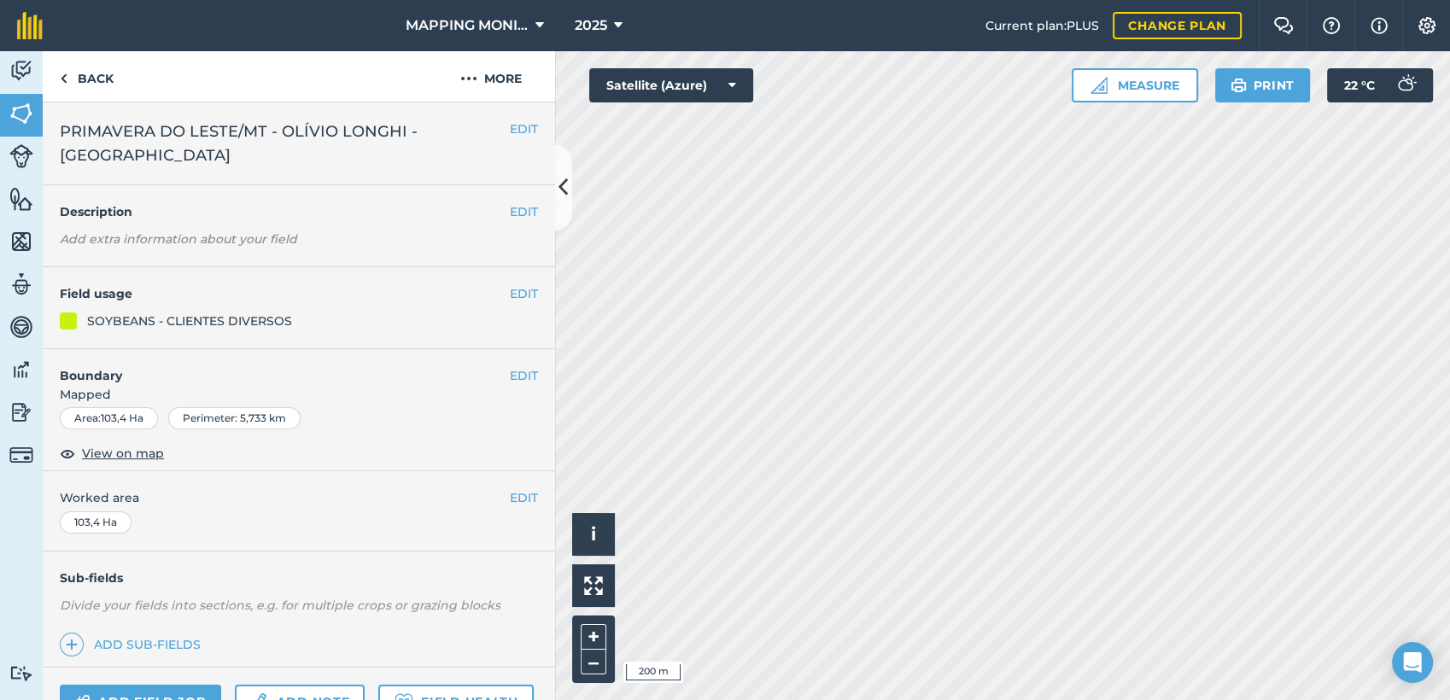
click at [423, 133] on span "PRIMAVERA DO LESTE/MT - OLÍVIO LONGHI - [GEOGRAPHIC_DATA]" at bounding box center [285, 144] width 450 height 48
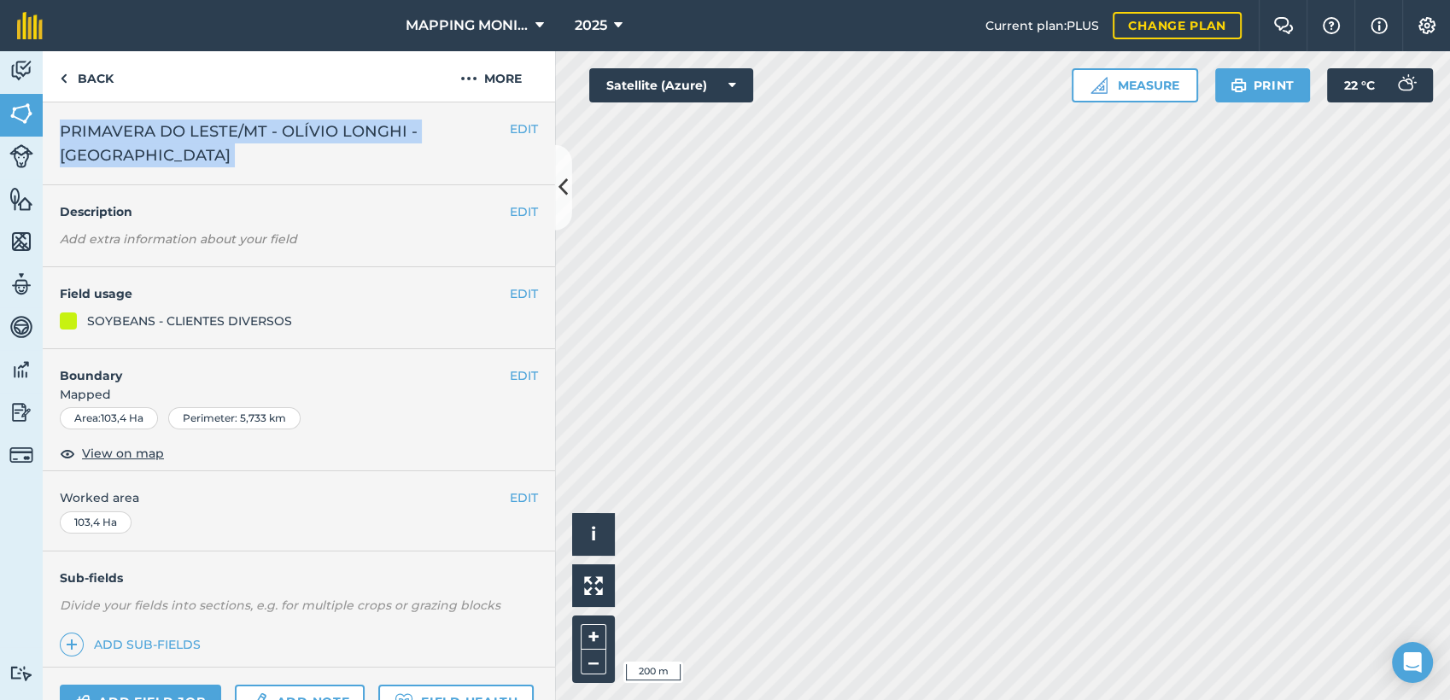
click at [423, 133] on span "PRIMAVERA DO LESTE/MT - OLÍVIO LONGHI - [GEOGRAPHIC_DATA]" at bounding box center [285, 144] width 450 height 48
copy div "PRIMAVERA DO LESTE/MT - OLÍVIO LONGHI - CAMPO NOVO EDIT"
click at [108, 76] on link "Back" at bounding box center [87, 76] width 88 height 50
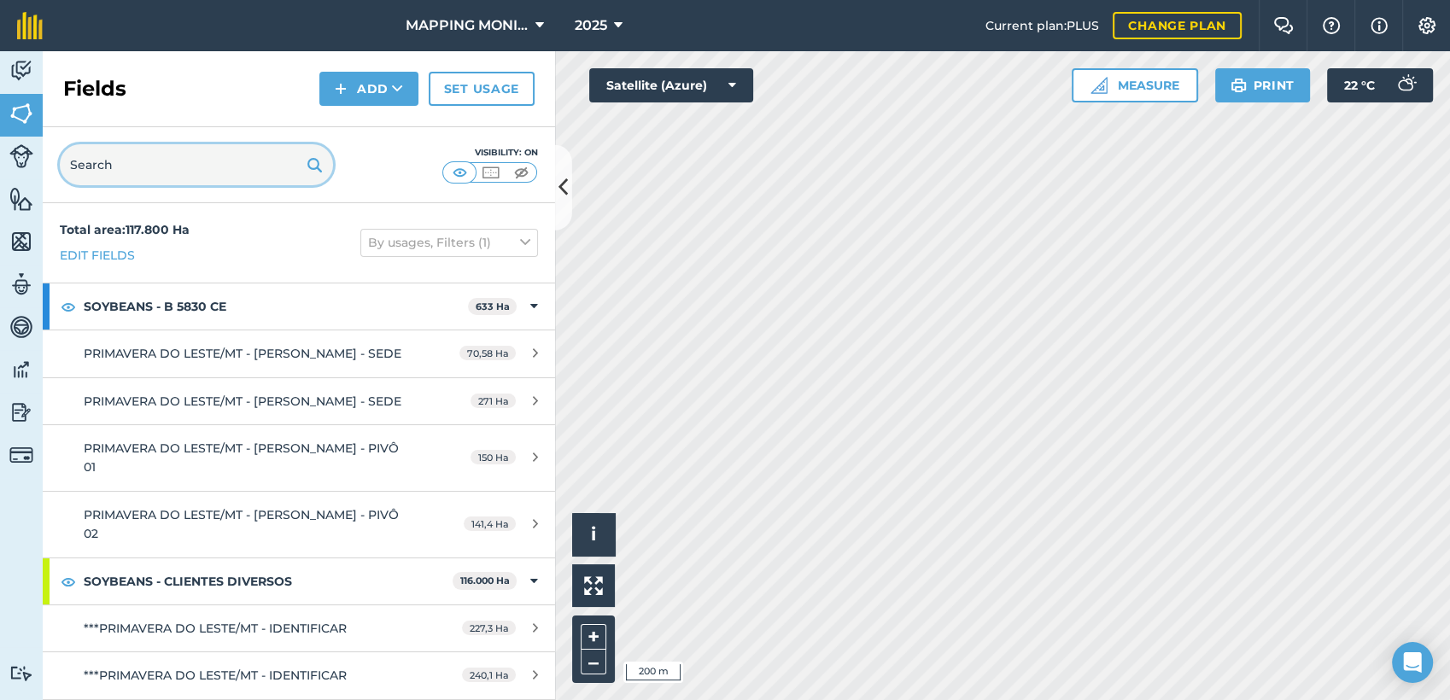
click at [130, 154] on input "text" at bounding box center [196, 164] width 273 height 41
paste input "PRIMAVERA DO LESTE/MT - OLÍVIO LONGHI - [GEOGRAPHIC_DATA]"
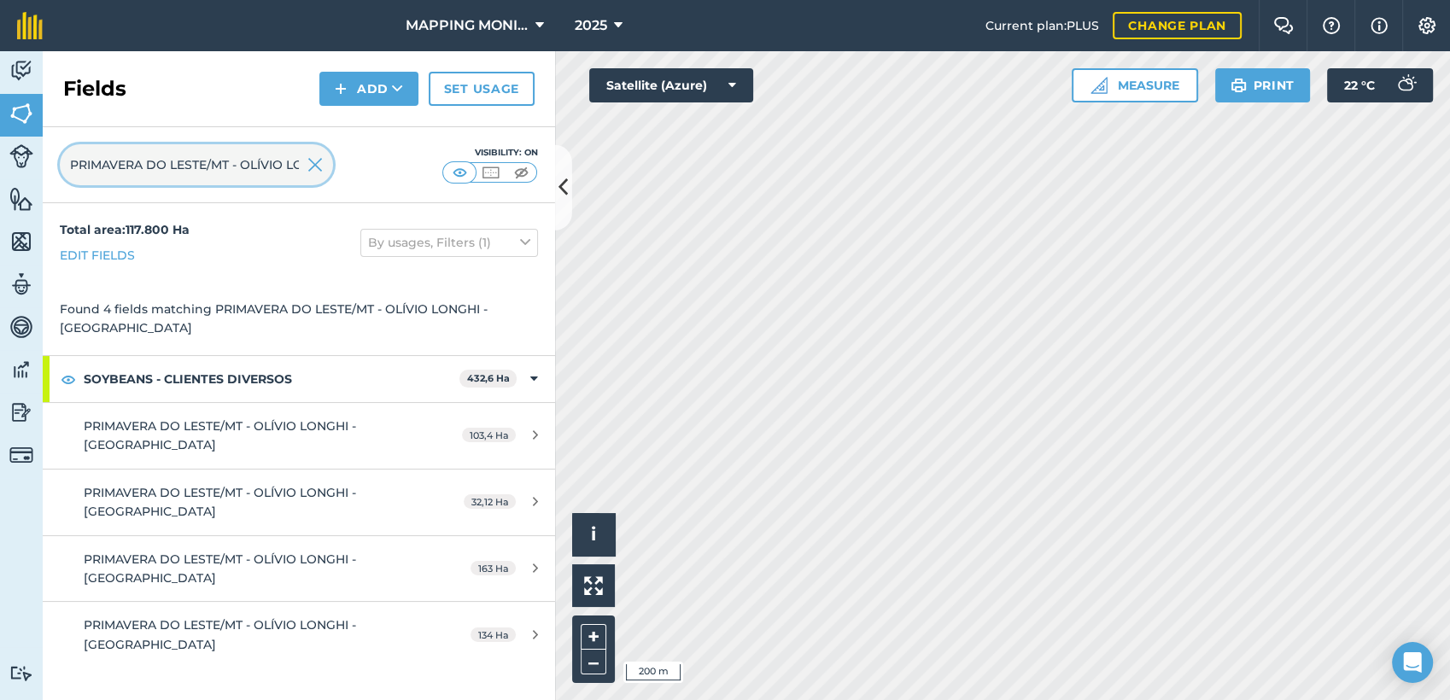
scroll to position [0, 137]
type input "PRIMAVERA DO LESTE/MT - OLÍVIO LONGHI - [GEOGRAPHIC_DATA]"
click at [313, 173] on img at bounding box center [315, 165] width 15 height 21
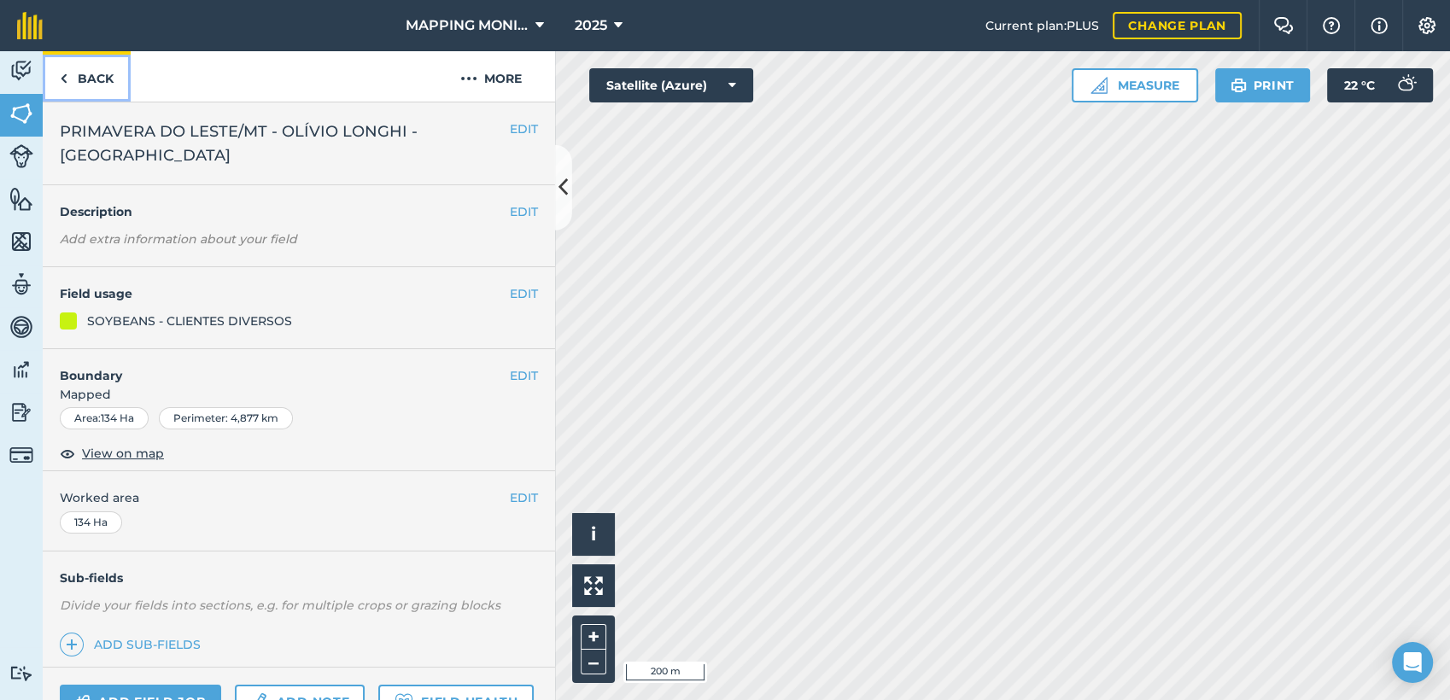
click at [84, 88] on link "Back" at bounding box center [87, 76] width 88 height 50
click at [354, 132] on span "PRIMAVERA DO LESTE/MT - [PERSON_NAME] - BOA ESPERANÇA" at bounding box center [285, 144] width 450 height 48
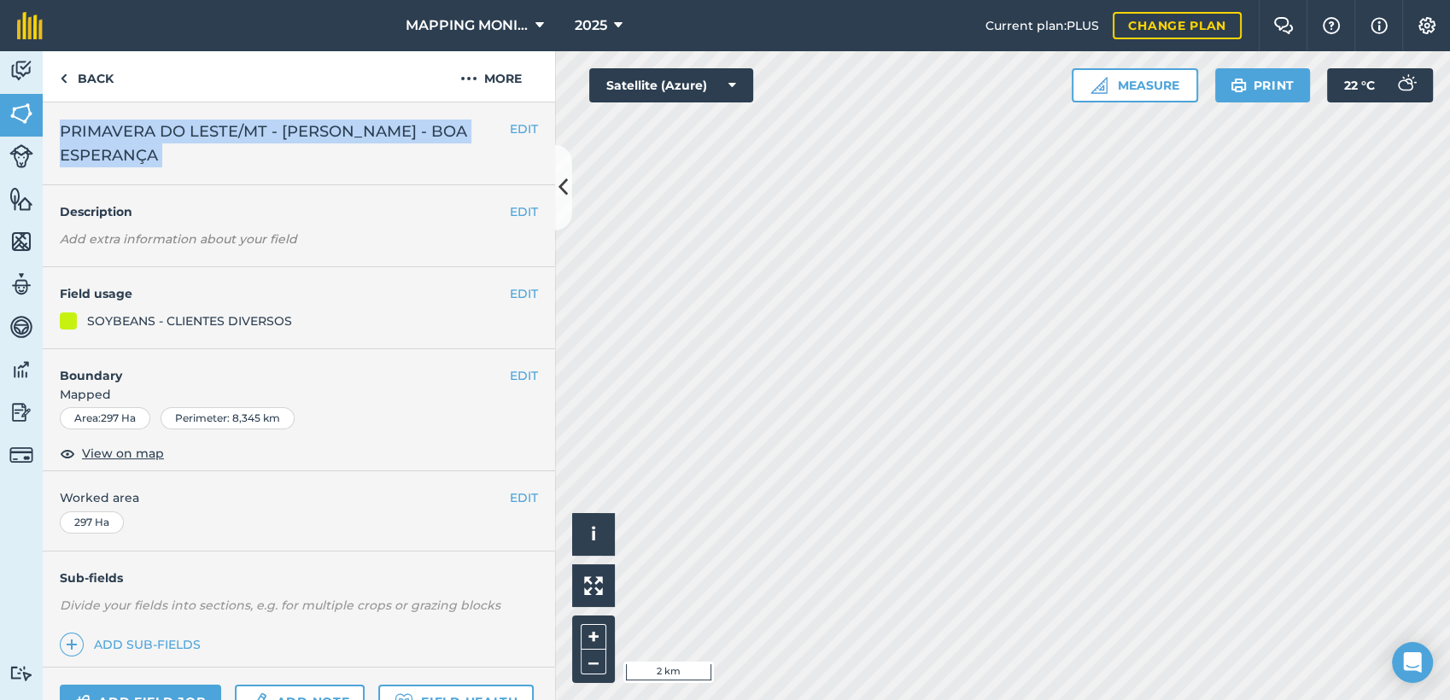
click at [354, 132] on span "PRIMAVERA DO LESTE/MT - [PERSON_NAME] - BOA ESPERANÇA" at bounding box center [285, 144] width 450 height 48
copy div "PRIMAVERA DO LESTE/MT - CLAUDIO ROMAGNOLLI - BOA ESPERANÇA EDIT"
click at [98, 85] on link "Back" at bounding box center [87, 76] width 88 height 50
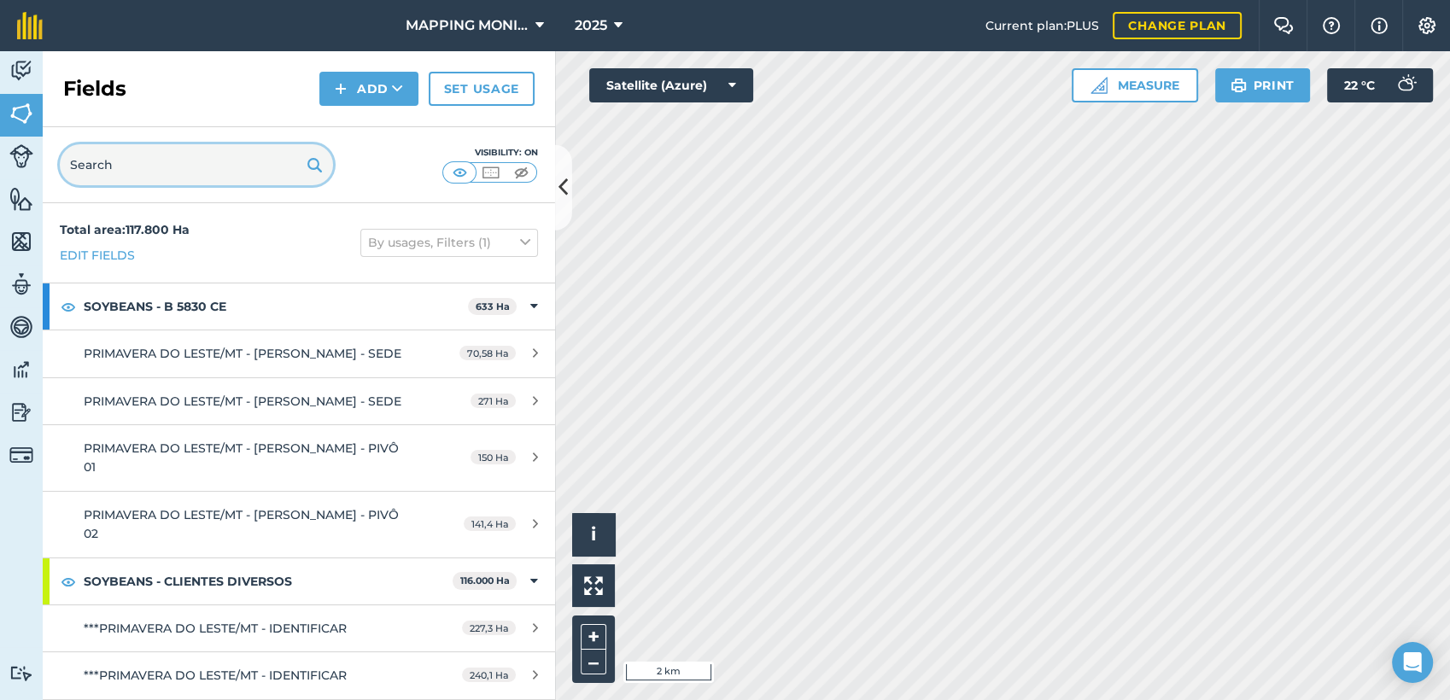
click at [143, 174] on input "text" at bounding box center [196, 164] width 273 height 41
paste input "PRIMAVERA DO LESTE/MT - [PERSON_NAME] - BOA ESPERANÇA"
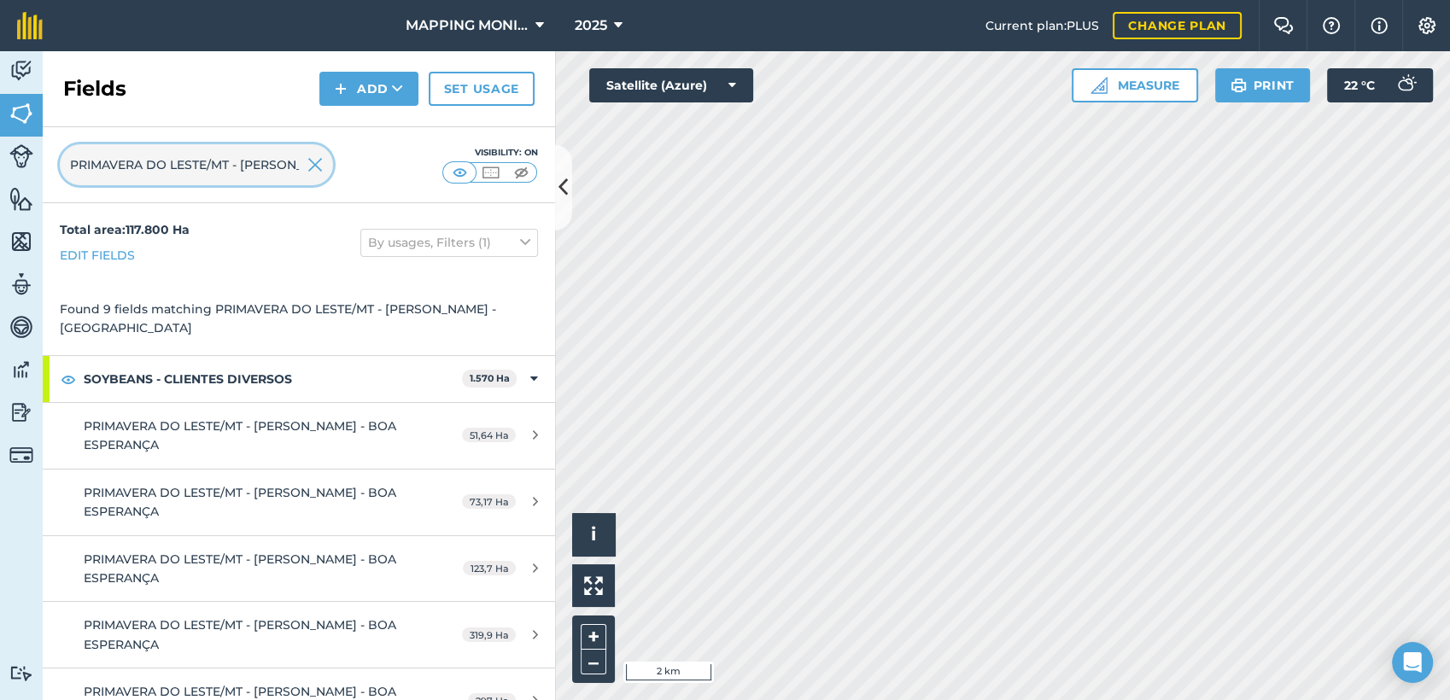
scroll to position [0, 207]
type input "PRIMAVERA DO LESTE/MT - [PERSON_NAME] - BOA ESPERANÇA"
click at [311, 167] on img at bounding box center [315, 165] width 15 height 21
